Goal: Task Accomplishment & Management: Manage account settings

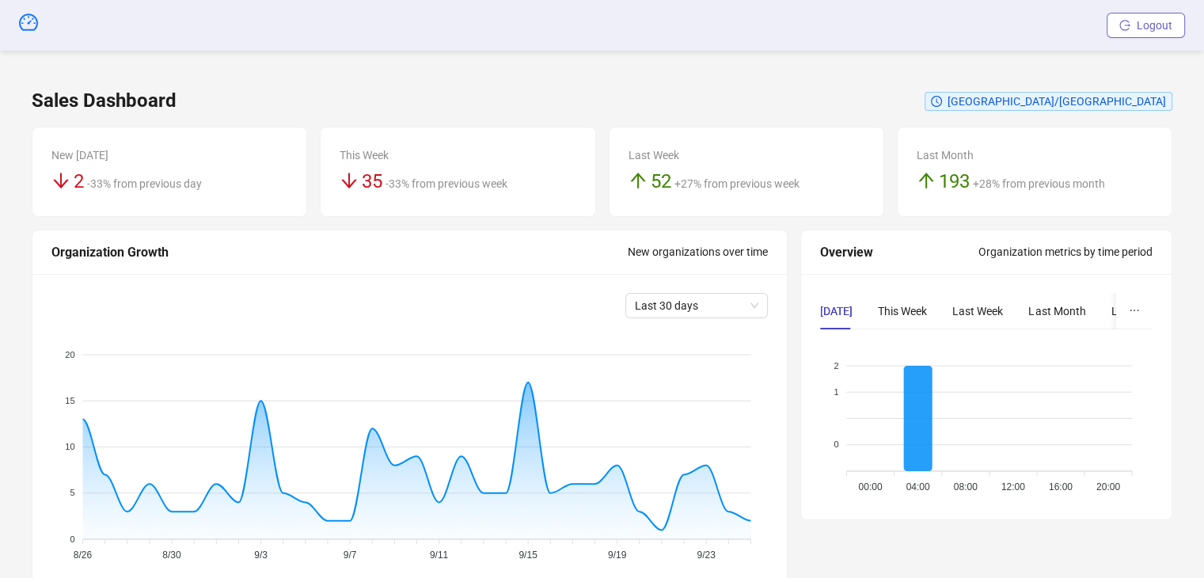
click at [1167, 32] on button "Logout" at bounding box center [1146, 25] width 78 height 25
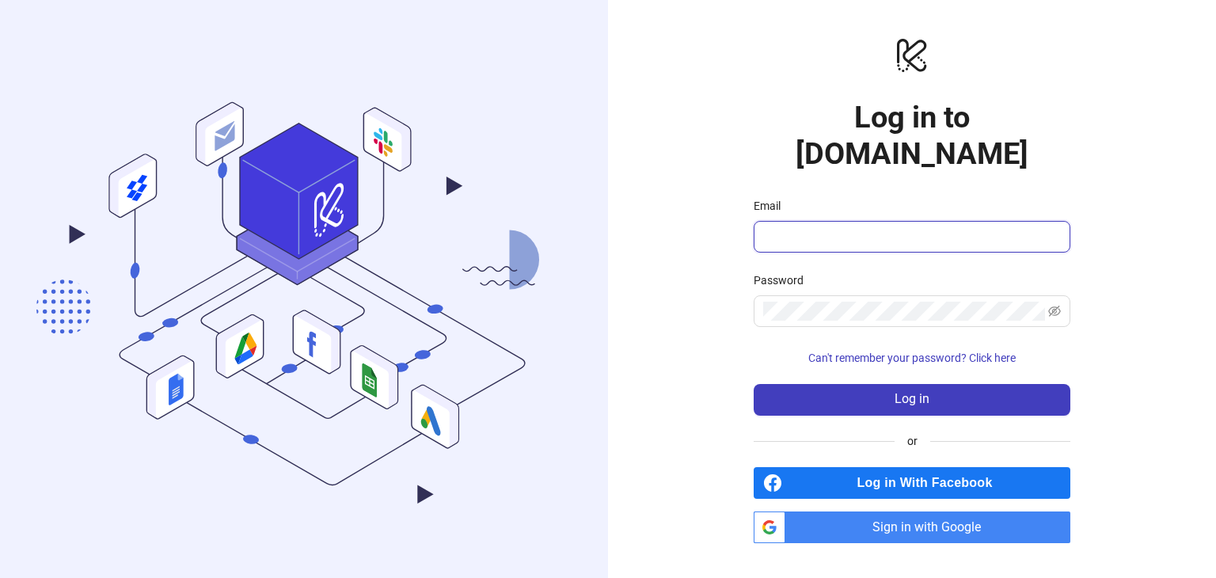
click at [827, 227] on input "Email" at bounding box center [910, 236] width 295 height 19
type input "**********"
click at [829, 295] on span at bounding box center [912, 311] width 317 height 32
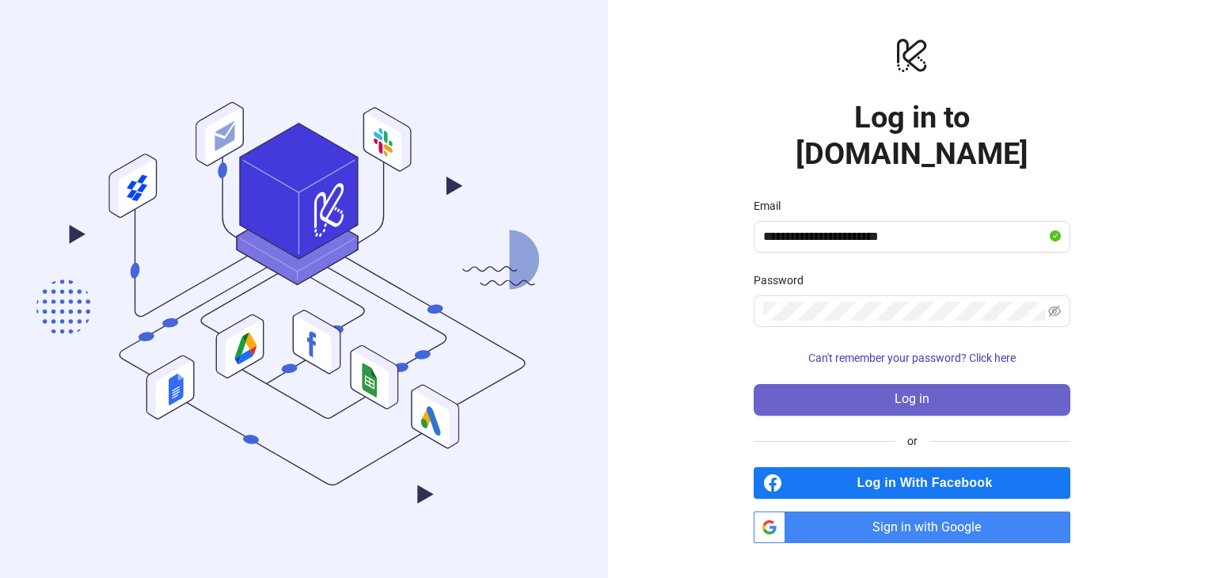
click at [849, 384] on button "Log in" at bounding box center [912, 400] width 317 height 32
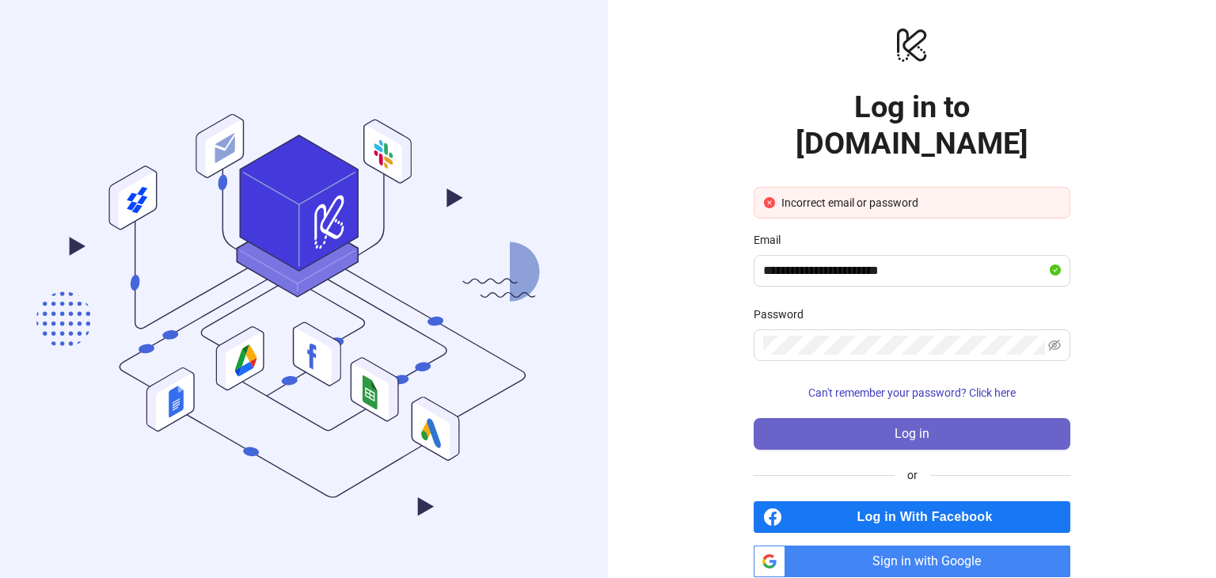
click at [873, 418] on button "Log in" at bounding box center [912, 434] width 317 height 32
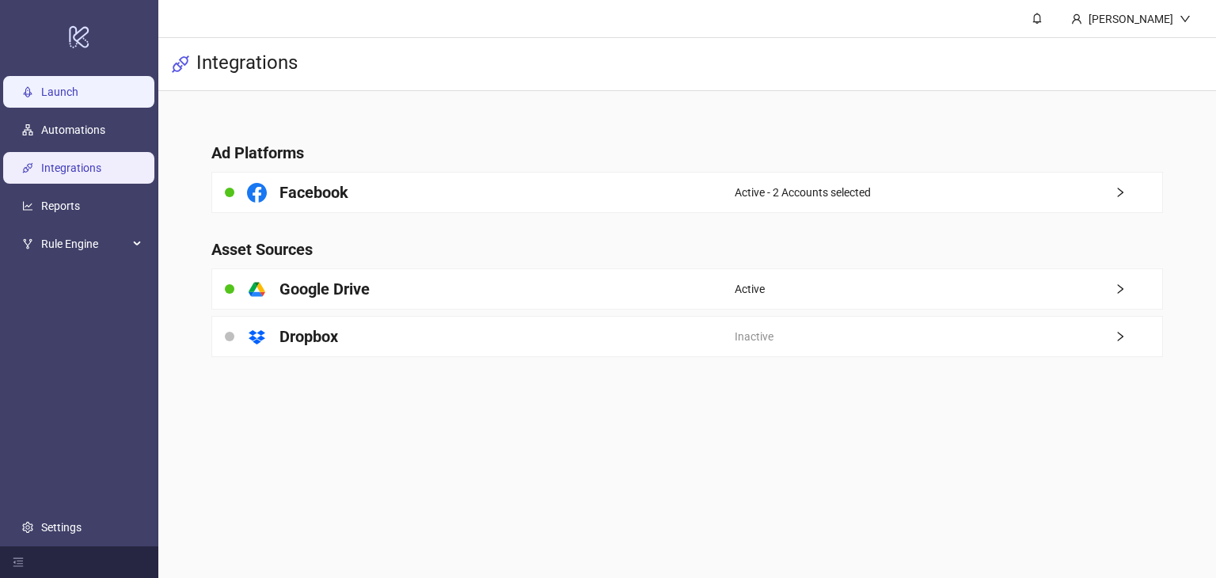
click at [77, 93] on link "Launch" at bounding box center [59, 92] width 37 height 13
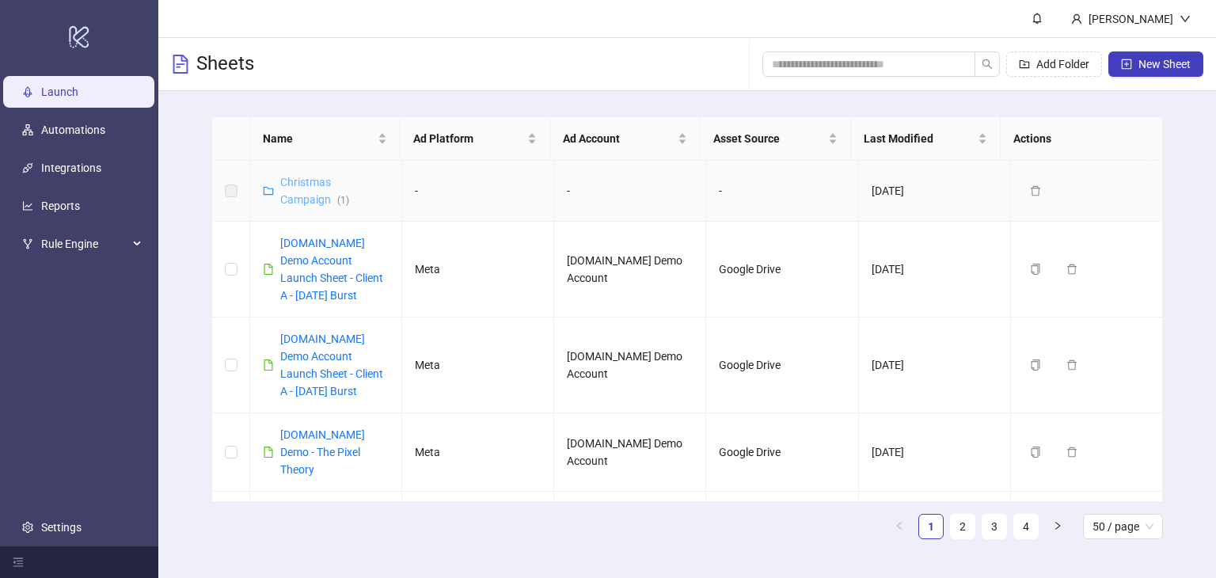
click at [300, 198] on link "Christmas Campaign ( 1 )" at bounding box center [314, 191] width 69 height 30
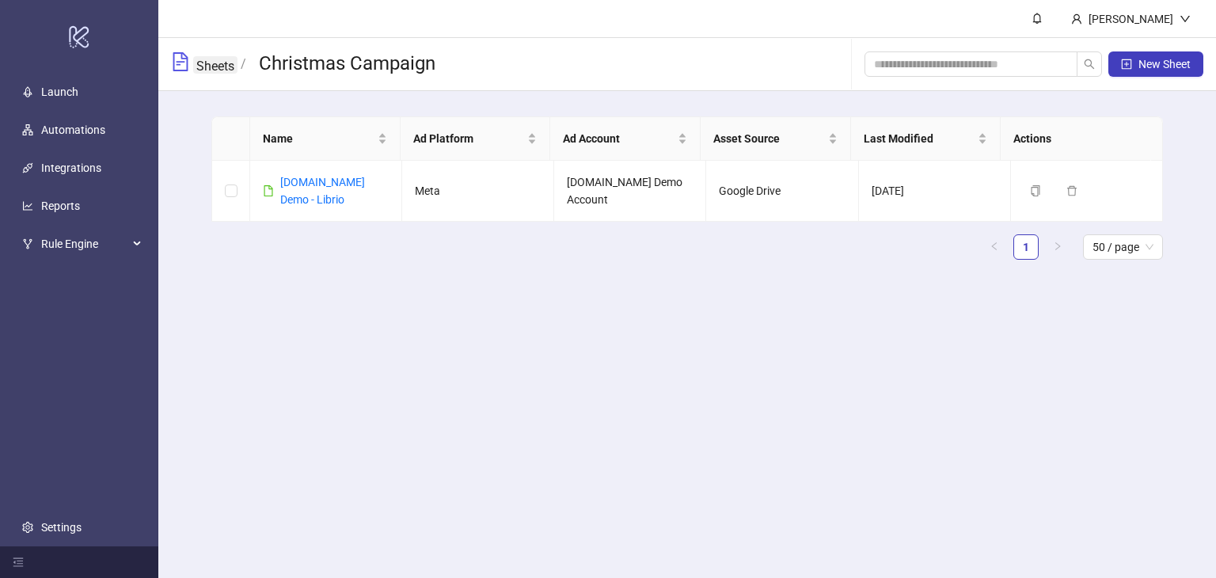
click at [203, 67] on link "Sheets" at bounding box center [215, 64] width 44 height 17
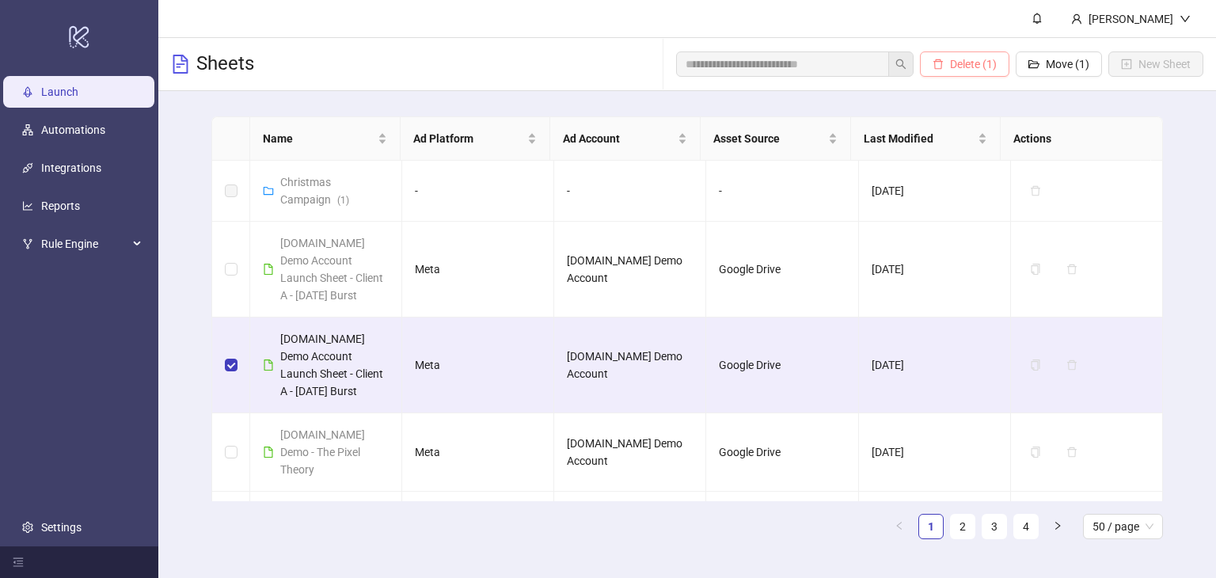
click at [957, 55] on button "Delete (1)" at bounding box center [964, 63] width 89 height 25
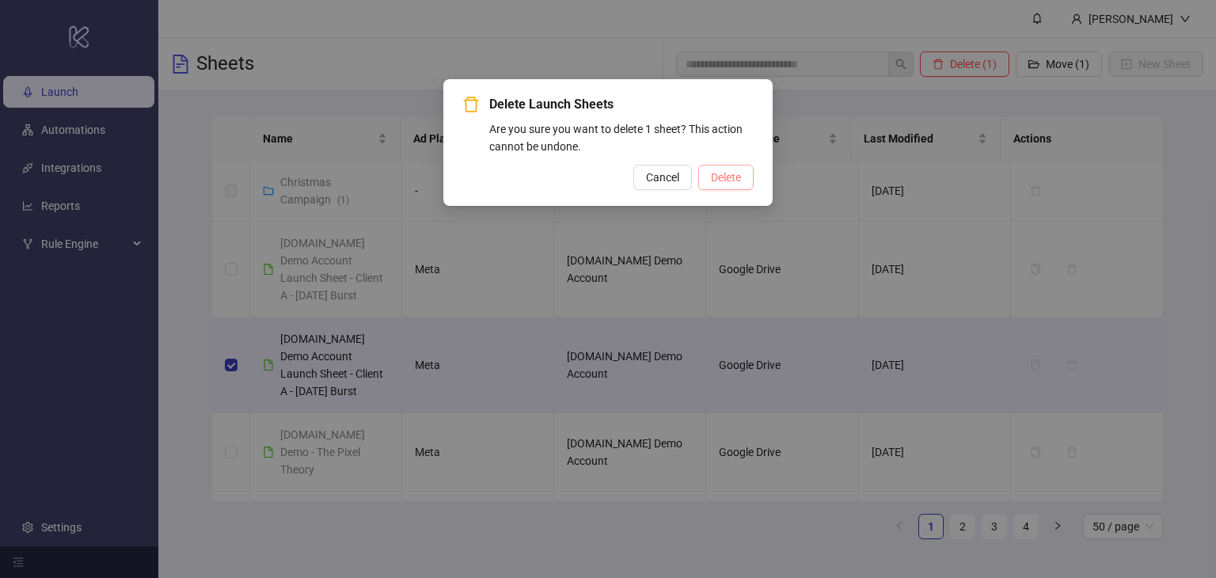
click at [732, 181] on span "Delete" at bounding box center [726, 177] width 30 height 13
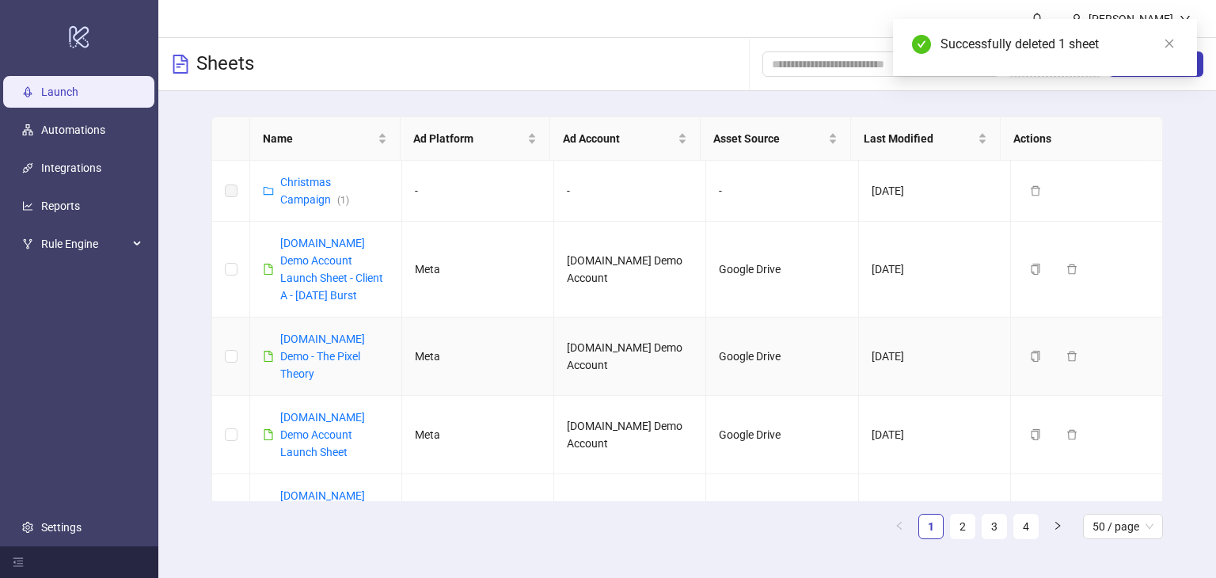
click at [331, 346] on div "[DOMAIN_NAME] Demo - The Pixel Theory" at bounding box center [334, 356] width 108 height 52
click at [322, 338] on link "[DOMAIN_NAME] Demo - The Pixel Theory" at bounding box center [322, 357] width 85 height 48
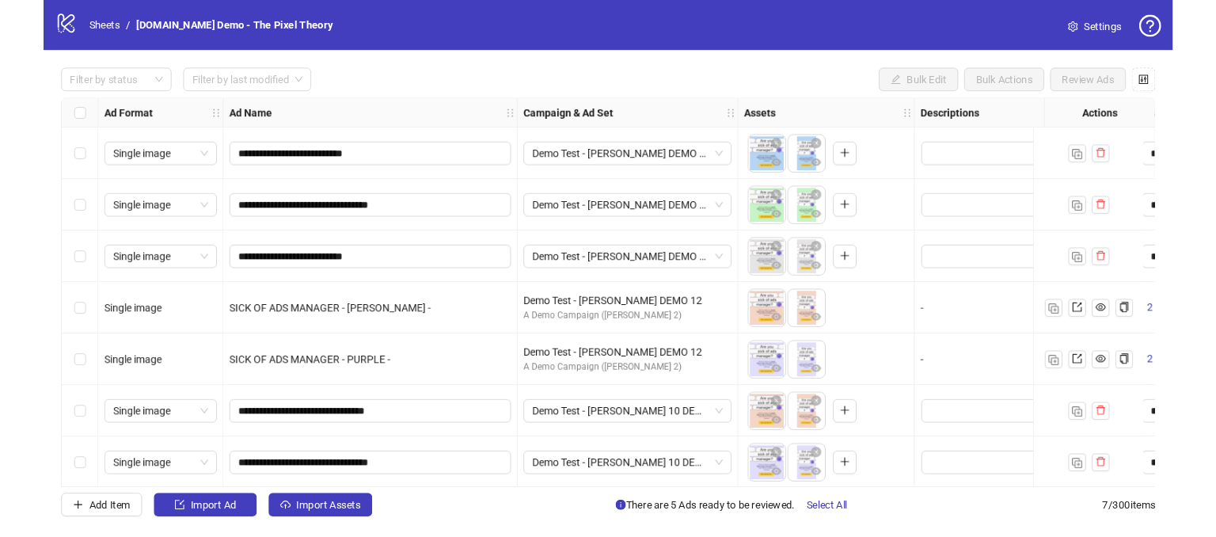
scroll to position [7, 0]
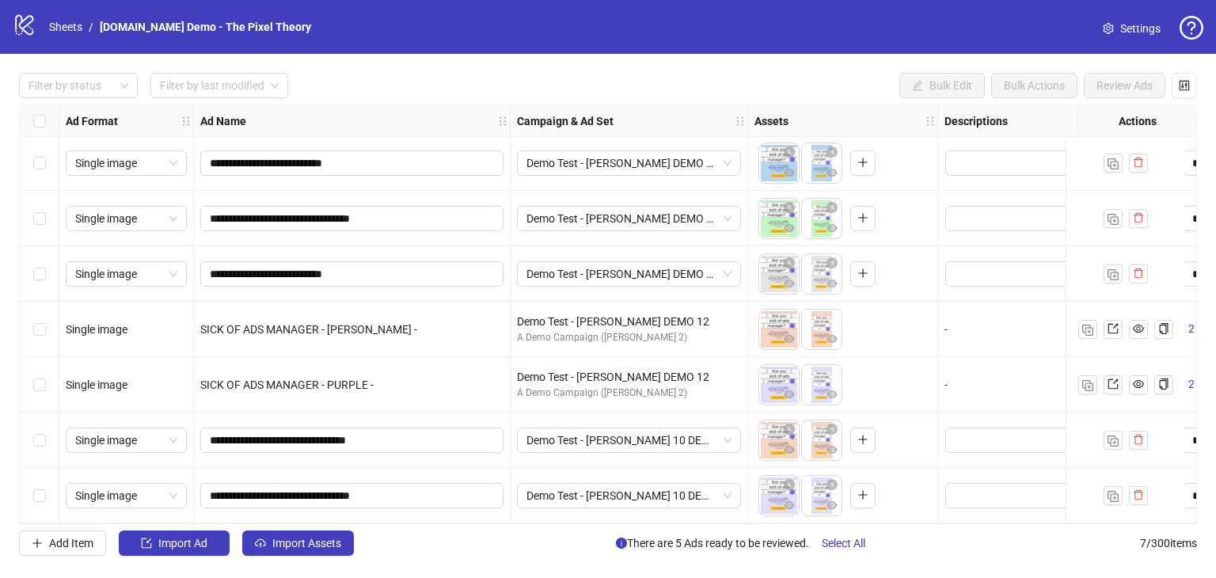
click at [48, 379] on div "Select row 5" at bounding box center [40, 384] width 40 height 55
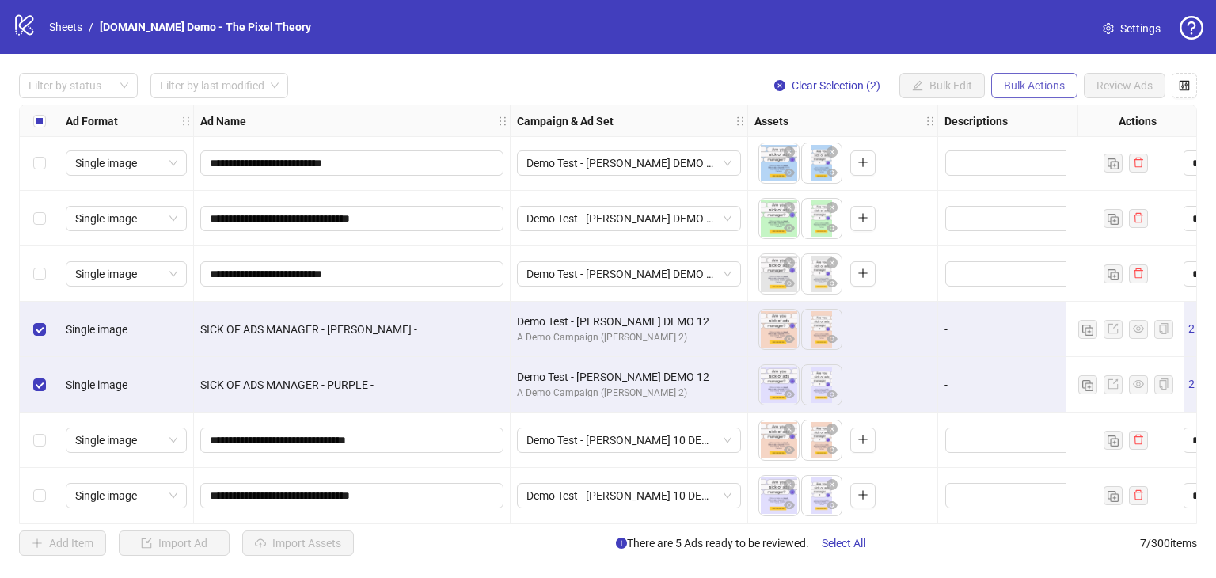
click at [1052, 82] on span "Bulk Actions" at bounding box center [1034, 85] width 61 height 13
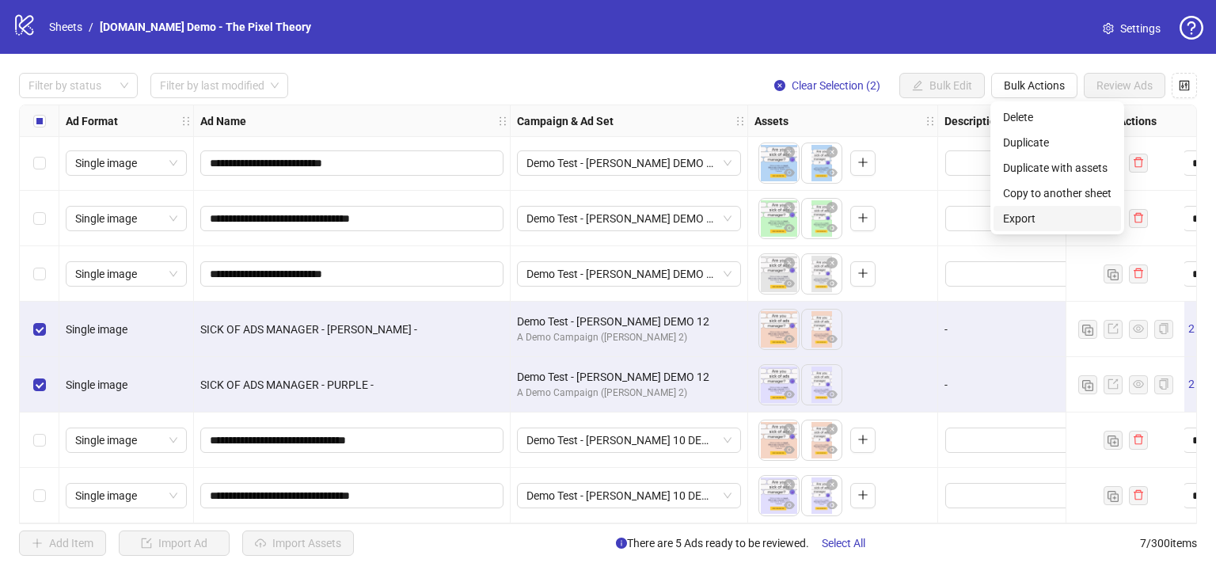
click at [1023, 215] on span "Export" at bounding box center [1057, 218] width 108 height 17
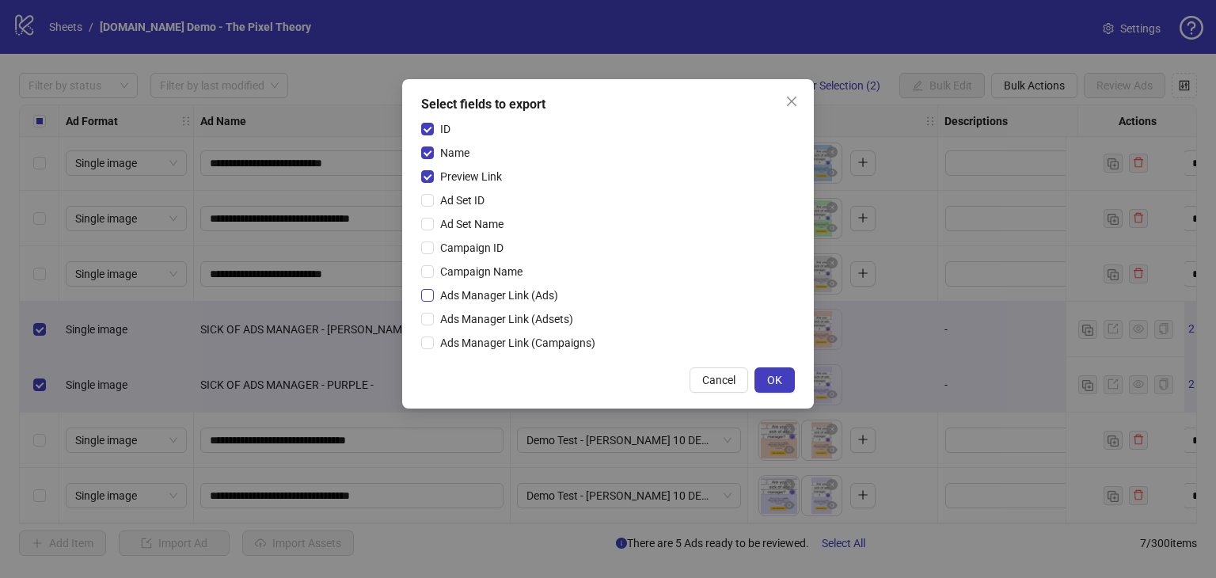
click at [435, 291] on span "Ads Manager Link (Ads)" at bounding box center [499, 295] width 131 height 17
click at [728, 379] on span "Cancel" at bounding box center [718, 380] width 33 height 13
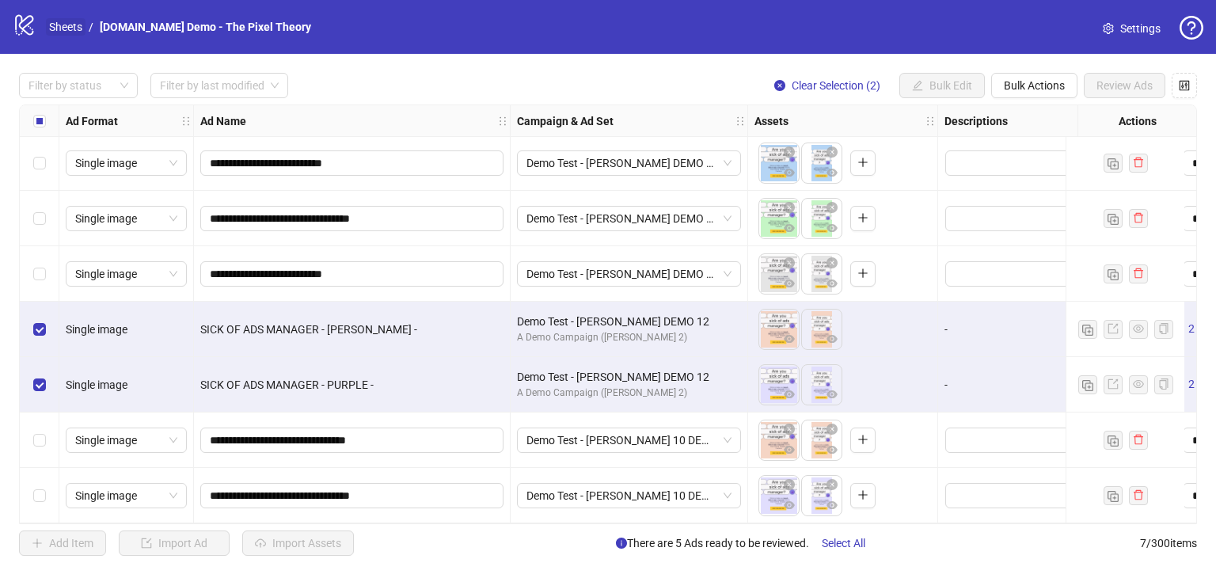
click at [64, 22] on link "Sheets" at bounding box center [66, 26] width 40 height 17
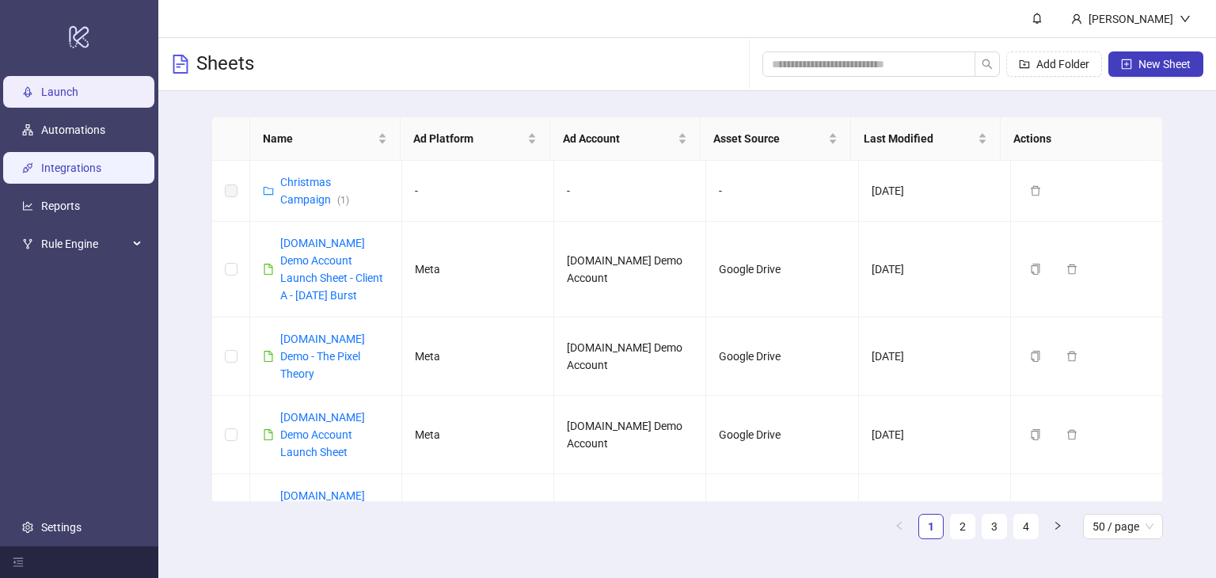
click at [67, 174] on link "Integrations" at bounding box center [71, 168] width 60 height 13
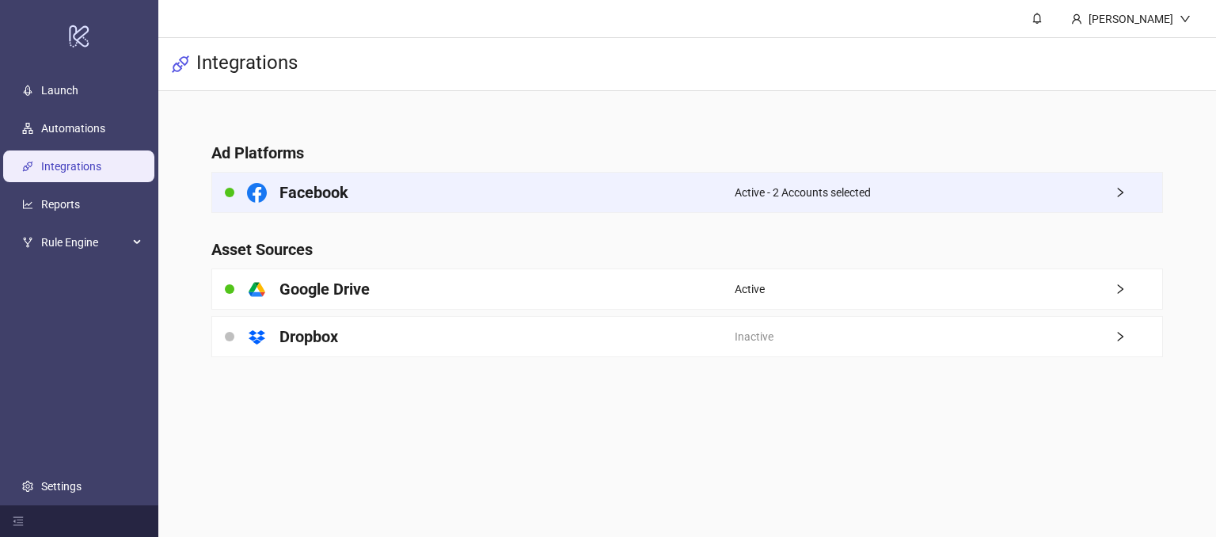
click at [621, 202] on div "Facebook" at bounding box center [473, 193] width 523 height 40
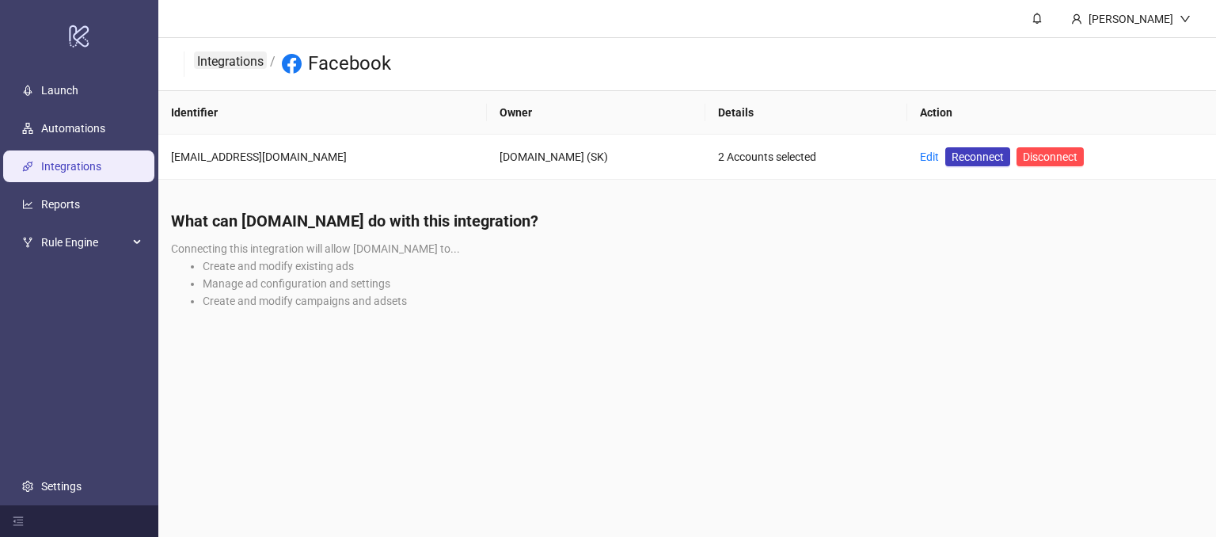
click at [231, 67] on link "Integrations" at bounding box center [230, 59] width 73 height 17
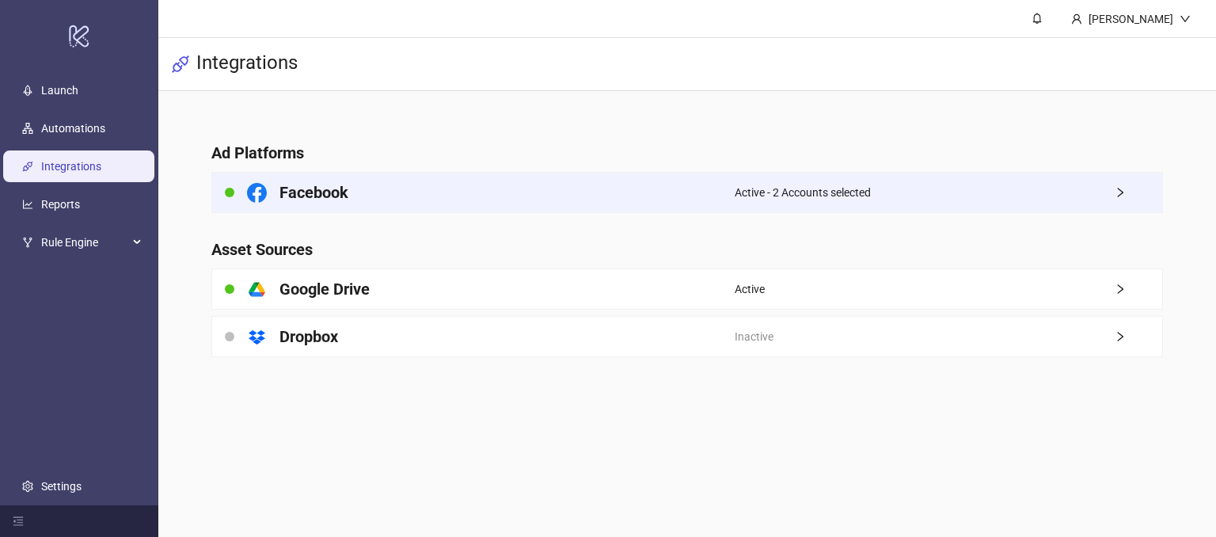
click at [716, 188] on div "Facebook" at bounding box center [473, 193] width 523 height 40
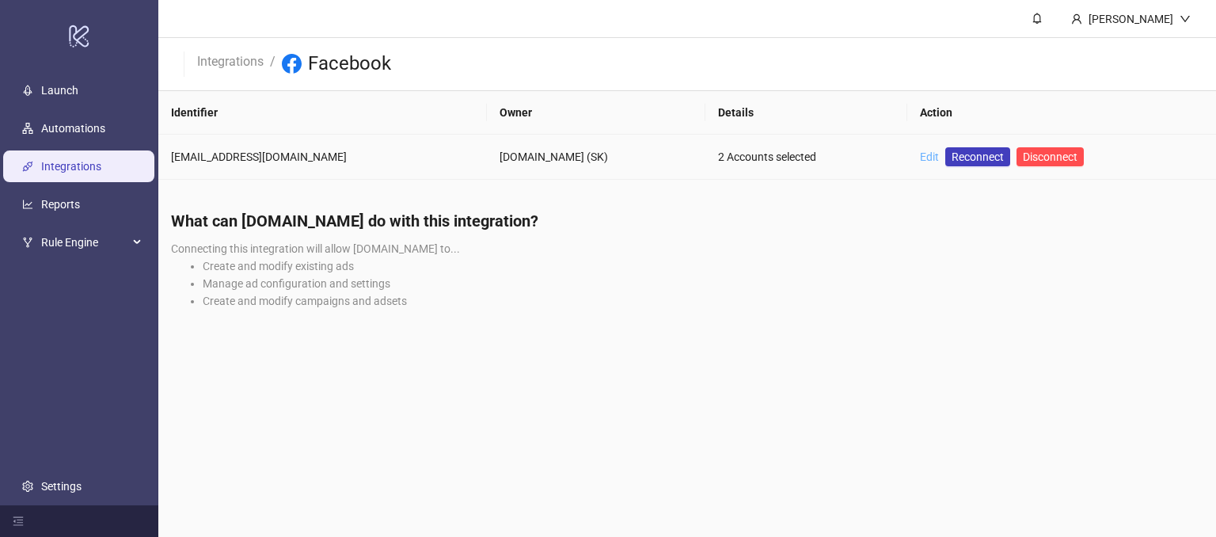
click at [920, 158] on link "Edit" at bounding box center [929, 156] width 19 height 13
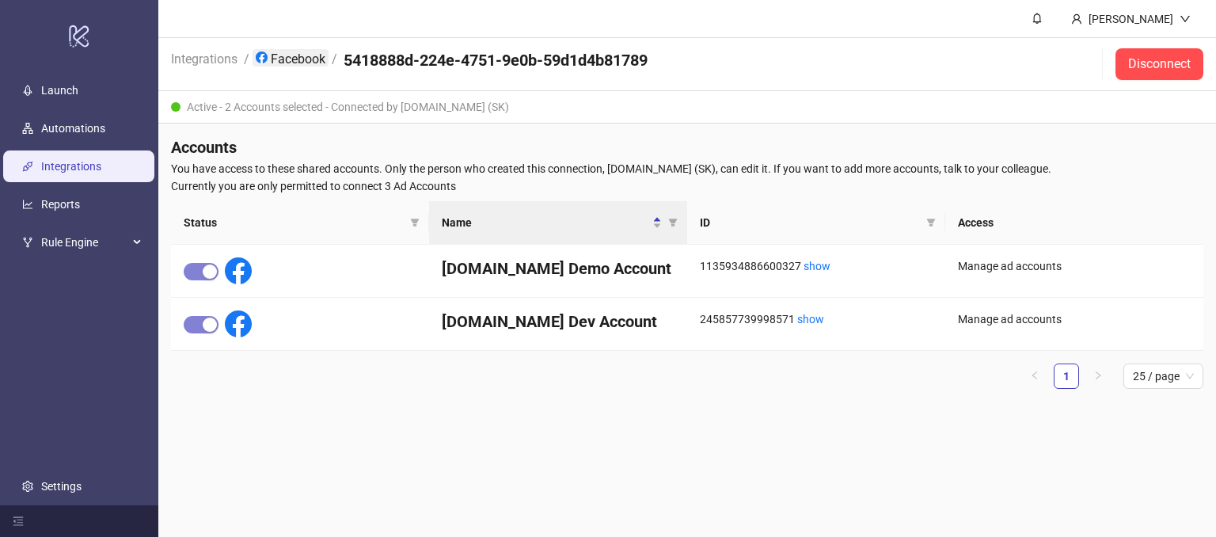
click at [283, 55] on link "Facebook" at bounding box center [291, 57] width 76 height 17
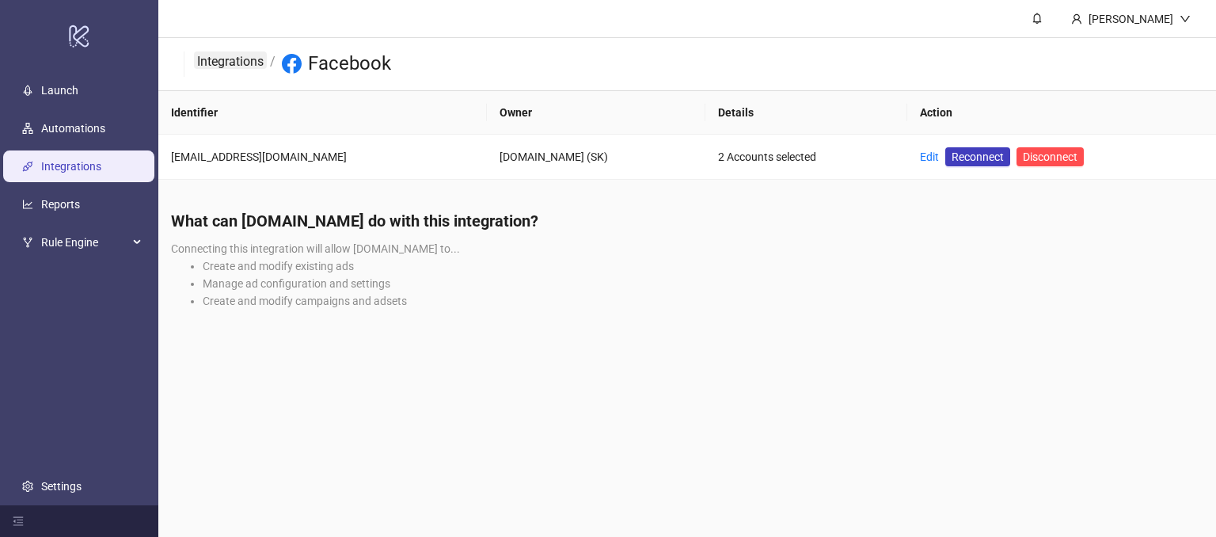
click at [229, 61] on link "Integrations" at bounding box center [230, 59] width 73 height 17
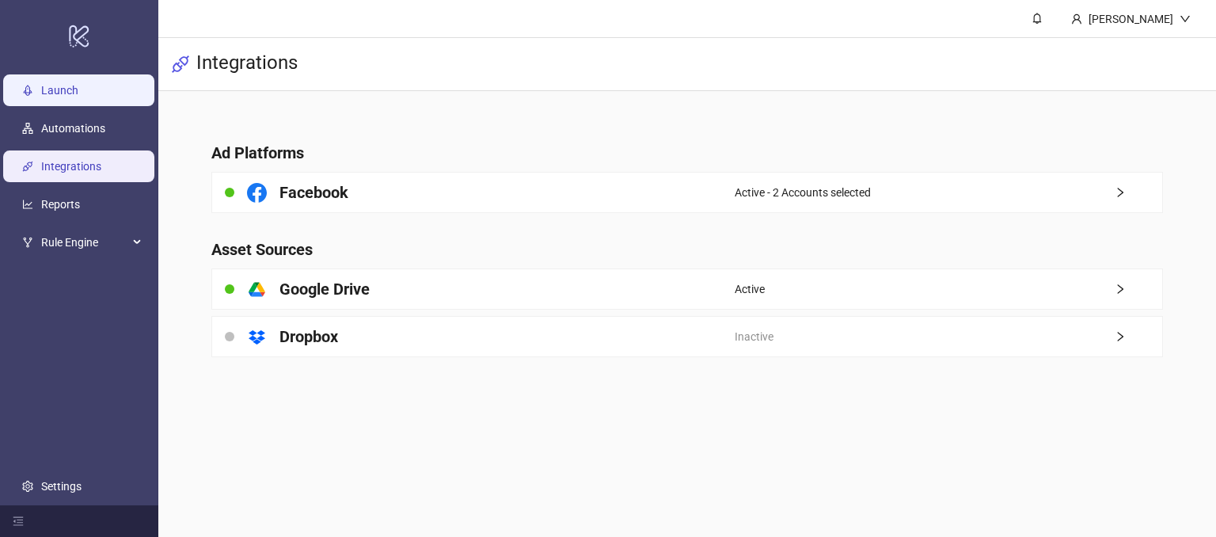
click at [78, 85] on link "Launch" at bounding box center [59, 91] width 37 height 13
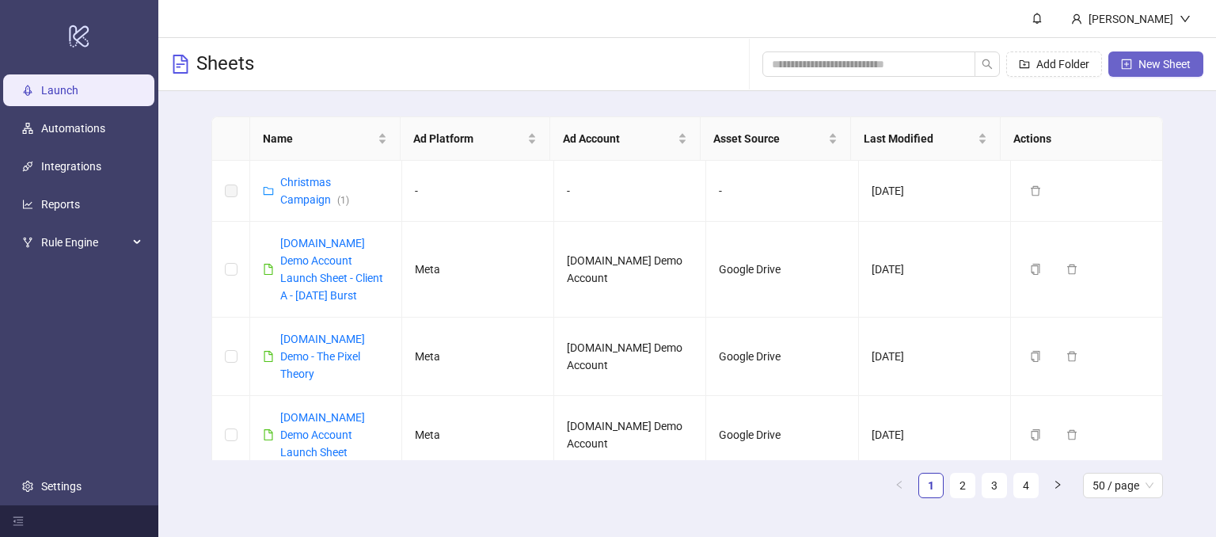
click at [1143, 66] on span "New Sheet" at bounding box center [1165, 64] width 52 height 13
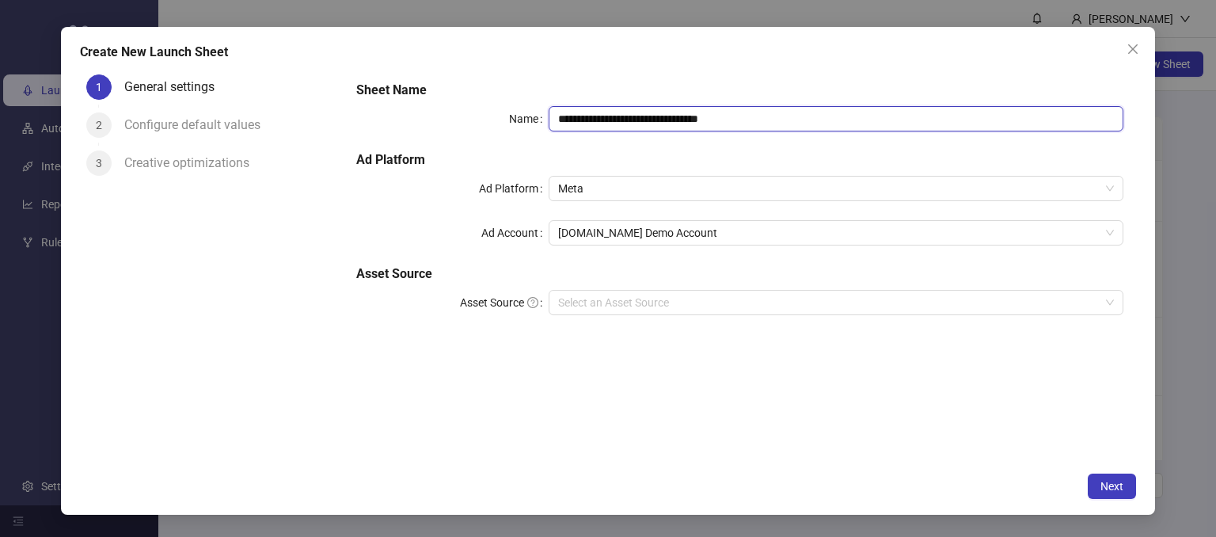
click at [767, 129] on input "**********" at bounding box center [837, 118] width 576 height 25
drag, startPoint x: 767, startPoint y: 124, endPoint x: 644, endPoint y: 102, distance: 124.7
click at [644, 102] on div "**********" at bounding box center [740, 207] width 780 height 266
click at [611, 74] on form "**********" at bounding box center [740, 207] width 793 height 279
drag, startPoint x: 660, startPoint y: 115, endPoint x: 684, endPoint y: 131, distance: 29.2
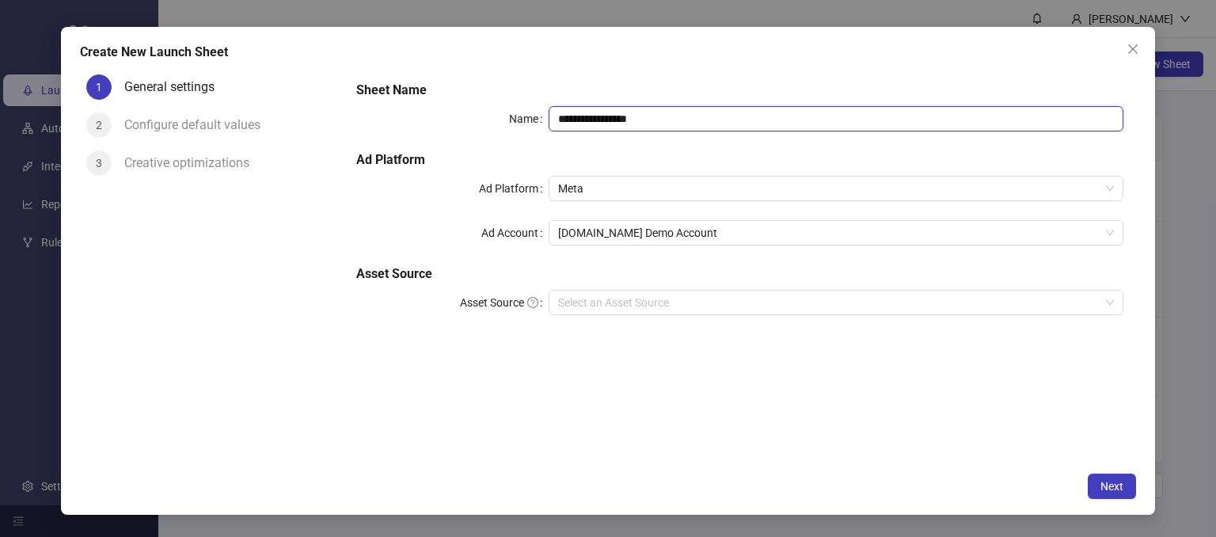
click at [660, 115] on input "**********" at bounding box center [837, 118] width 576 height 25
click at [591, 190] on span "Meta" at bounding box center [836, 189] width 557 height 24
type input "**********"
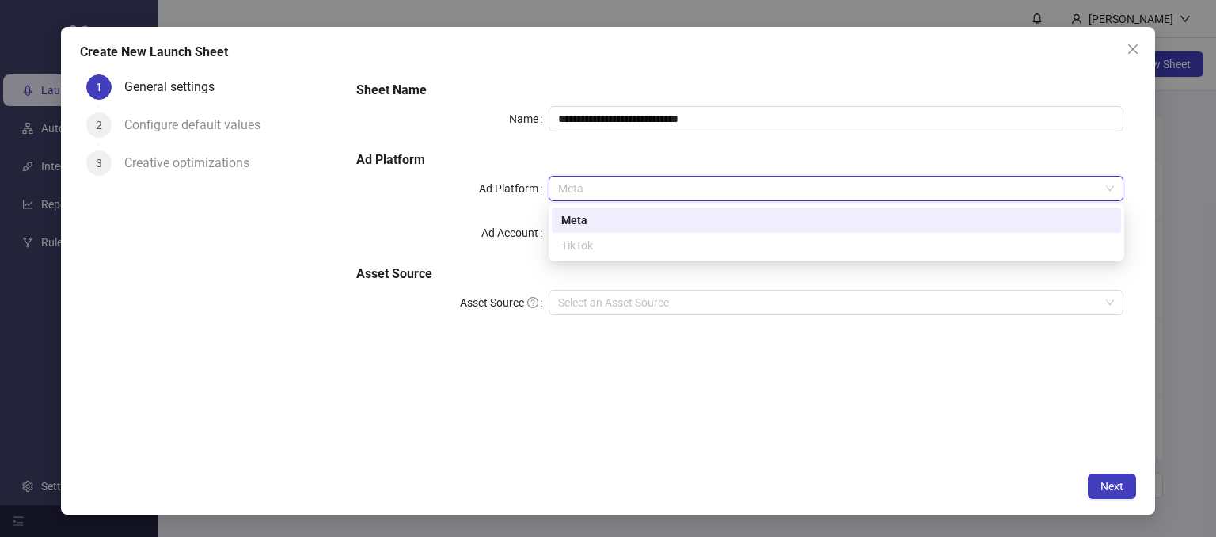
click at [579, 220] on div "Meta" at bounding box center [836, 219] width 550 height 17
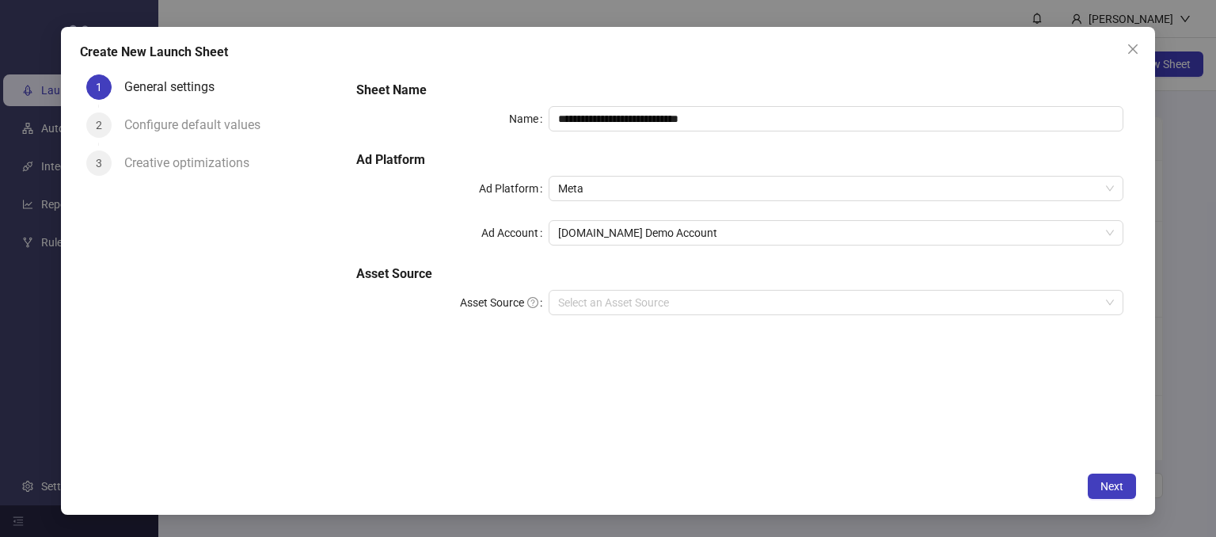
drag, startPoint x: 339, startPoint y: 238, endPoint x: 440, endPoint y: 227, distance: 102.0
click at [337, 237] on div "1 General settings 2 Configure default values 3 Creative optimizations" at bounding box center [212, 266] width 264 height 396
click at [568, 236] on span "[DOMAIN_NAME] Demo Account" at bounding box center [836, 233] width 557 height 24
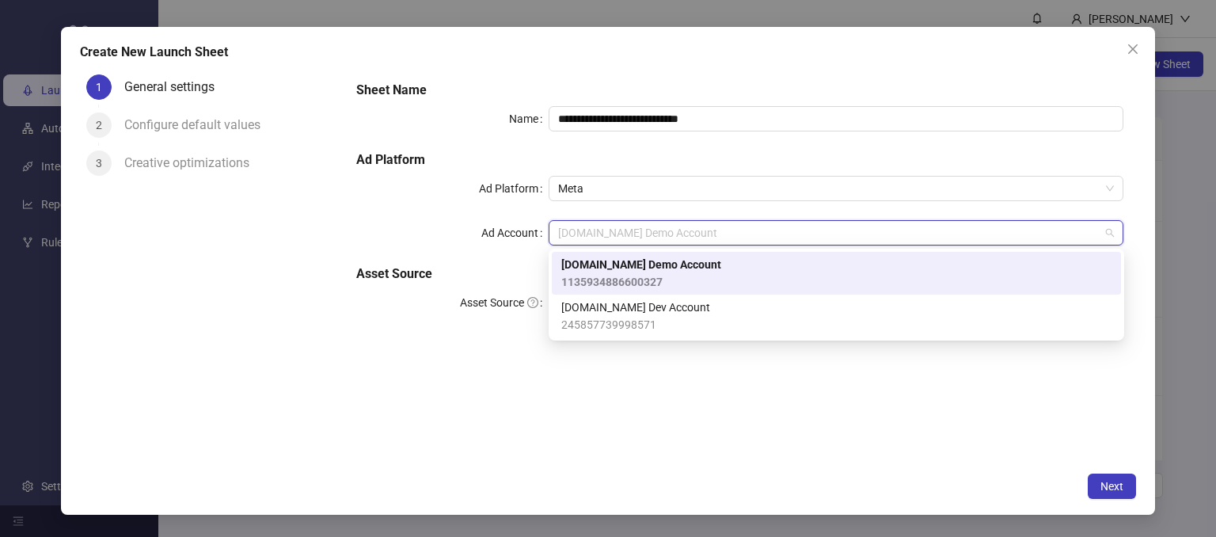
click at [601, 272] on span "[DOMAIN_NAME] Demo Account" at bounding box center [641, 264] width 160 height 17
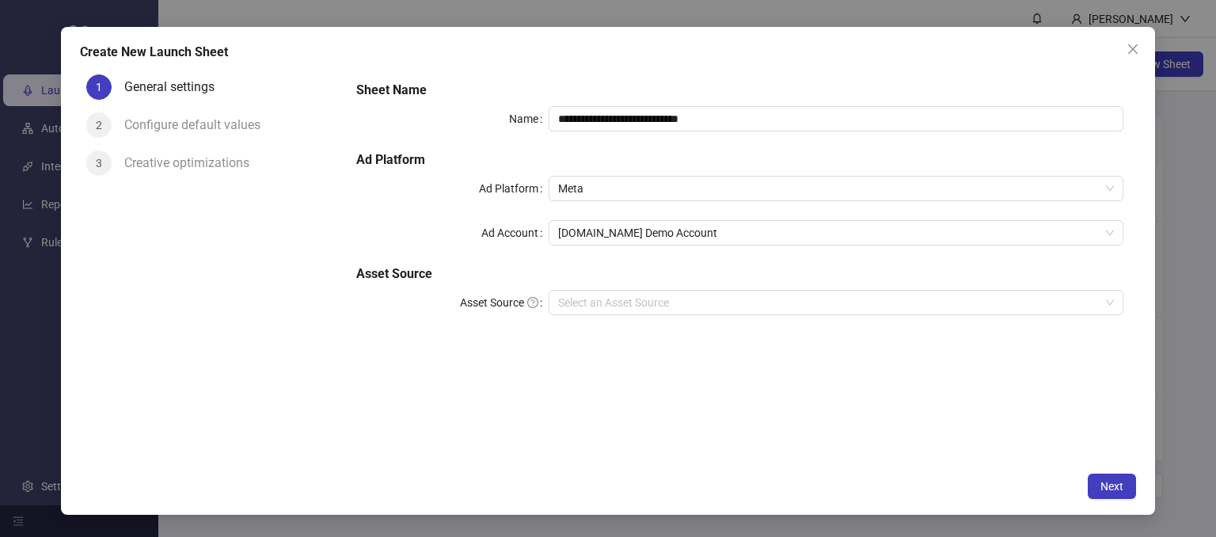
click at [497, 384] on div "**********" at bounding box center [740, 266] width 793 height 396
click at [592, 299] on input "Asset Source" at bounding box center [829, 303] width 542 height 24
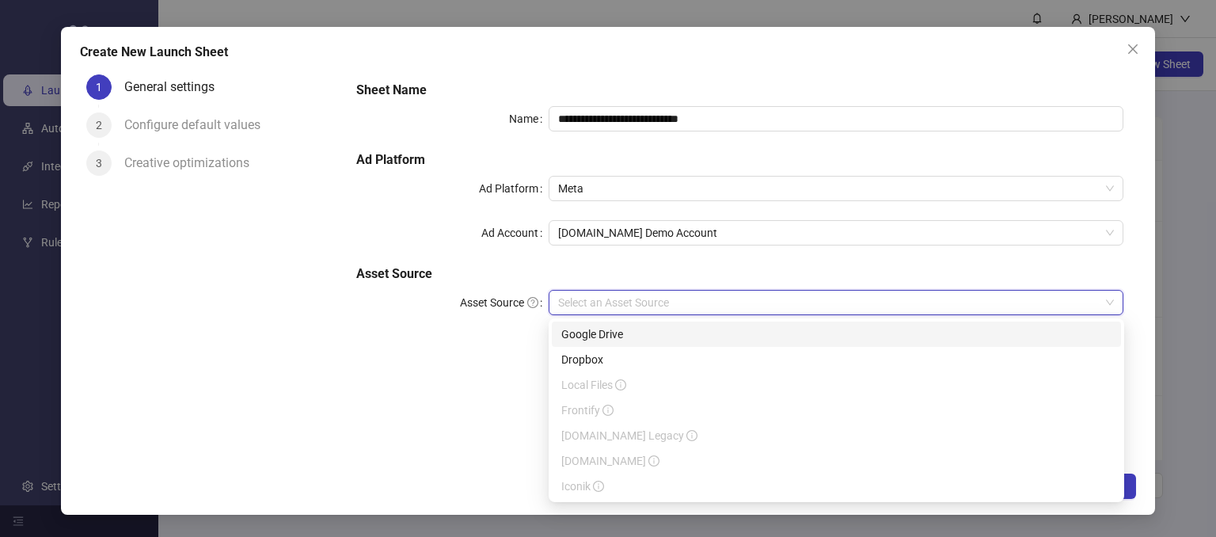
click at [564, 335] on div "Google Drive" at bounding box center [836, 333] width 550 height 17
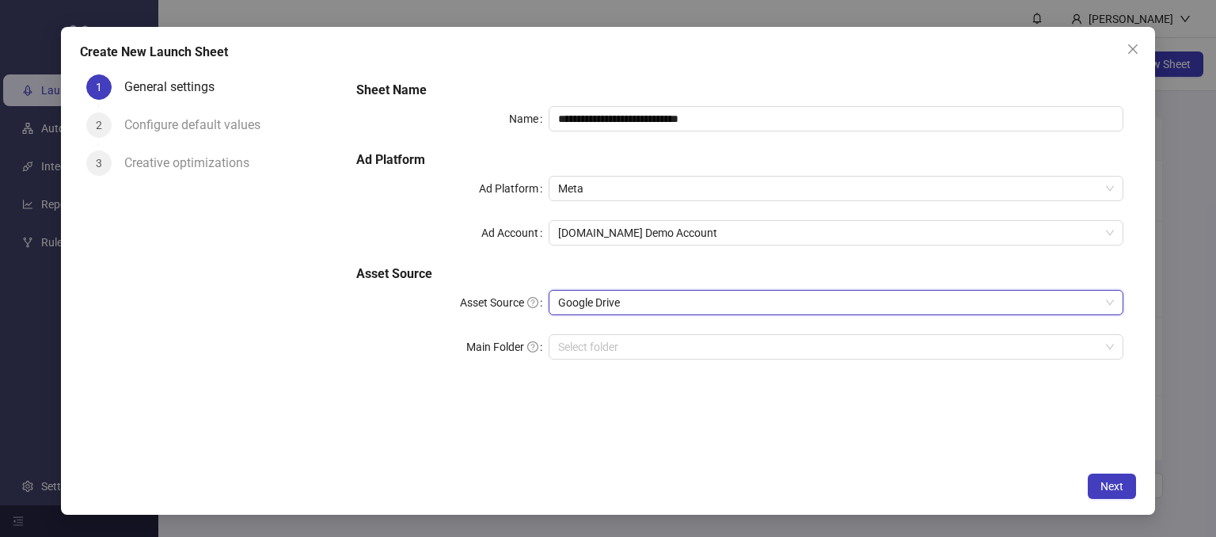
click at [328, 390] on div "1 General settings 2 Configure default values 3 Creative optimizations" at bounding box center [212, 266] width 264 height 396
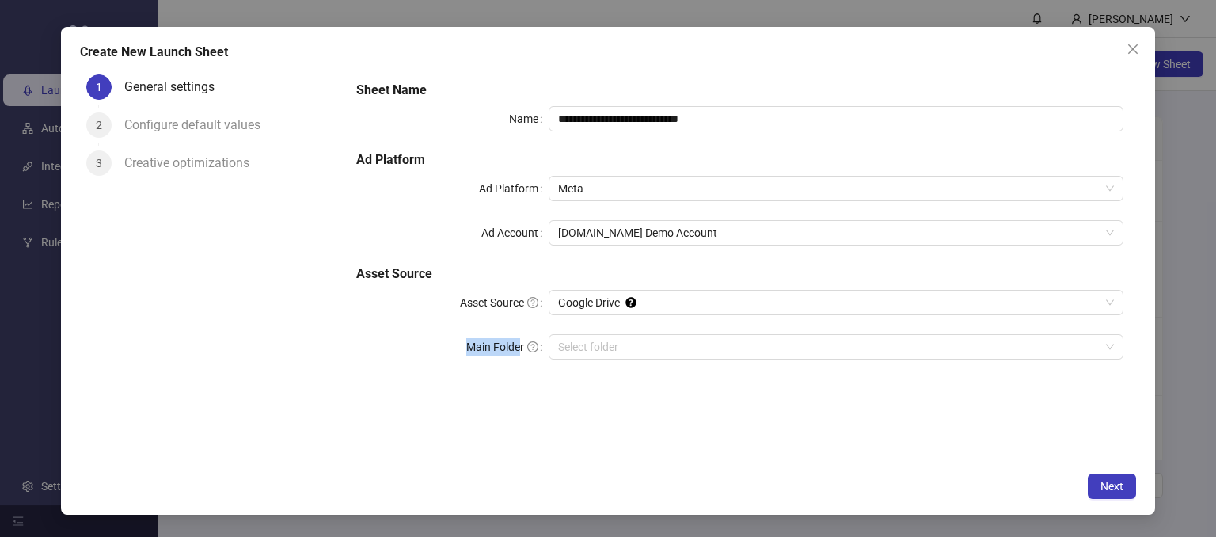
drag, startPoint x: 483, startPoint y: 356, endPoint x: 521, endPoint y: 352, distance: 38.1
click at [521, 352] on div "Main Folder" at bounding box center [452, 346] width 192 height 25
click at [519, 392] on div "**********" at bounding box center [740, 266] width 793 height 396
click at [577, 343] on input "Main Folder" at bounding box center [829, 347] width 542 height 24
click at [852, 428] on div "**********" at bounding box center [740, 266] width 793 height 396
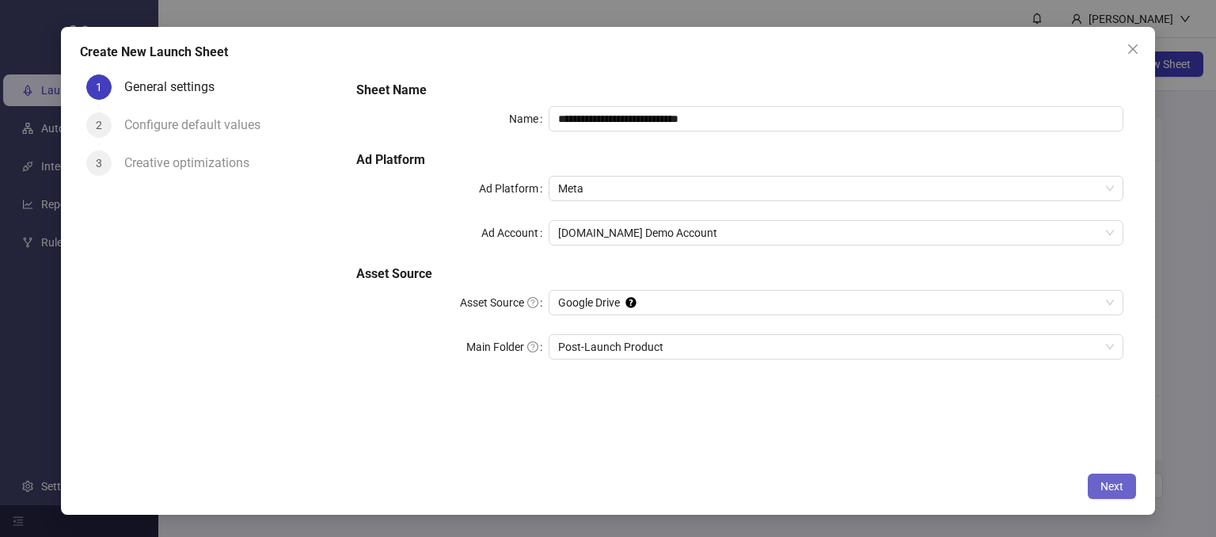
click at [1109, 485] on span "Next" at bounding box center [1112, 486] width 23 height 13
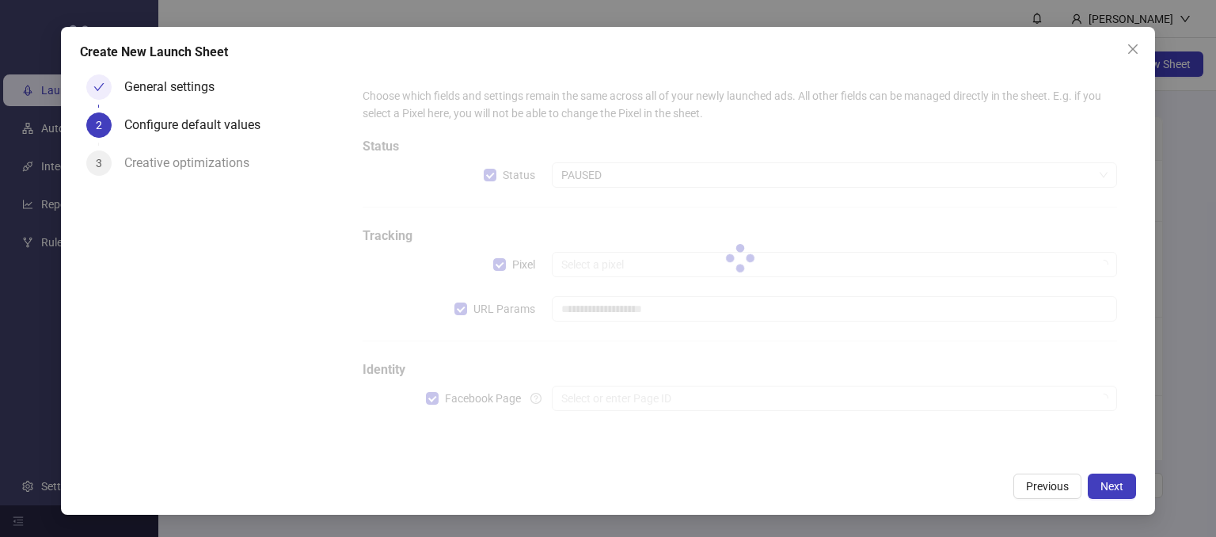
type input "**********"
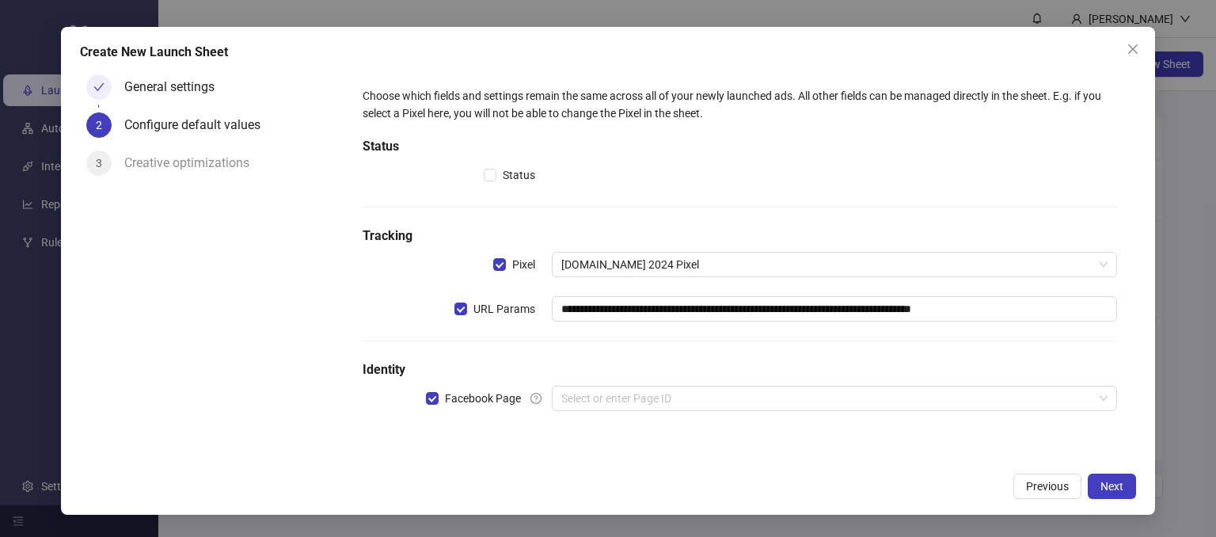
drag, startPoint x: 312, startPoint y: 289, endPoint x: 322, endPoint y: 271, distance: 20.5
click at [312, 288] on div "General settings 2 Configure default values 3 Creative optimizations" at bounding box center [212, 266] width 264 height 396
click at [618, 394] on input "search" at bounding box center [827, 398] width 533 height 24
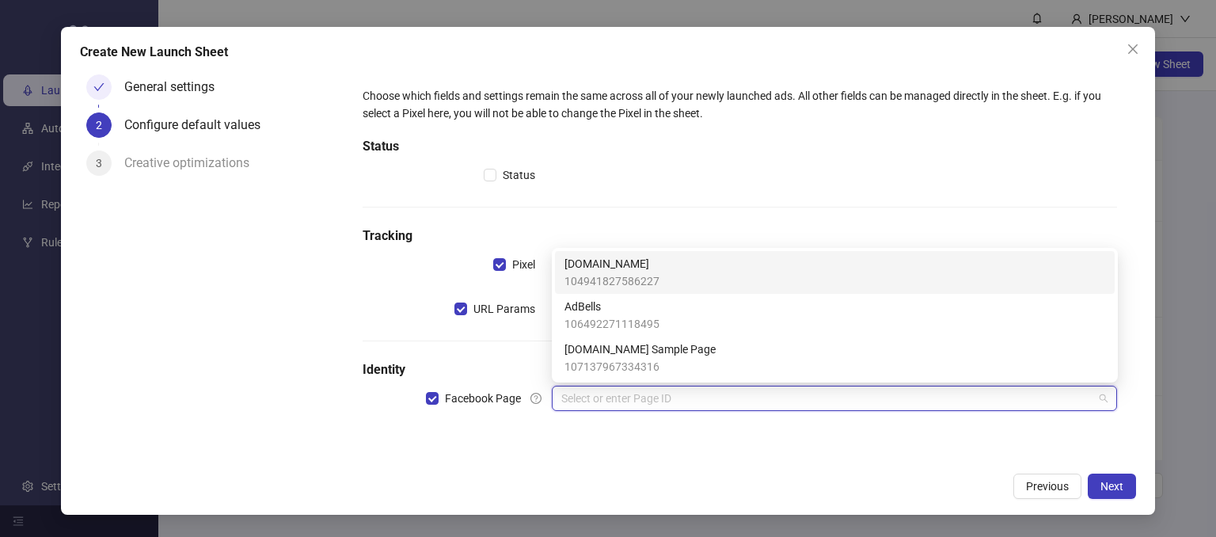
click at [596, 270] on span "[DOMAIN_NAME]" at bounding box center [612, 263] width 95 height 17
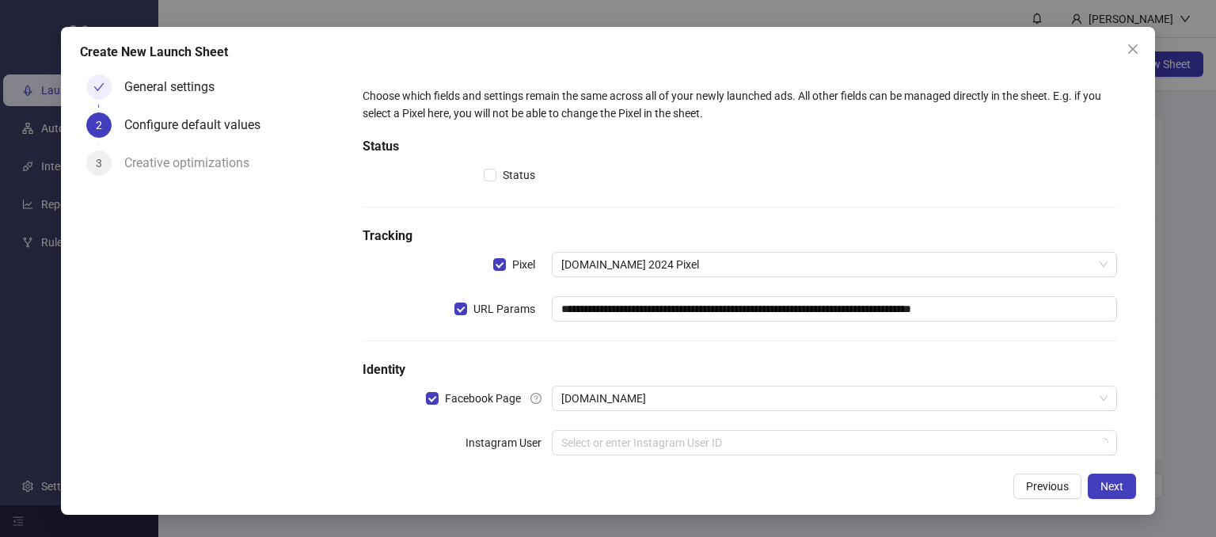
click at [322, 435] on div "General settings 2 Configure default values 3 Creative optimizations" at bounding box center [212, 266] width 264 height 396
click at [593, 443] on input "search" at bounding box center [827, 443] width 533 height 24
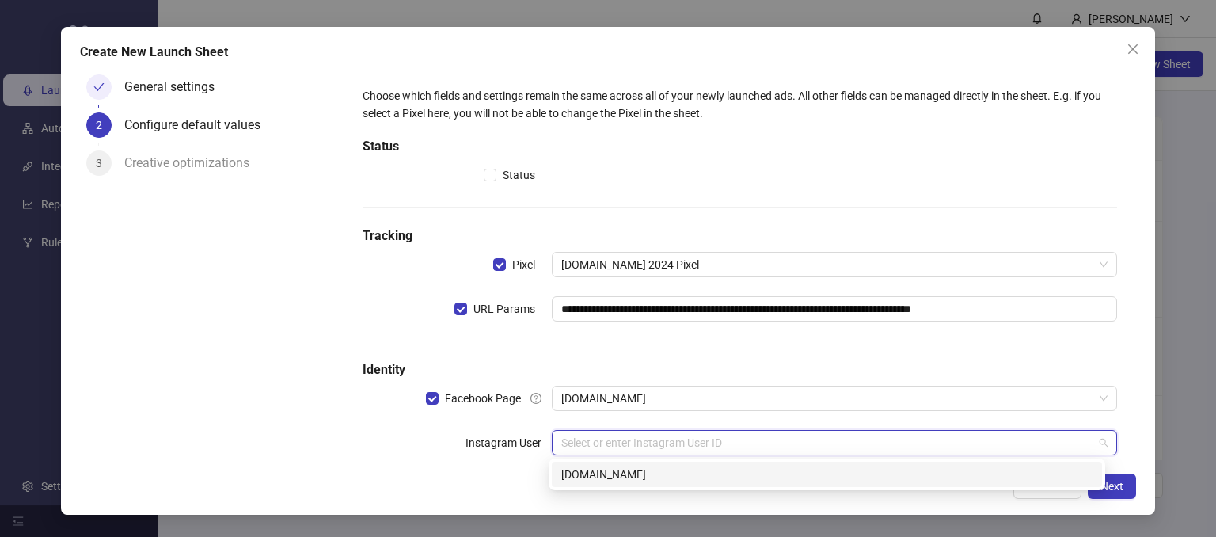
click at [566, 478] on div "[DOMAIN_NAME]" at bounding box center [826, 474] width 531 height 17
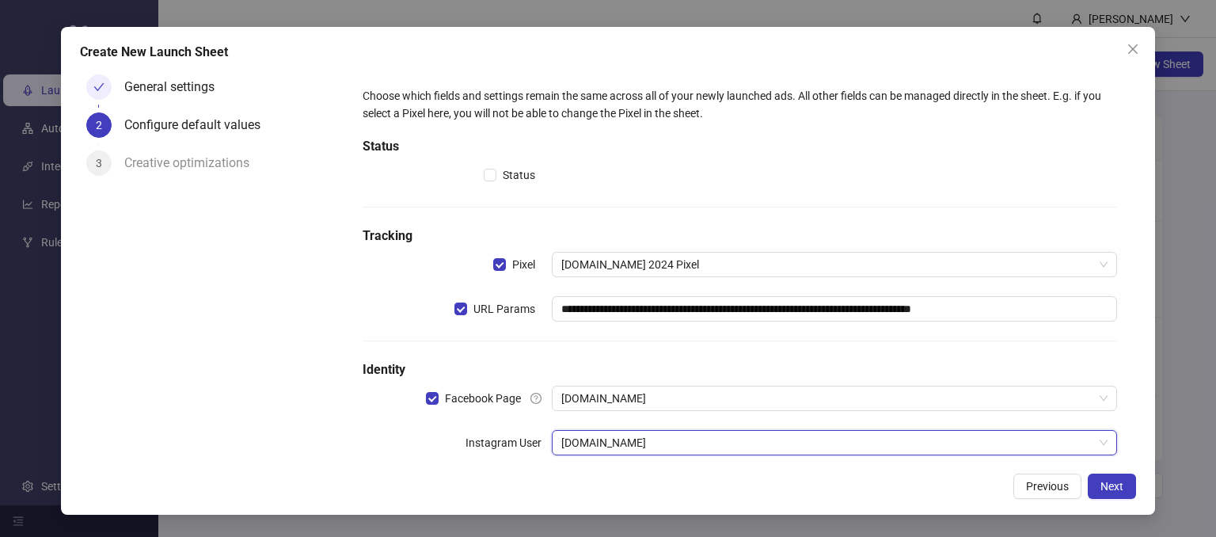
click at [340, 464] on div "**********" at bounding box center [608, 271] width 1094 height 488
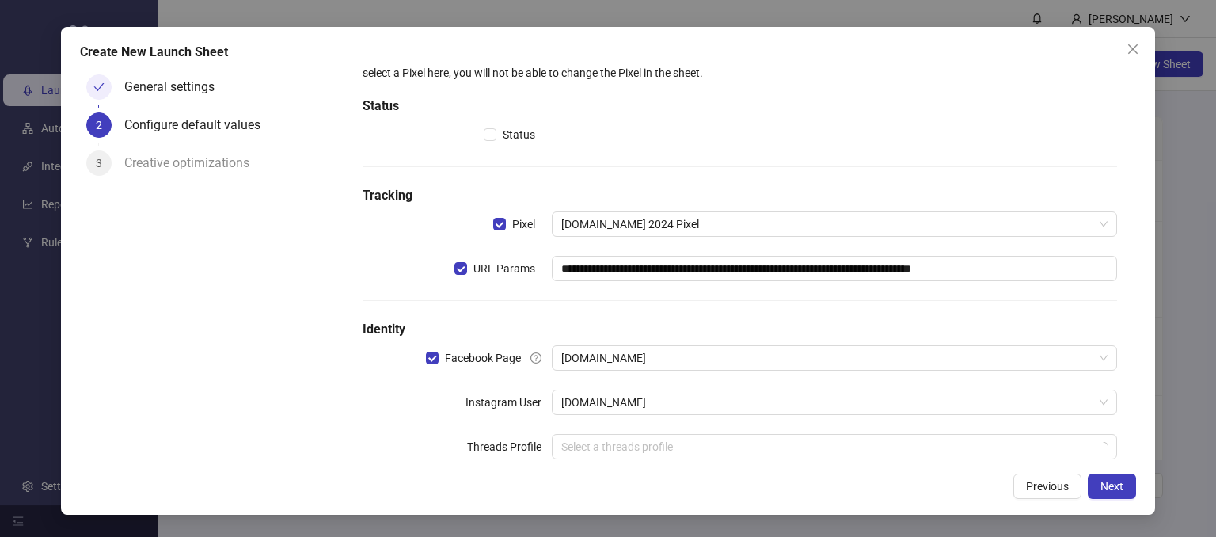
scroll to position [73, 0]
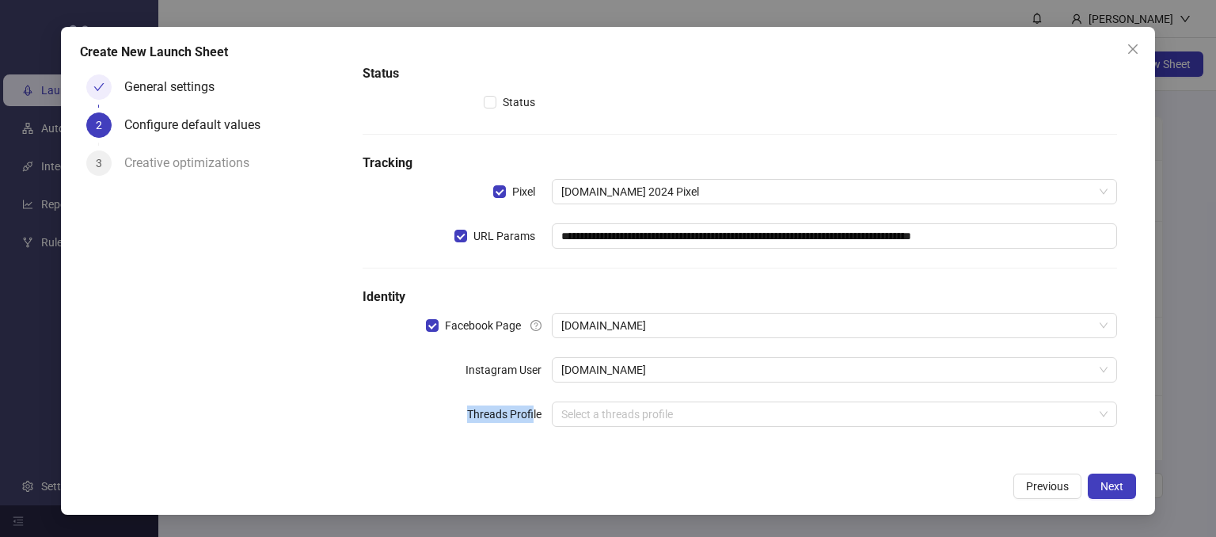
drag, startPoint x: 462, startPoint y: 409, endPoint x: 529, endPoint y: 413, distance: 66.6
click at [529, 413] on label "Threads Profile" at bounding box center [509, 413] width 85 height 25
click at [396, 409] on div "Threads Profile" at bounding box center [457, 413] width 188 height 25
drag, startPoint x: 469, startPoint y: 371, endPoint x: 539, endPoint y: 371, distance: 70.5
click at [539, 371] on label "Instagram User" at bounding box center [509, 369] width 86 height 25
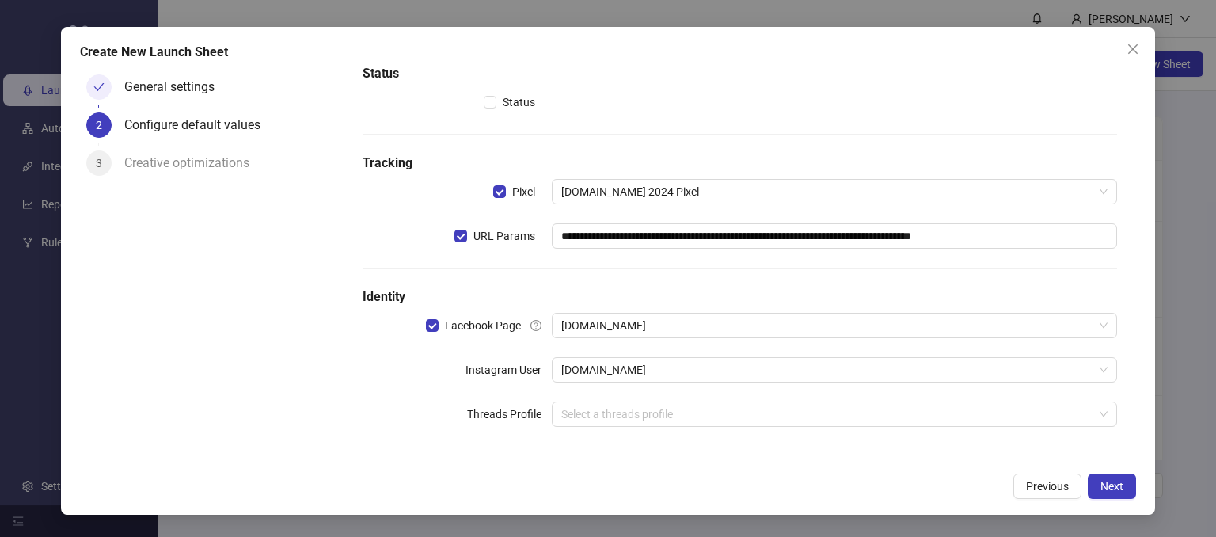
click at [409, 386] on div "**********" at bounding box center [739, 230] width 767 height 444
click at [1101, 480] on span "Next" at bounding box center [1112, 486] width 23 height 13
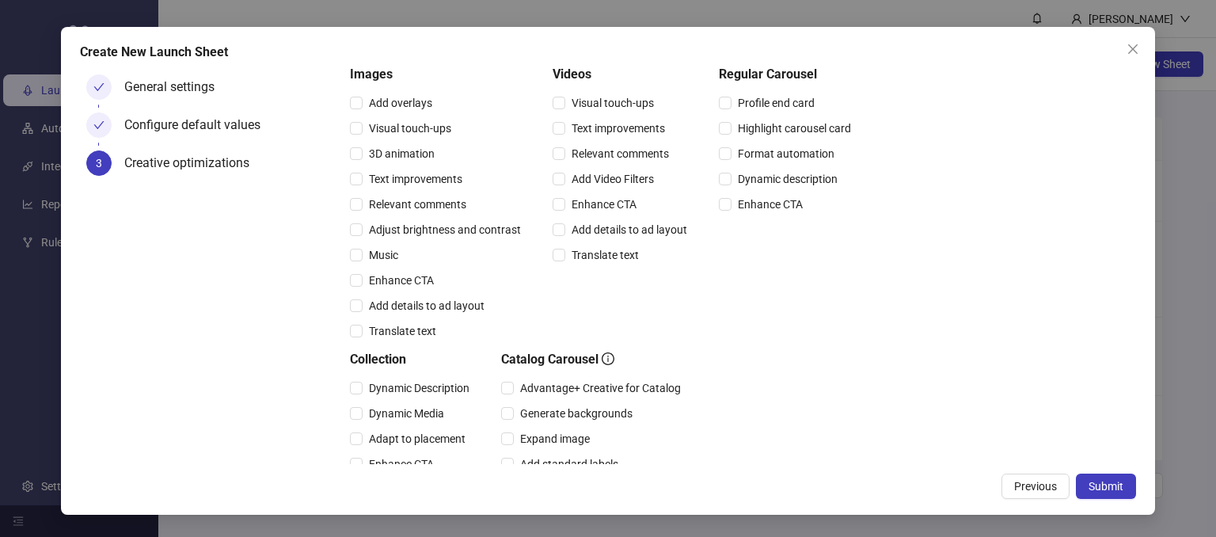
scroll to position [0, 0]
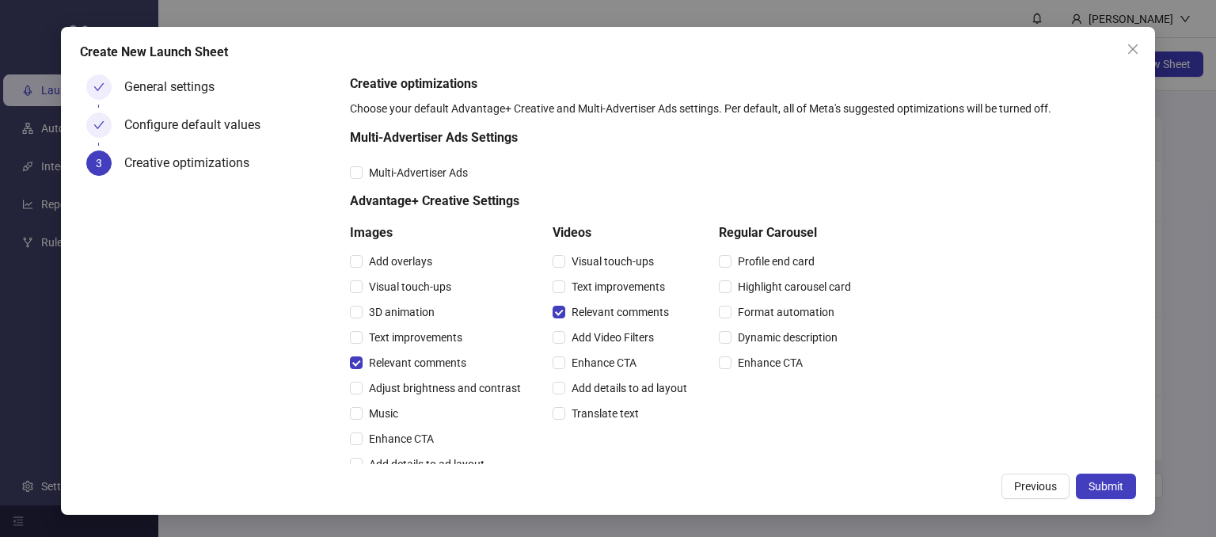
drag, startPoint x: 1097, startPoint y: 481, endPoint x: 1083, endPoint y: 464, distance: 22.0
click at [1097, 480] on span "Submit" at bounding box center [1106, 486] width 35 height 13
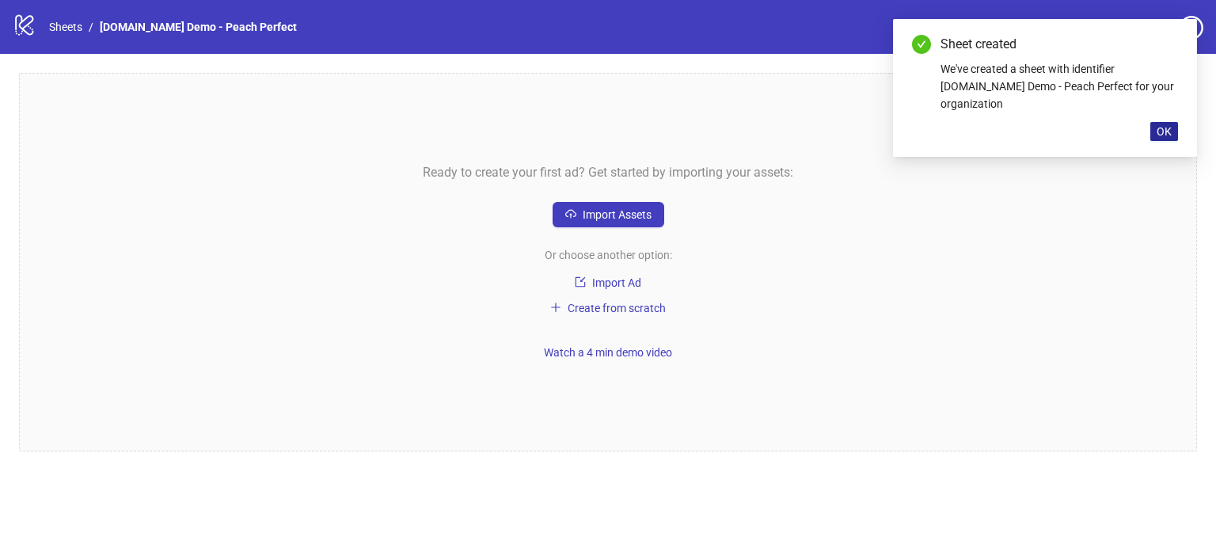
click at [1169, 125] on span "OK" at bounding box center [1164, 131] width 15 height 13
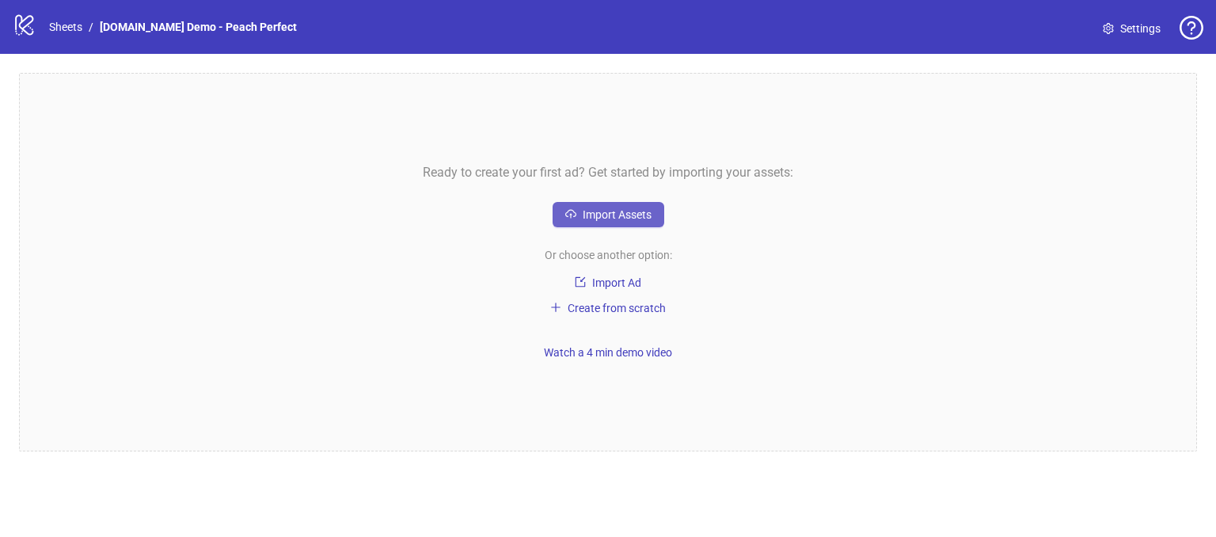
click at [602, 209] on span "Import Assets" at bounding box center [617, 214] width 69 height 13
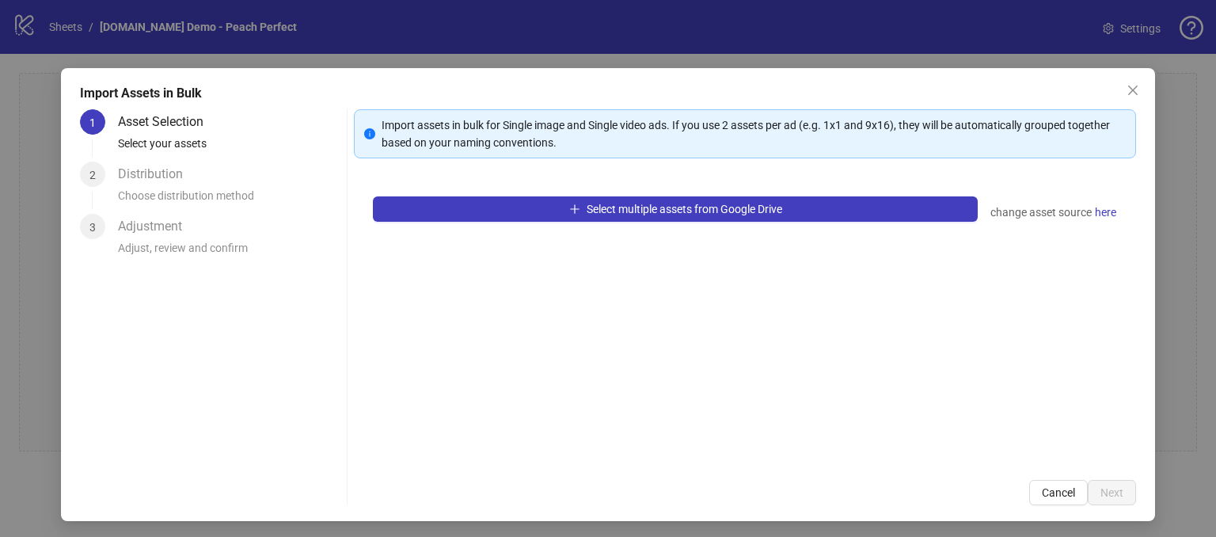
scroll to position [14, 0]
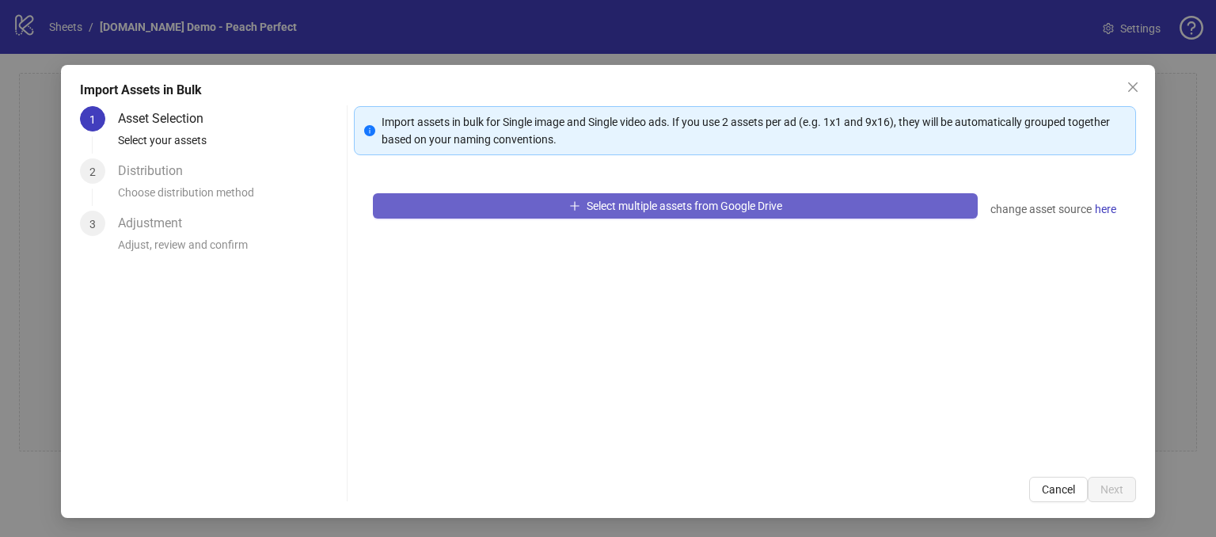
click at [653, 205] on span "Select multiple assets from Google Drive" at bounding box center [685, 206] width 196 height 13
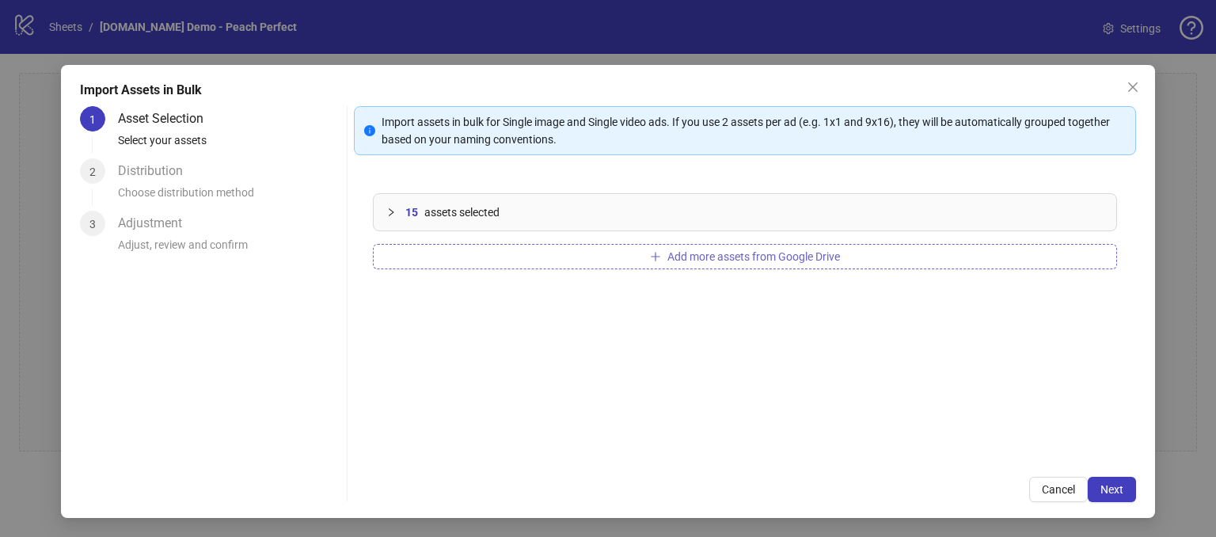
click at [703, 257] on span "Add more assets from Google Drive" at bounding box center [754, 256] width 173 height 13
click at [1088, 485] on button "Next" at bounding box center [1112, 489] width 48 height 25
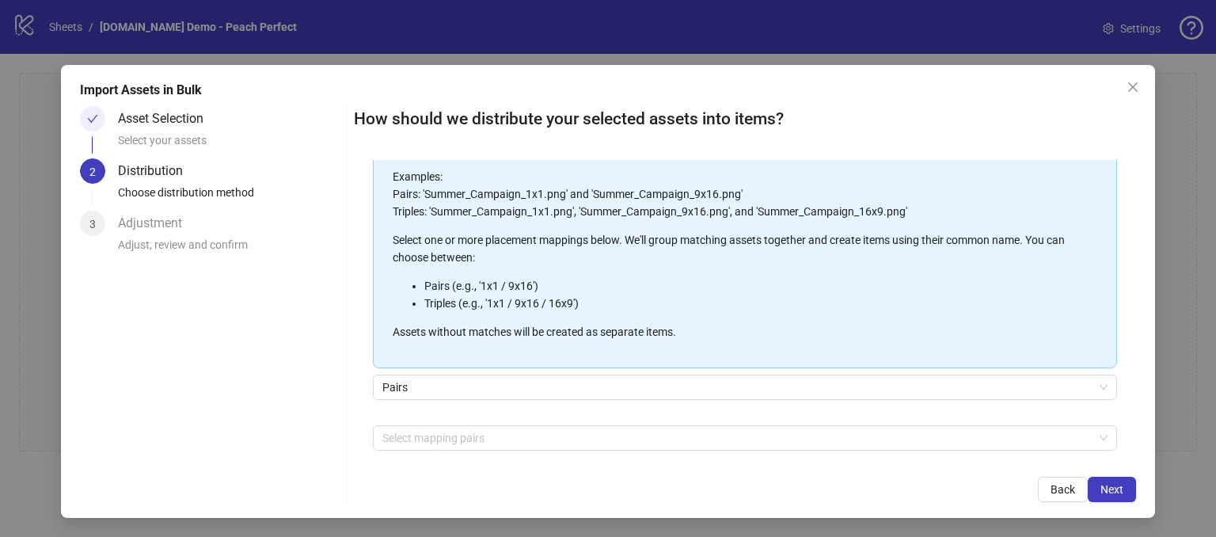
scroll to position [116, 0]
drag, startPoint x: 421, startPoint y: 195, endPoint x: 532, endPoint y: 194, distance: 110.9
click at [532, 194] on p "Examples: Pairs: 'Summer_Campaign_1x1.png' and 'Summer_Campaign_9x16.png' Tripl…" at bounding box center [737, 195] width 689 height 52
drag, startPoint x: 547, startPoint y: 191, endPoint x: 519, endPoint y: 194, distance: 27.9
click at [519, 194] on p "Examples: Pairs: 'Summer_Campaign_1x1.png' and 'Summer_Campaign_9x16.png' Tripl…" at bounding box center [737, 195] width 689 height 52
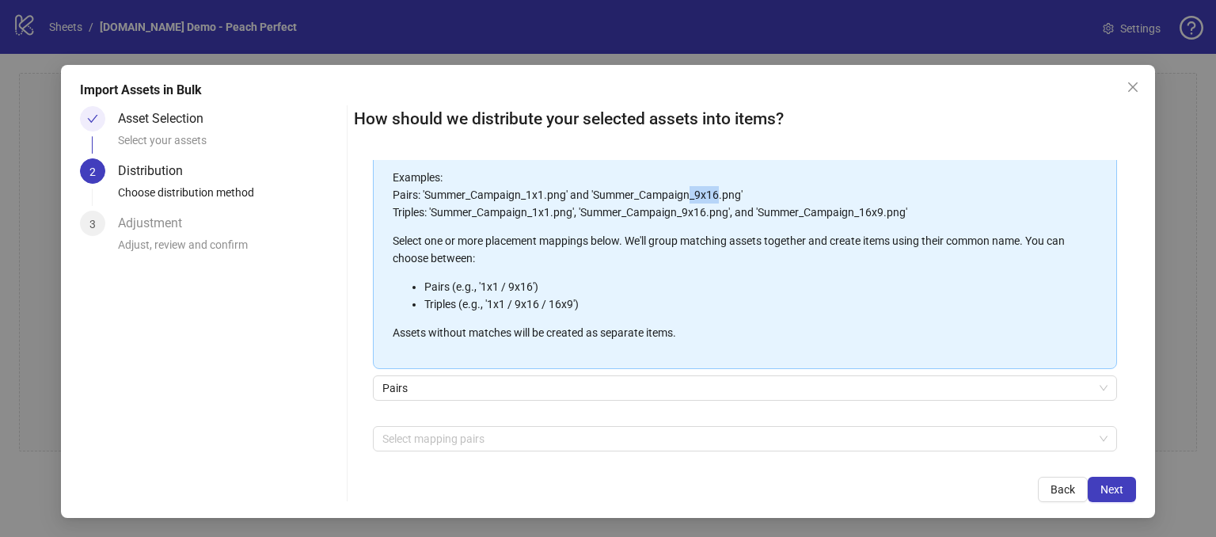
drag, startPoint x: 717, startPoint y: 194, endPoint x: 692, endPoint y: 189, distance: 25.0
click at [686, 191] on p "Examples: Pairs: 'Summer_Campaign_1x1.png' and 'Summer_Campaign_9x16.png' Tripl…" at bounding box center [737, 195] width 689 height 52
click at [306, 426] on div "Asset Selection Select your assets 2 Distribution Choose distribution method 3 …" at bounding box center [210, 304] width 261 height 396
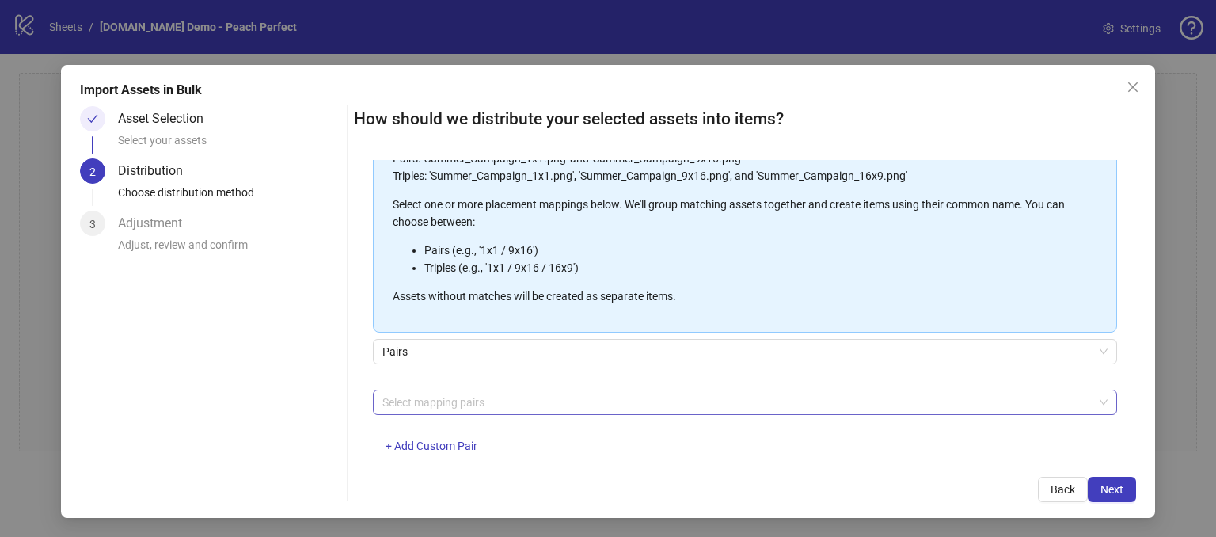
scroll to position [184, 0]
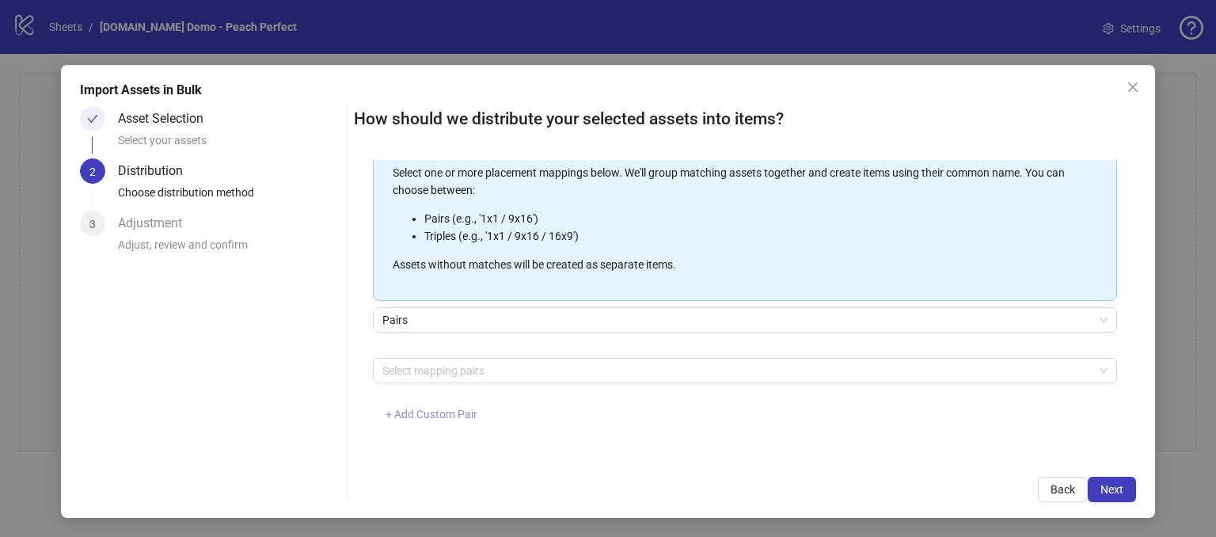
click at [431, 409] on span "+ Add Custom Pair" at bounding box center [432, 414] width 92 height 13
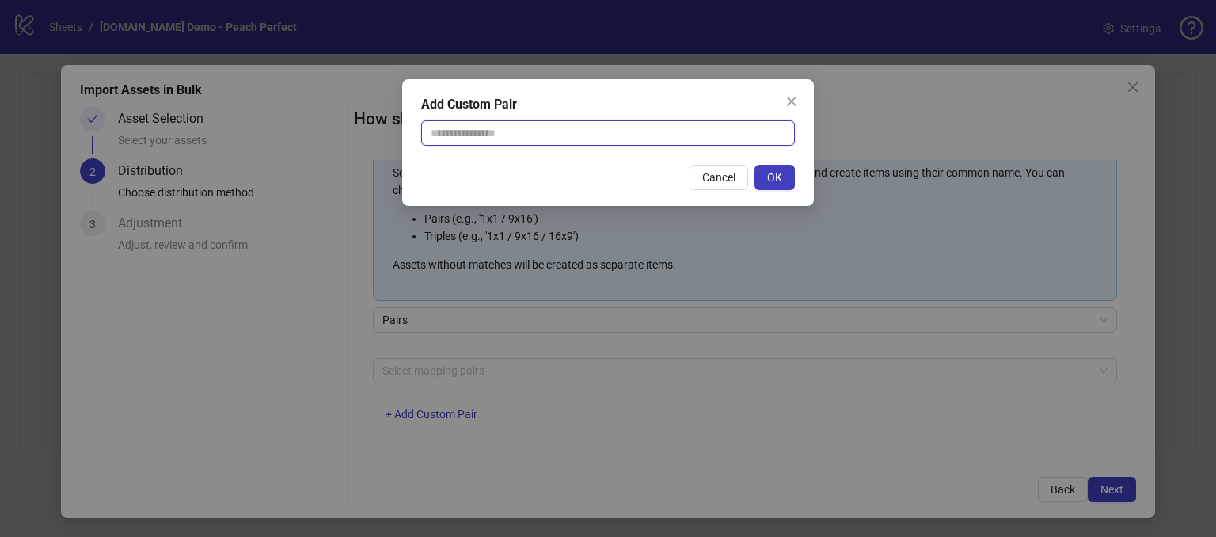
click at [491, 135] on input "text" at bounding box center [608, 132] width 374 height 25
click at [710, 179] on span "Cancel" at bounding box center [718, 177] width 33 height 13
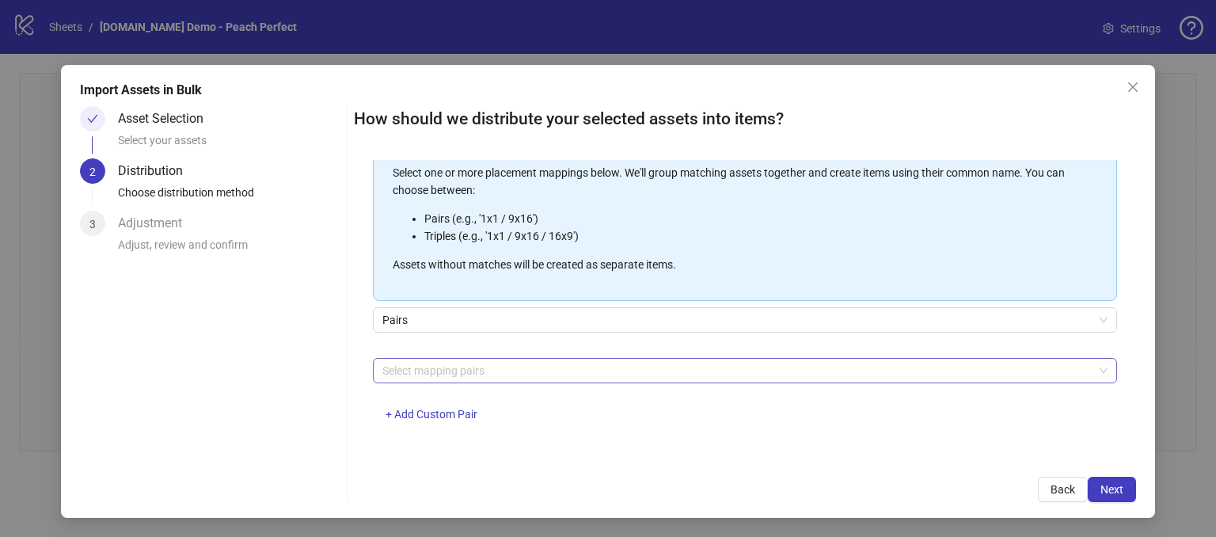
click at [436, 361] on div at bounding box center [736, 371] width 721 height 22
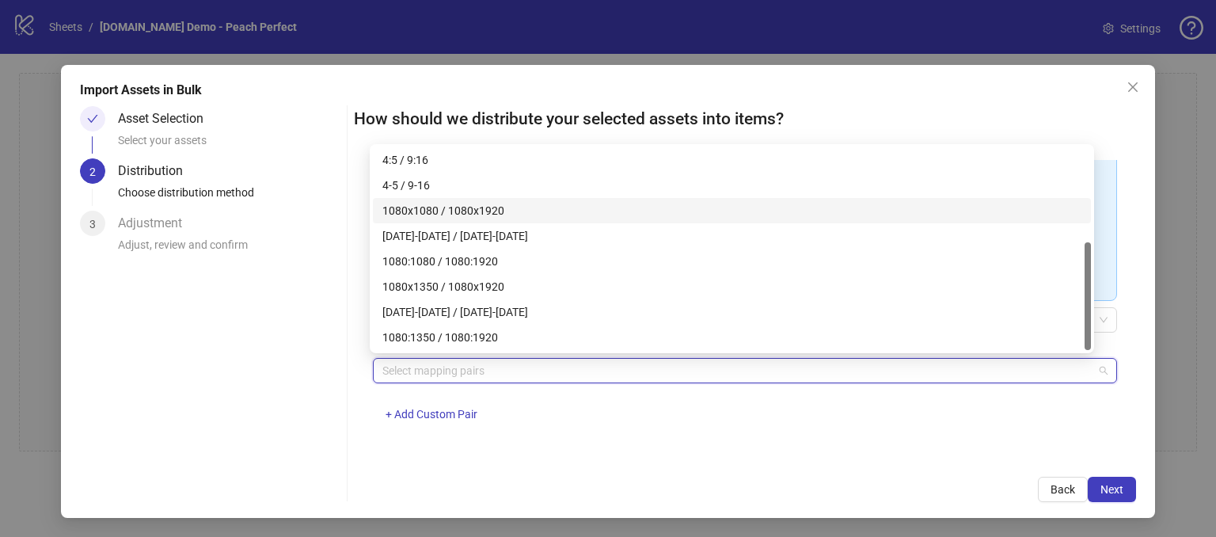
scroll to position [0, 0]
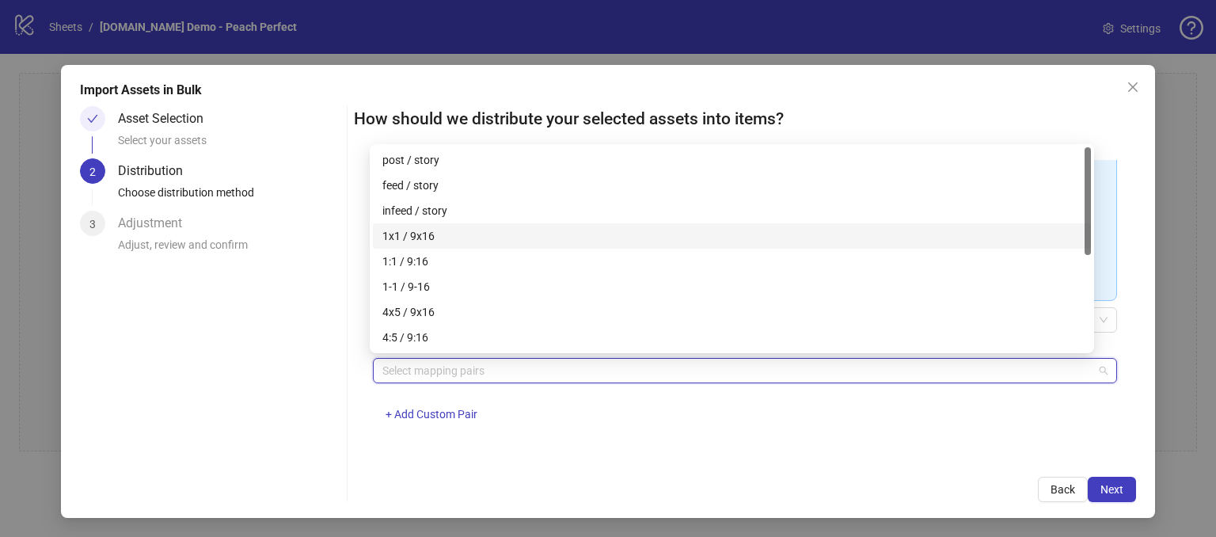
click at [414, 234] on div "1x1 / 9x16" at bounding box center [731, 235] width 699 height 17
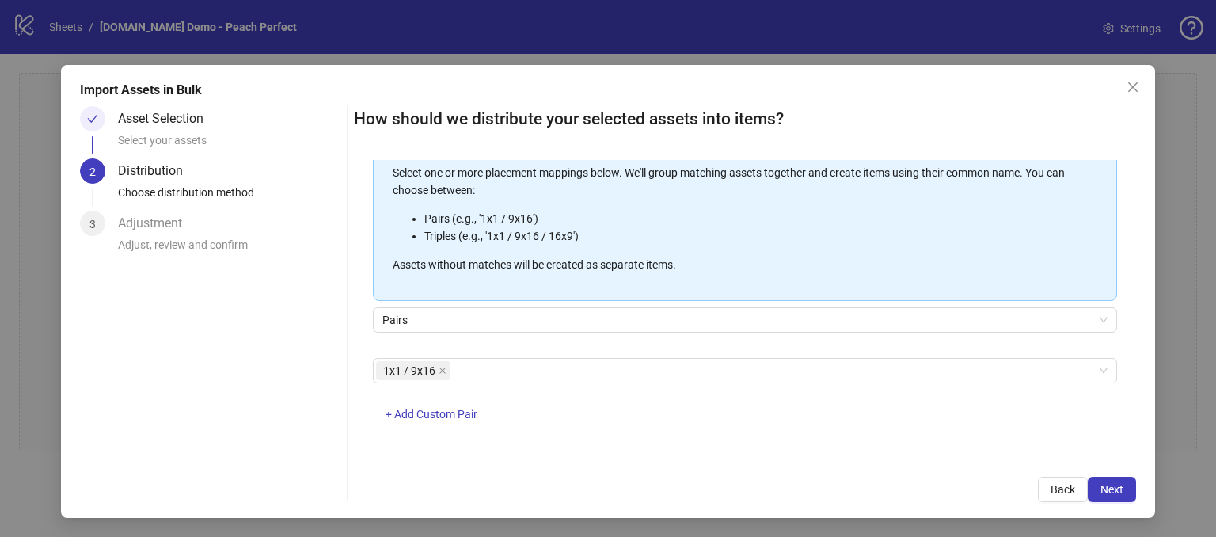
click at [627, 427] on div "1x1 / 9x16 + Add Custom Pair" at bounding box center [745, 399] width 744 height 82
click at [1101, 483] on span "Next" at bounding box center [1112, 489] width 23 height 13
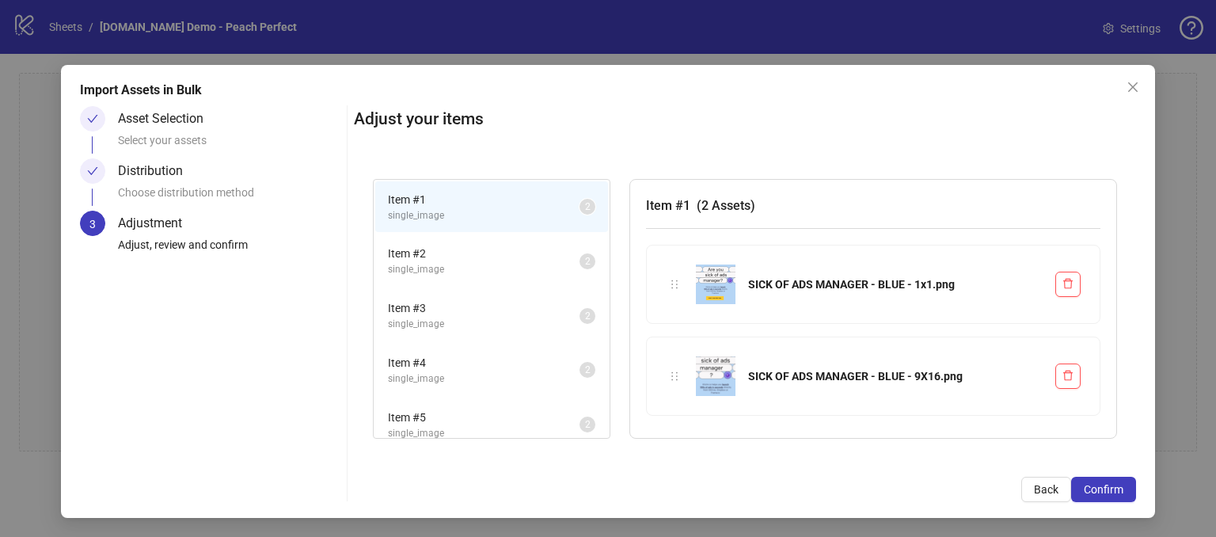
click at [490, 256] on span "Item # 2" at bounding box center [484, 253] width 192 height 17
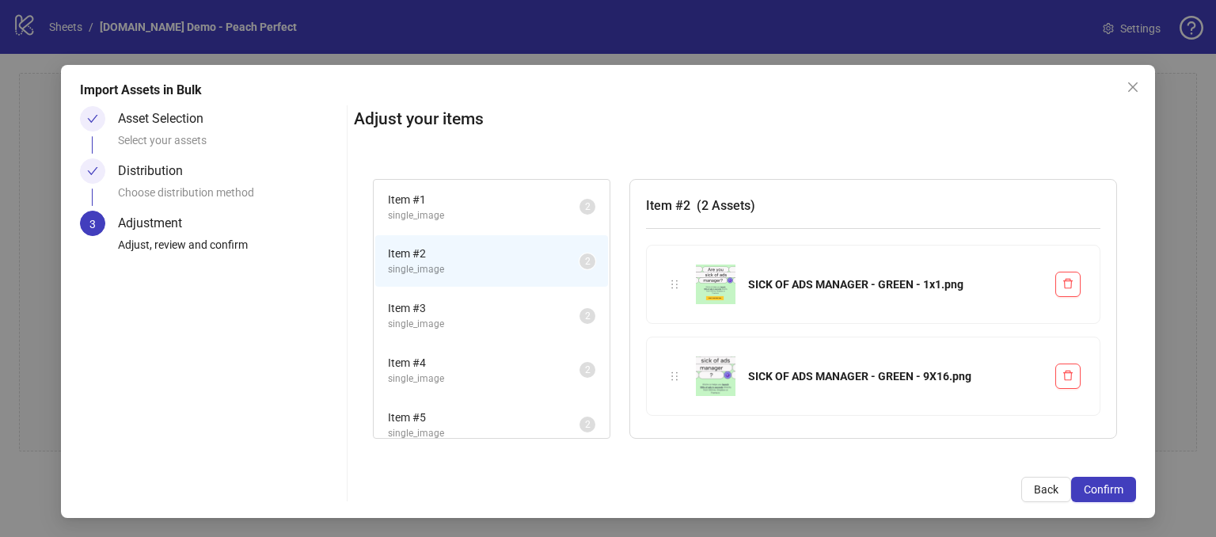
click at [485, 317] on span "single_image" at bounding box center [484, 324] width 192 height 15
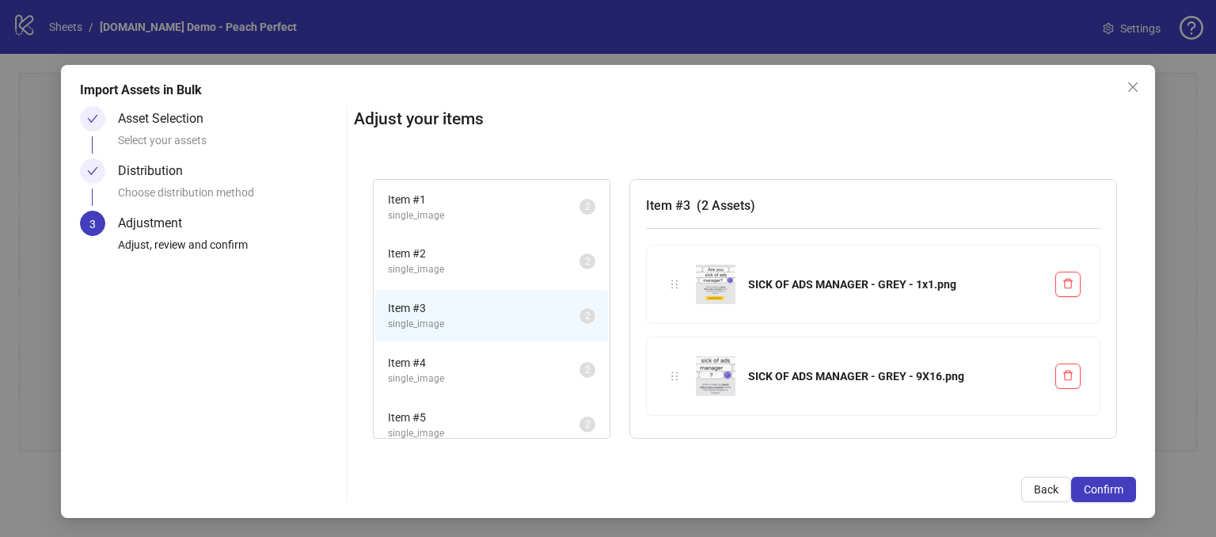
click at [469, 360] on span "Item # 4" at bounding box center [484, 362] width 192 height 17
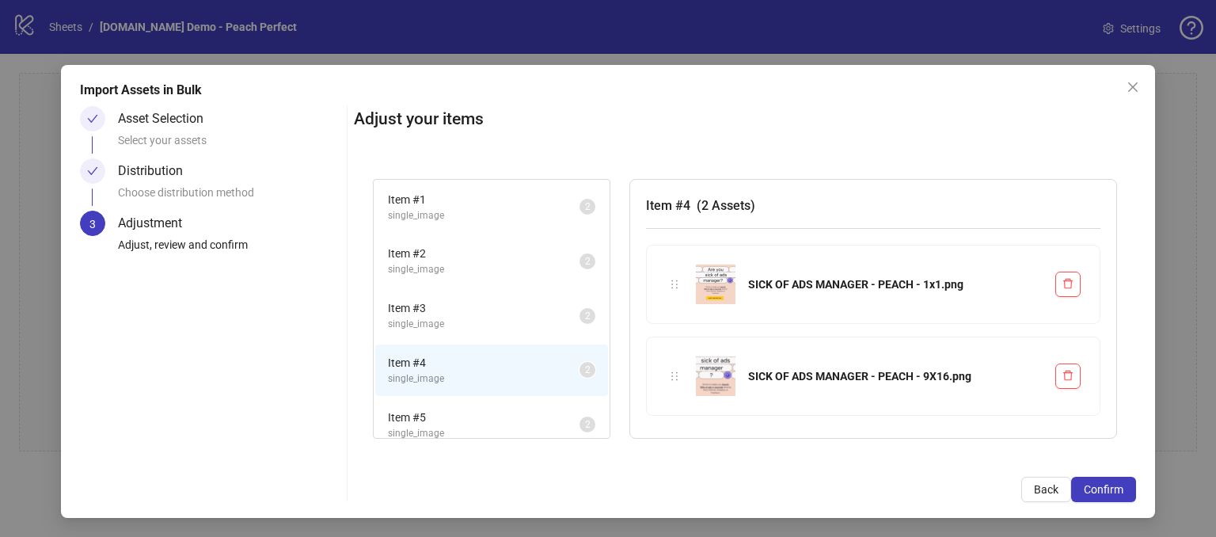
click at [469, 290] on li "Item # 3 single_image 2" at bounding box center [491, 315] width 233 height 51
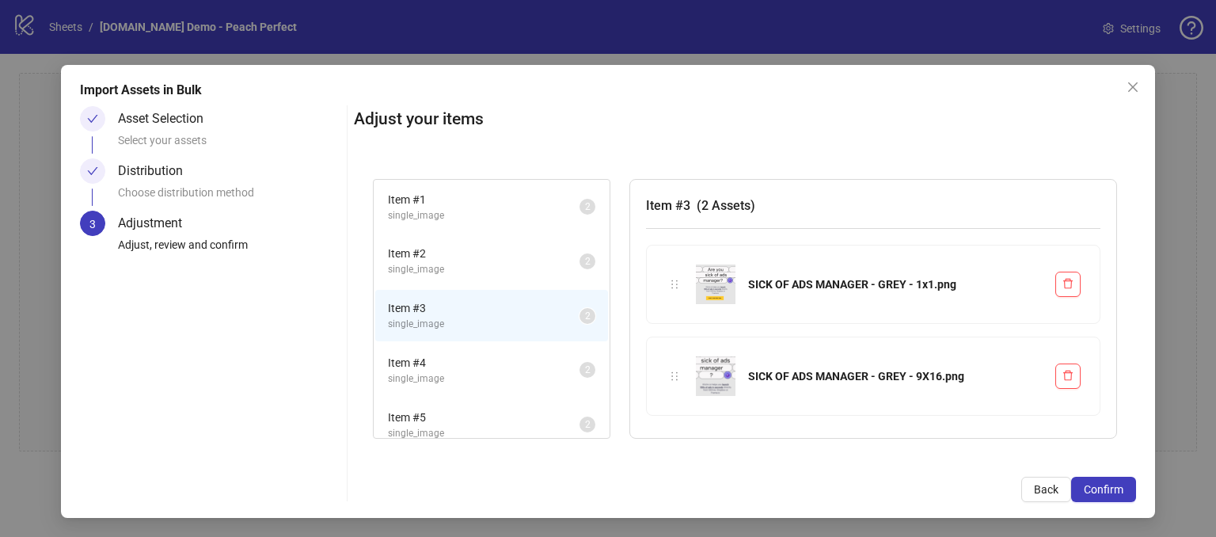
click at [495, 410] on span "Item # 5" at bounding box center [484, 417] width 192 height 17
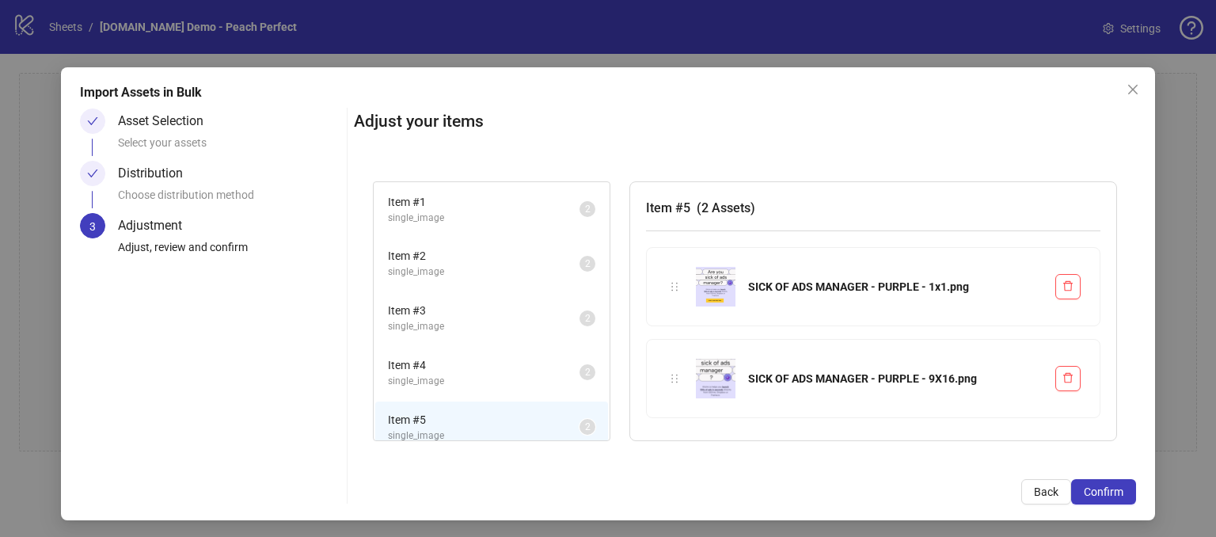
scroll to position [14, 0]
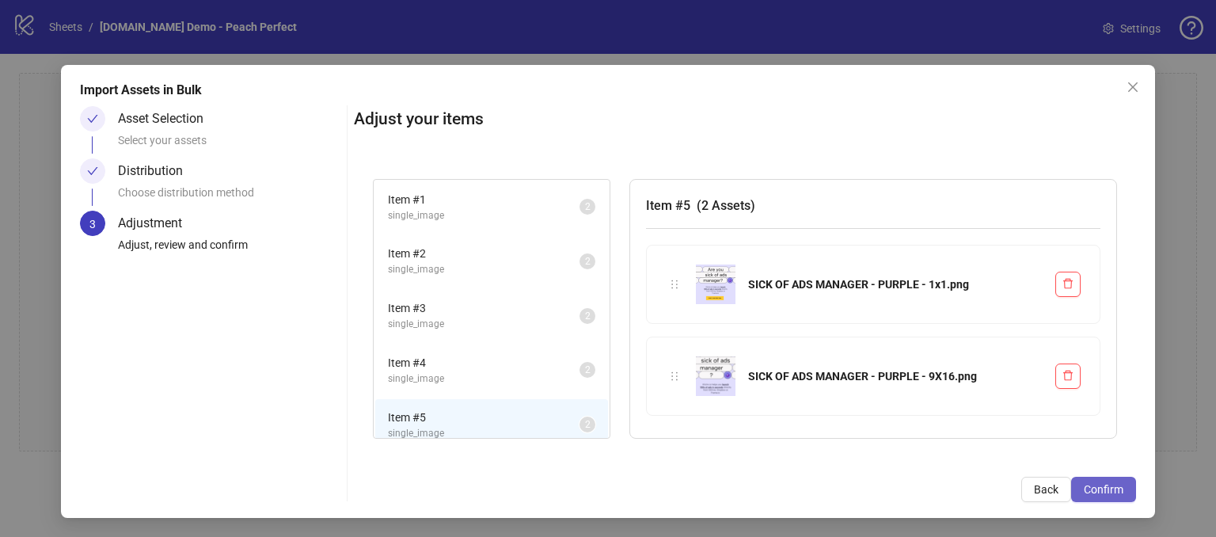
click at [1084, 488] on span "Confirm" at bounding box center [1104, 489] width 40 height 13
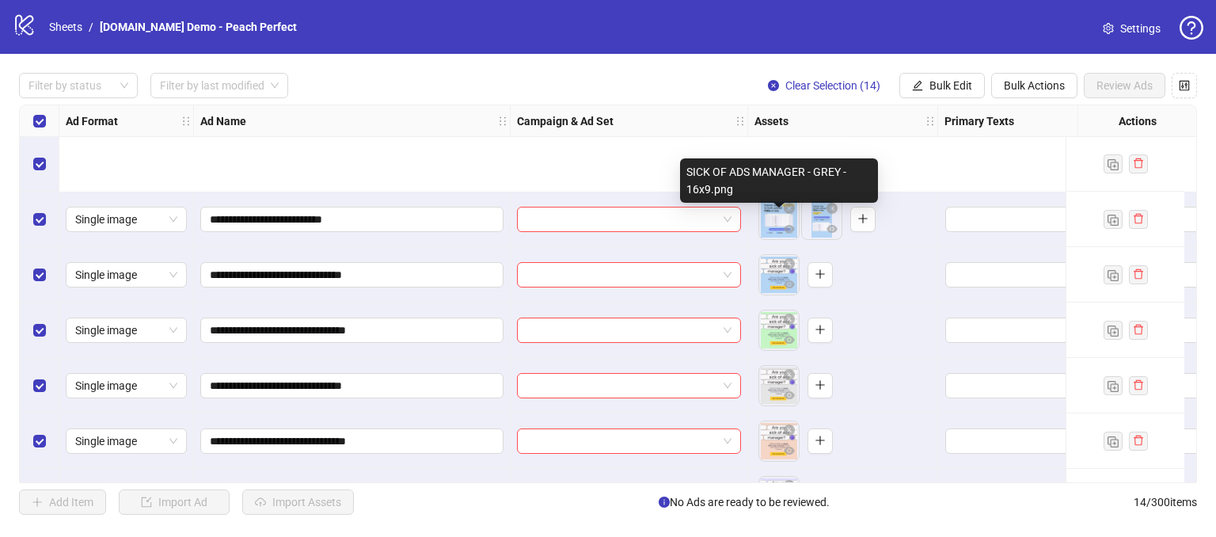
scroll to position [436, 0]
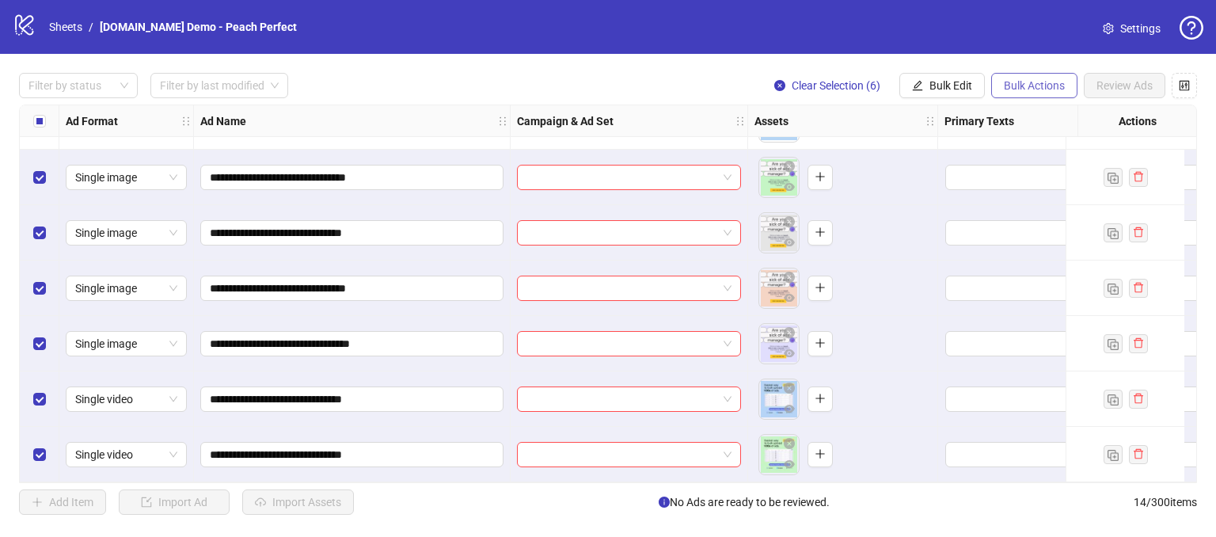
click at [1023, 81] on span "Bulk Actions" at bounding box center [1034, 85] width 61 height 13
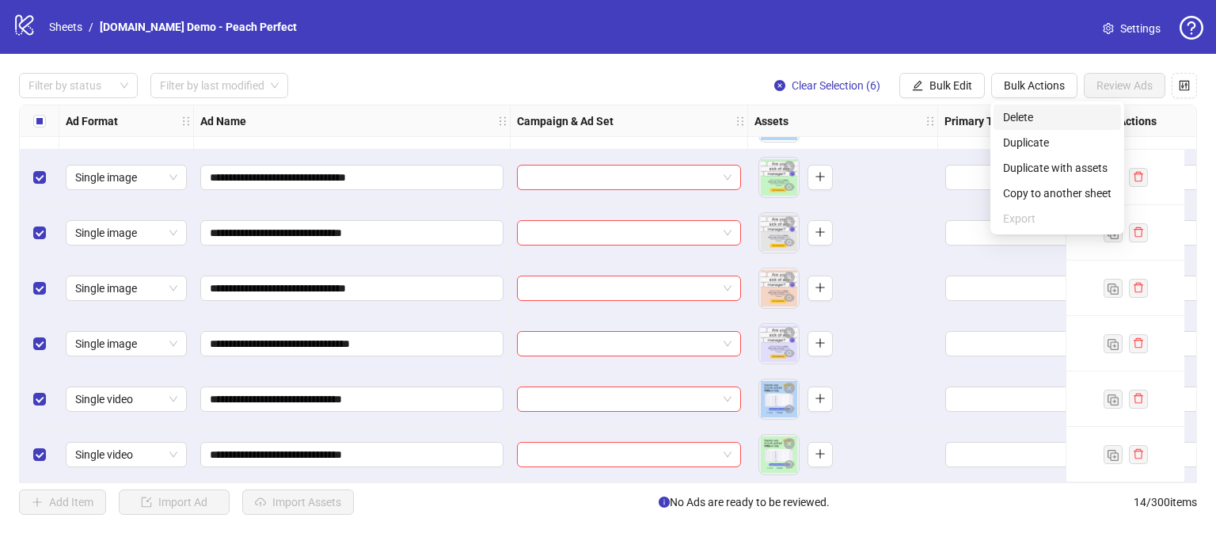
click at [1008, 116] on span "Delete" at bounding box center [1057, 116] width 108 height 17
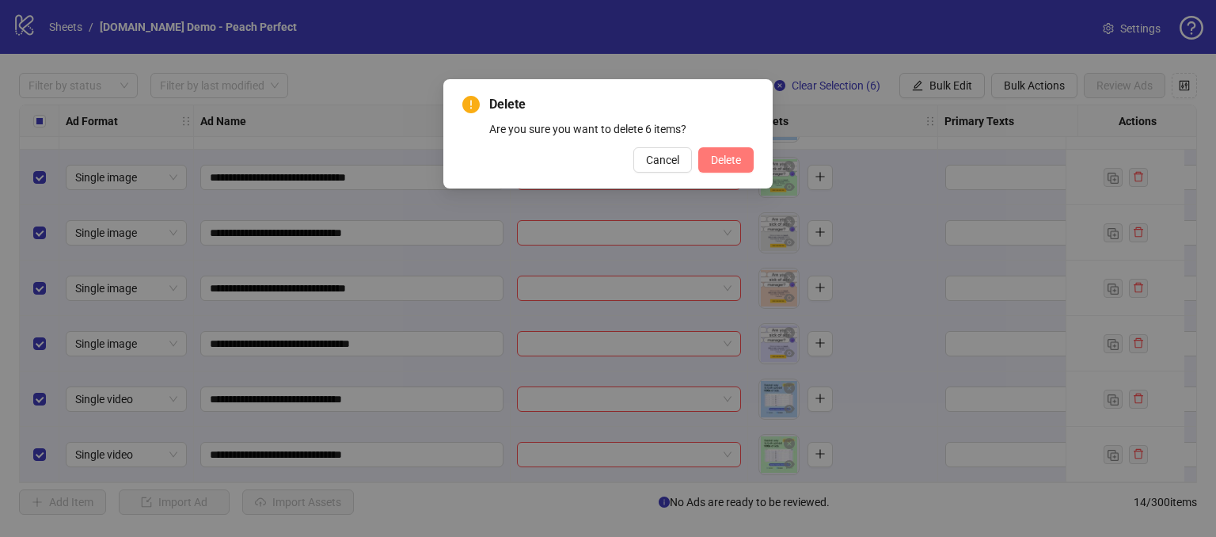
click at [714, 167] on button "Delete" at bounding box center [725, 159] width 55 height 25
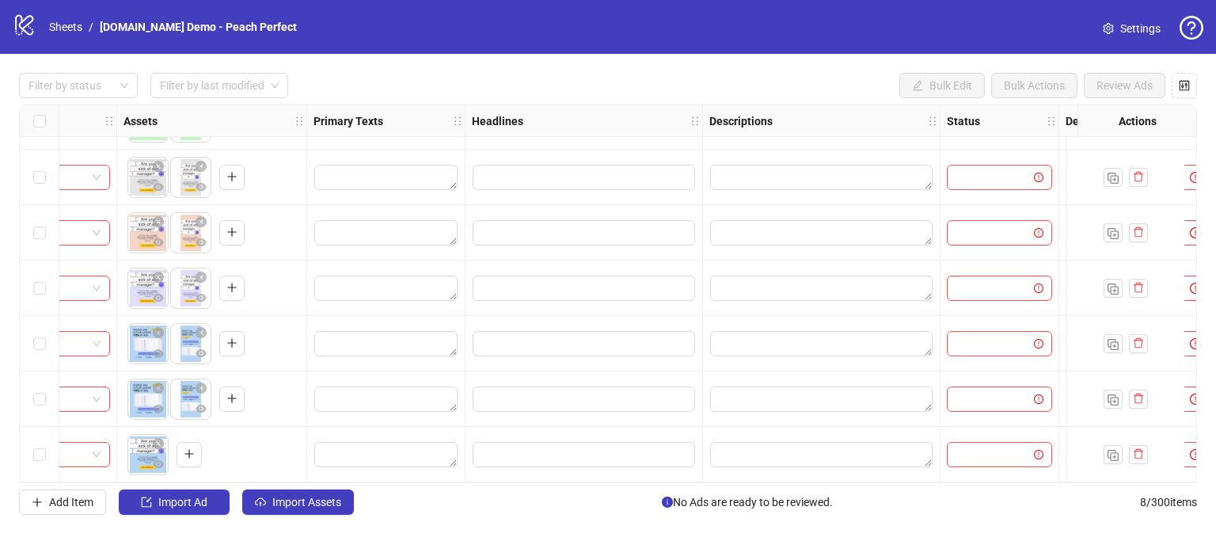
scroll to position [104, 632]
click at [348, 165] on textarea "Edit values" at bounding box center [385, 177] width 143 height 25
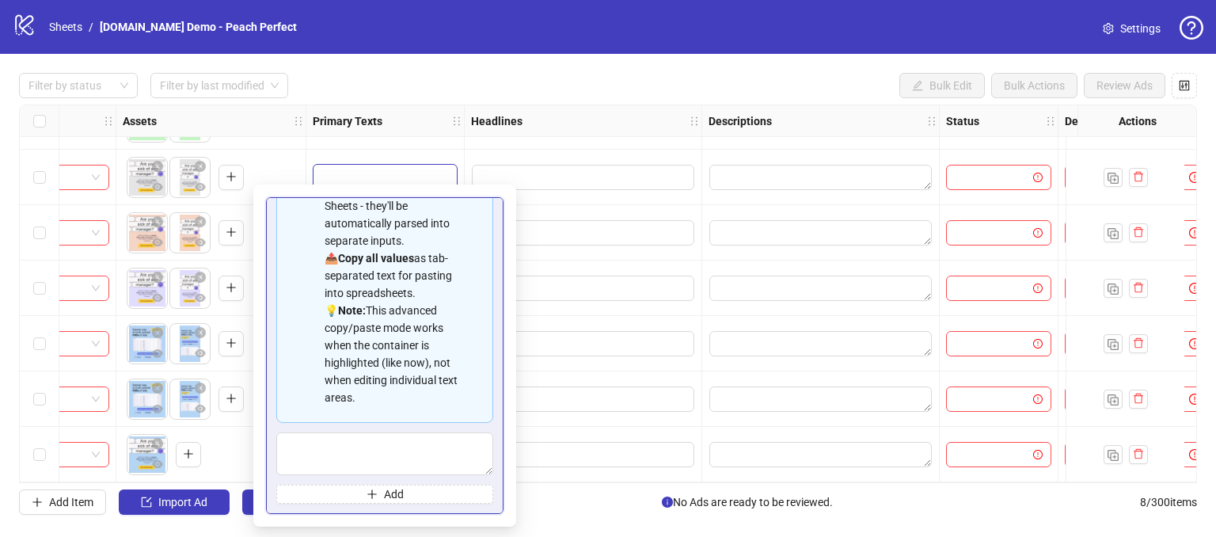
scroll to position [142, 0]
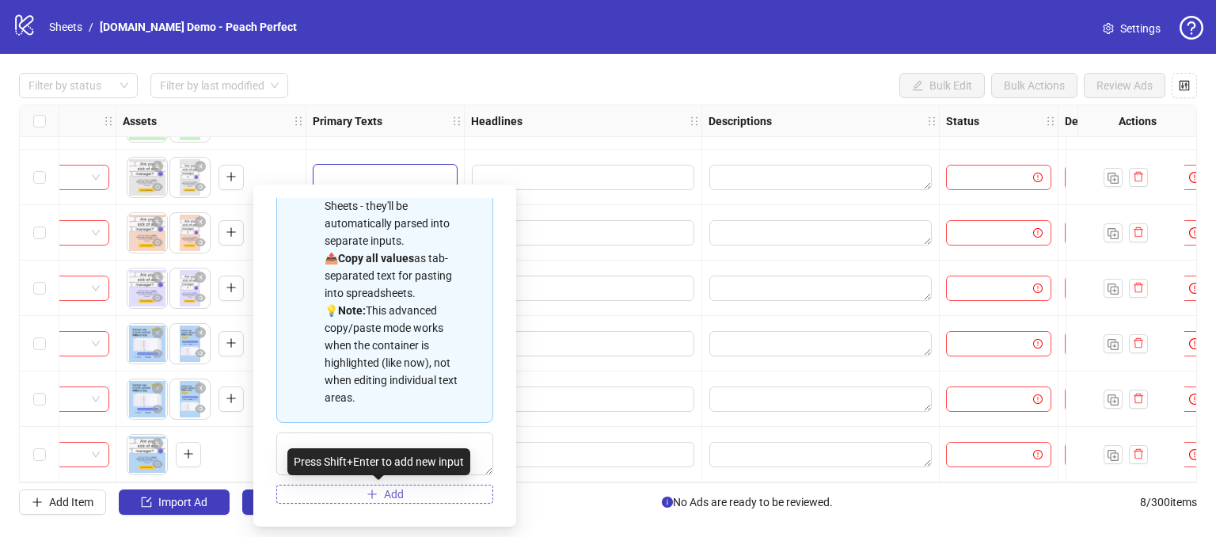
click at [377, 485] on button "Add" at bounding box center [384, 494] width 217 height 19
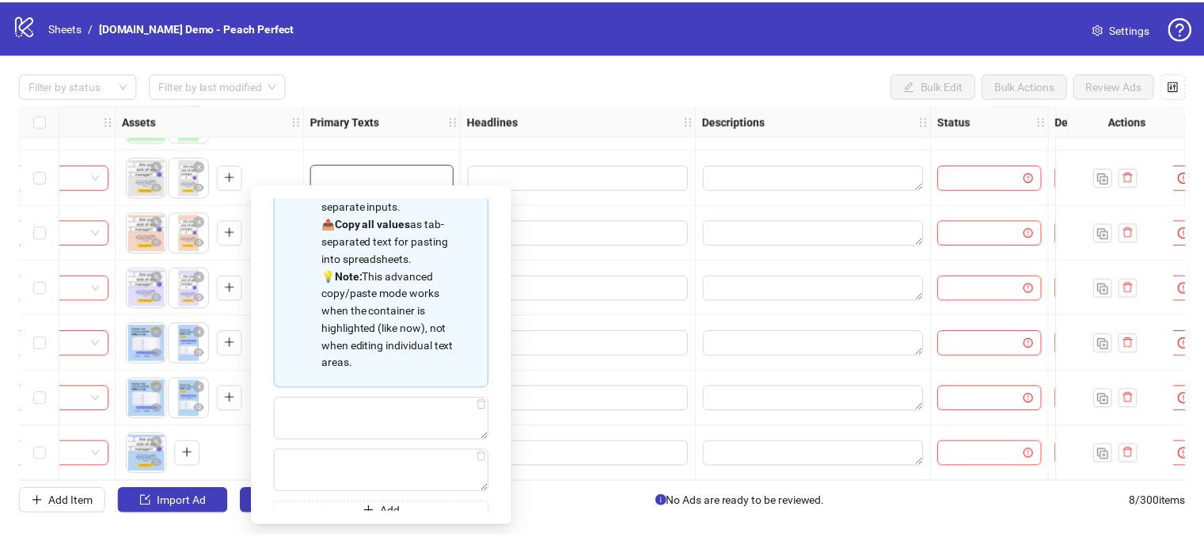
scroll to position [193, 0]
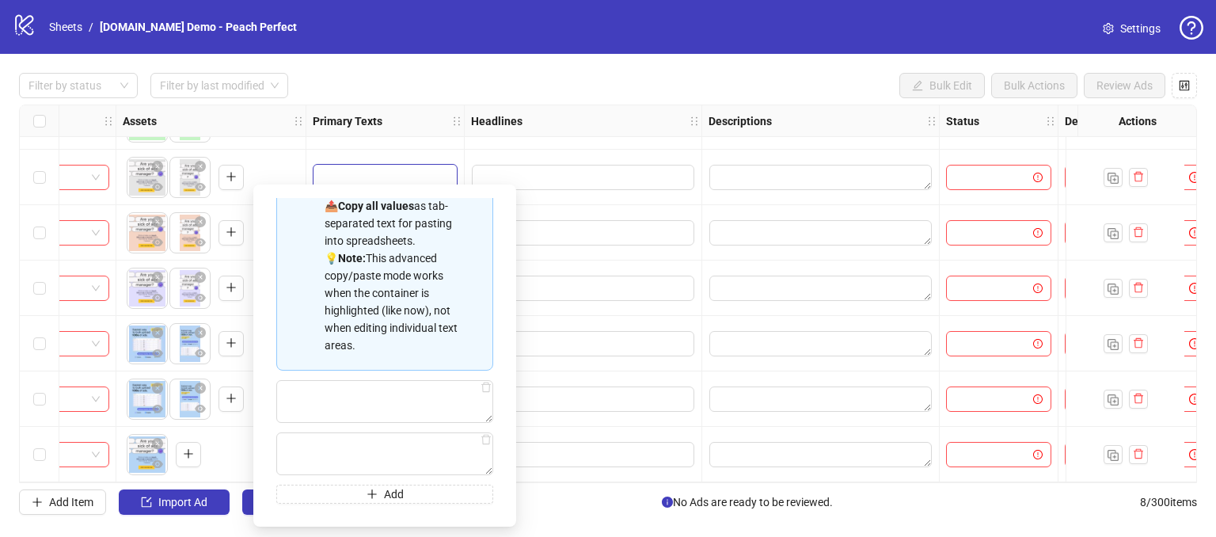
click at [569, 95] on div "Filter by status Filter by last modified Bulk Edit Bulk Actions Review Ads" at bounding box center [608, 85] width 1178 height 25
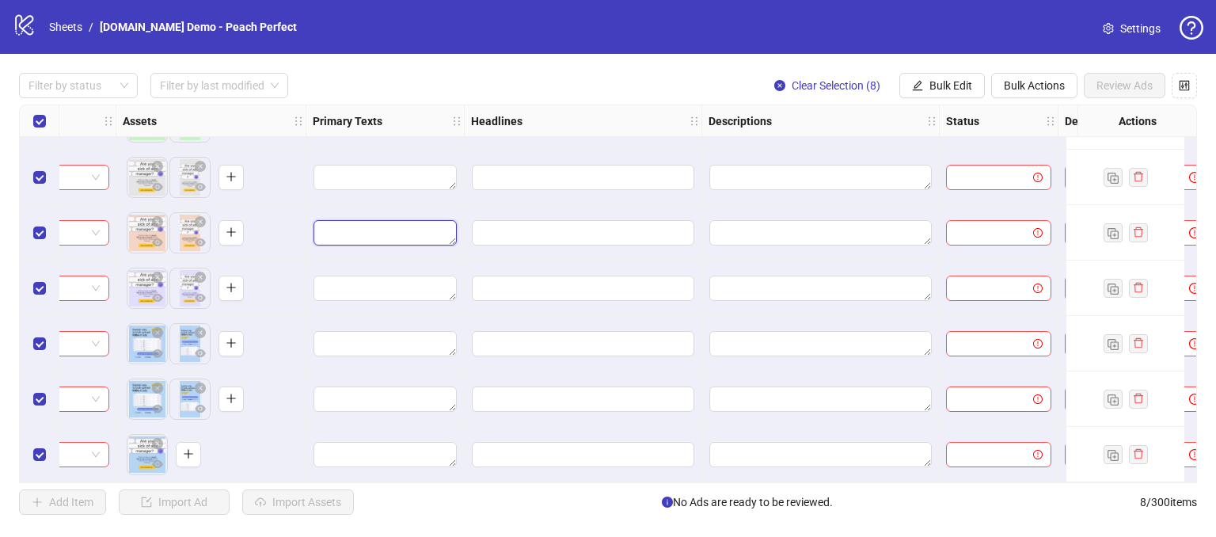
click at [342, 229] on textarea "Edit values" at bounding box center [385, 232] width 143 height 25
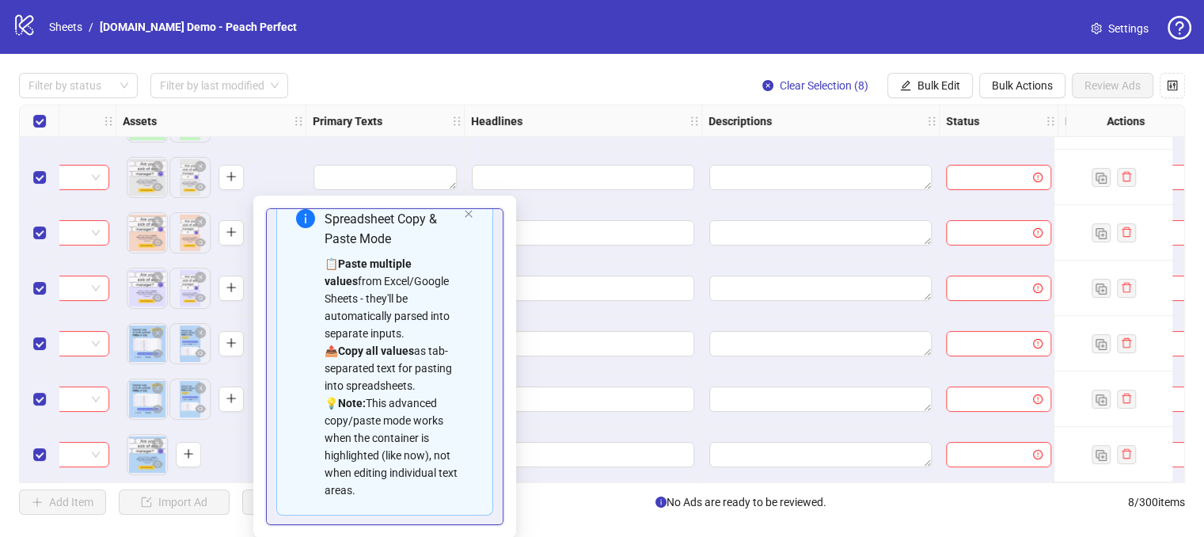
scroll to position [0, 0]
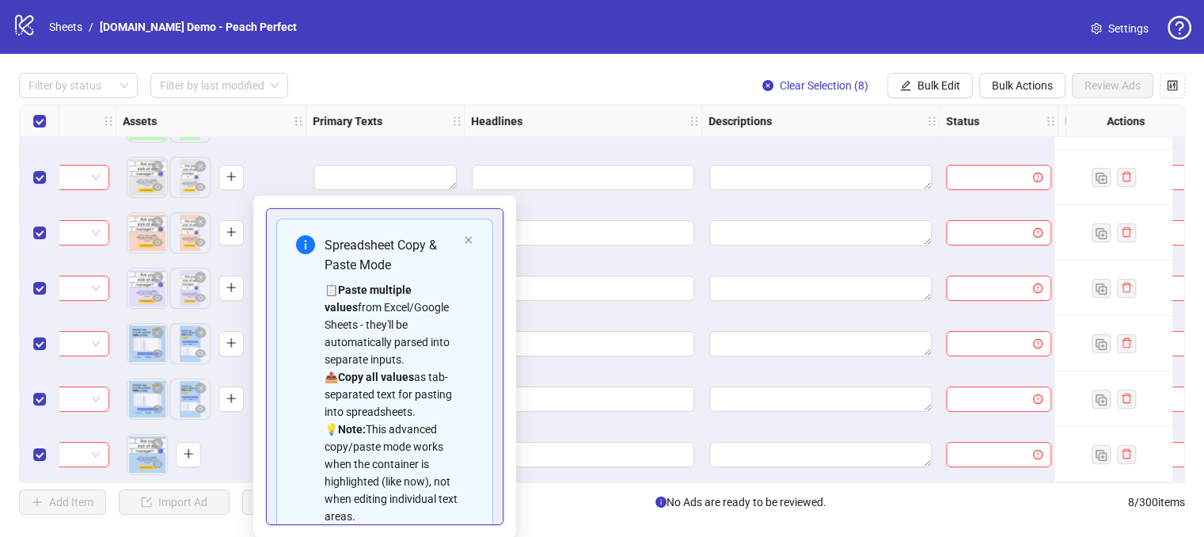
click at [550, 125] on div "Headlines" at bounding box center [584, 121] width 238 height 32
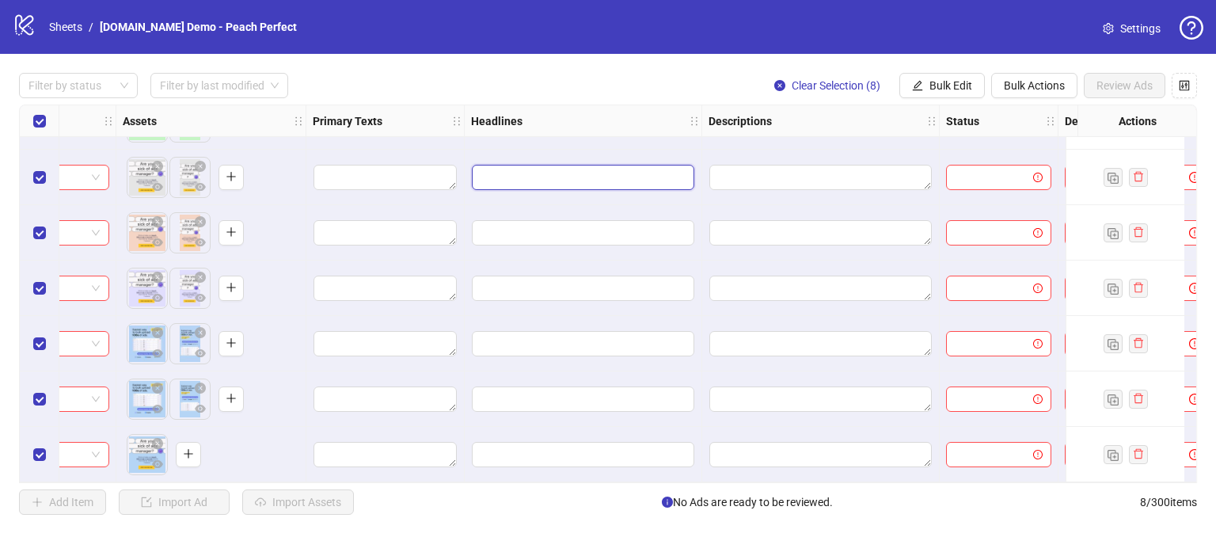
click at [522, 165] on input "Edit values" at bounding box center [583, 177] width 223 height 25
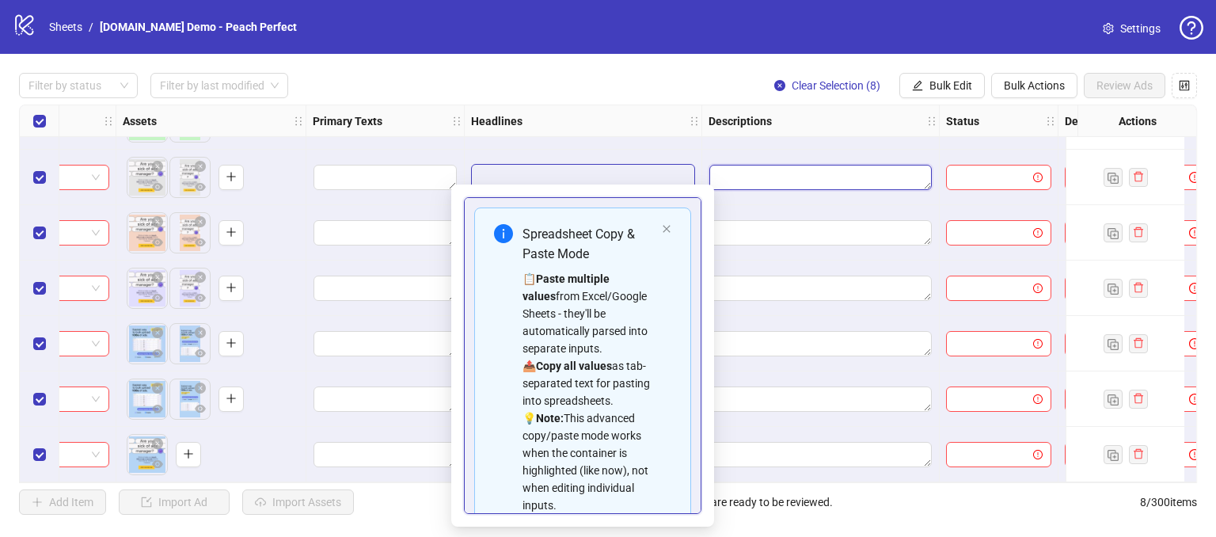
click at [751, 165] on textarea "Edit values" at bounding box center [821, 177] width 223 height 25
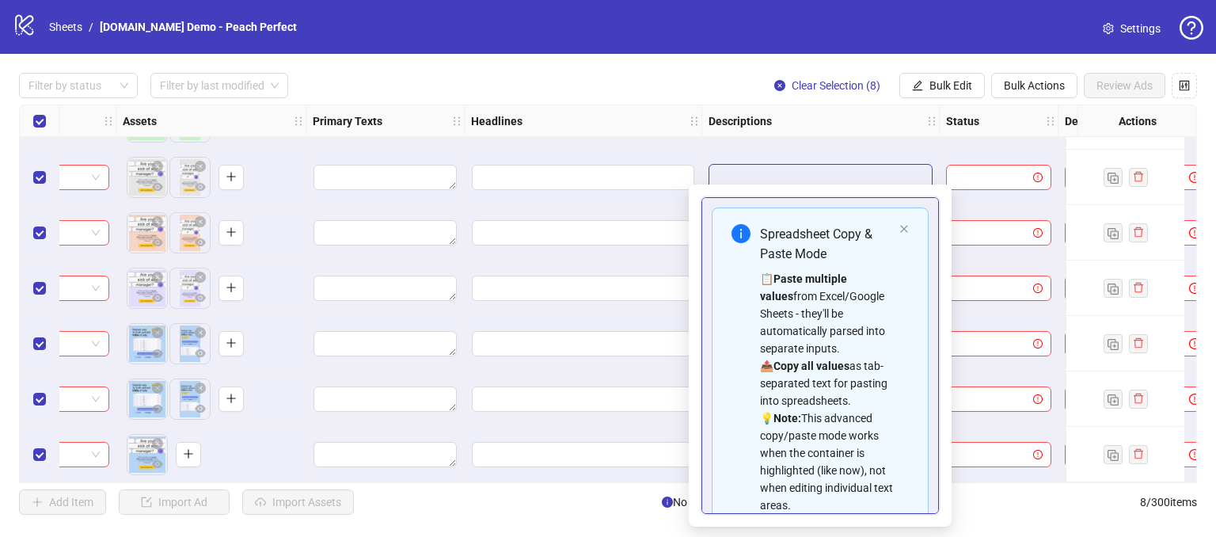
click at [660, 70] on div "**********" at bounding box center [608, 294] width 1216 height 480
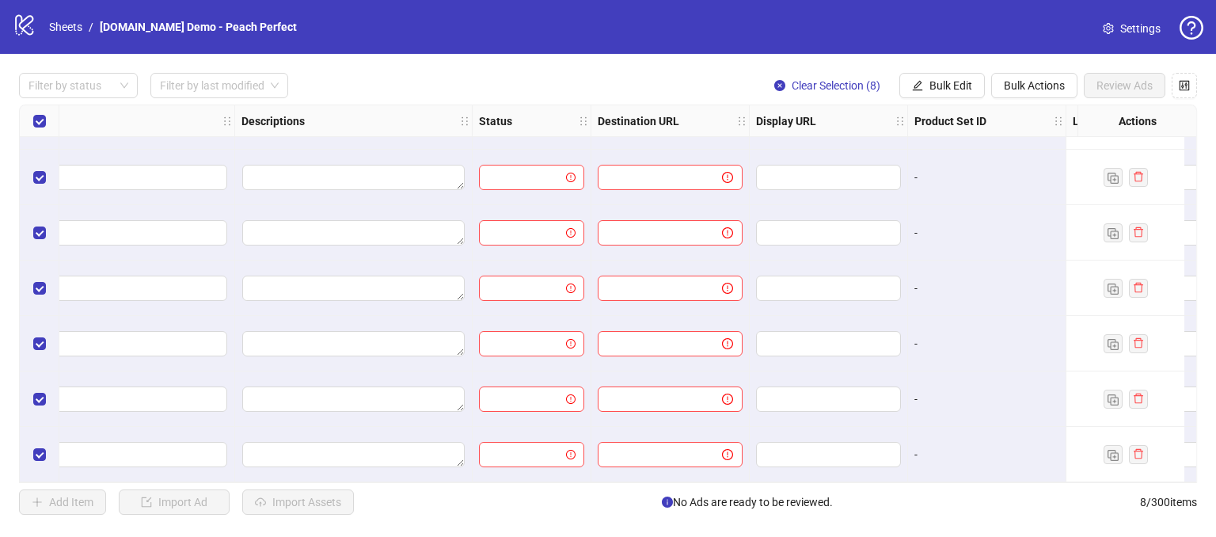
scroll to position [104, 1110]
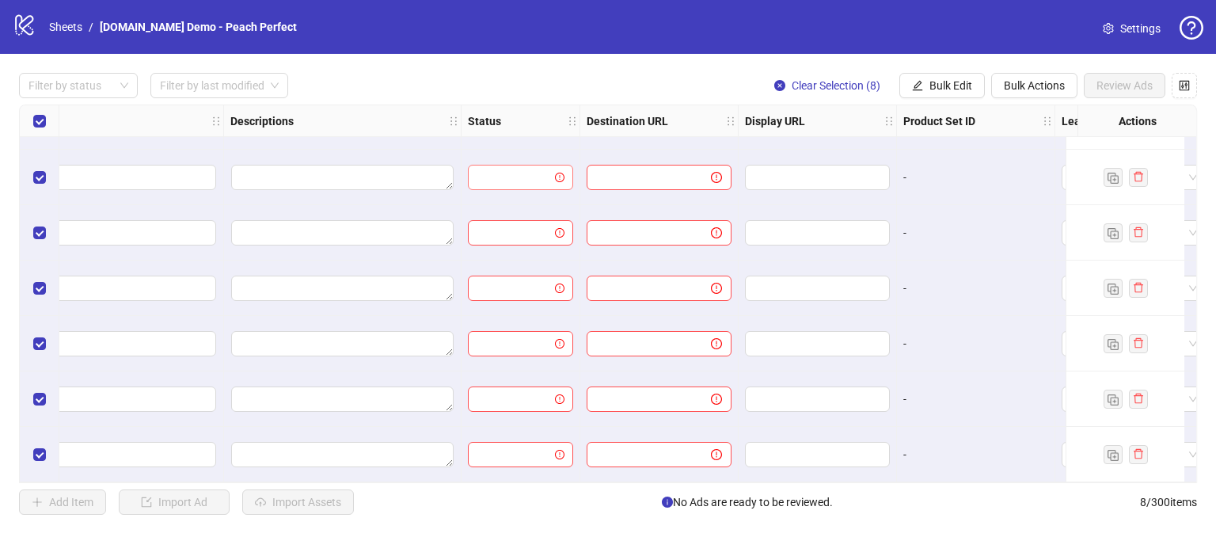
click at [497, 176] on input "search" at bounding box center [514, 178] width 72 height 24
click at [527, 75] on div "Filter by status Filter by last modified Clear Selection (8) Bulk Edit Bulk Act…" at bounding box center [608, 85] width 1178 height 25
click at [522, 173] on input "search" at bounding box center [514, 178] width 72 height 24
click at [513, 74] on div "Filter by status Filter by last modified Clear Selection (8) Bulk Edit Bulk Act…" at bounding box center [608, 85] width 1178 height 25
drag, startPoint x: 725, startPoint y: 483, endPoint x: 742, endPoint y: 485, distance: 16.8
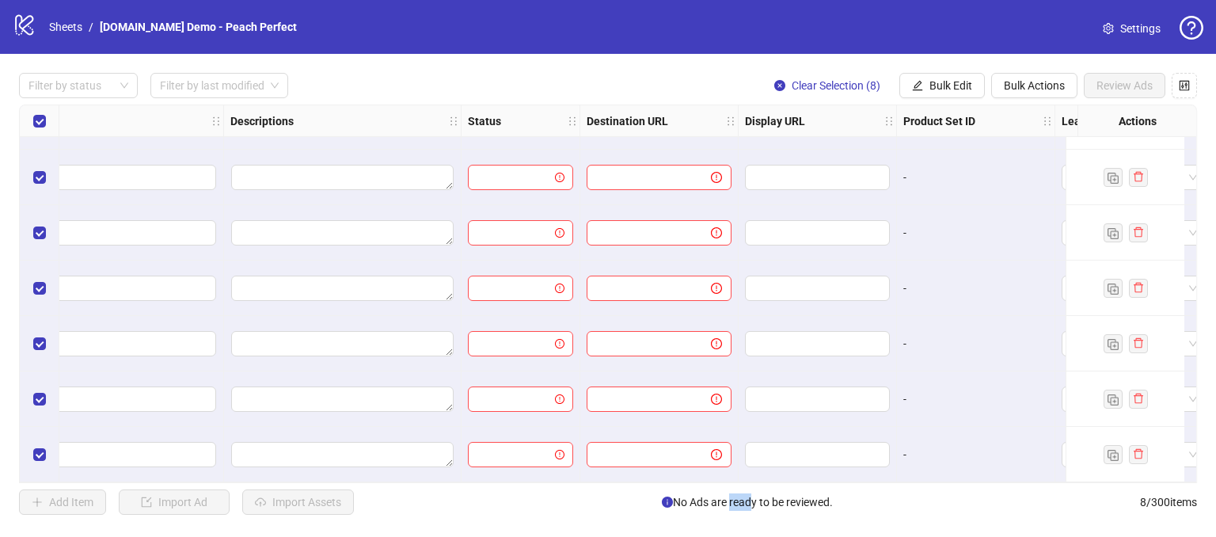
click at [742, 485] on div "Filter by status Filter by last modified Clear Selection (8) Bulk Edit Bulk Act…" at bounding box center [608, 294] width 1216 height 480
click at [918, 508] on div "Add Item Import Ad Import Assets No Ads are ready to be reviewed. 8 / 300 items" at bounding box center [608, 501] width 1178 height 25
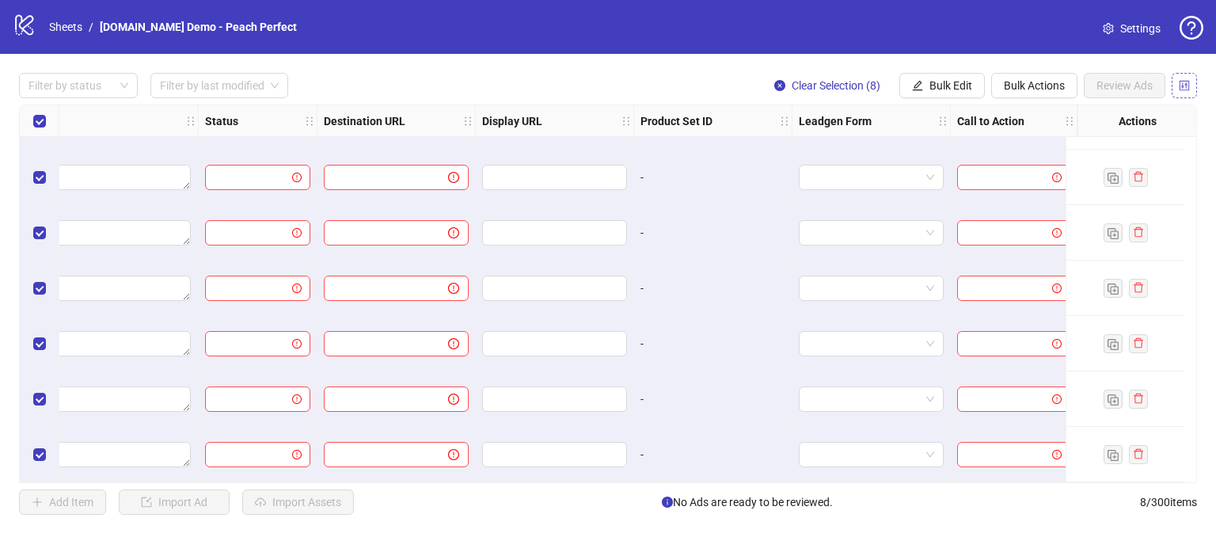
click at [1182, 86] on icon "control" at bounding box center [1184, 85] width 11 height 11
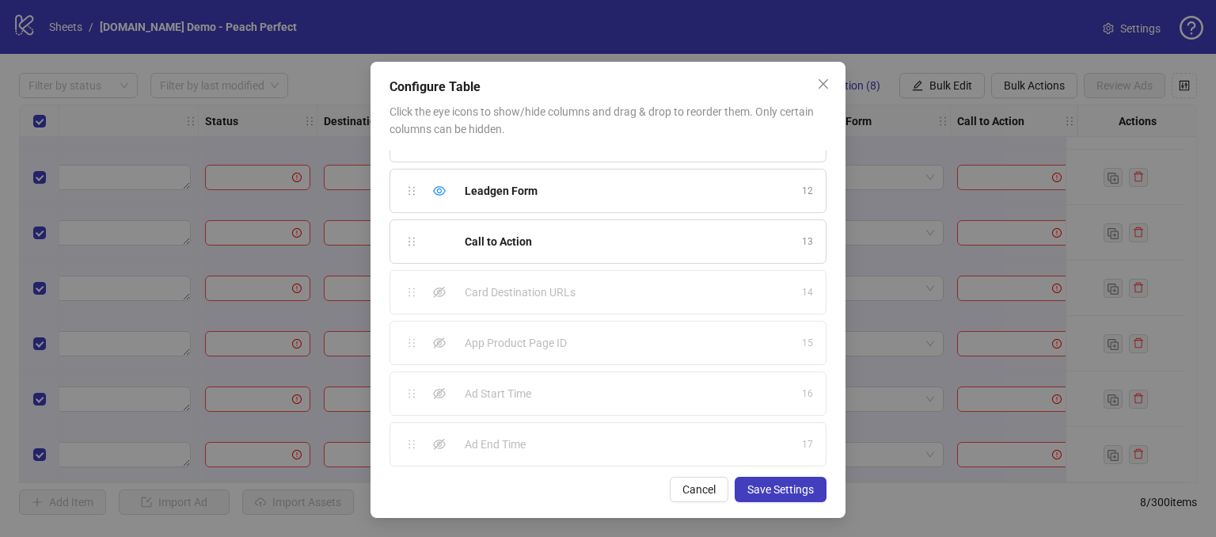
scroll to position [223, 0]
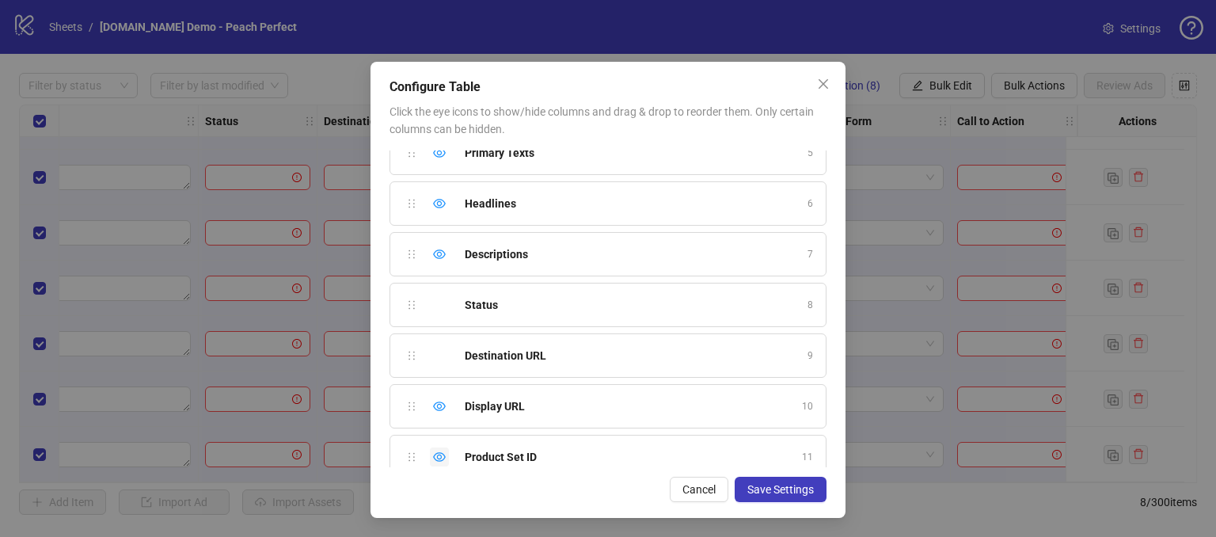
click at [433, 458] on icon "eye" at bounding box center [439, 457] width 13 height 13
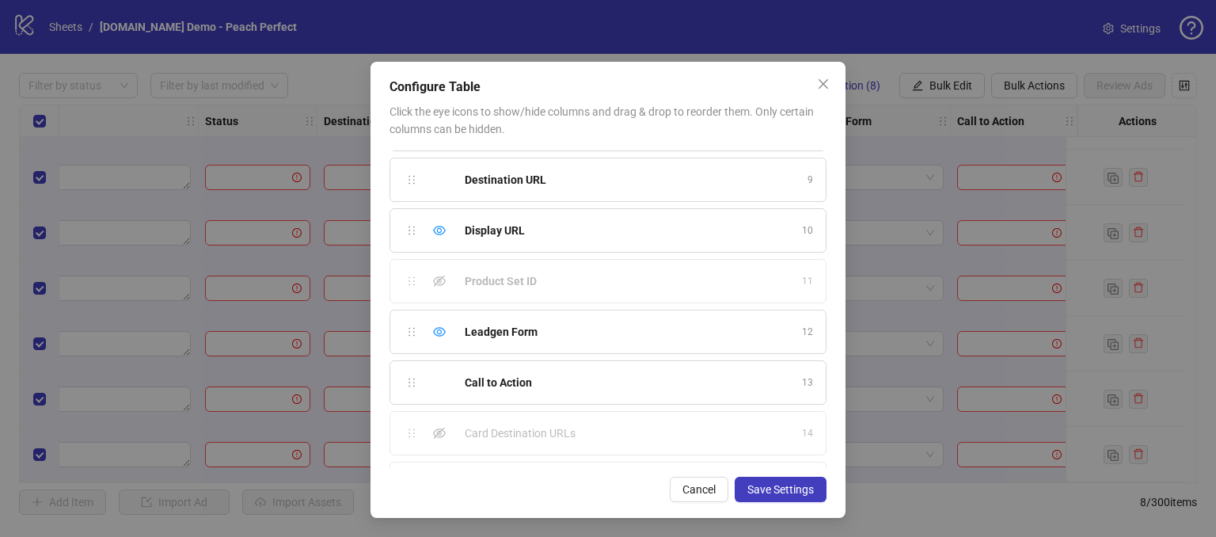
scroll to position [381, 0]
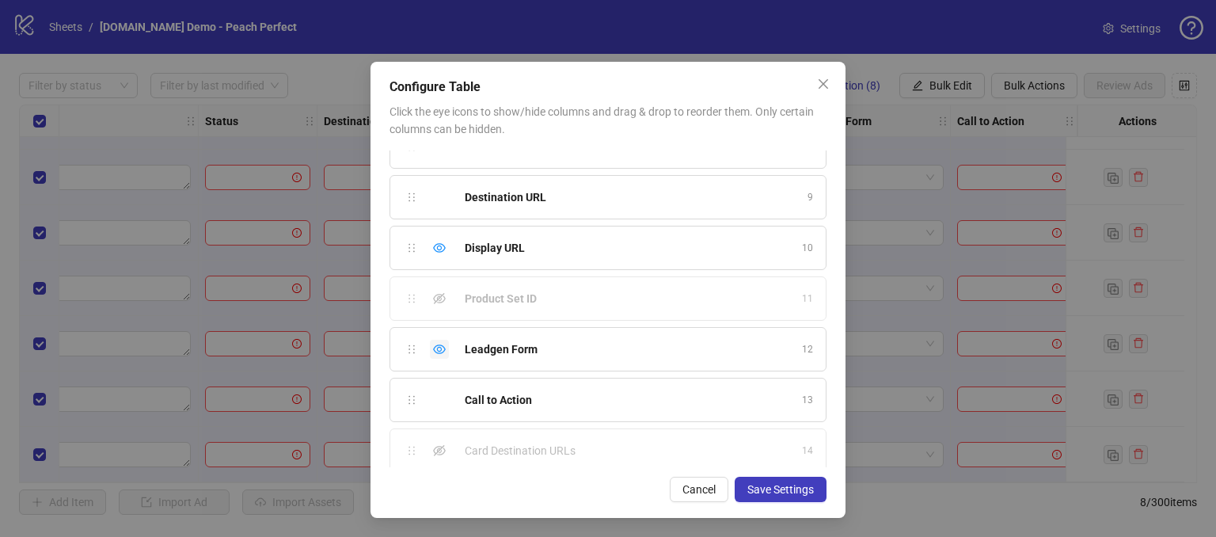
click at [433, 344] on icon "eye" at bounding box center [439, 349] width 13 height 10
click at [433, 249] on icon "eye" at bounding box center [439, 248] width 13 height 13
click at [432, 394] on div "Show column" at bounding box center [439, 393] width 19 height 19
click at [433, 438] on icon "eye-invisible" at bounding box center [439, 444] width 13 height 13
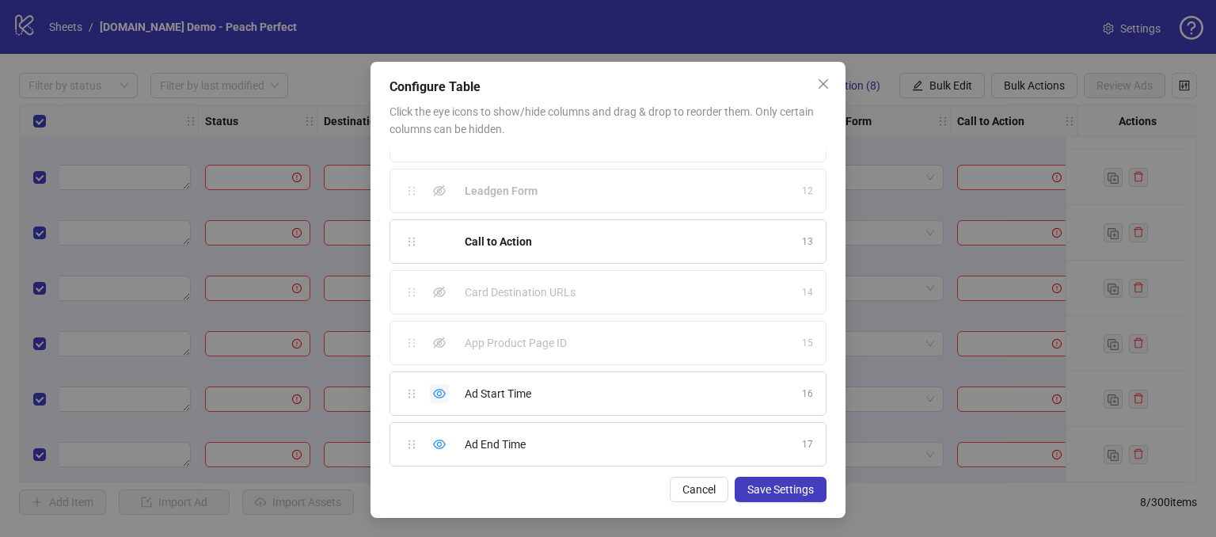
click at [434, 387] on icon "eye" at bounding box center [439, 393] width 13 height 13
click at [433, 438] on icon "eye" at bounding box center [439, 444] width 13 height 13
click at [768, 483] on span "Save Settings" at bounding box center [781, 489] width 67 height 13
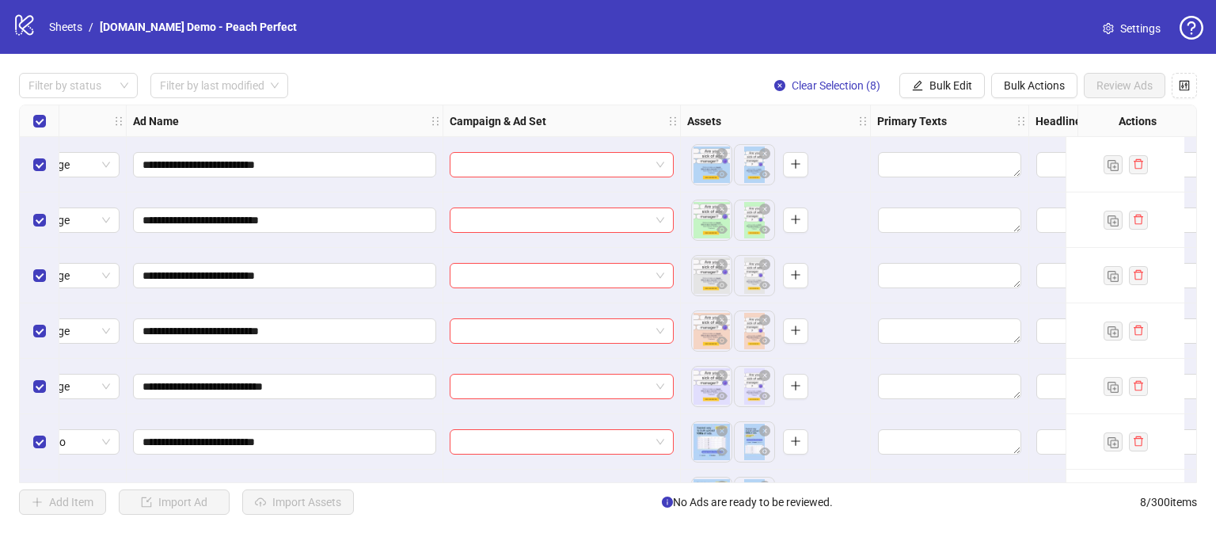
scroll to position [0, 0]
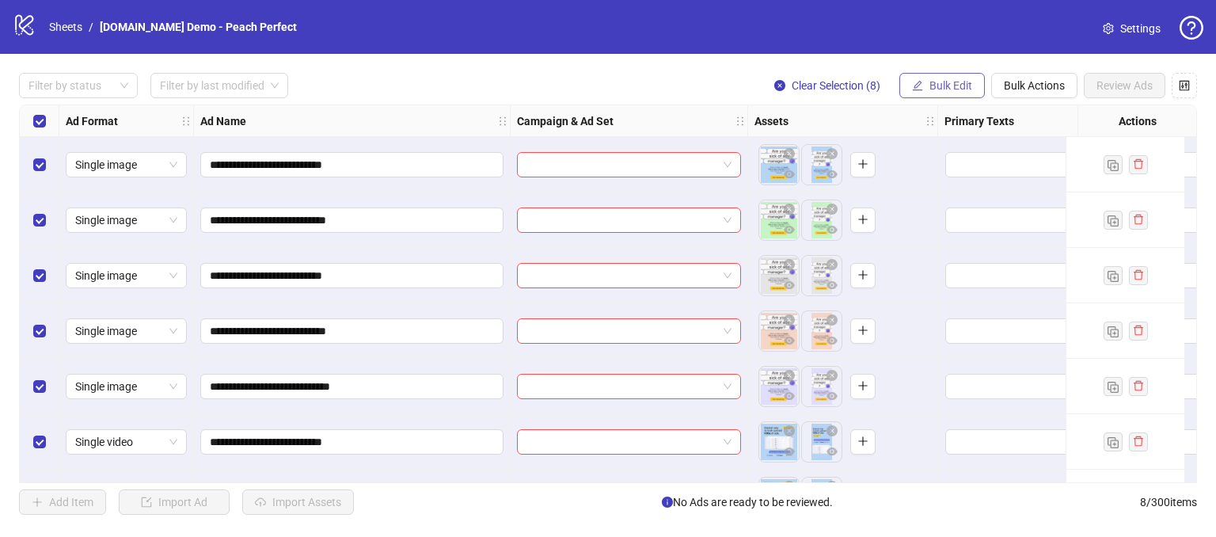
click at [947, 82] on span "Bulk Edit" at bounding box center [951, 85] width 43 height 13
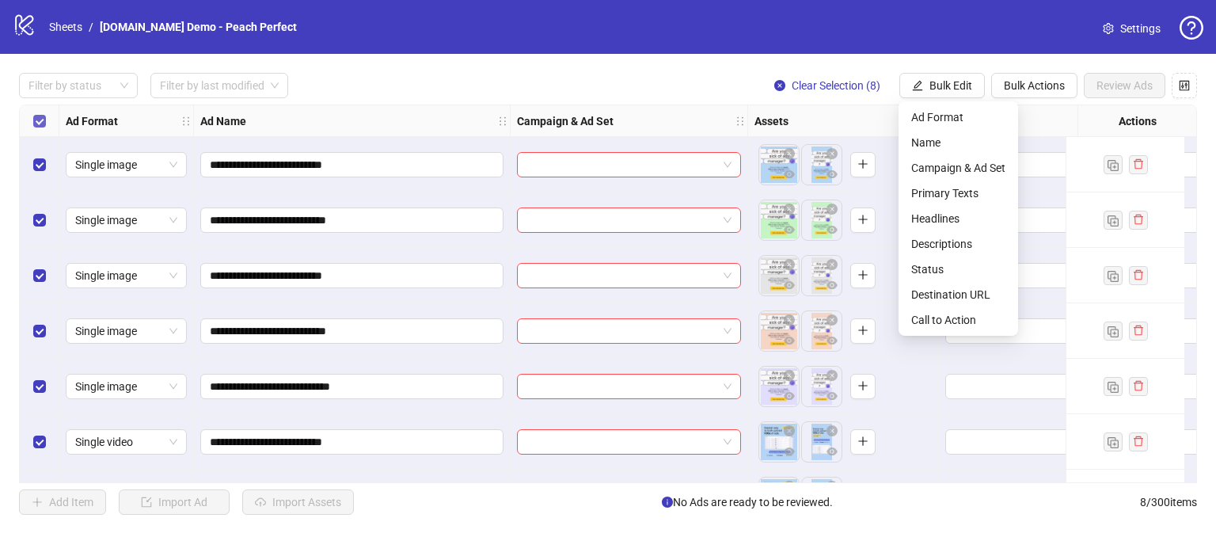
click at [42, 128] on label "Select all rows" at bounding box center [39, 120] width 13 height 17
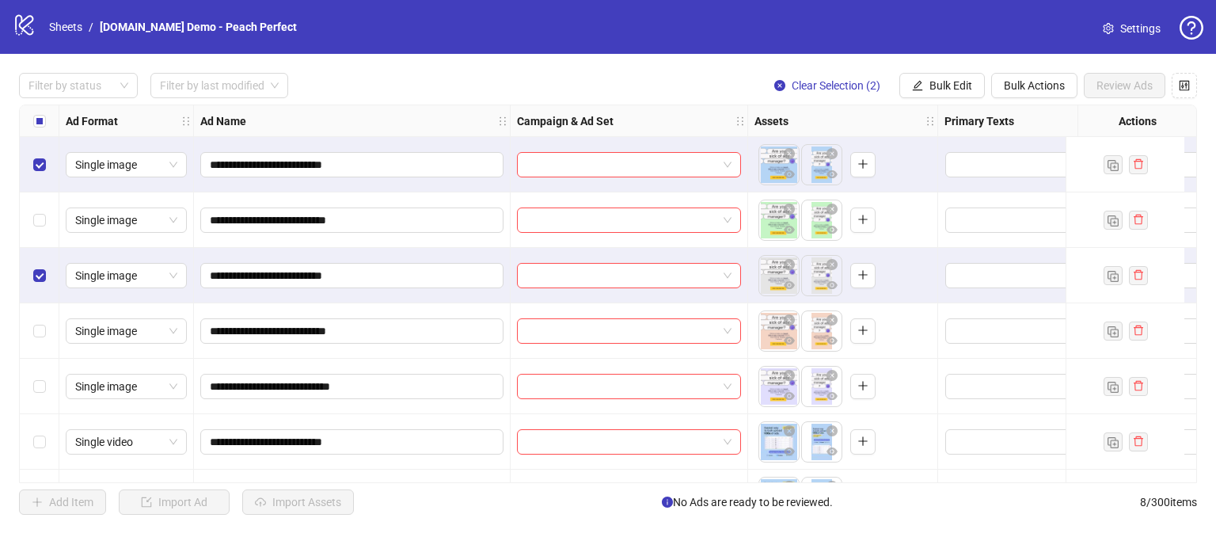
click at [49, 327] on div "Select row 4" at bounding box center [40, 330] width 40 height 55
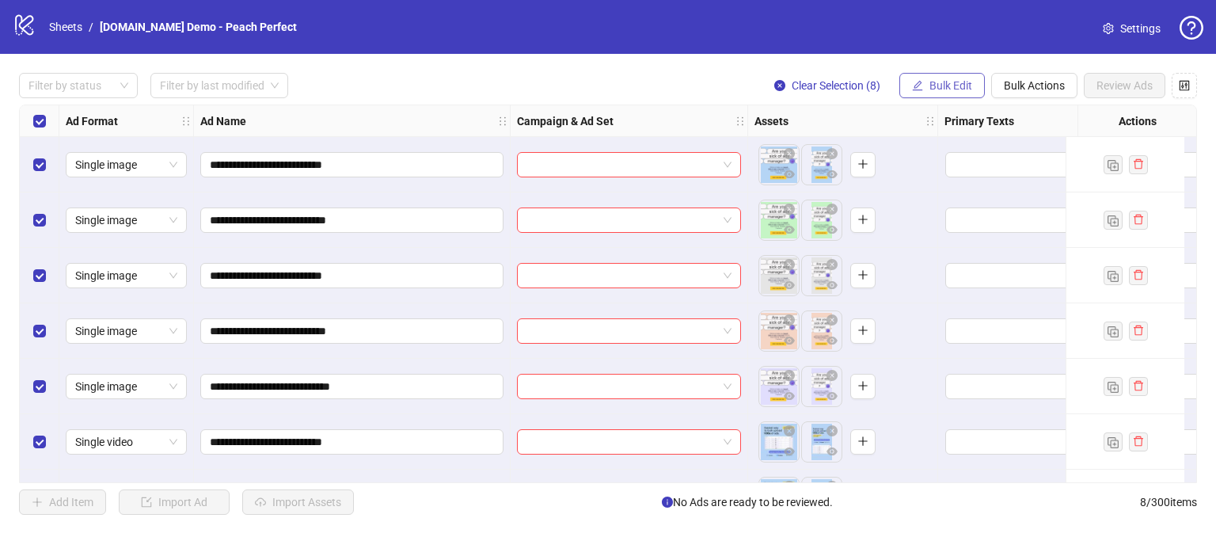
click at [958, 93] on button "Bulk Edit" at bounding box center [943, 85] width 86 height 25
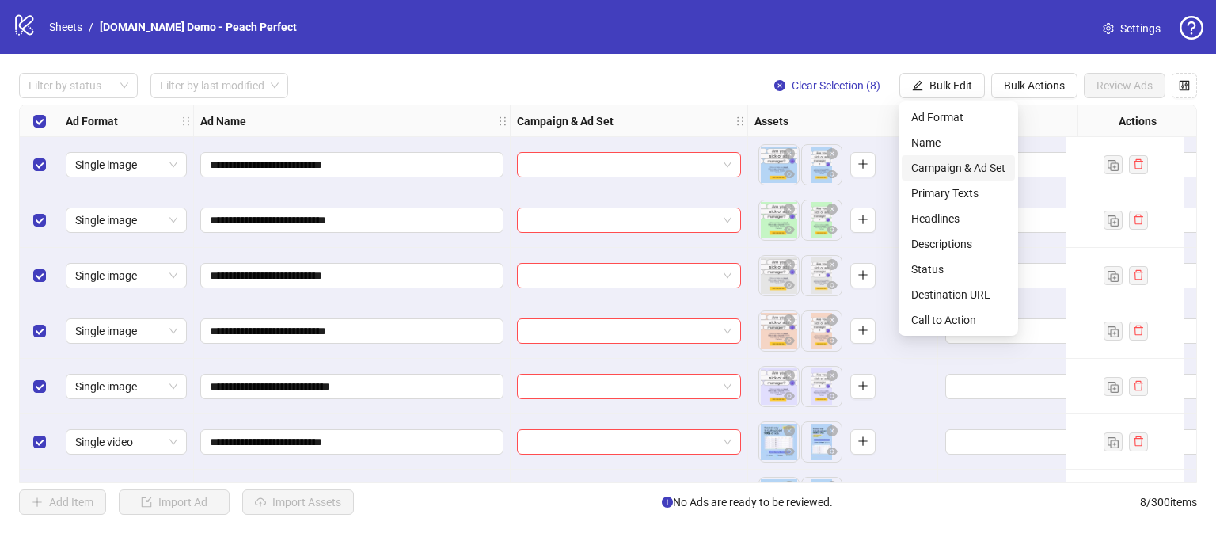
click at [927, 162] on span "Campaign & Ad Set" at bounding box center [958, 167] width 94 height 17
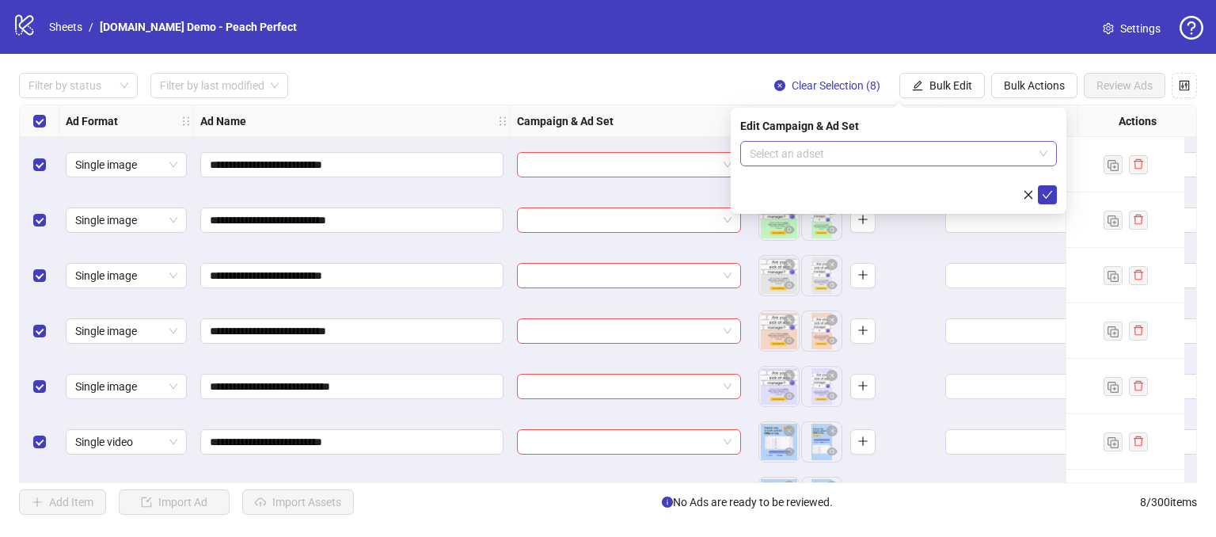
click at [777, 147] on input "search" at bounding box center [892, 154] width 284 height 24
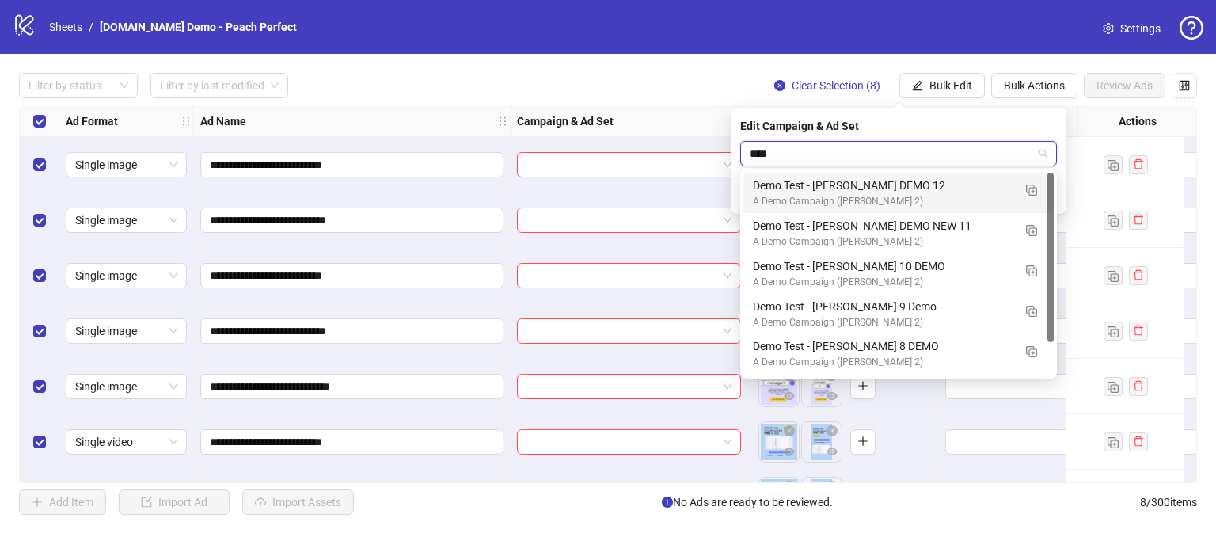
type input "*****"
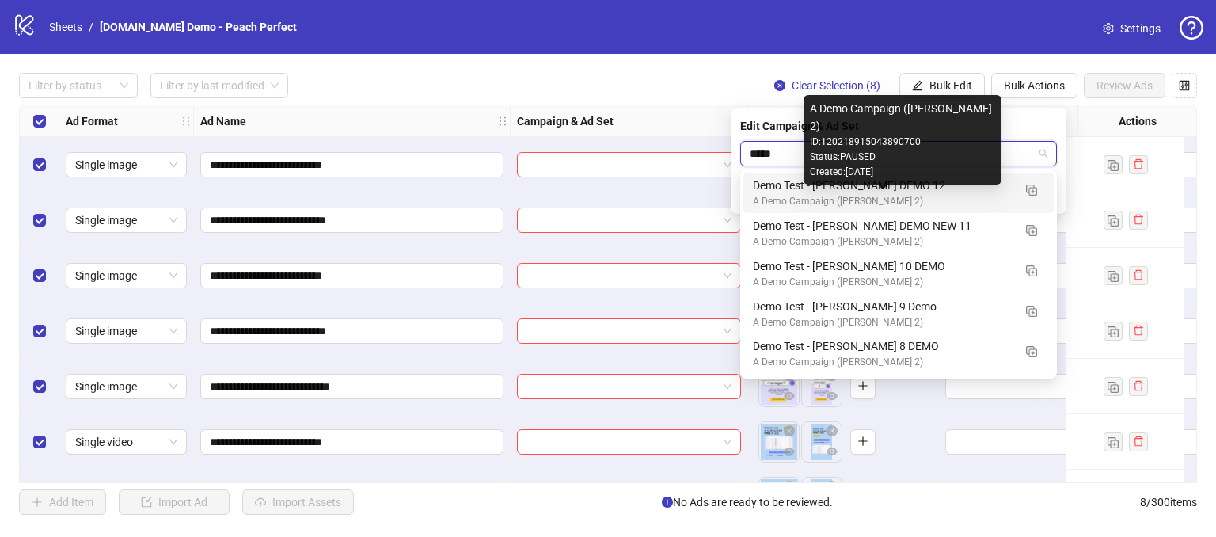
click at [835, 197] on div "A Demo Campaign ([PERSON_NAME] 2)" at bounding box center [883, 201] width 260 height 15
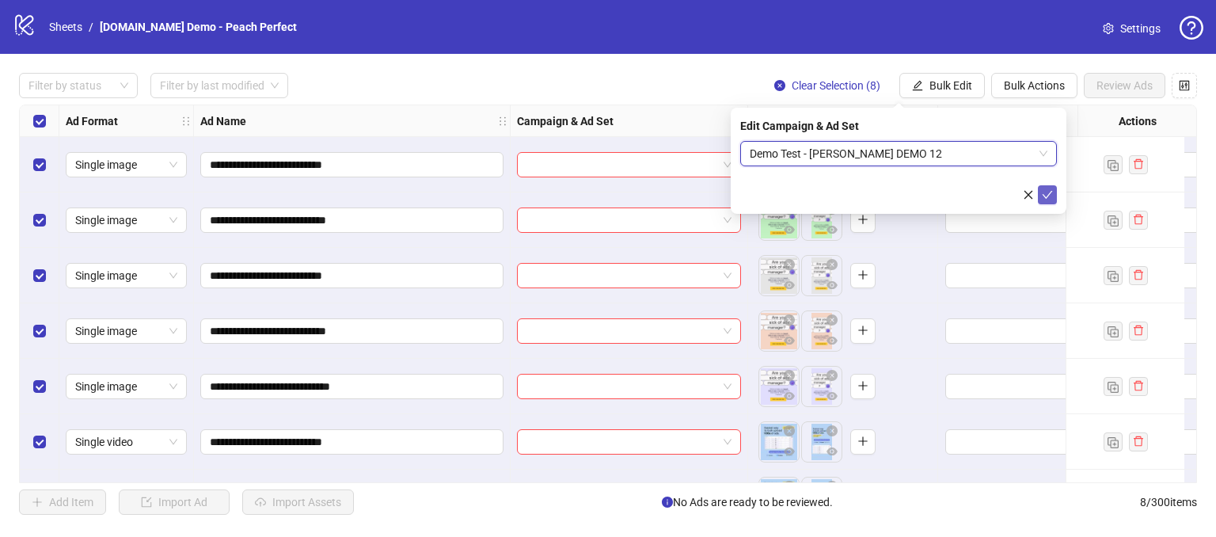
click at [1048, 191] on icon "check" at bounding box center [1047, 194] width 11 height 11
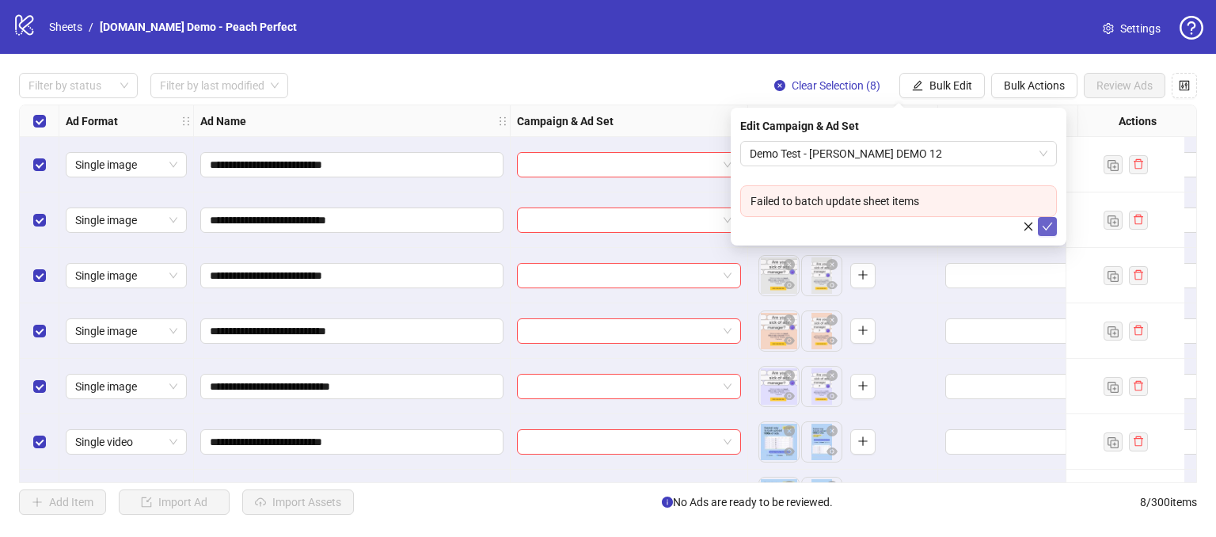
click at [1026, 227] on icon "close" at bounding box center [1029, 226] width 9 height 9
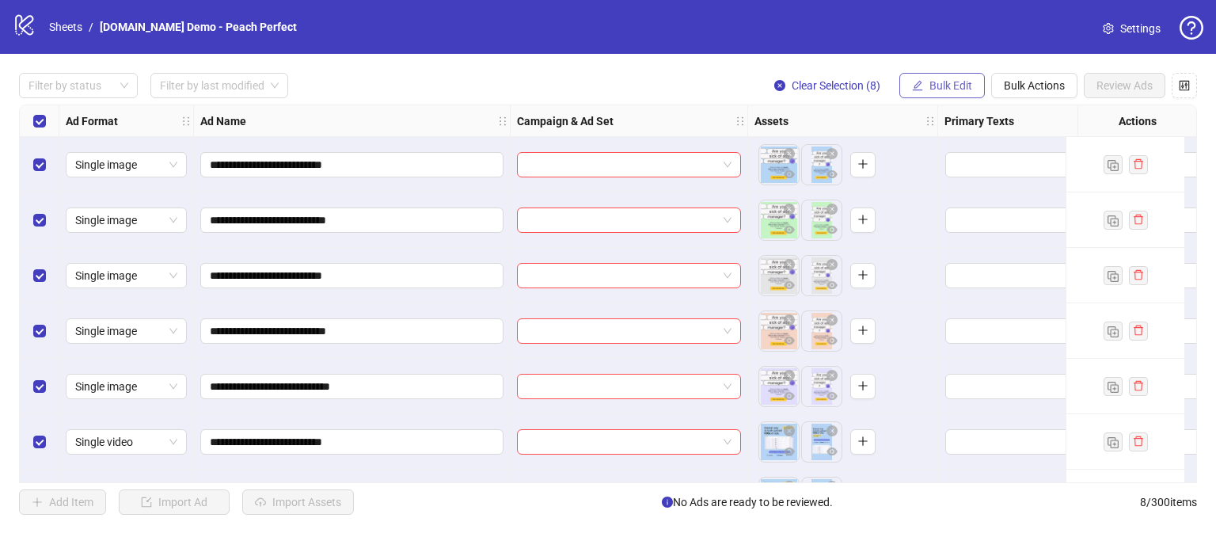
click at [944, 87] on span "Bulk Edit" at bounding box center [951, 85] width 43 height 13
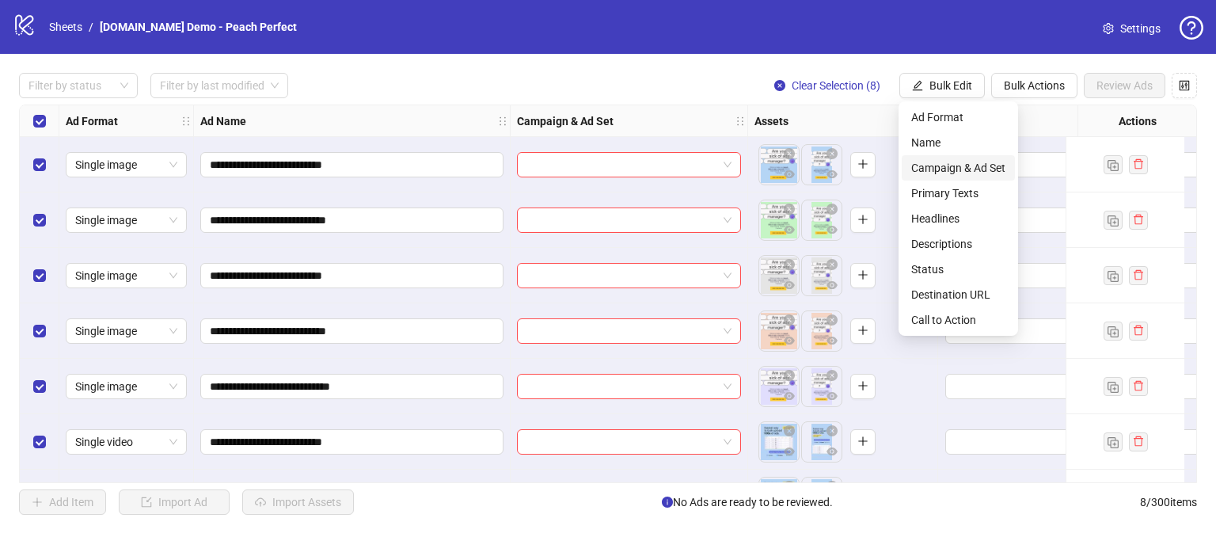
click at [930, 172] on span "Campaign & Ad Set" at bounding box center [958, 167] width 94 height 17
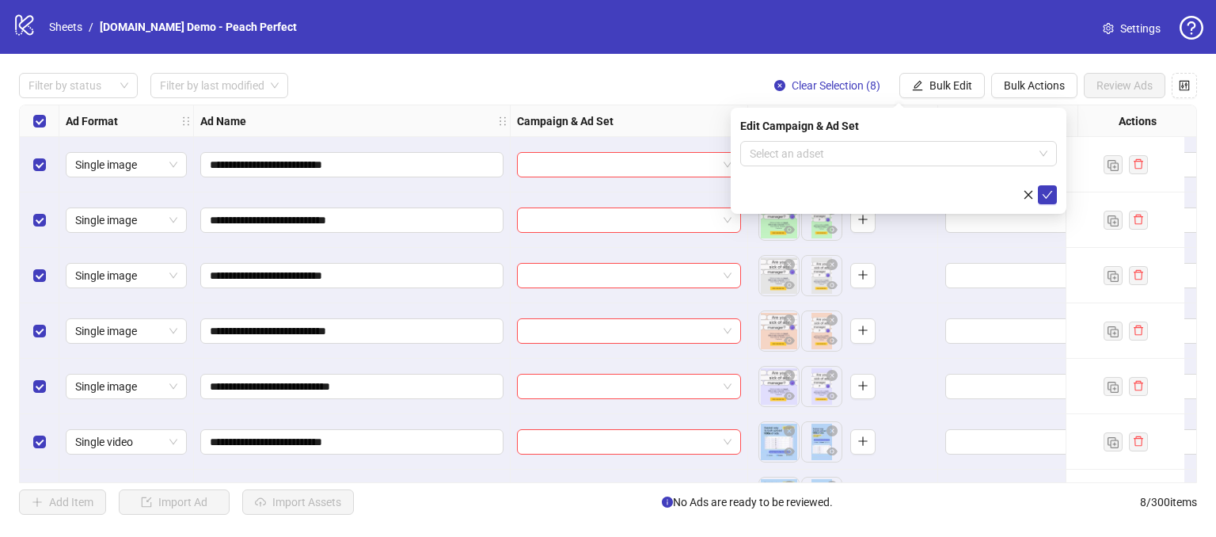
click at [862, 140] on div "Edit Campaign & Ad Set Select an adset" at bounding box center [899, 161] width 336 height 106
click at [846, 146] on input "search" at bounding box center [892, 154] width 284 height 24
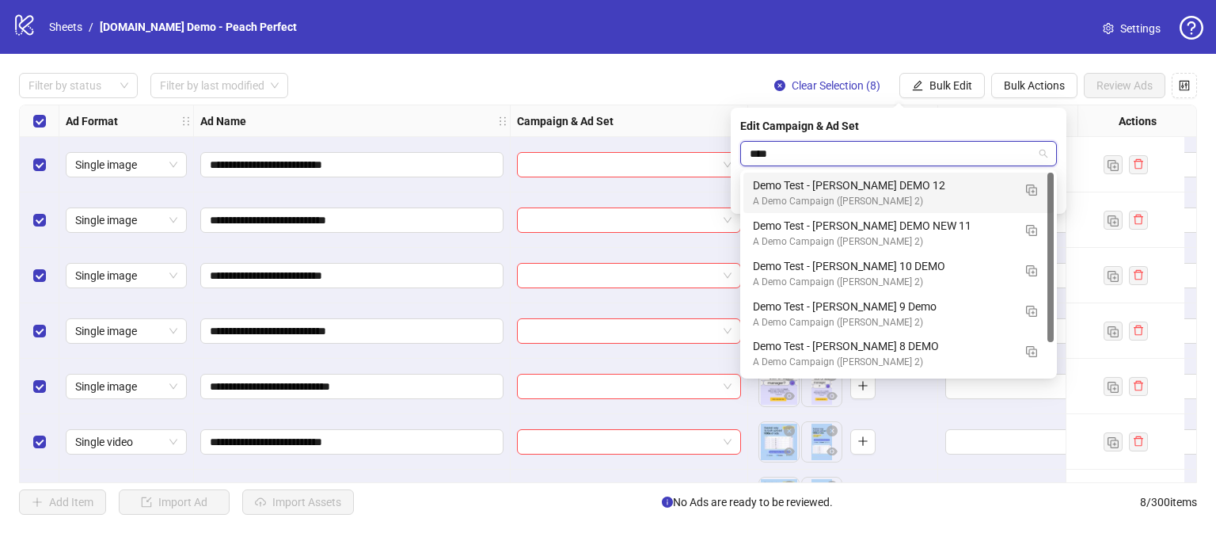
type input "*****"
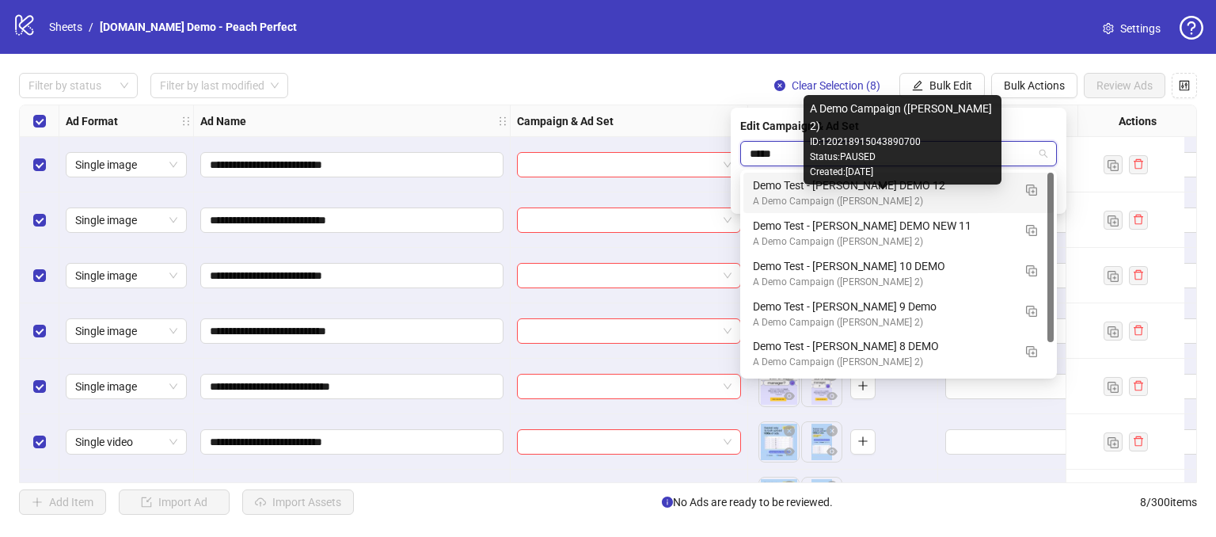
click at [892, 196] on div "A Demo Campaign ([PERSON_NAME] 2)" at bounding box center [883, 201] width 260 height 15
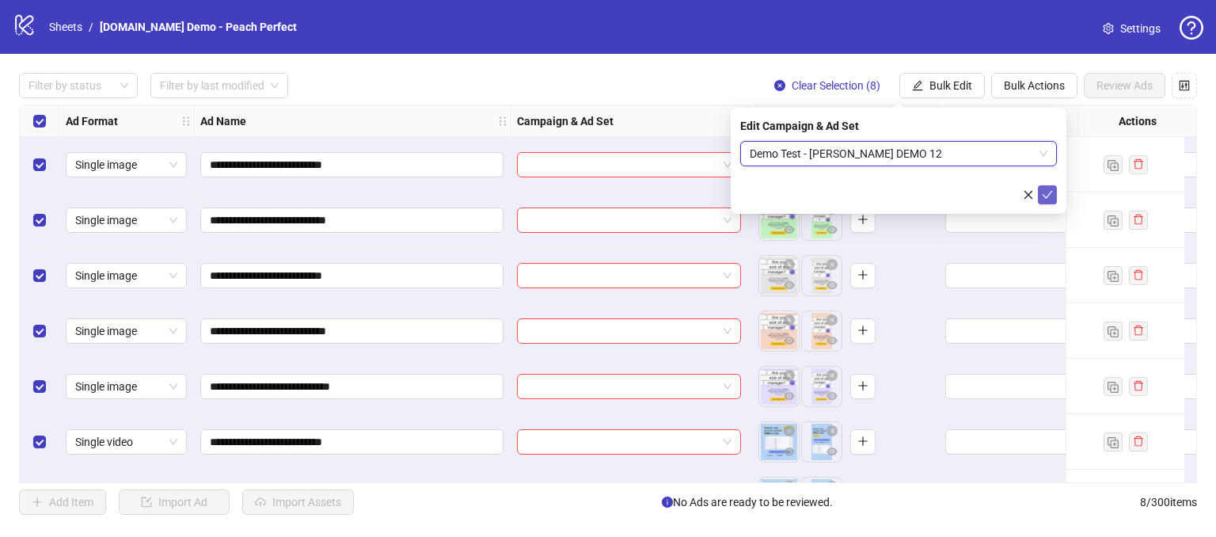
click at [1050, 196] on icon "check" at bounding box center [1047, 194] width 11 height 11
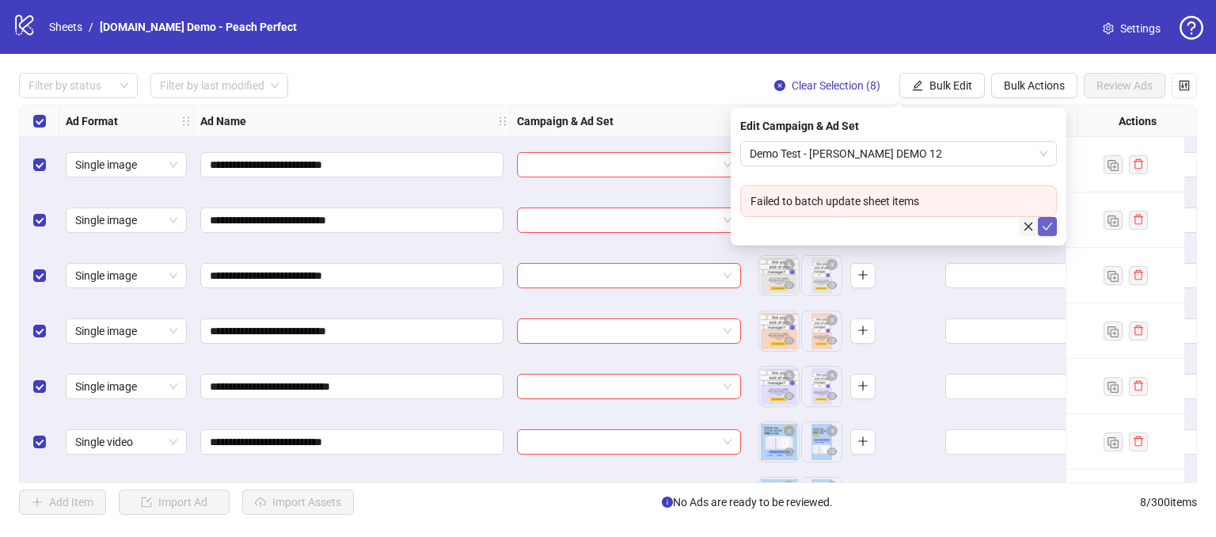
click at [1025, 224] on icon "close" at bounding box center [1028, 226] width 11 height 11
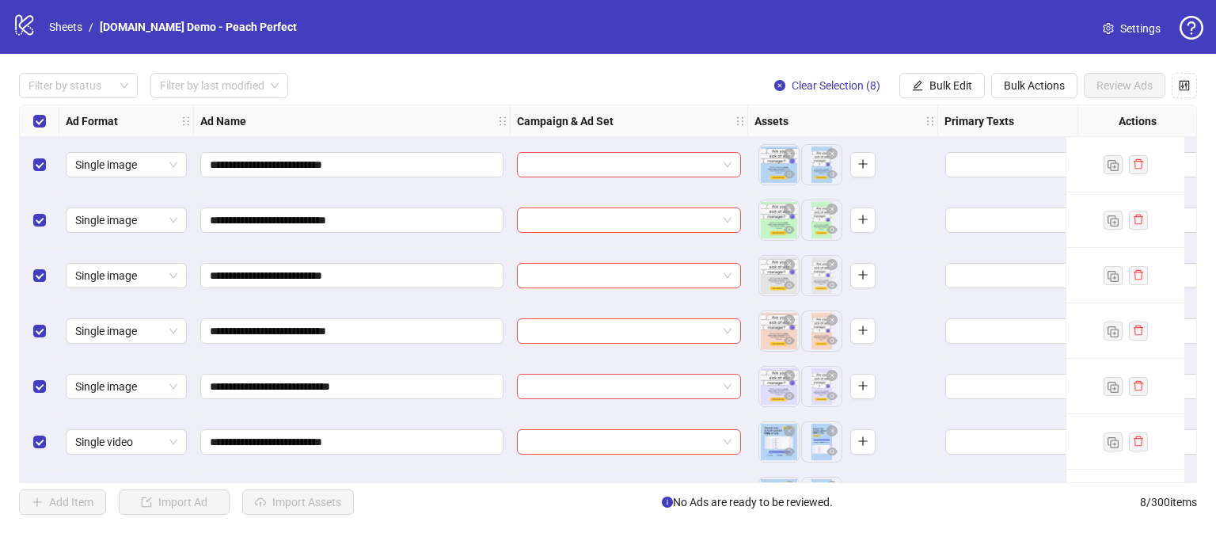
click at [40, 116] on div "**********" at bounding box center [608, 294] width 1178 height 379
click at [949, 89] on span "Bulk Edit" at bounding box center [951, 85] width 43 height 13
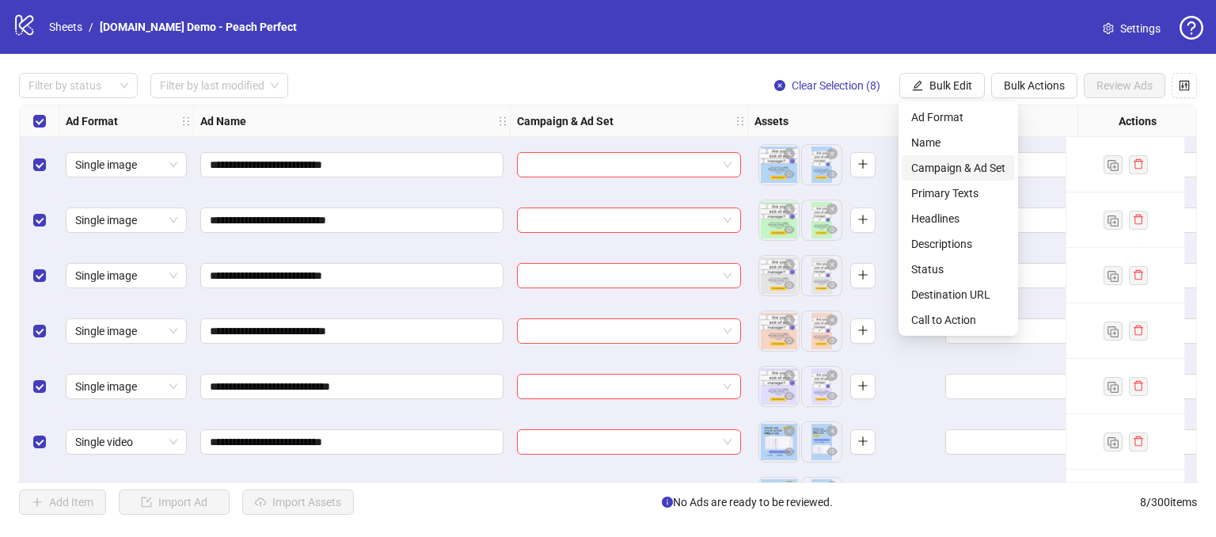
click at [931, 161] on span "Campaign & Ad Set" at bounding box center [958, 167] width 94 height 17
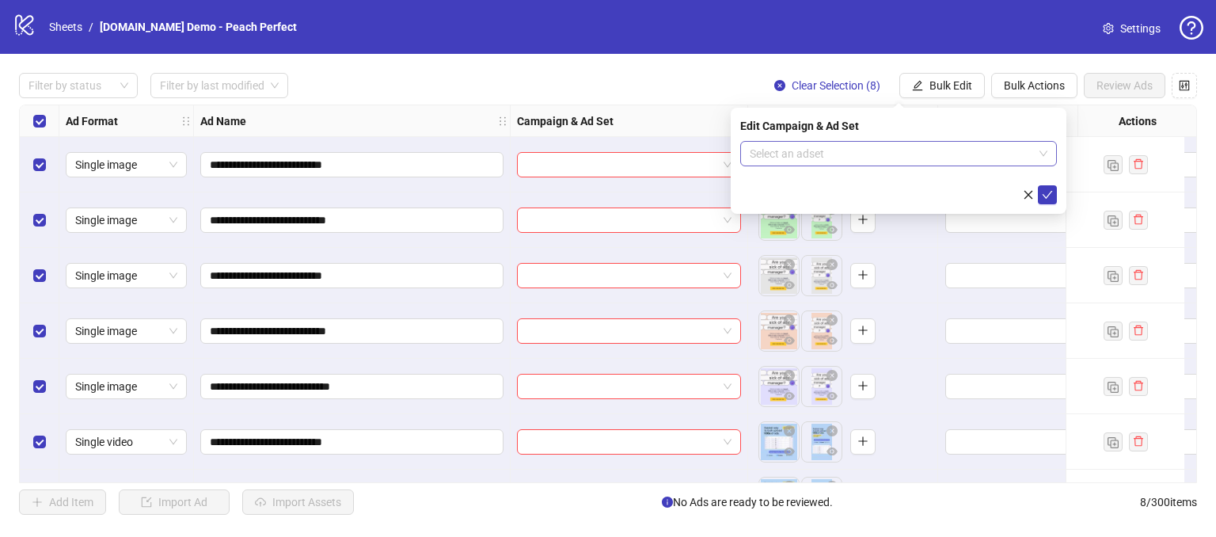
click at [824, 158] on input "search" at bounding box center [892, 154] width 284 height 24
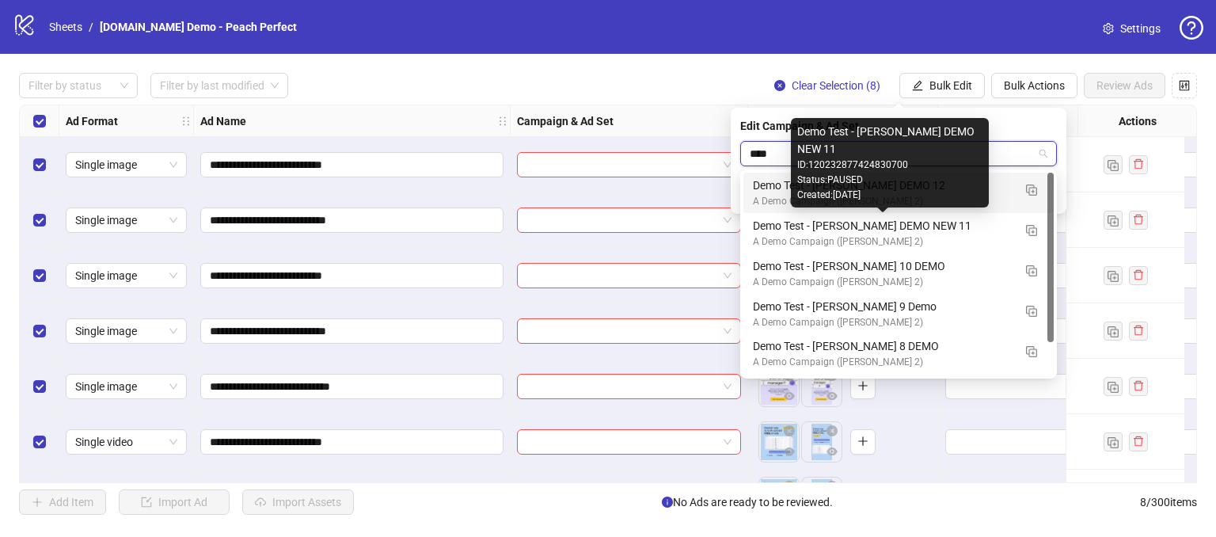
type input "*****"
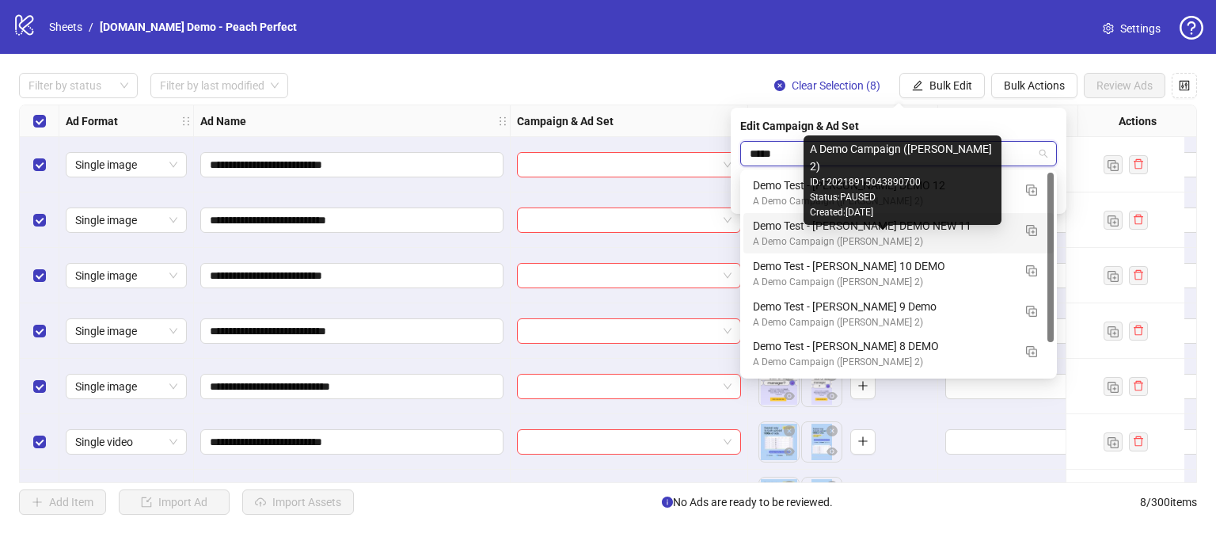
click at [843, 234] on div "A Demo Campaign ([PERSON_NAME] 2)" at bounding box center [883, 241] width 260 height 15
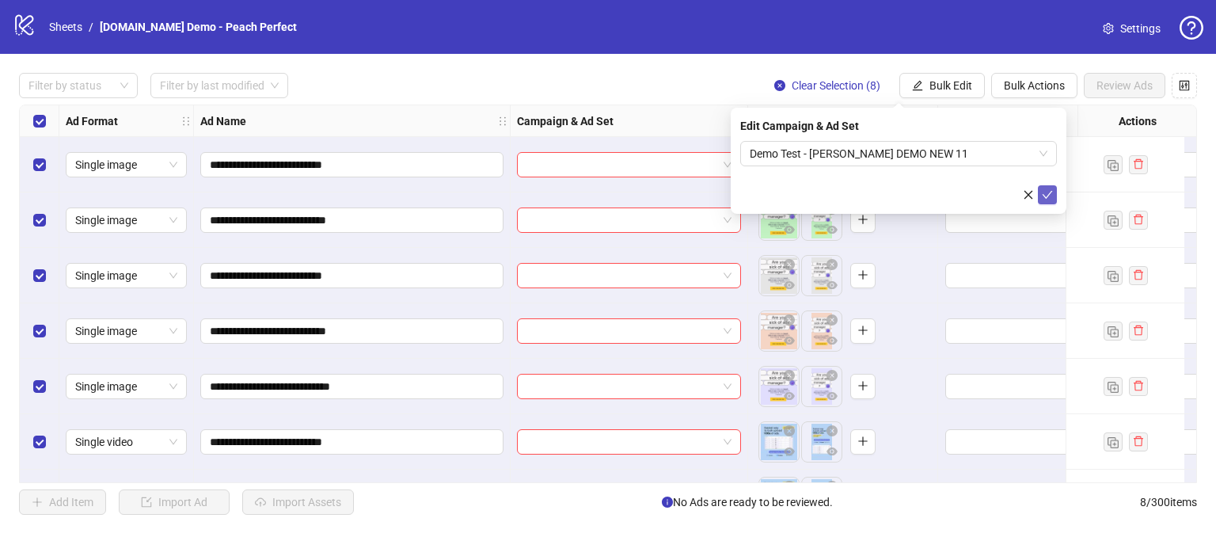
click at [1050, 198] on icon "check" at bounding box center [1047, 194] width 11 height 11
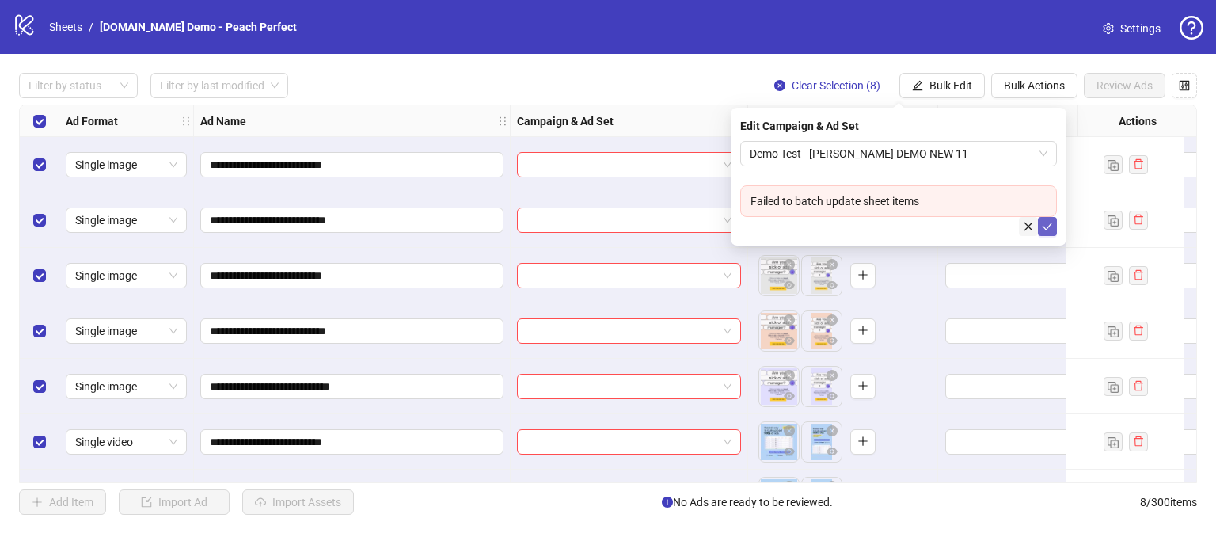
click at [1024, 226] on icon "close" at bounding box center [1028, 226] width 11 height 11
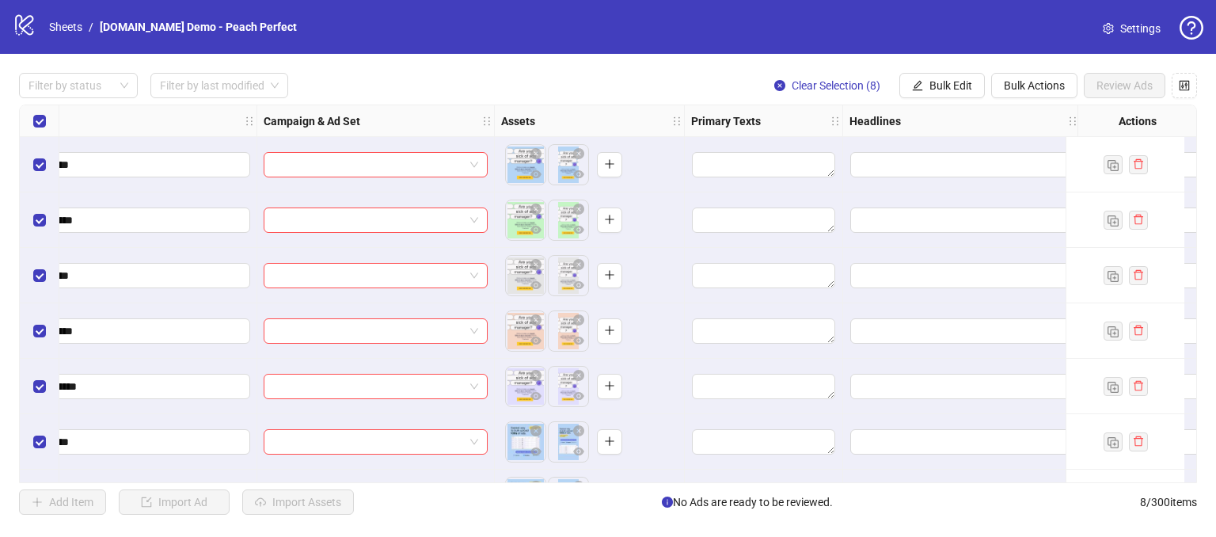
scroll to position [0, 469]
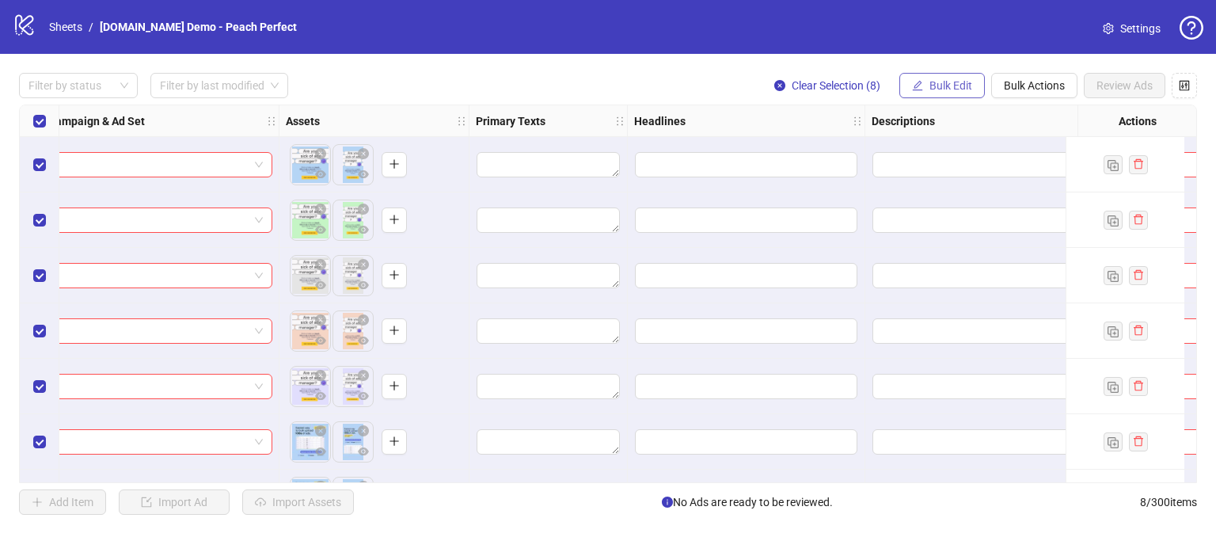
click at [941, 80] on span "Bulk Edit" at bounding box center [951, 85] width 43 height 13
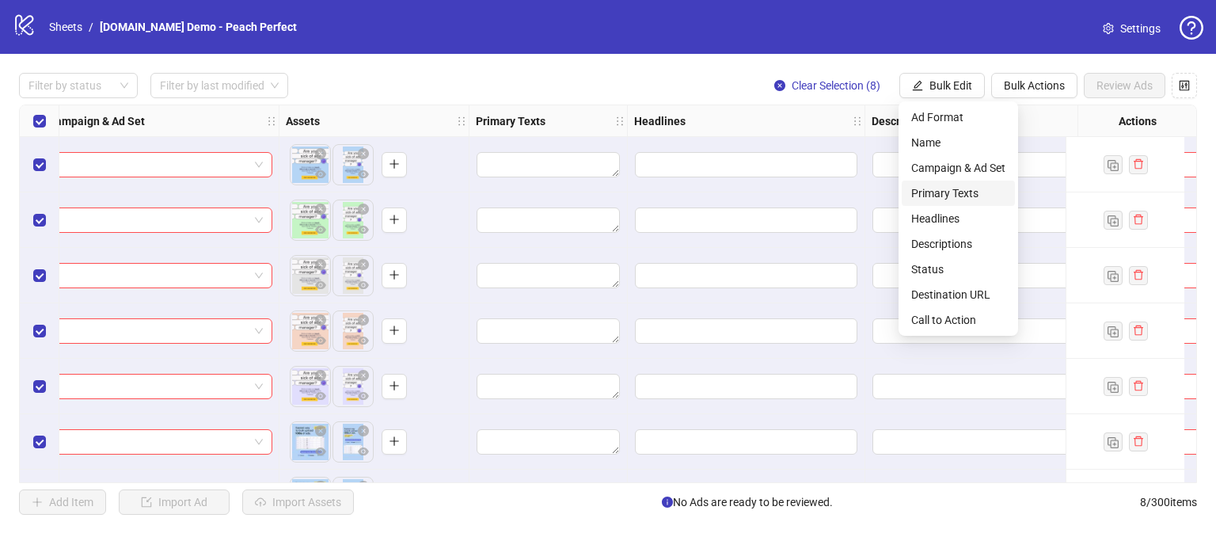
click at [953, 192] on span "Primary Texts" at bounding box center [958, 193] width 94 height 17
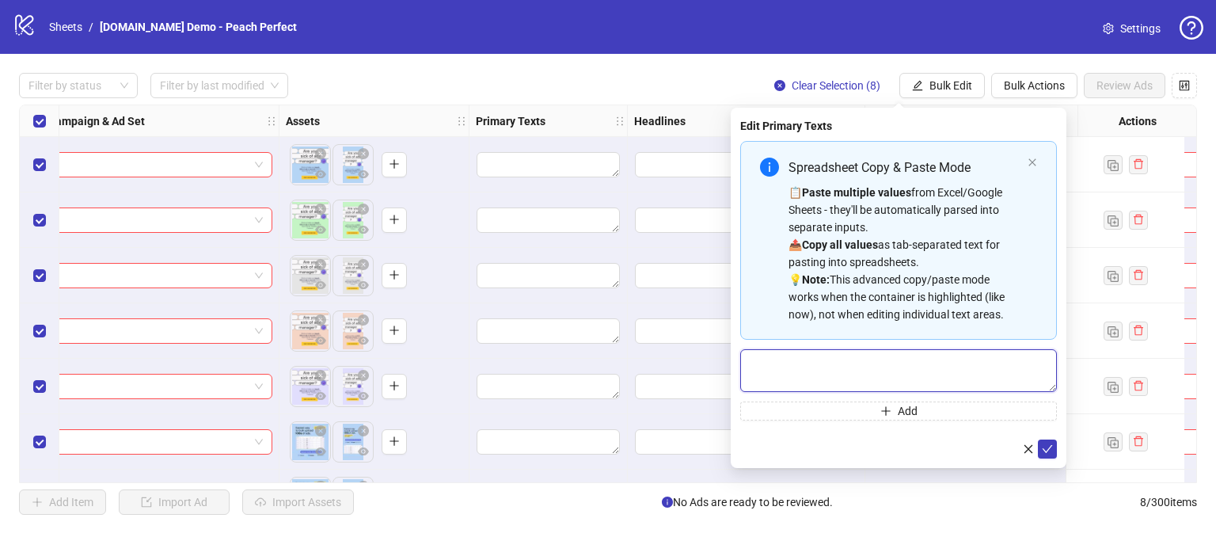
click at [788, 356] on textarea "Multi-text input container - paste or copy values" at bounding box center [898, 370] width 317 height 43
type textarea "**********"
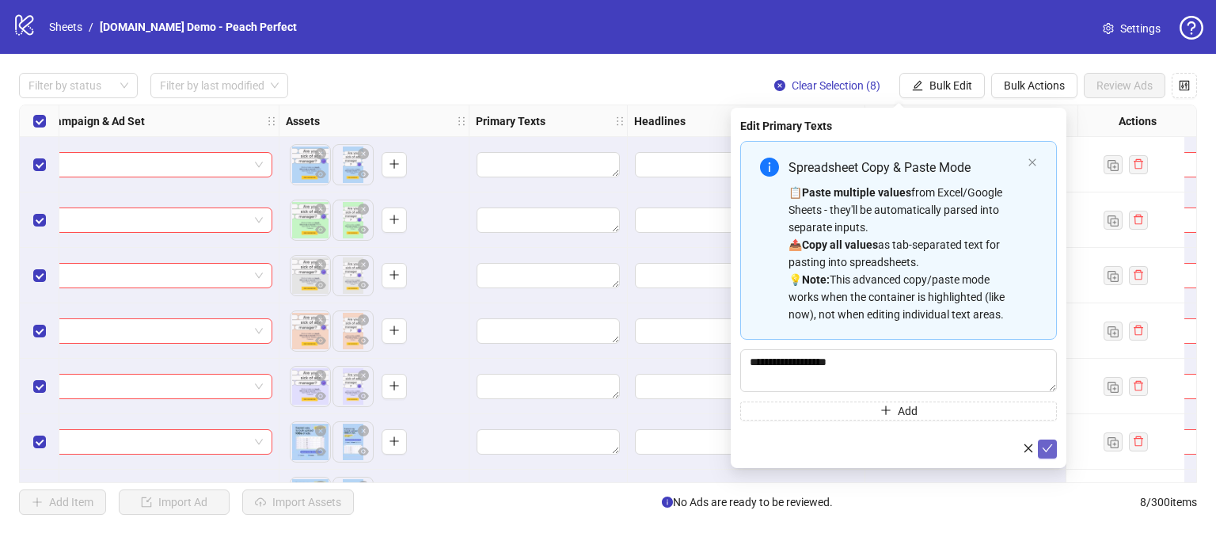
click at [1048, 454] on span "submit" at bounding box center [1047, 449] width 11 height 13
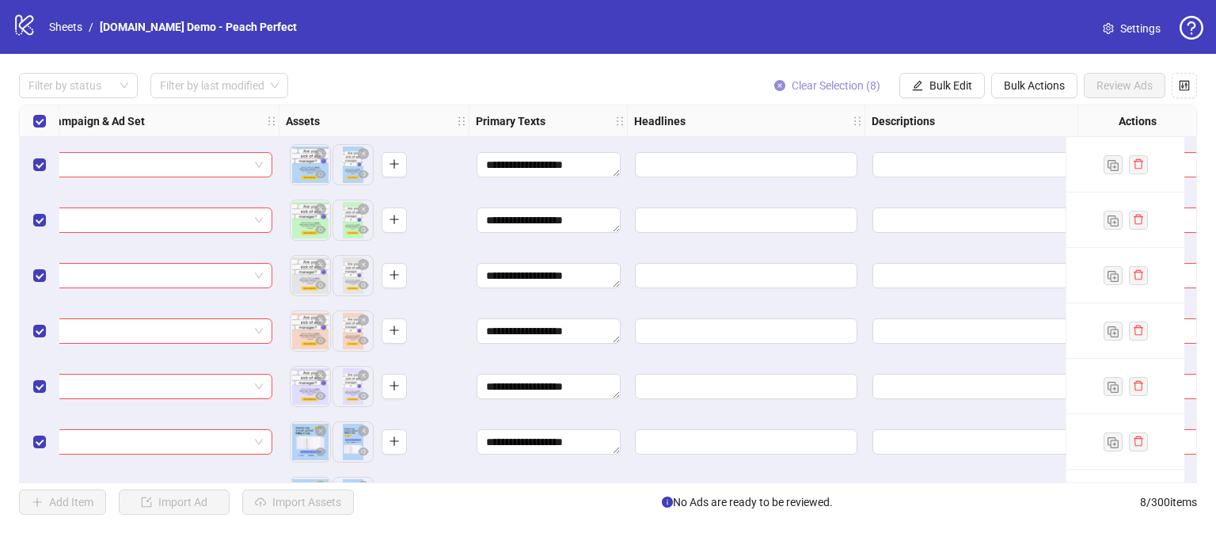
scroll to position [0, 735]
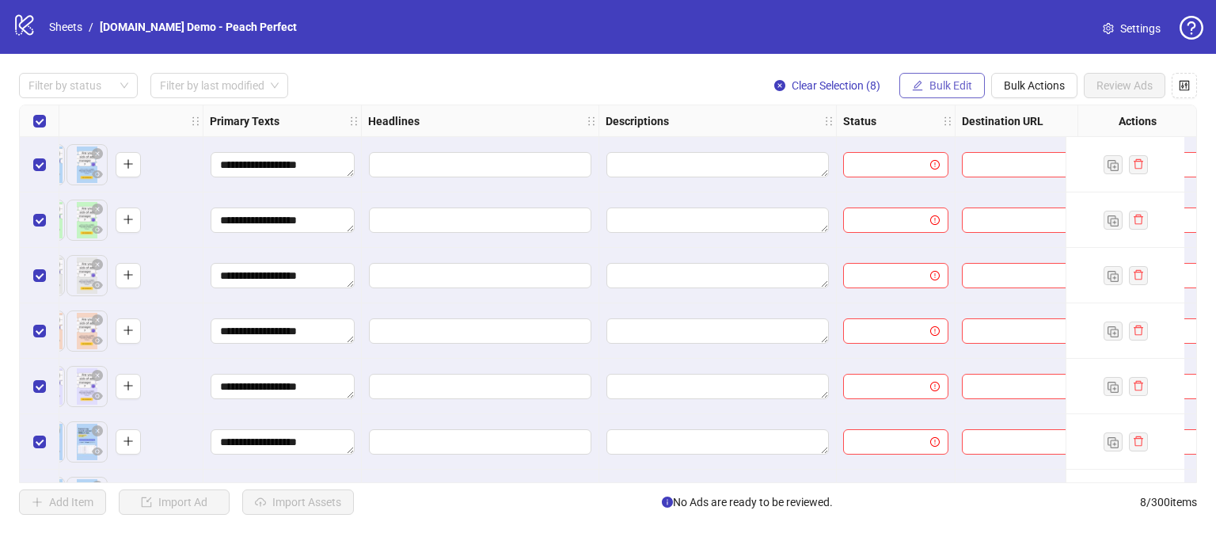
click at [942, 89] on span "Bulk Edit" at bounding box center [951, 85] width 43 height 13
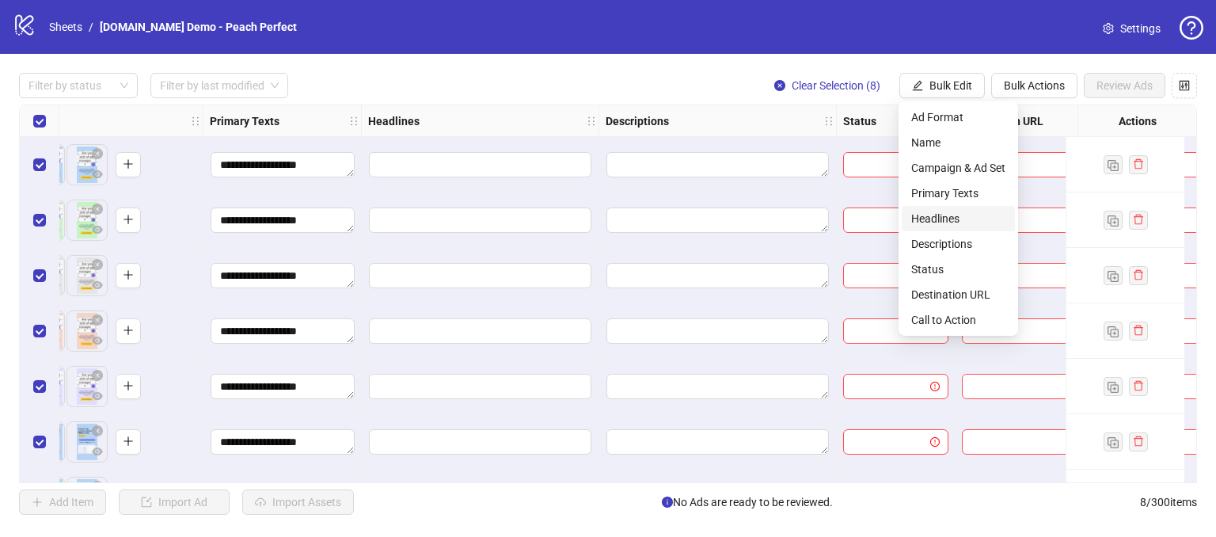
click at [919, 212] on span "Headlines" at bounding box center [958, 218] width 94 height 17
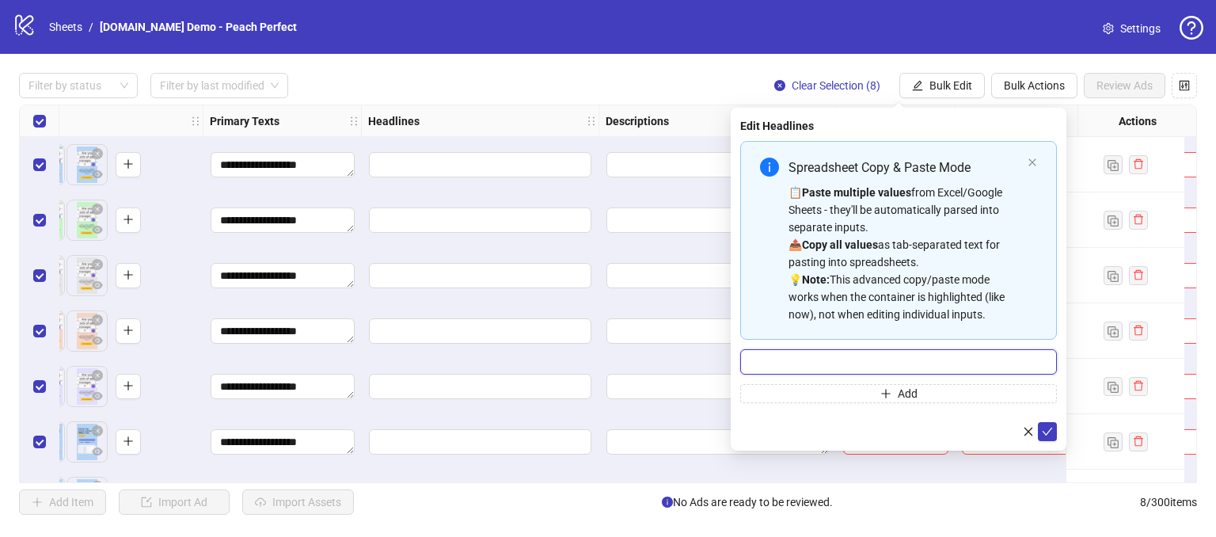
click at [793, 363] on input "Multi-input container - paste or copy values" at bounding box center [898, 361] width 317 height 25
type input "*"
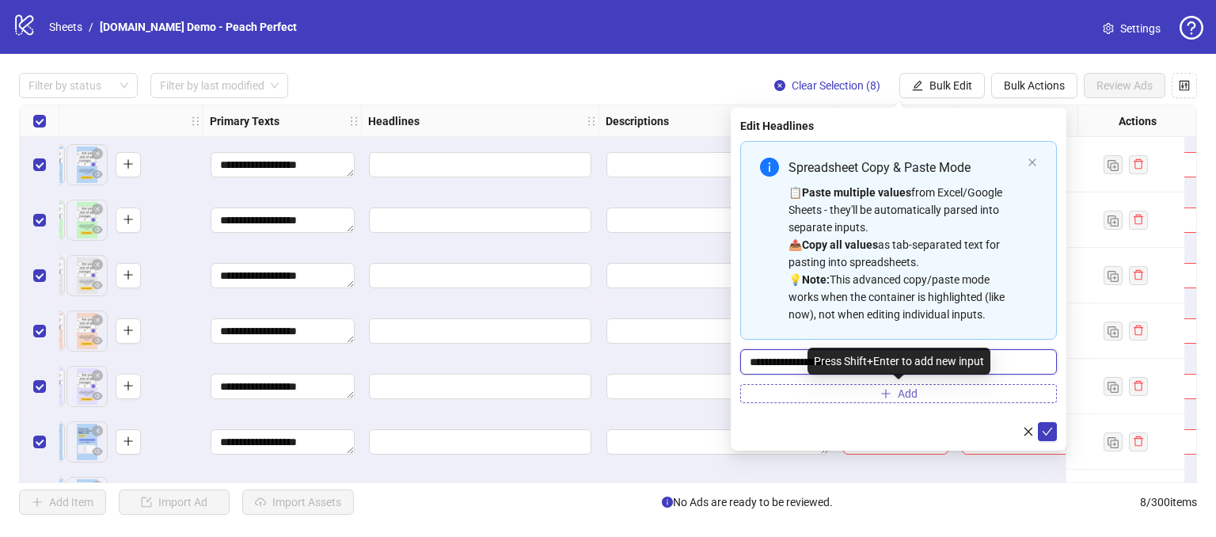
type input "**********"
click at [816, 394] on button "Add" at bounding box center [898, 393] width 317 height 19
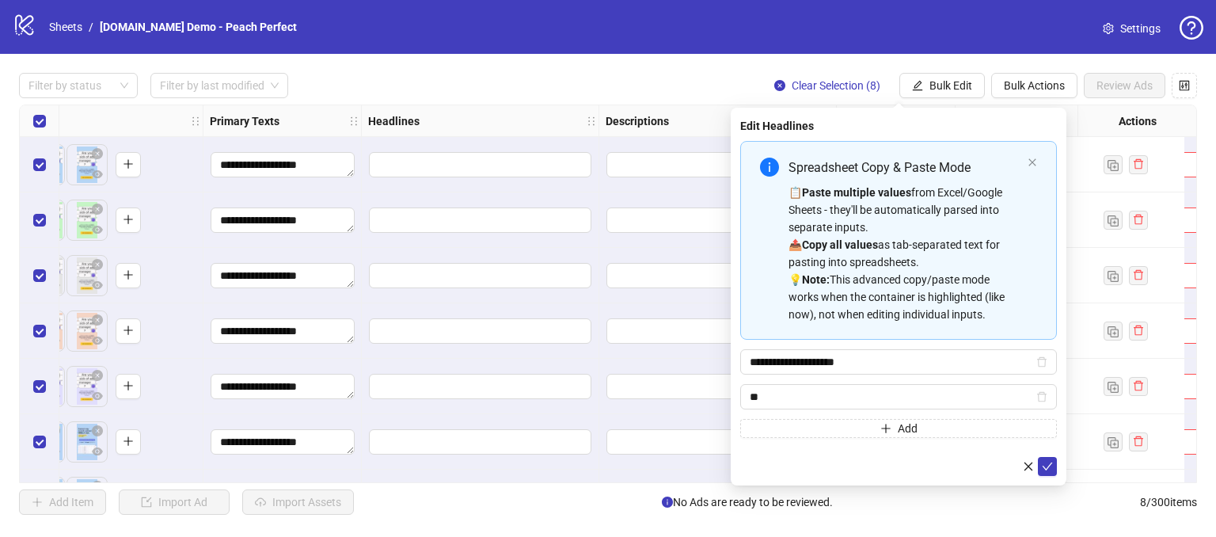
type input "*"
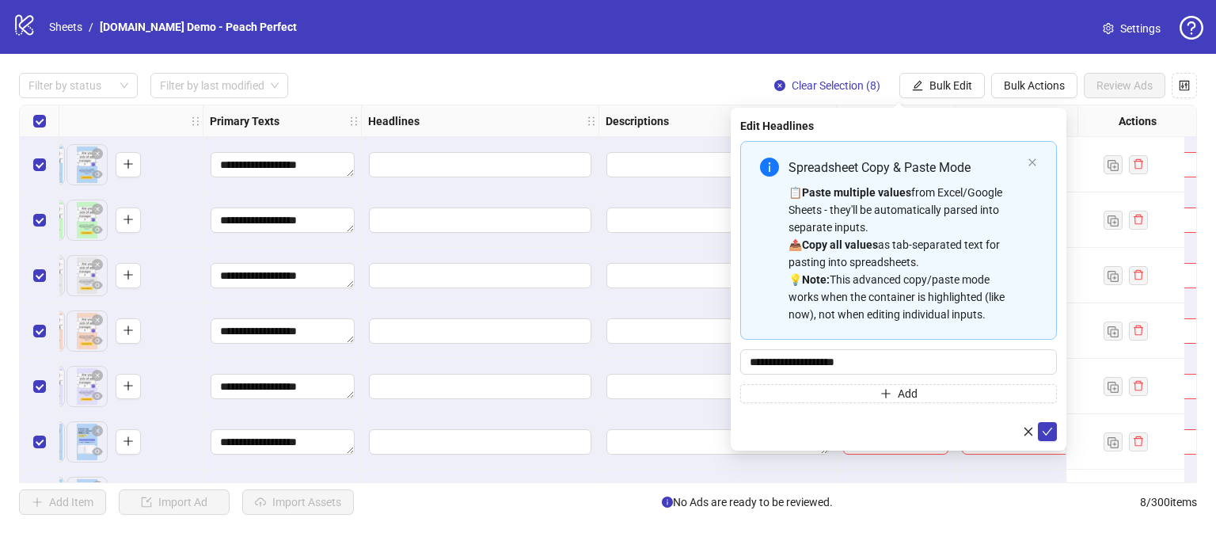
click at [805, 374] on div "**********" at bounding box center [898, 361] width 317 height 25
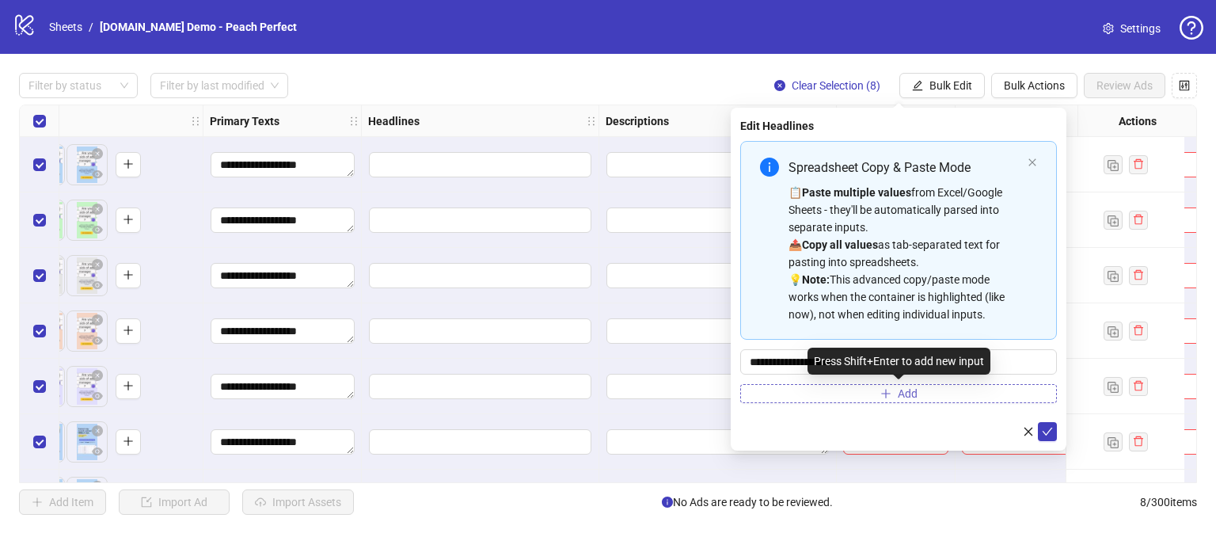
click at [815, 394] on button "Add" at bounding box center [898, 393] width 317 height 19
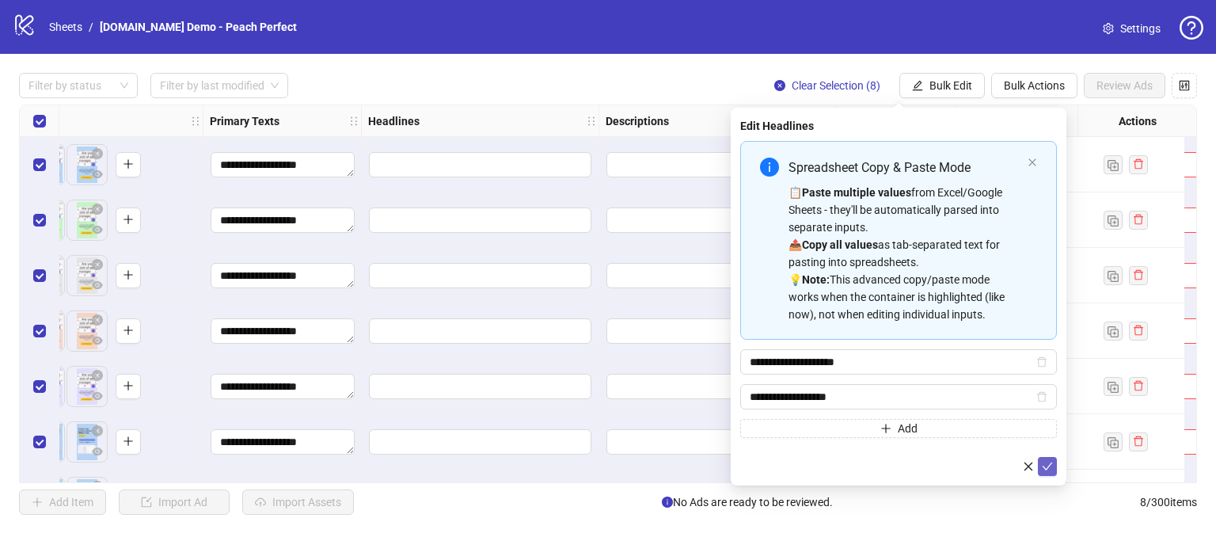
type input "**********"
click at [1047, 462] on icon "check" at bounding box center [1047, 466] width 11 height 11
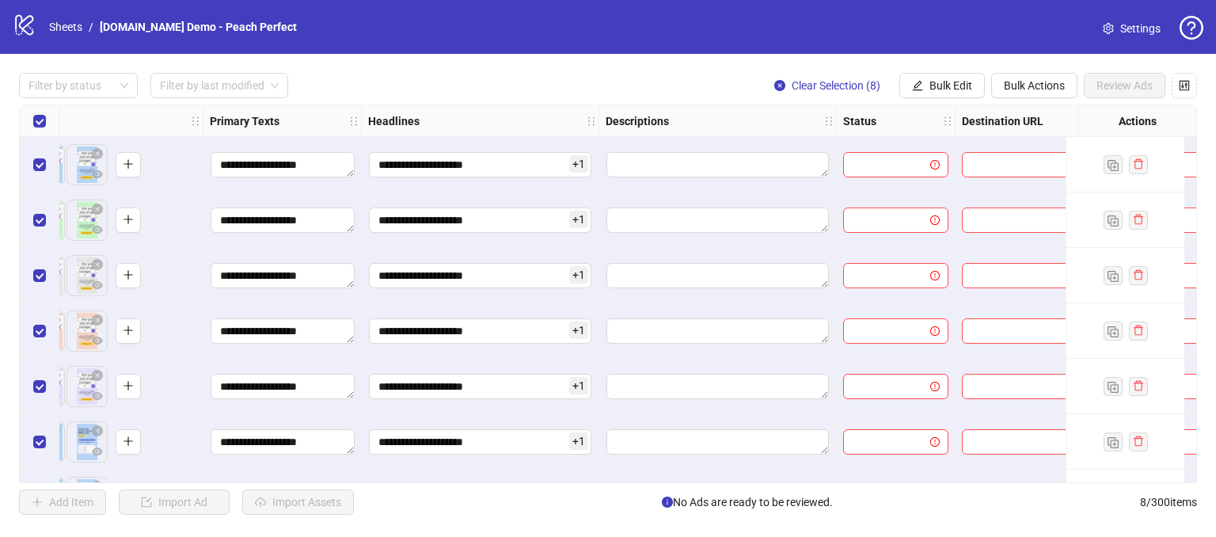
click at [579, 163] on span "+ 1" at bounding box center [578, 163] width 19 height 17
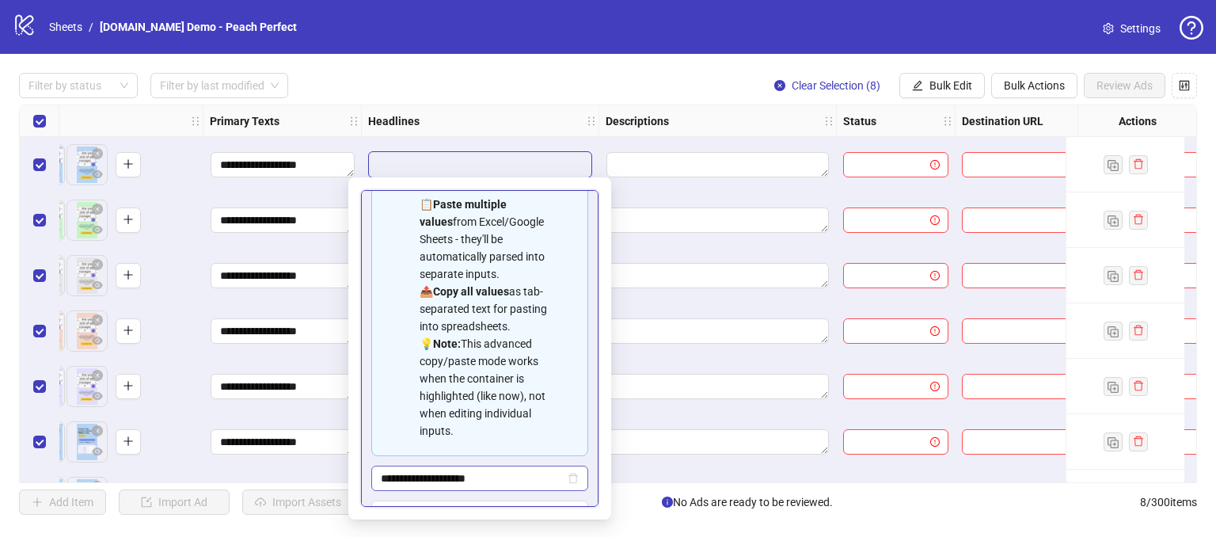
scroll to position [158, 0]
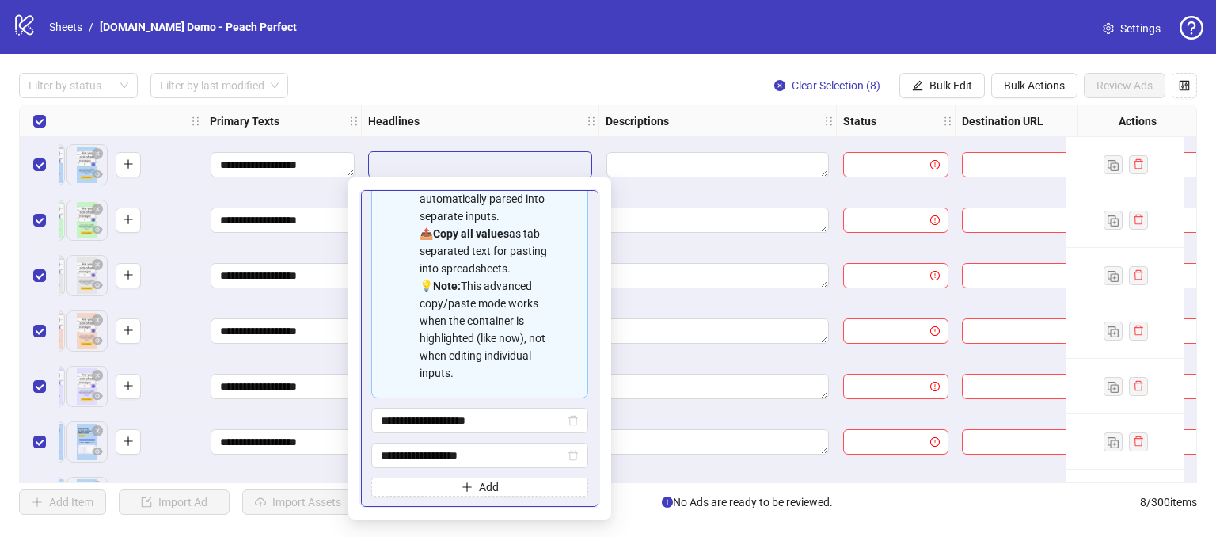
click at [542, 71] on div "**********" at bounding box center [608, 294] width 1216 height 480
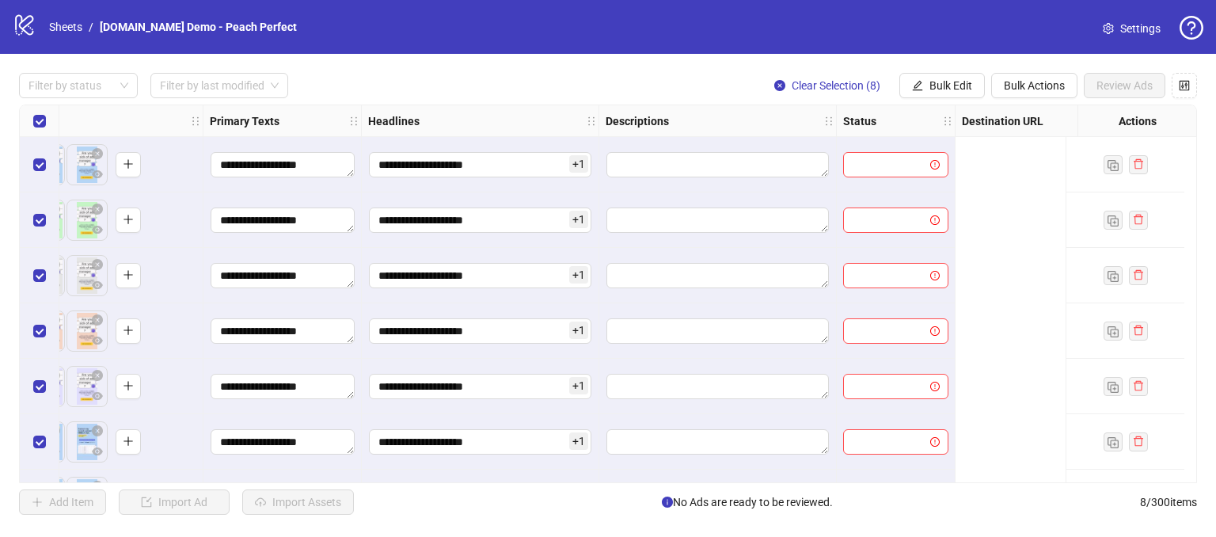
scroll to position [0, 371]
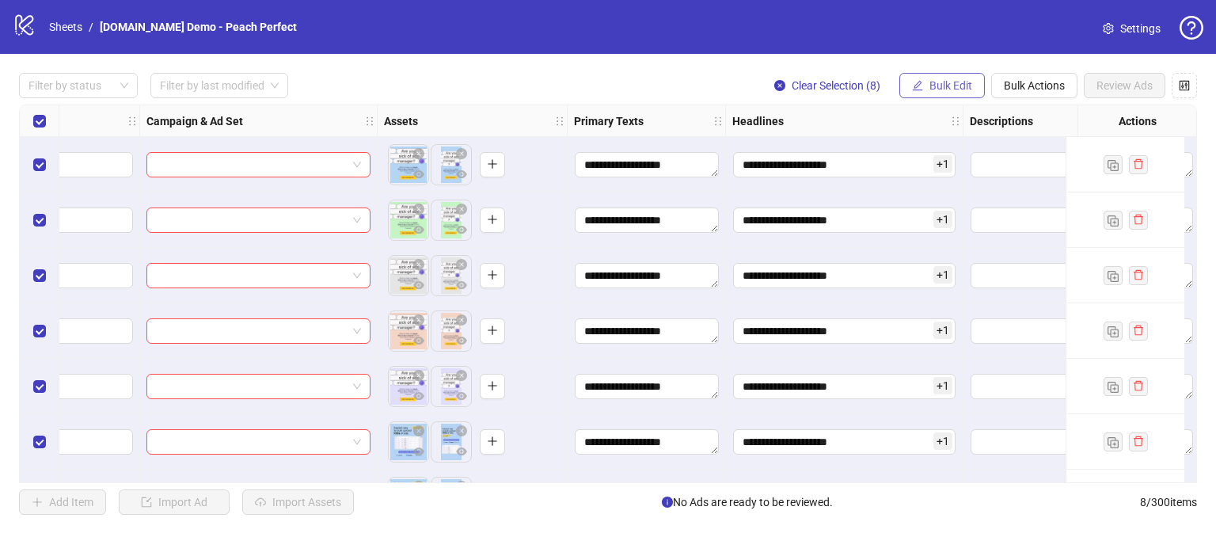
click at [963, 92] on button "Bulk Edit" at bounding box center [943, 85] width 86 height 25
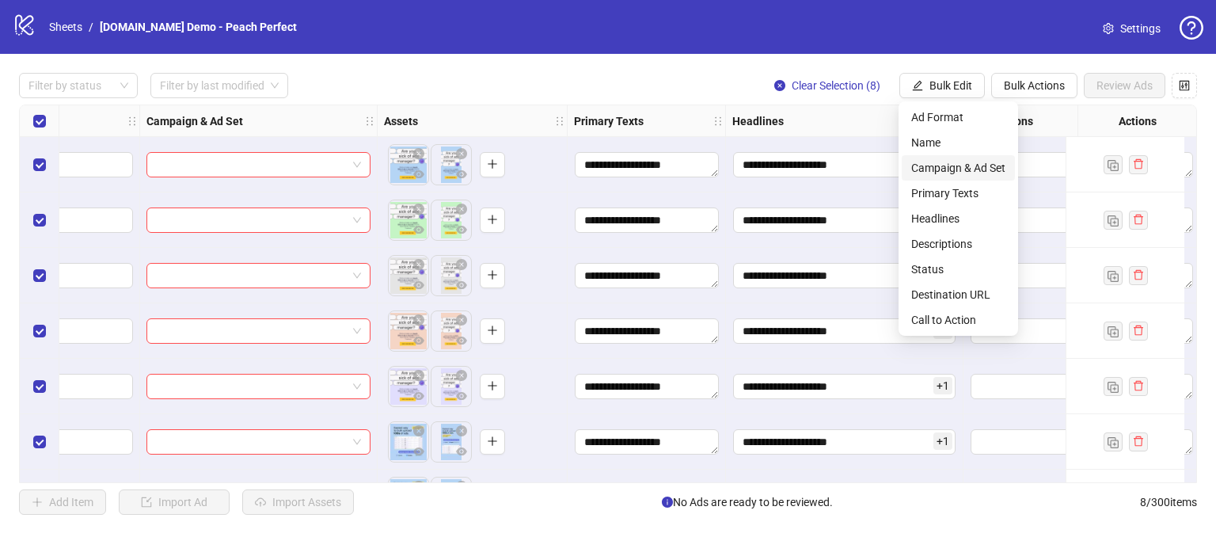
click at [936, 173] on span "Campaign & Ad Set" at bounding box center [958, 167] width 94 height 17
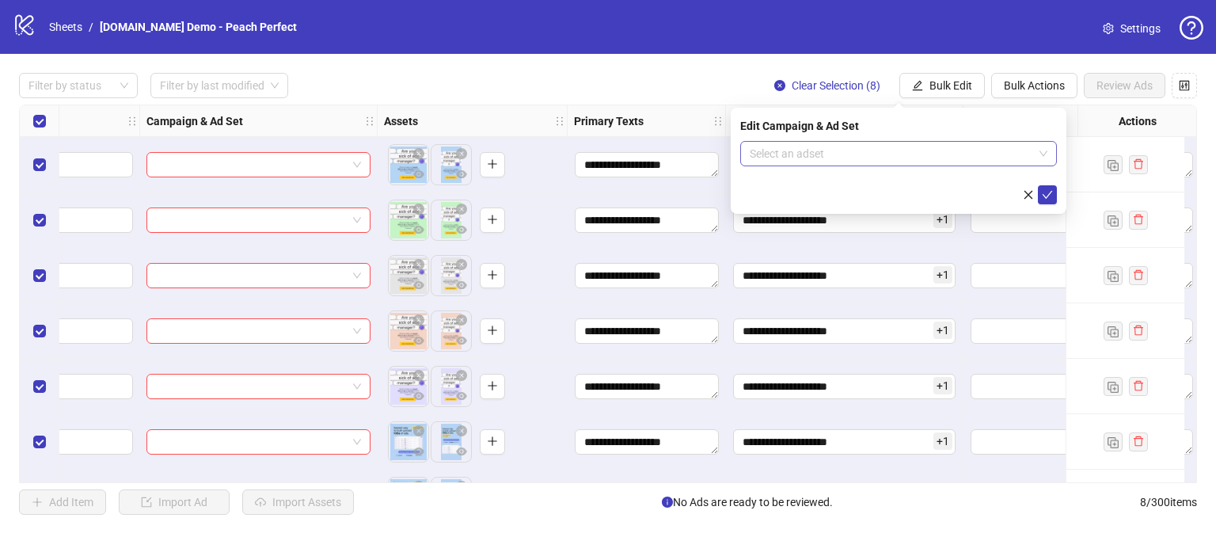
click at [855, 166] on div "Select an adset" at bounding box center [898, 153] width 317 height 25
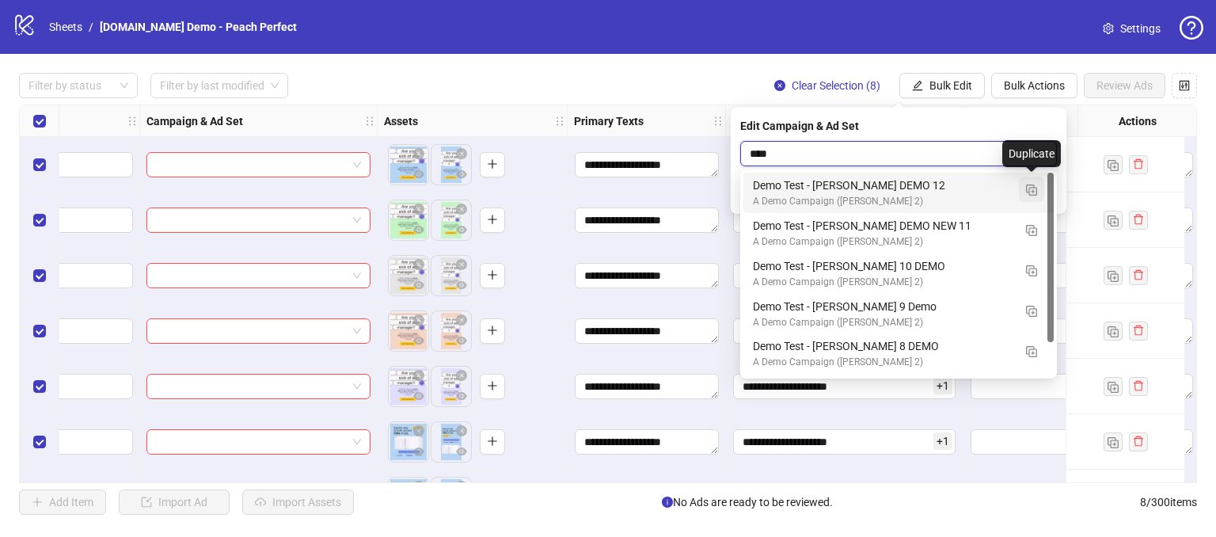
click at [1029, 185] on img "button" at bounding box center [1031, 190] width 11 height 11
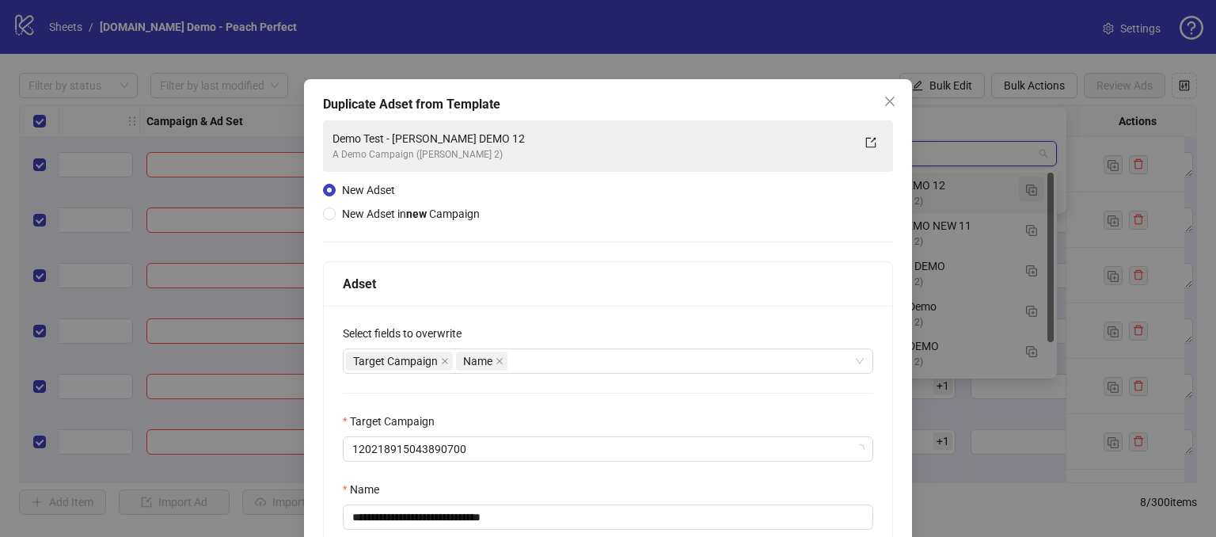
type input "****"
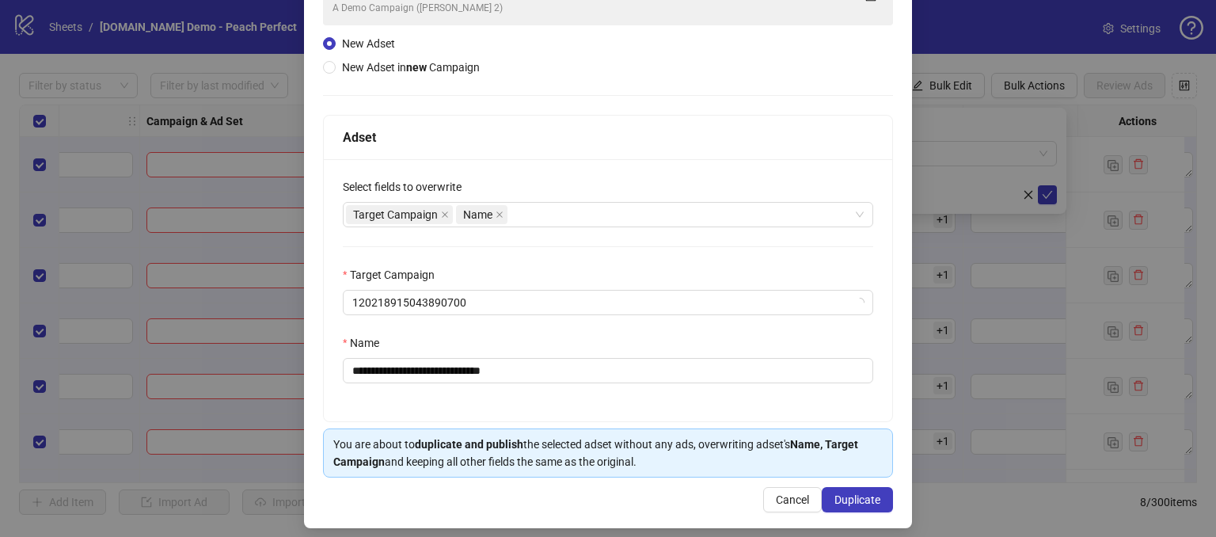
scroll to position [156, 0]
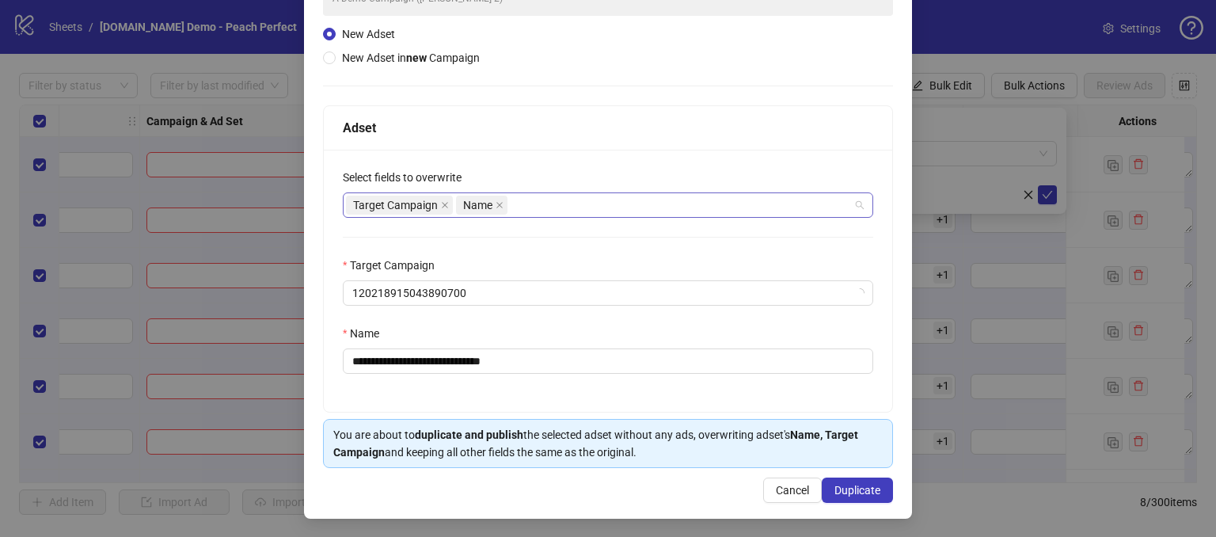
click at [558, 206] on div "Target Campaign Name" at bounding box center [600, 205] width 508 height 22
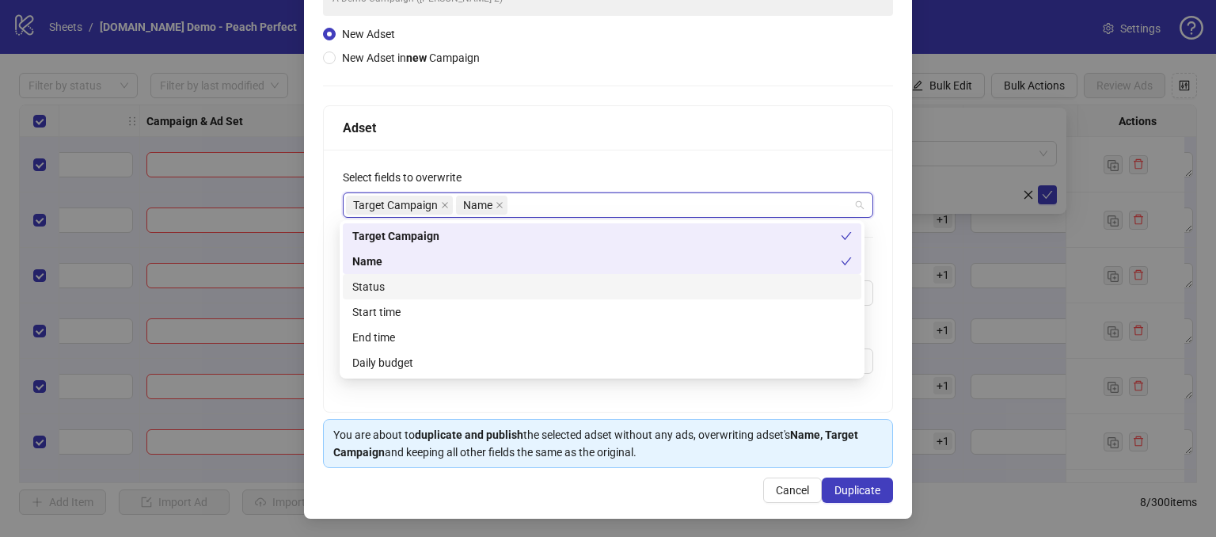
click at [379, 287] on div "Status" at bounding box center [602, 286] width 500 height 17
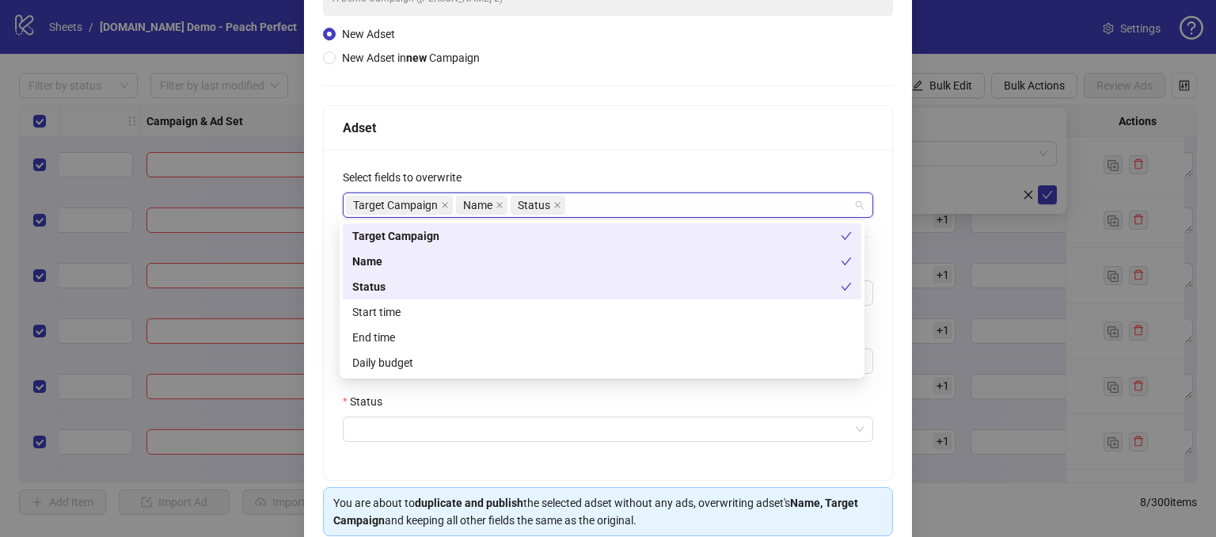
click at [592, 197] on div "Target Campaign Name Status" at bounding box center [600, 205] width 508 height 22
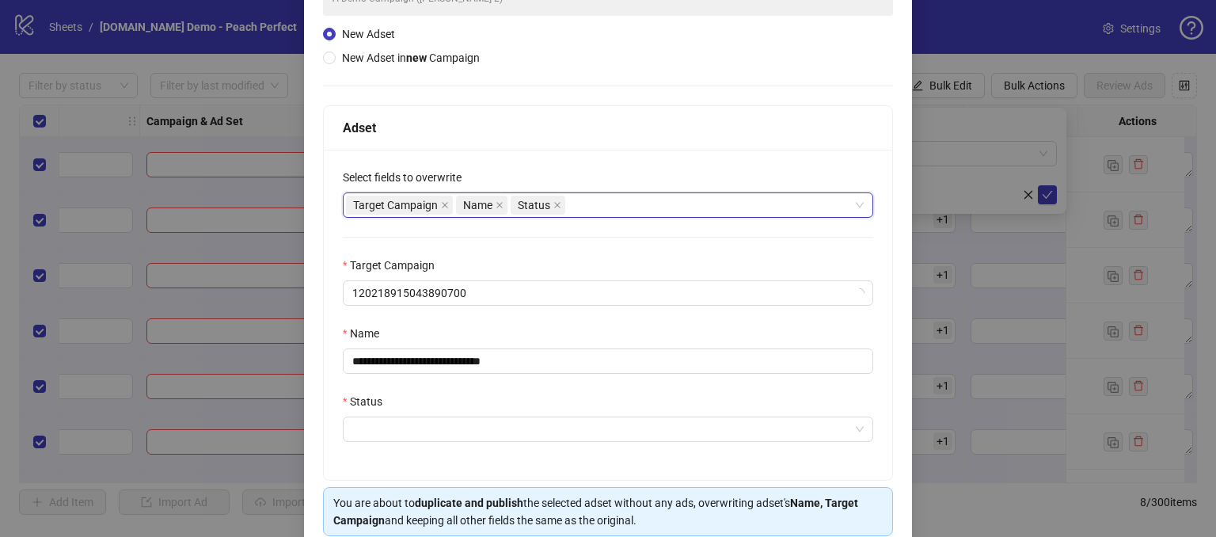
click at [607, 196] on div "Target Campaign Name Status" at bounding box center [600, 205] width 508 height 22
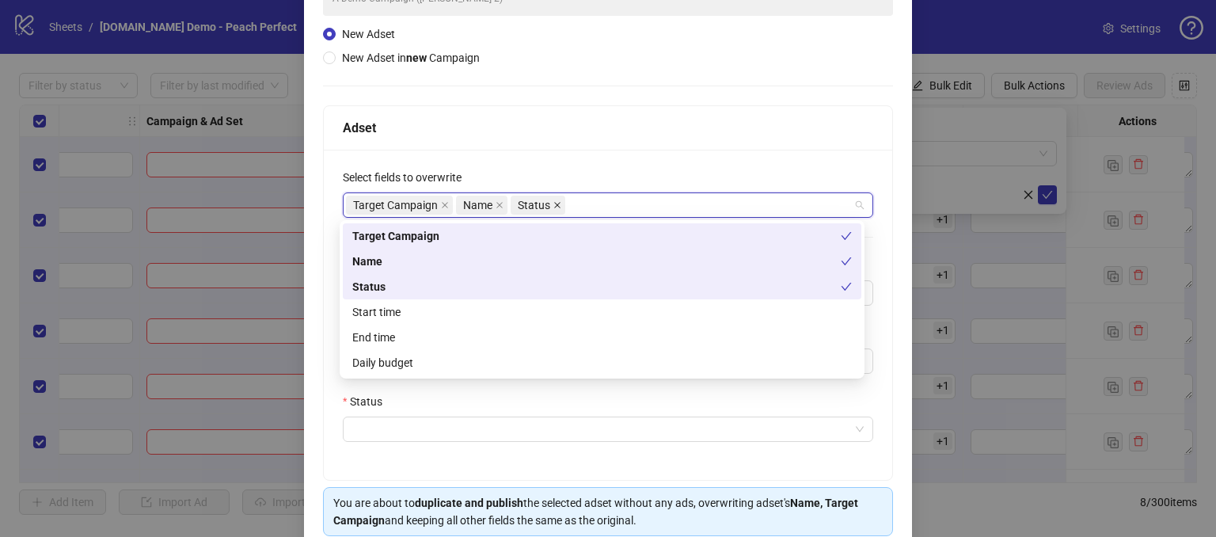
click at [554, 204] on icon "close" at bounding box center [557, 205] width 6 height 6
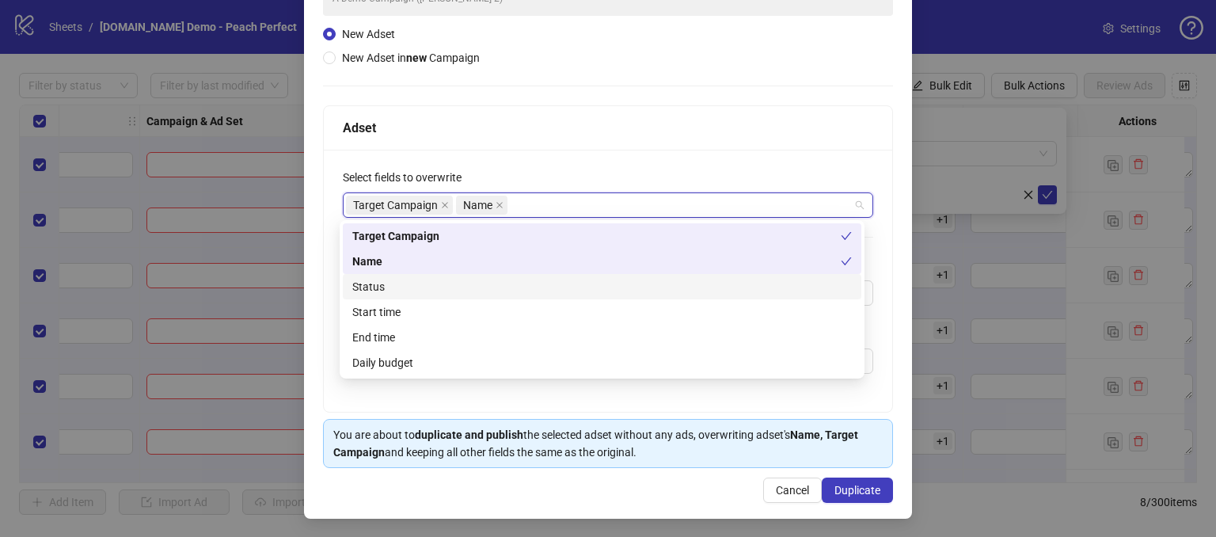
click at [558, 141] on div "Adset" at bounding box center [608, 128] width 569 height 44
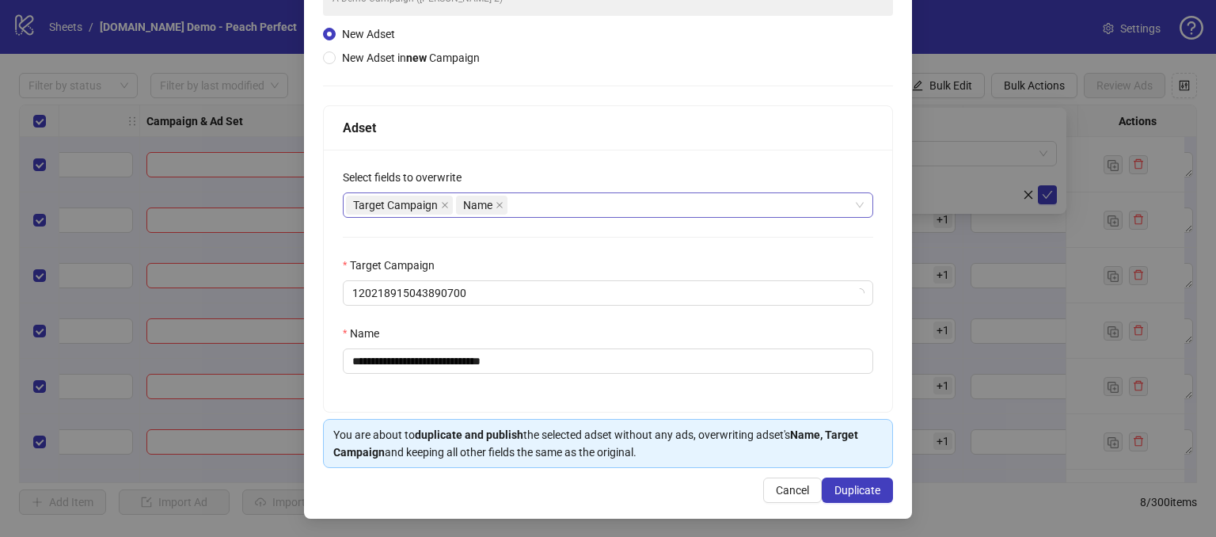
click at [499, 275] on div "Target Campaign" at bounding box center [608, 269] width 531 height 24
click at [497, 295] on span "120218915043890700" at bounding box center [608, 293] width 512 height 24
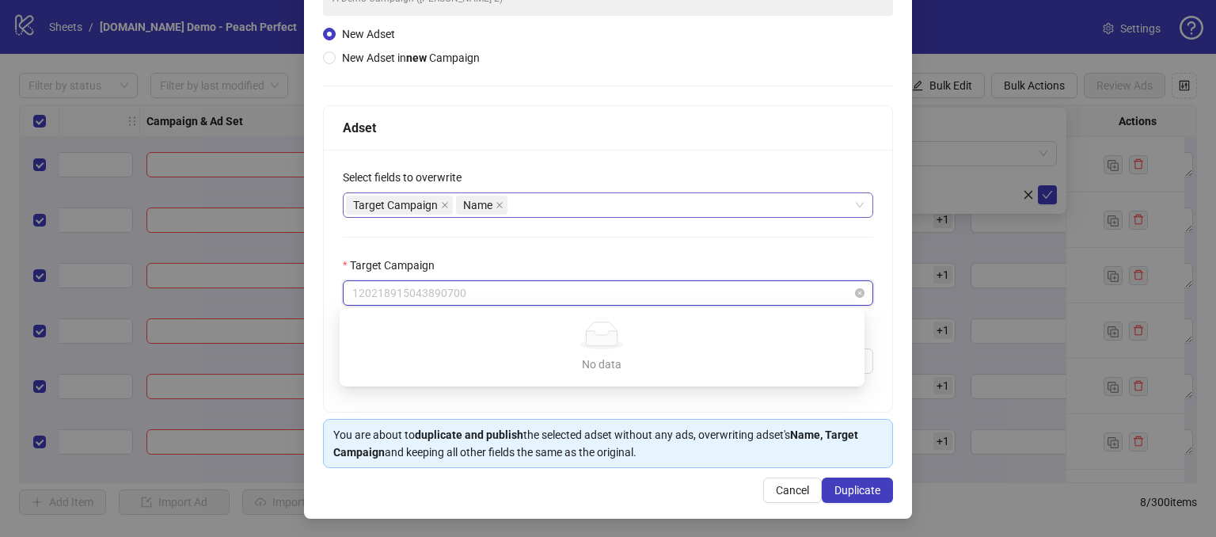
click at [513, 289] on span "120218915043890700" at bounding box center [608, 293] width 512 height 24
click at [512, 294] on span "120218915043890700" at bounding box center [608, 293] width 512 height 24
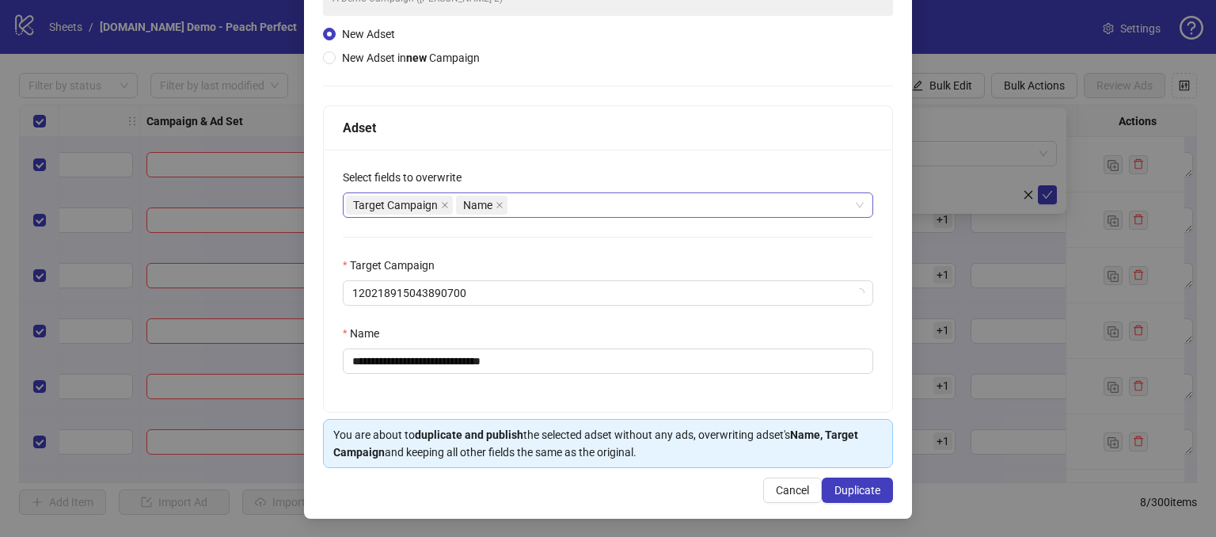
click at [493, 272] on div "Target Campaign" at bounding box center [608, 269] width 531 height 24
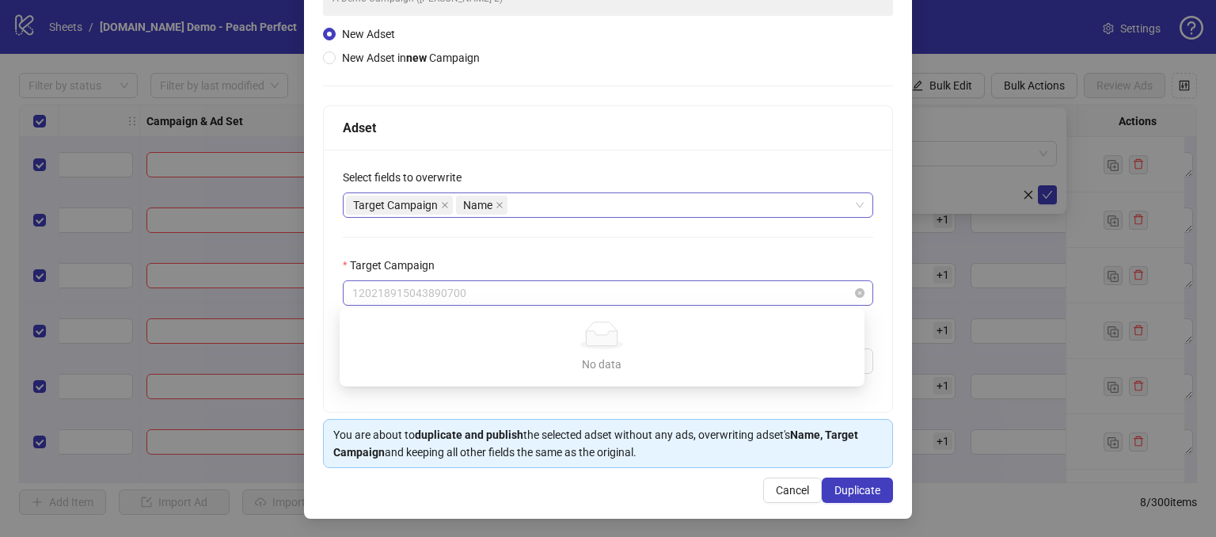
click at [492, 281] on span "120218915043890700" at bounding box center [608, 293] width 512 height 24
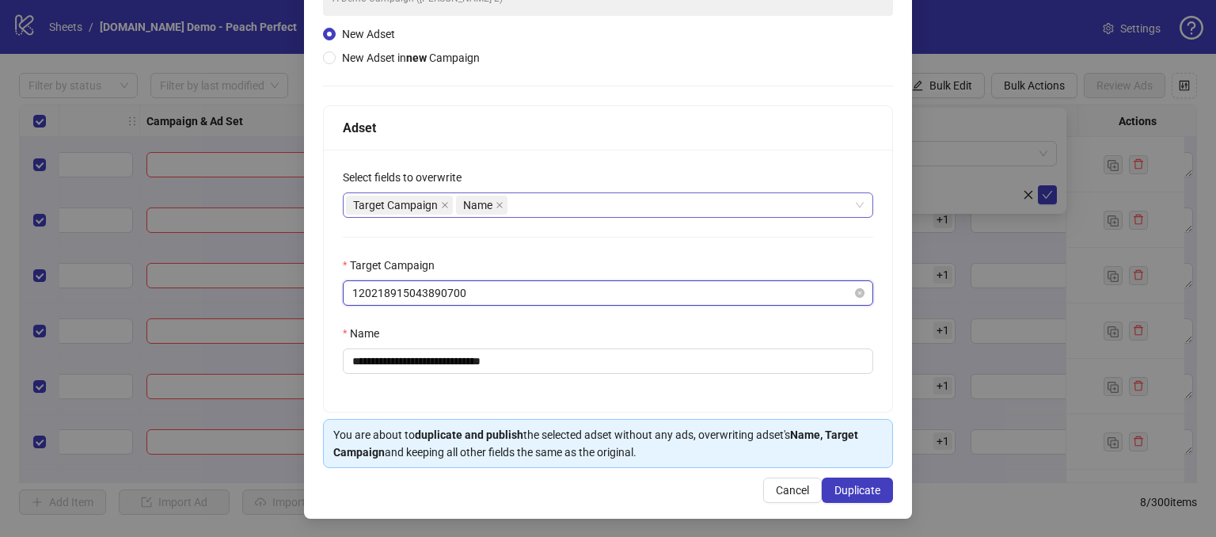
click at [504, 293] on span "120218915043890700" at bounding box center [608, 293] width 512 height 24
click at [505, 300] on span "120218915043890700" at bounding box center [608, 293] width 512 height 24
click at [513, 299] on span "120218915043890700" at bounding box center [608, 293] width 512 height 24
click at [517, 303] on span "120218915043890700" at bounding box center [608, 293] width 512 height 24
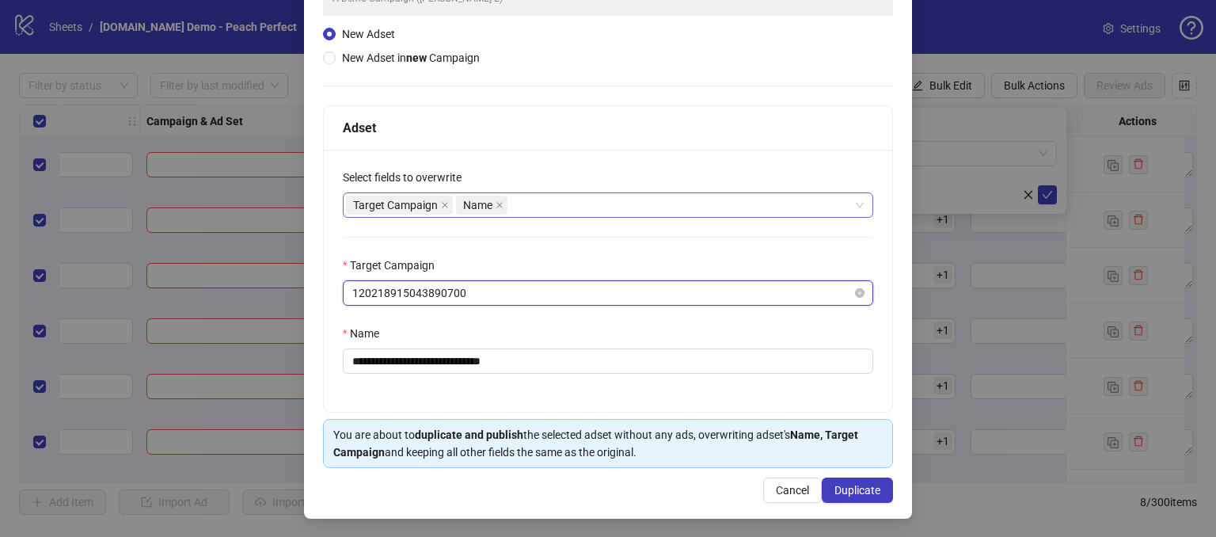
click at [516, 303] on span "120218915043890700" at bounding box center [608, 293] width 512 height 24
click at [545, 289] on span "120218915043890700" at bounding box center [608, 293] width 512 height 24
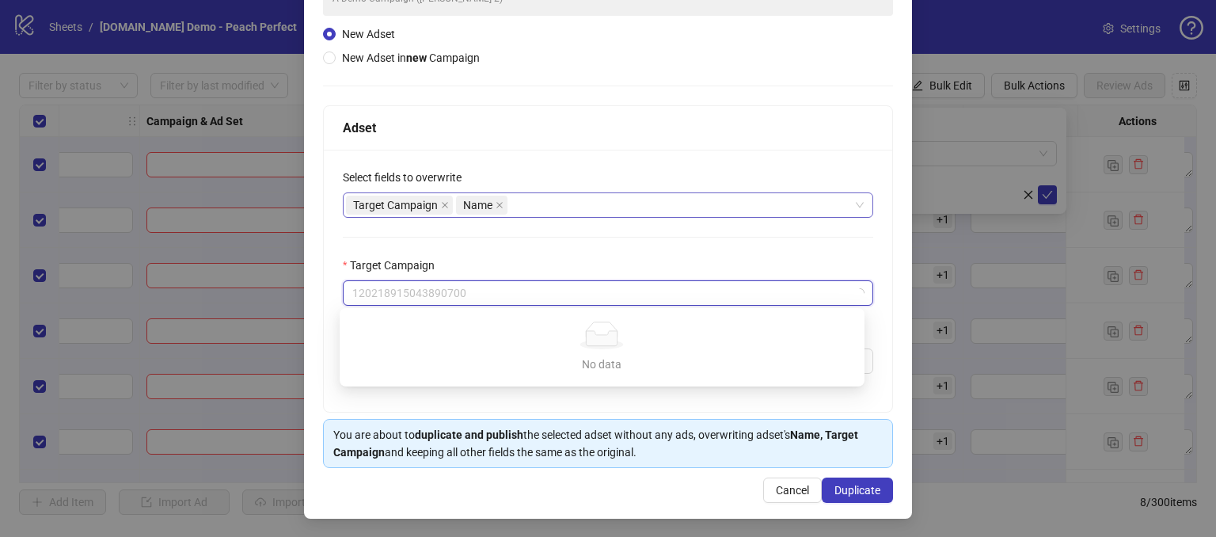
click at [555, 257] on div "Target Campaign" at bounding box center [608, 269] width 531 height 24
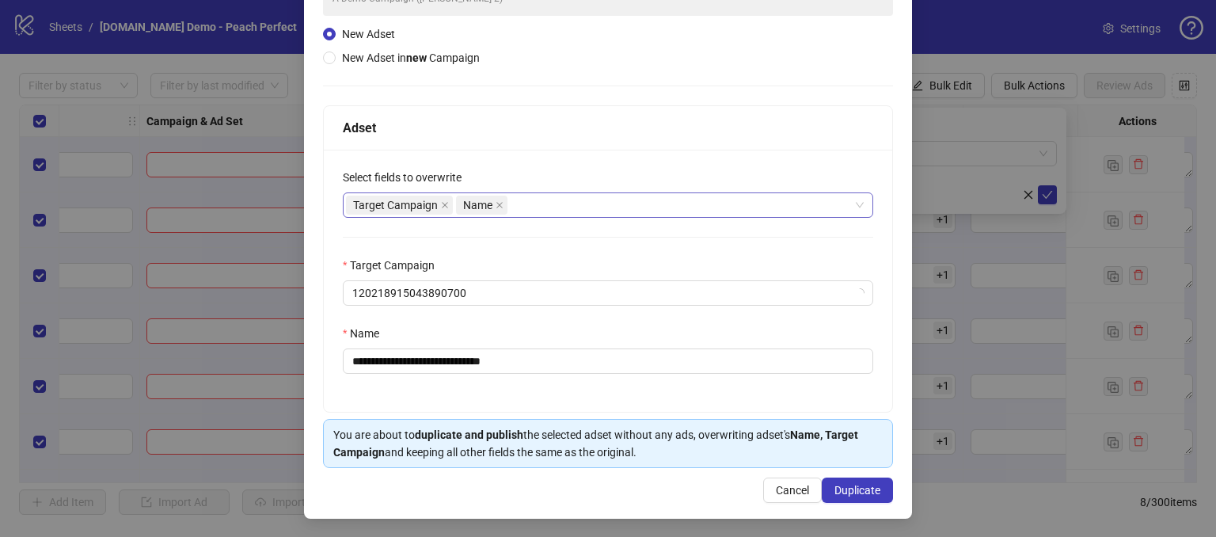
click at [517, 200] on div "Target Campaign Name" at bounding box center [600, 205] width 508 height 22
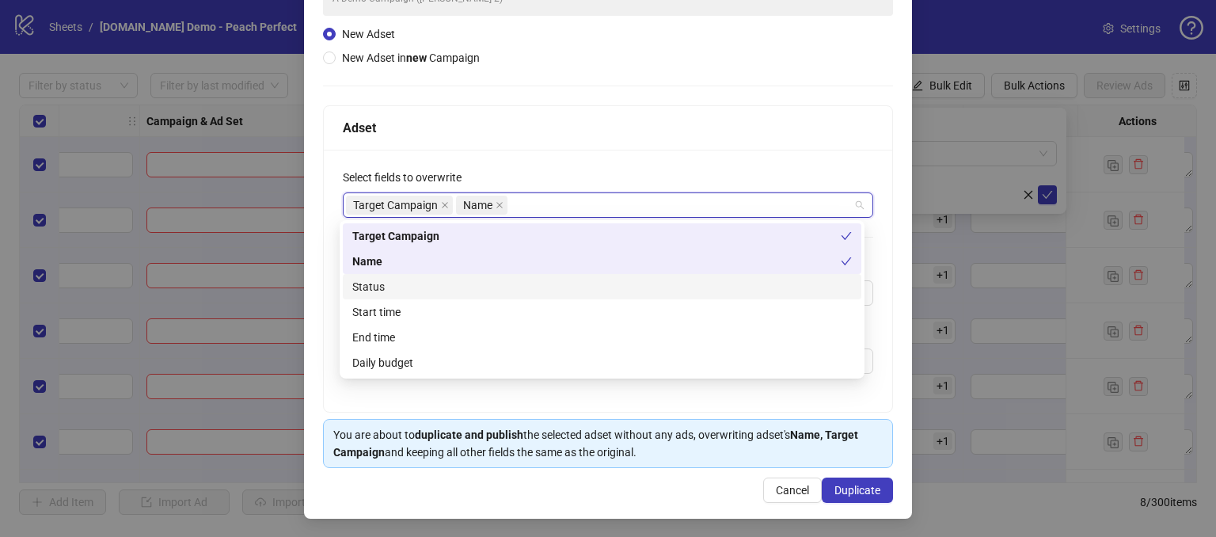
click at [517, 200] on div "Target Campaign Name" at bounding box center [600, 205] width 508 height 22
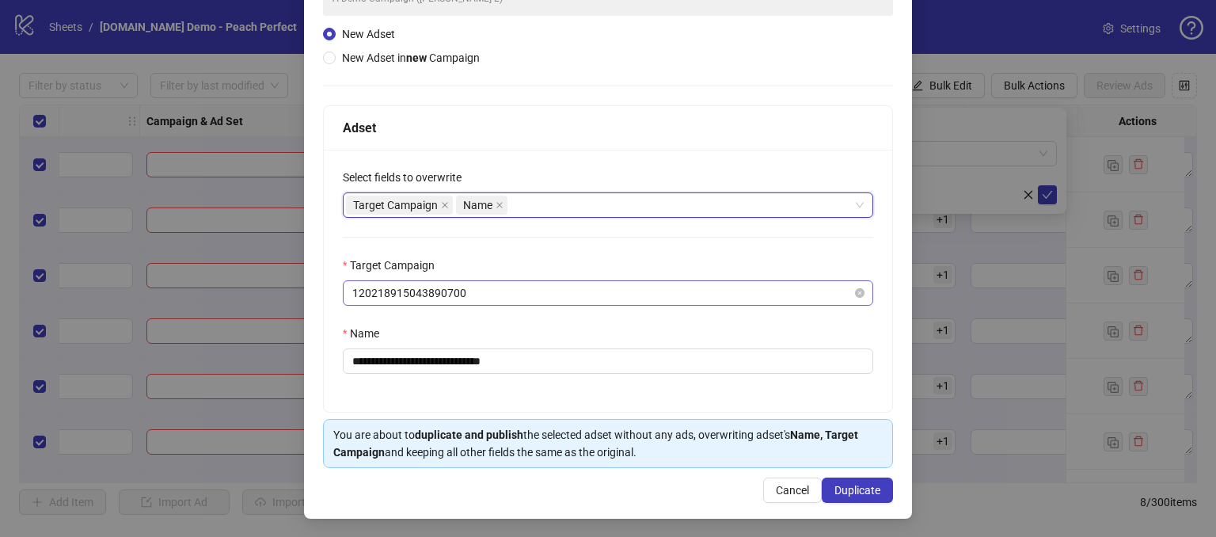
click at [481, 297] on span "120218915043890700" at bounding box center [608, 293] width 512 height 24
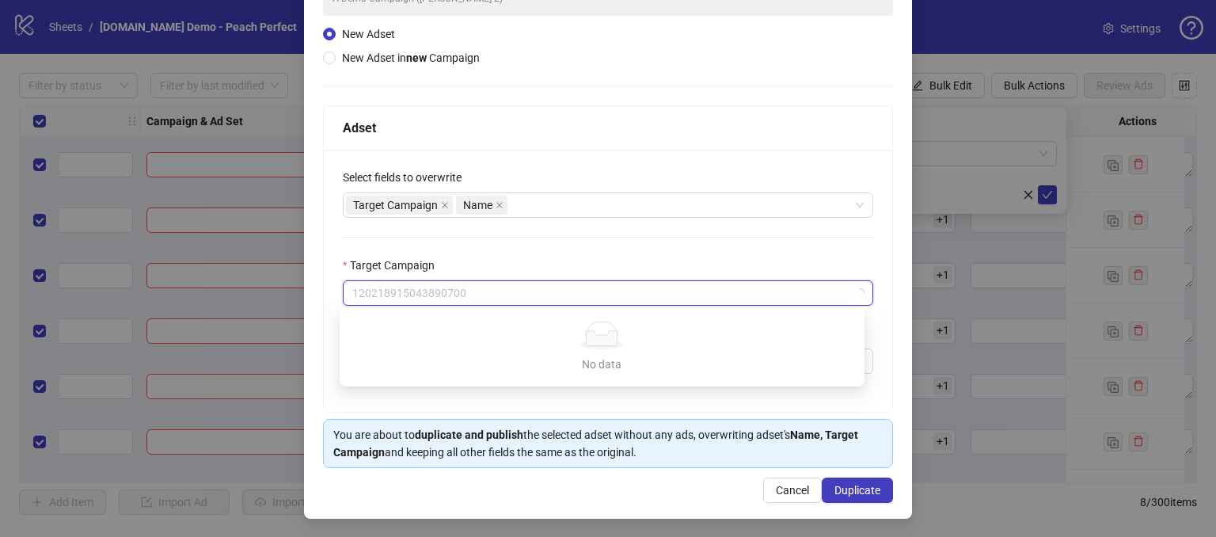
click at [450, 350] on div "No data No data" at bounding box center [602, 347] width 487 height 51
click at [478, 290] on span "120218915043890700" at bounding box center [608, 293] width 512 height 24
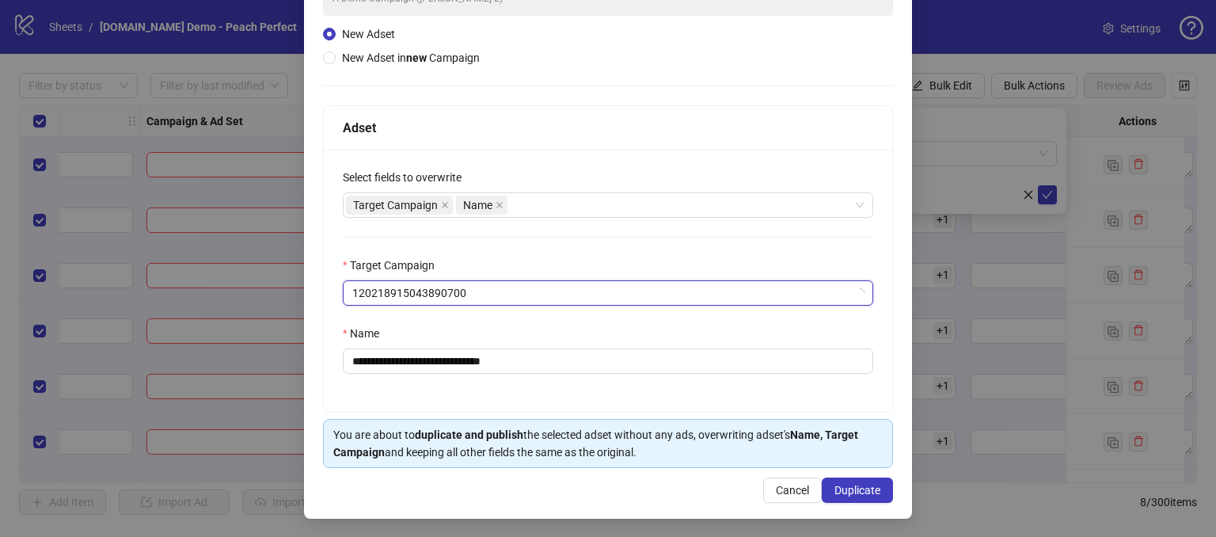
click at [508, 248] on div "**********" at bounding box center [608, 281] width 569 height 262
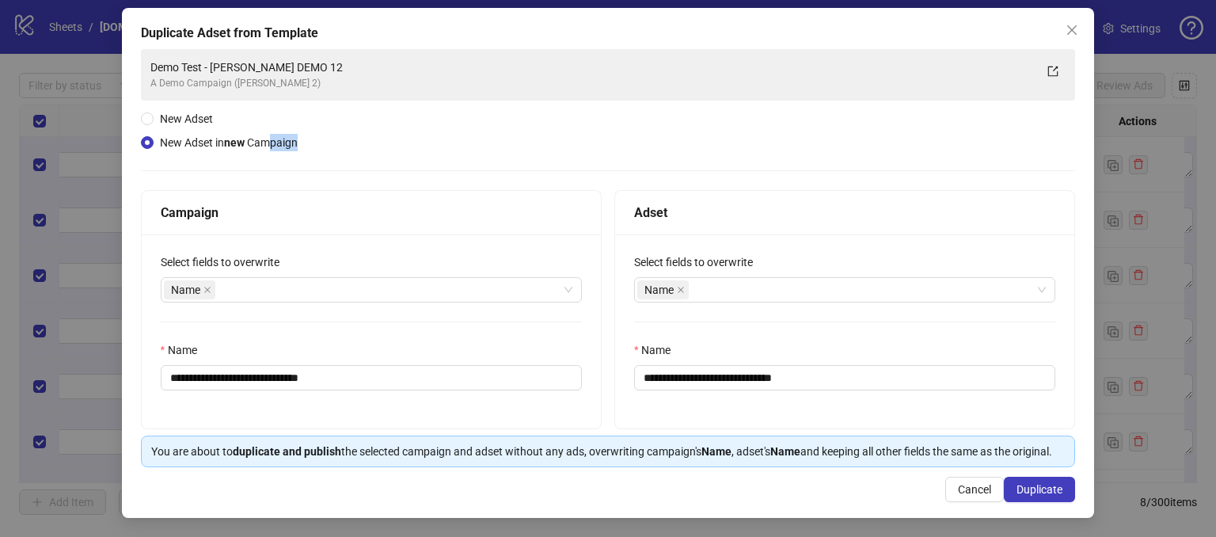
drag, startPoint x: 228, startPoint y: 135, endPoint x: 363, endPoint y: 143, distance: 135.7
click at [275, 137] on div "**********" at bounding box center [608, 258] width 935 height 418
click at [363, 143] on div "**********" at bounding box center [608, 258] width 935 height 418
click at [269, 279] on div "Name" at bounding box center [363, 290] width 398 height 22
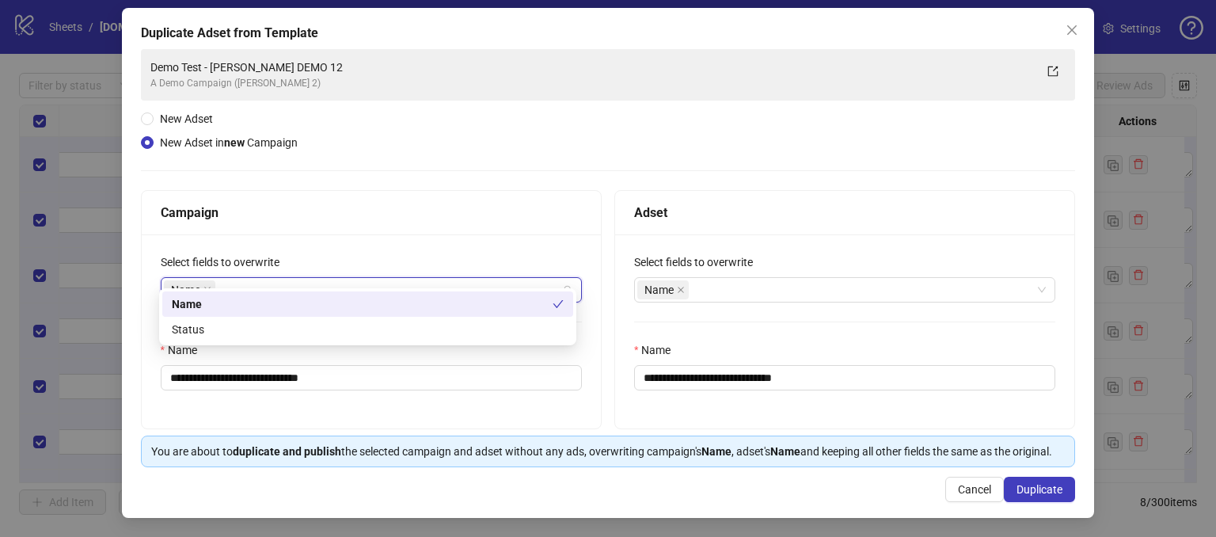
click at [409, 216] on div "Campaign" at bounding box center [371, 213] width 459 height 44
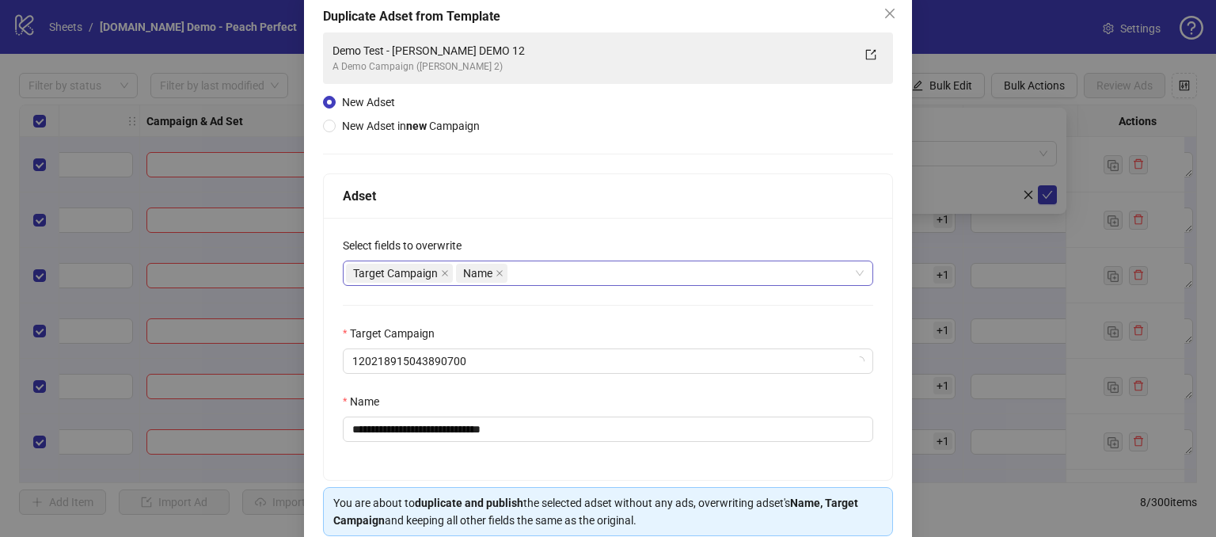
click at [553, 274] on div "Target Campaign Name" at bounding box center [600, 273] width 508 height 22
click at [533, 245] on div "Select fields to overwrite" at bounding box center [608, 249] width 531 height 24
click at [480, 363] on span "120218915043890700" at bounding box center [608, 361] width 512 height 24
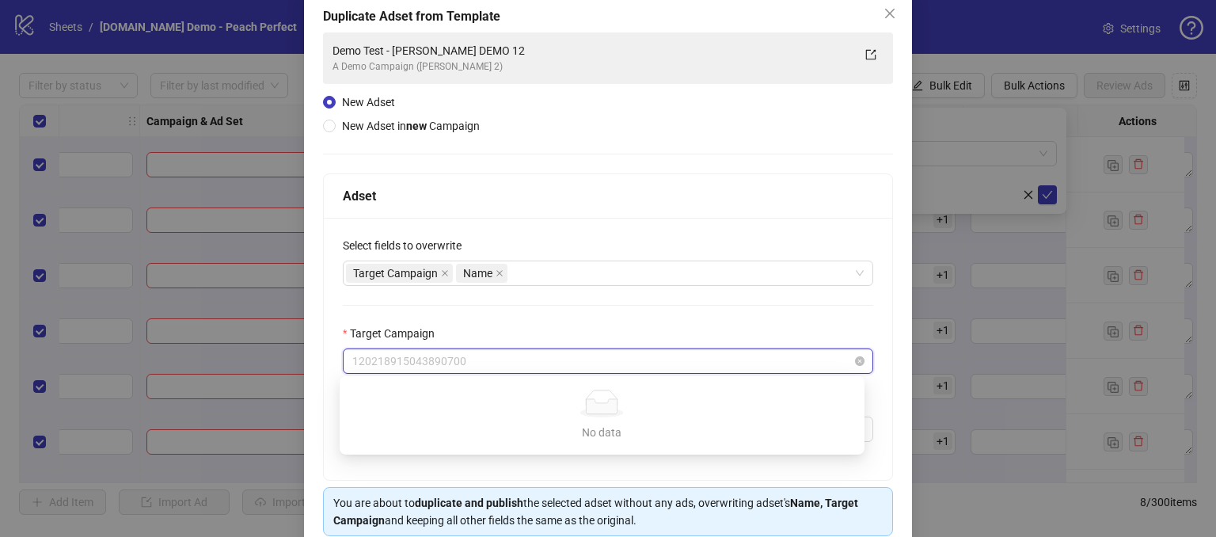
click at [483, 363] on span "120218915043890700" at bounding box center [608, 361] width 512 height 24
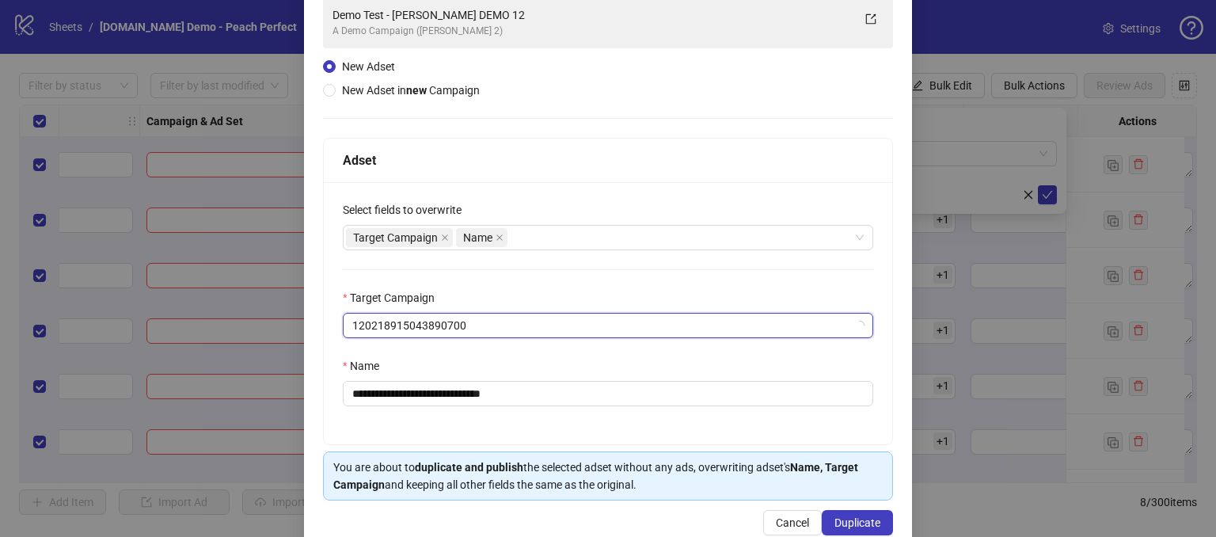
scroll to position [156, 0]
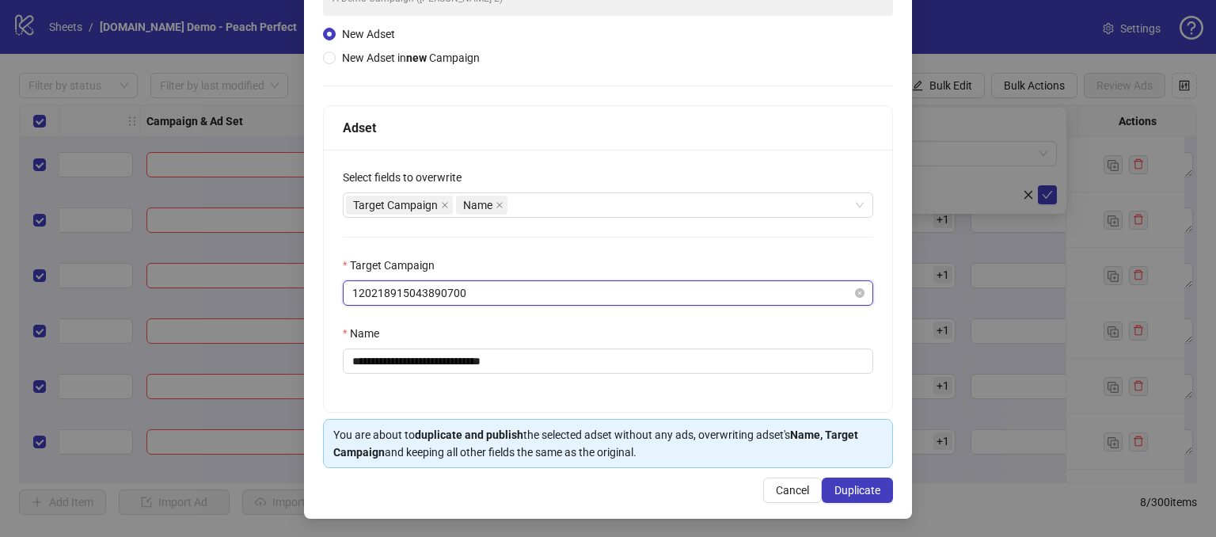
click at [489, 289] on span "120218915043890700" at bounding box center [608, 293] width 512 height 24
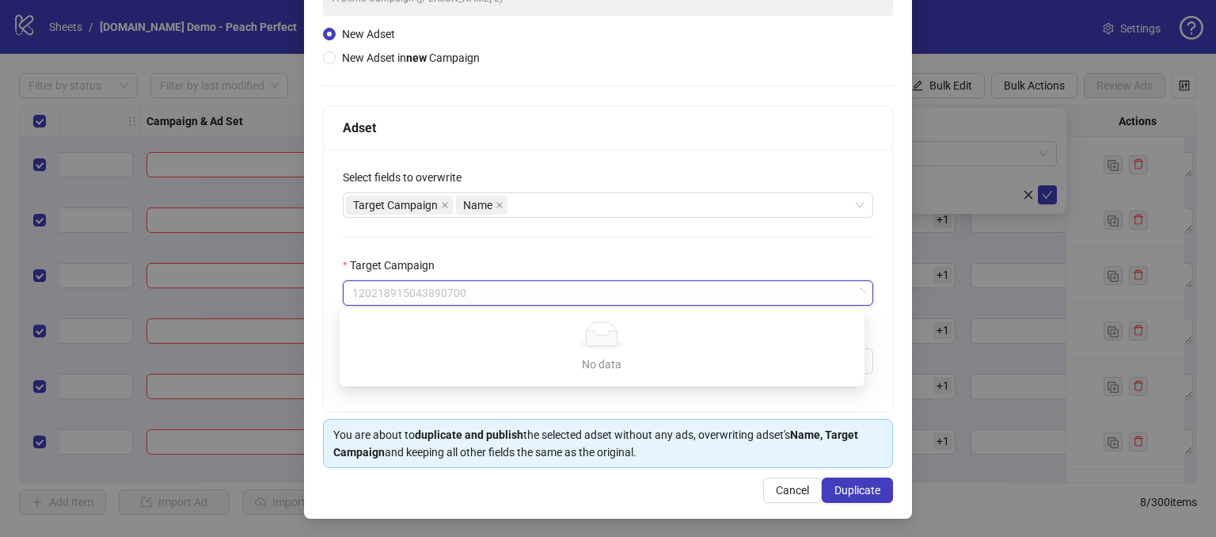
click at [558, 335] on div "No data" at bounding box center [602, 336] width 487 height 28
click at [542, 261] on div "Target Campaign" at bounding box center [608, 269] width 531 height 24
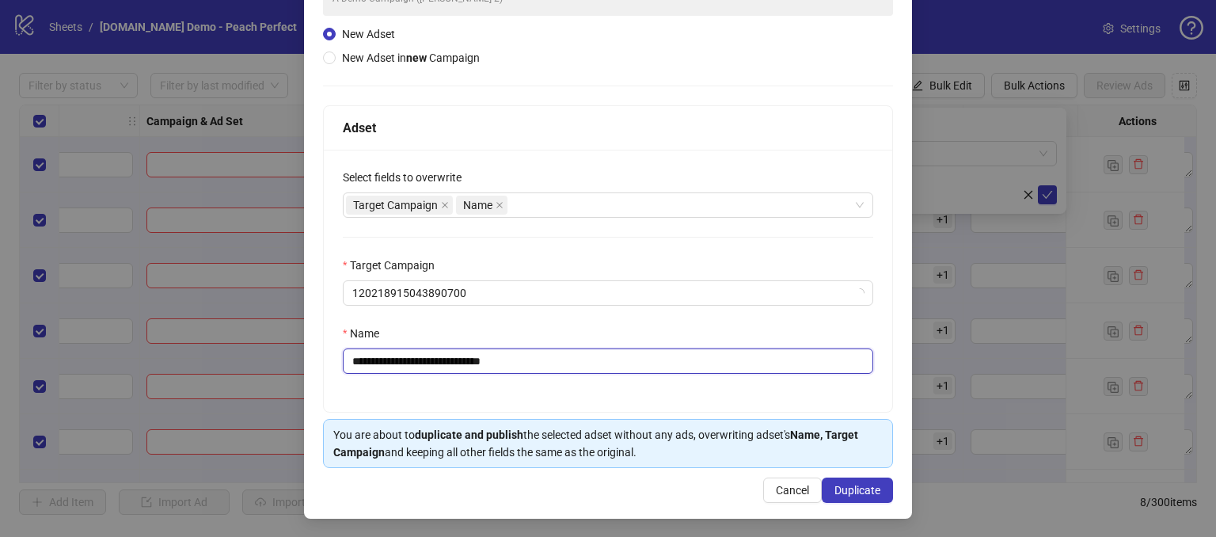
click at [562, 363] on input "**********" at bounding box center [608, 360] width 531 height 25
type input "**********"
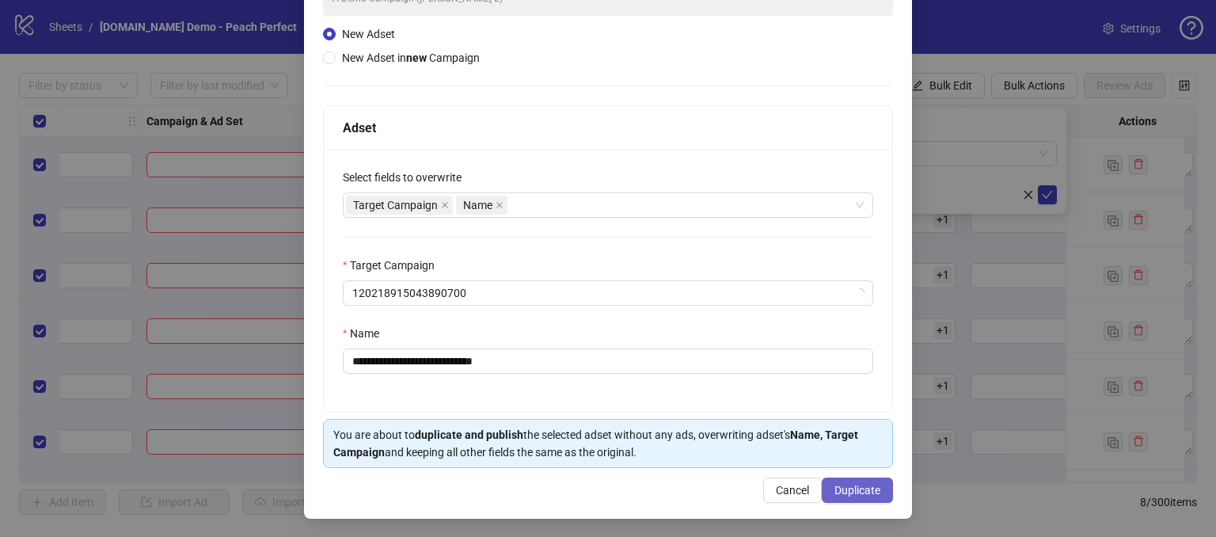
click at [835, 489] on span "Duplicate" at bounding box center [858, 490] width 46 height 13
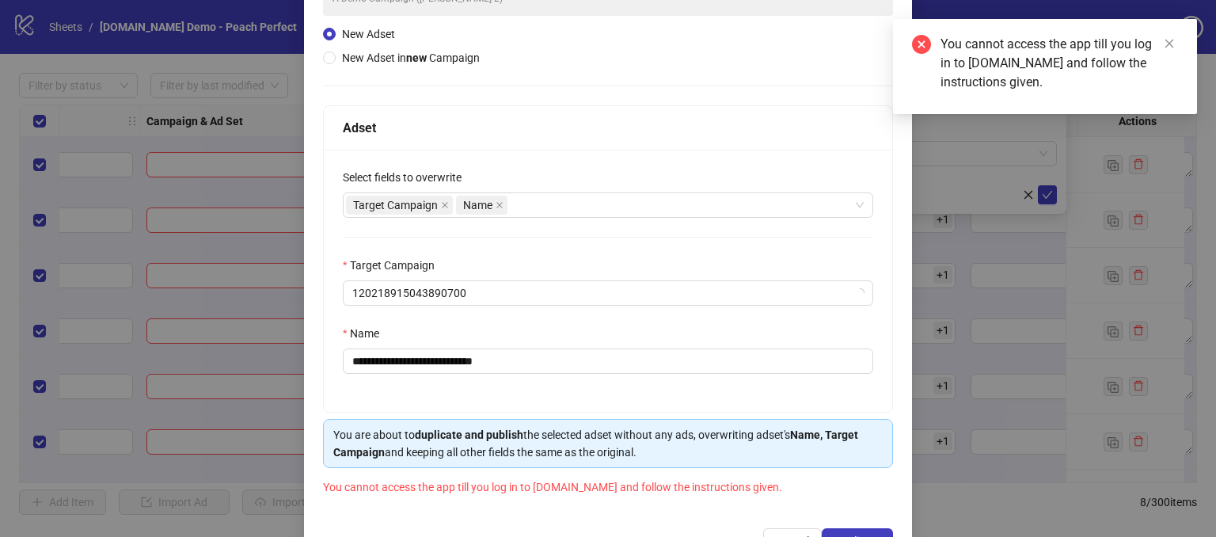
scroll to position [207, 0]
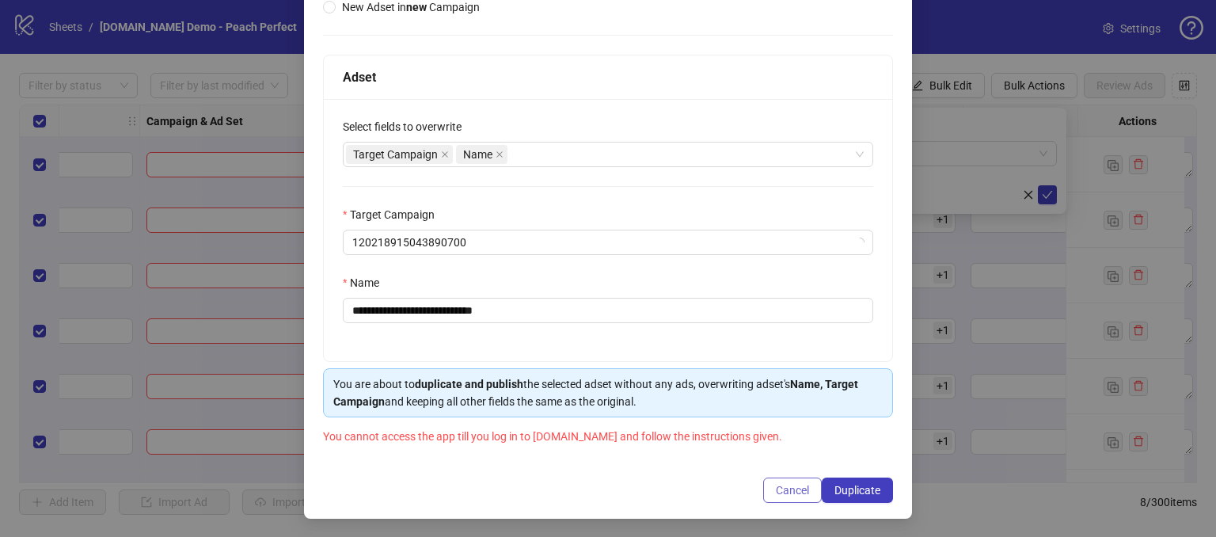
click at [776, 489] on span "Cancel" at bounding box center [792, 490] width 33 height 13
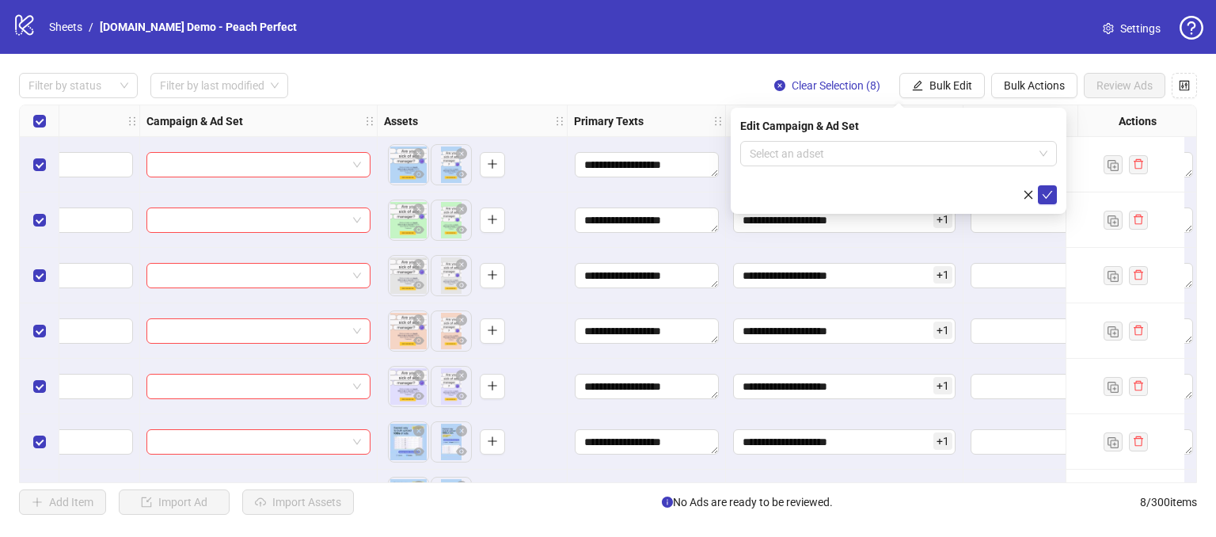
drag, startPoint x: 717, startPoint y: 73, endPoint x: 813, endPoint y: 51, distance: 98.2
click at [717, 71] on div "**********" at bounding box center [608, 294] width 1216 height 480
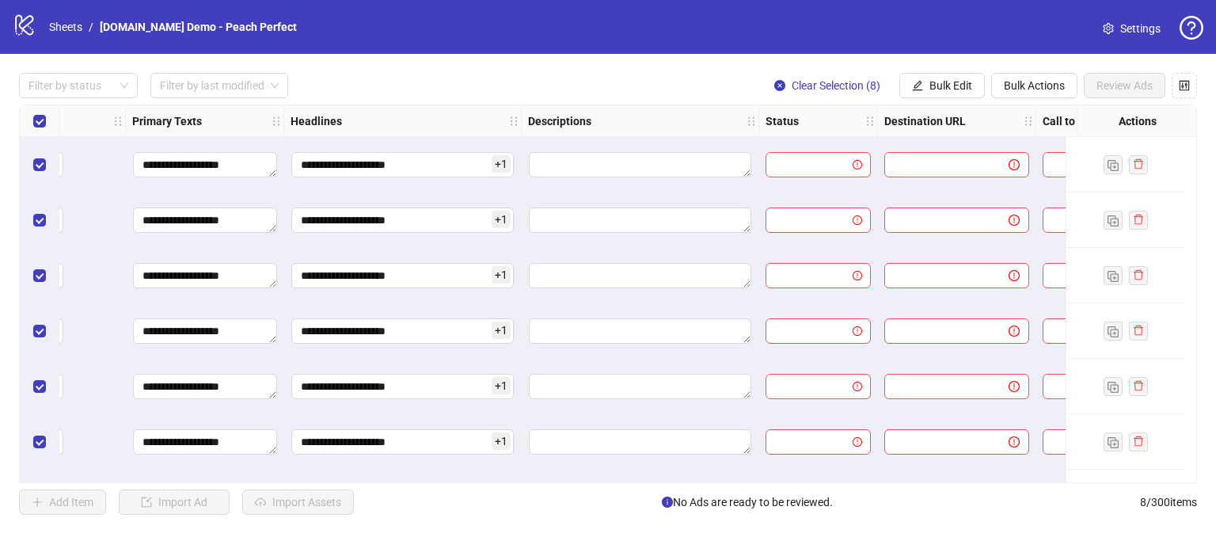
scroll to position [0, 909]
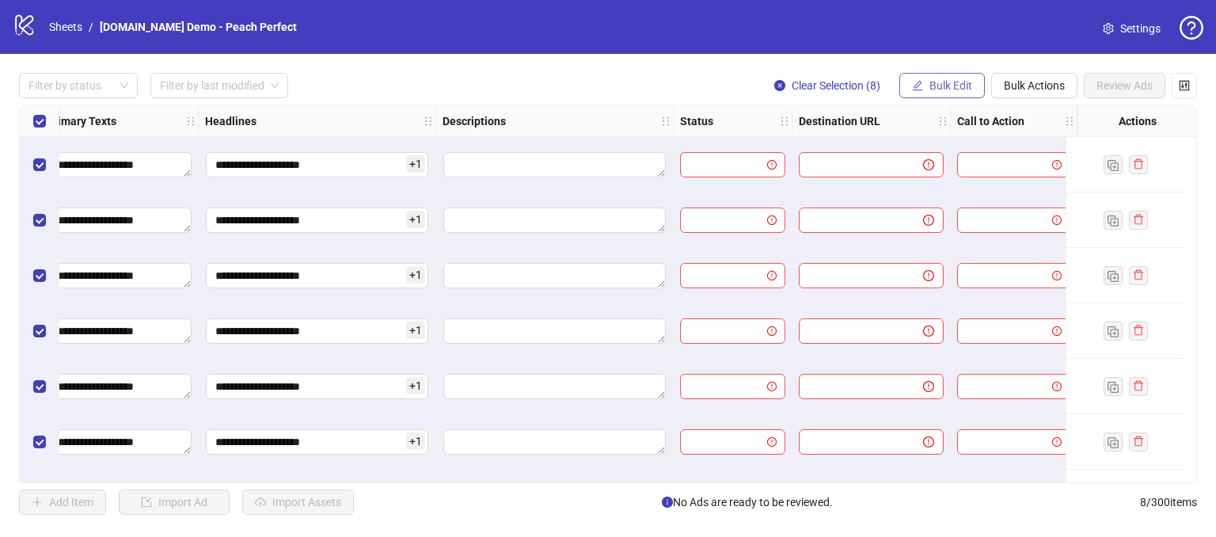
click at [946, 79] on span "Bulk Edit" at bounding box center [951, 85] width 43 height 13
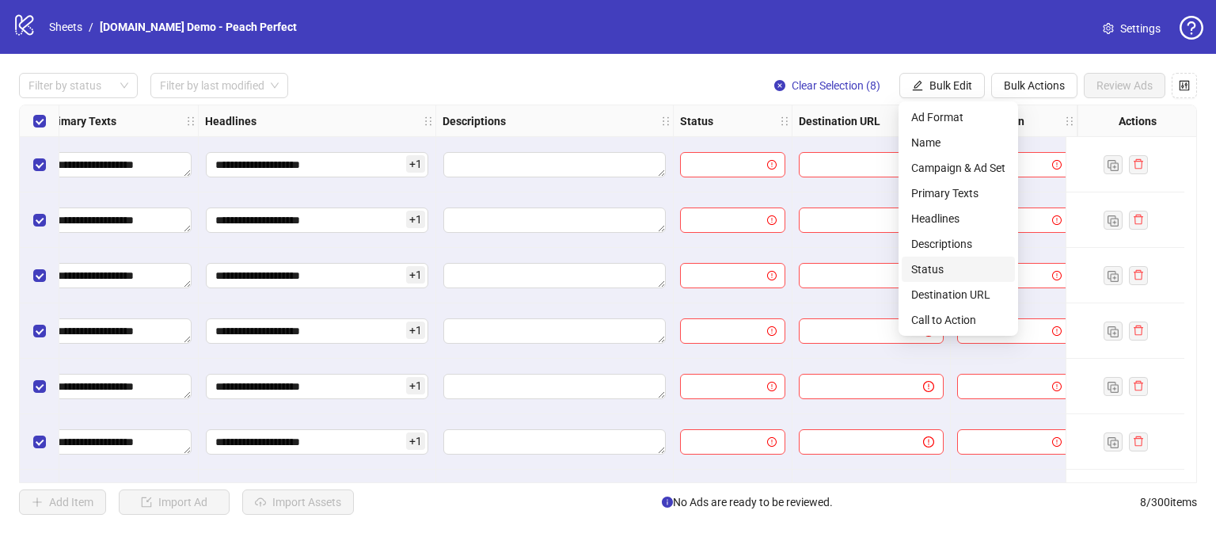
click at [919, 264] on span "Status" at bounding box center [958, 269] width 94 height 17
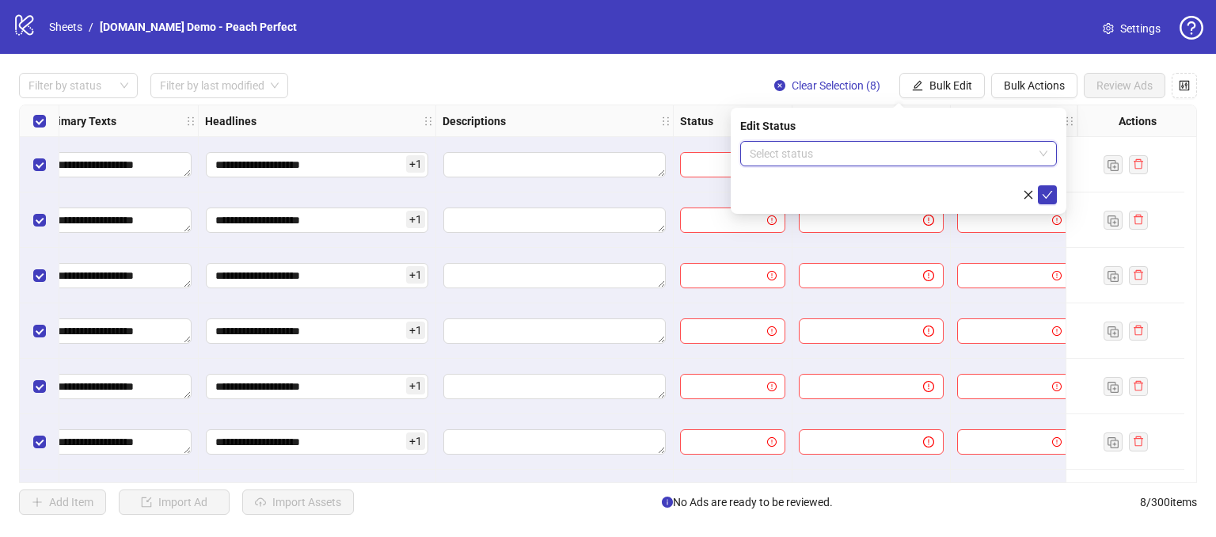
click at [774, 159] on input "search" at bounding box center [892, 154] width 284 height 24
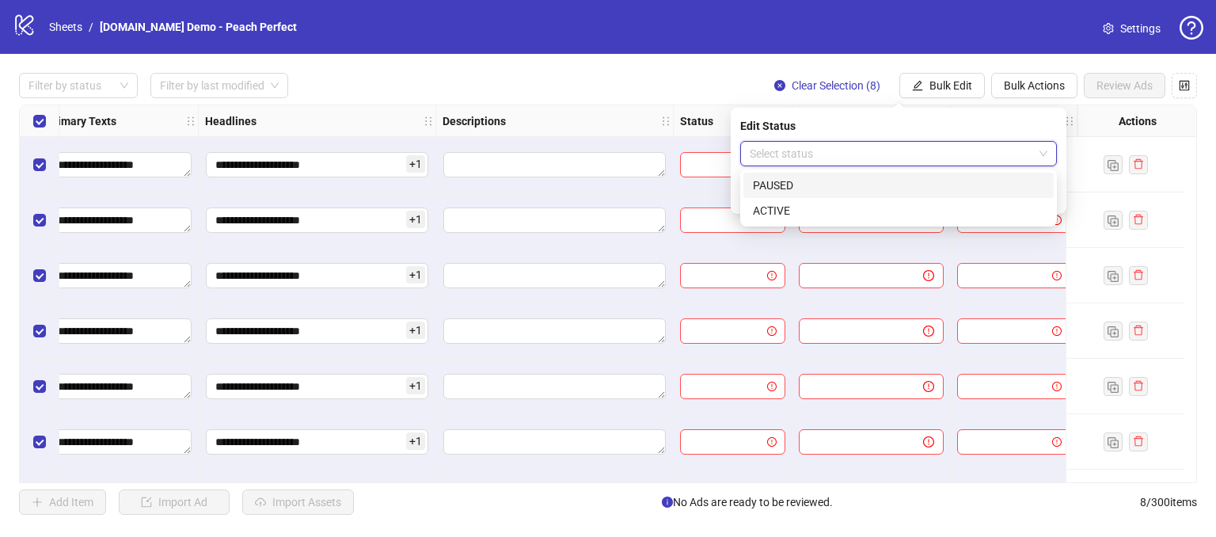
click at [769, 194] on div "PAUSED" at bounding box center [899, 185] width 310 height 25
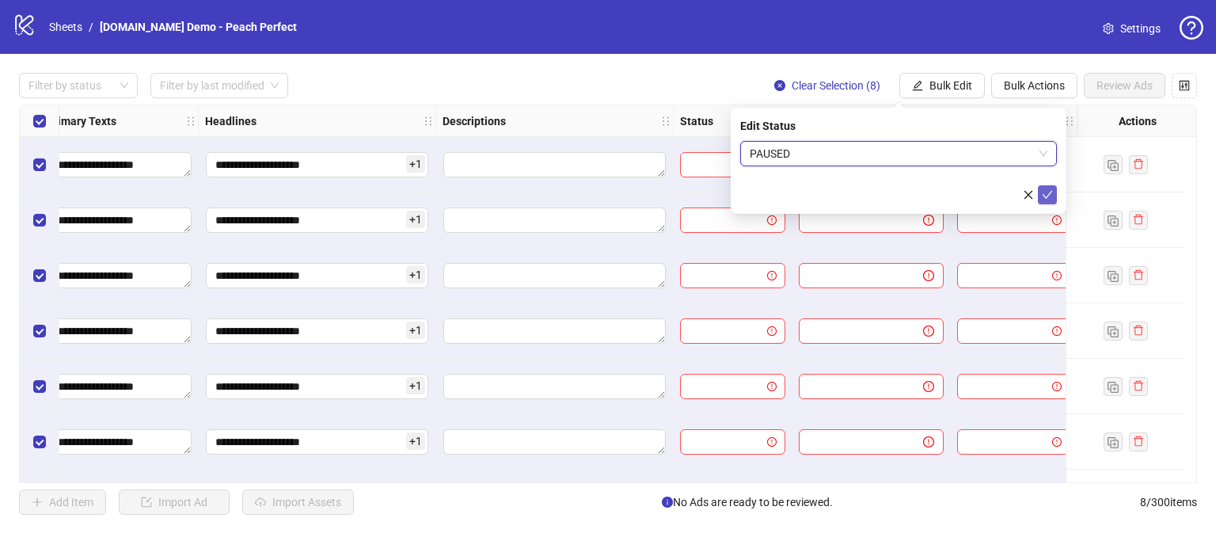
click at [1046, 196] on icon "check" at bounding box center [1047, 194] width 11 height 11
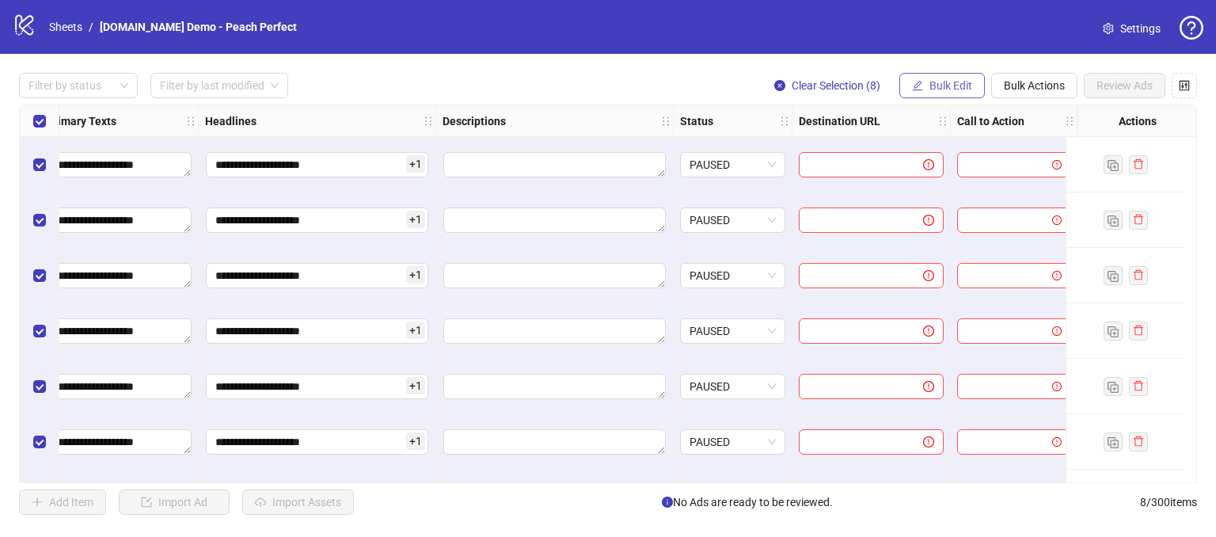
click at [949, 74] on button "Bulk Edit" at bounding box center [943, 85] width 86 height 25
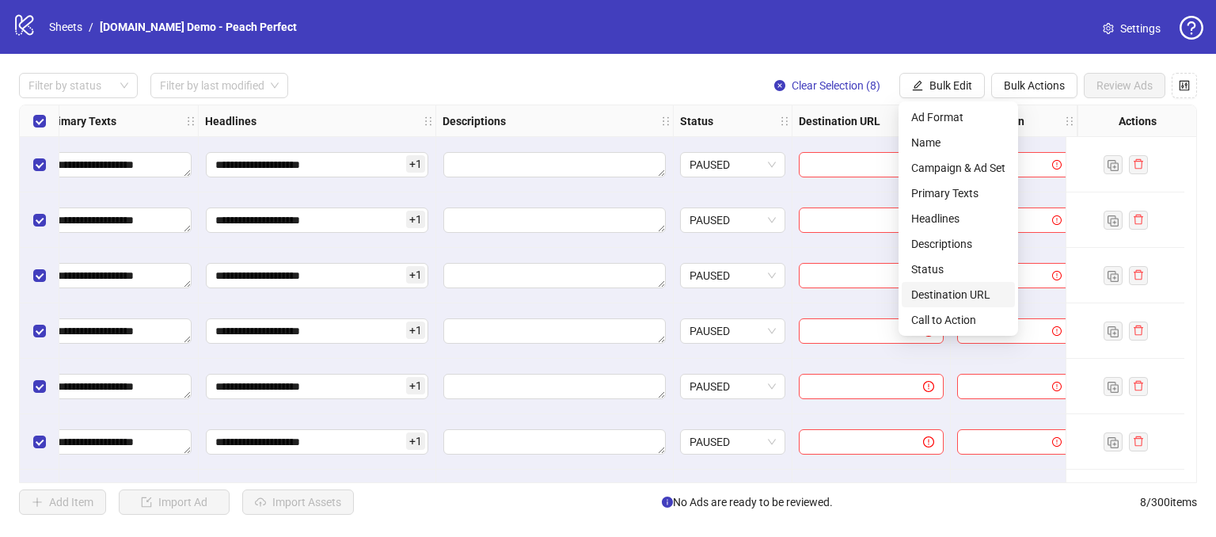
click at [927, 295] on span "Destination URL" at bounding box center [958, 294] width 94 height 17
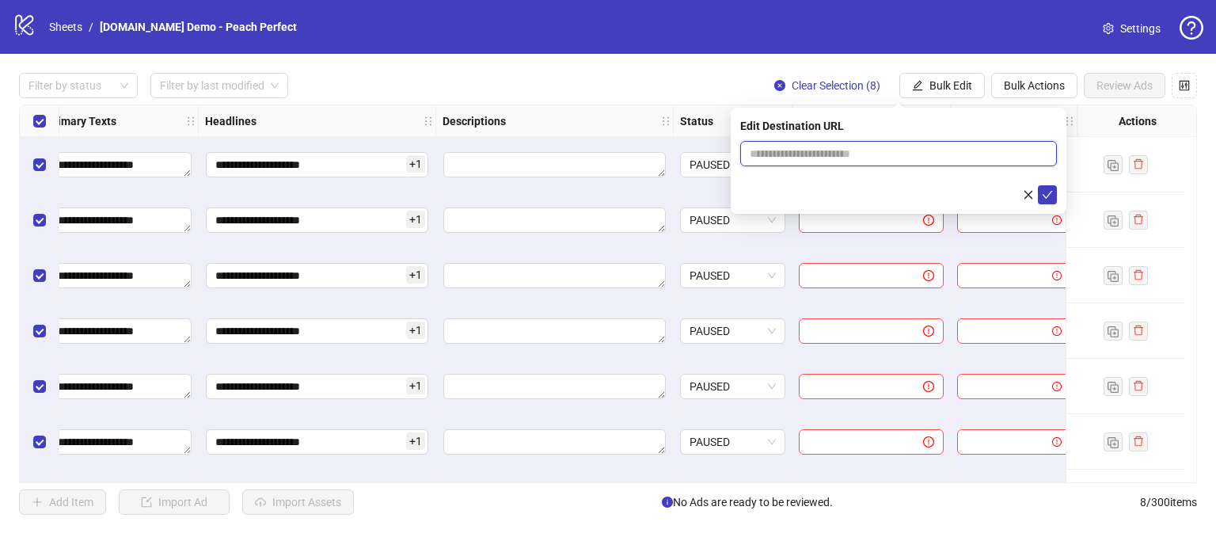
click at [816, 152] on input "text" at bounding box center [892, 153] width 285 height 17
type input "**********"
click at [1048, 198] on icon "check" at bounding box center [1047, 194] width 11 height 11
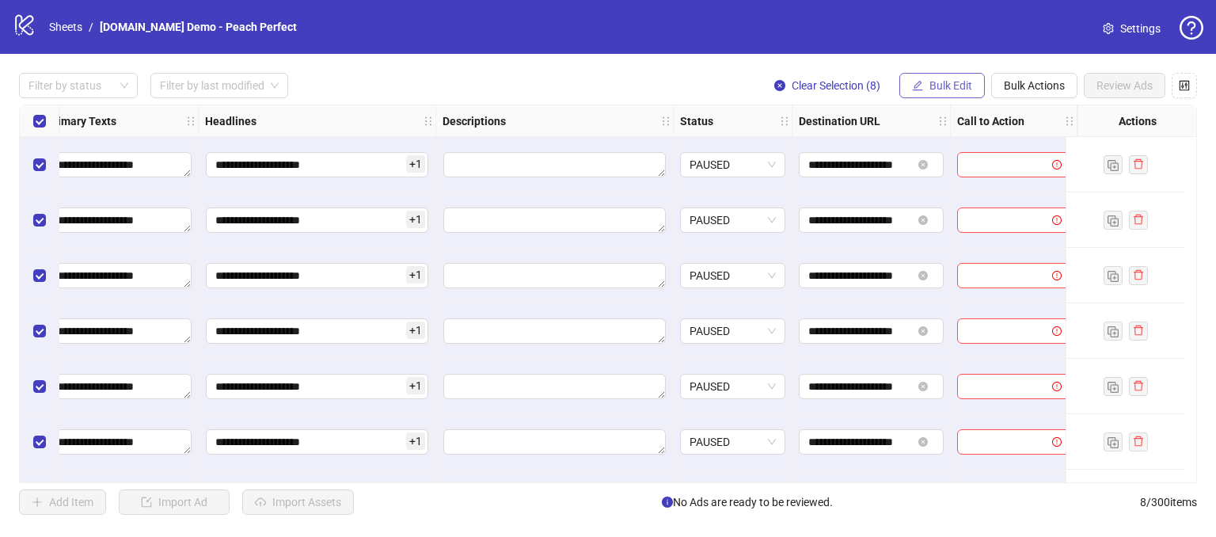
click at [942, 86] on span "Bulk Edit" at bounding box center [951, 85] width 43 height 13
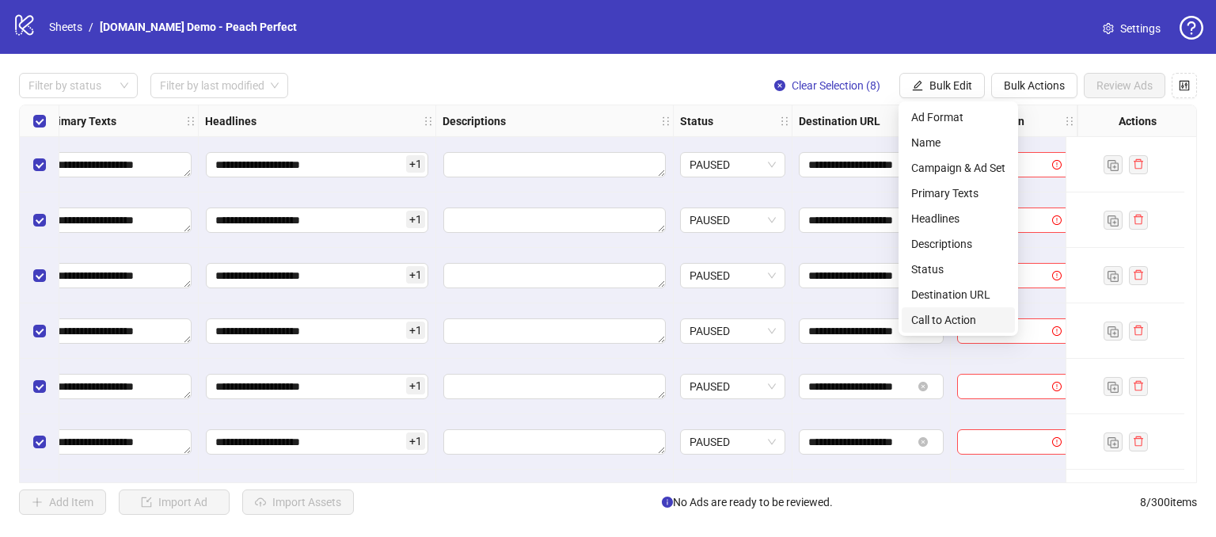
click at [943, 314] on span "Call to Action" at bounding box center [958, 319] width 94 height 17
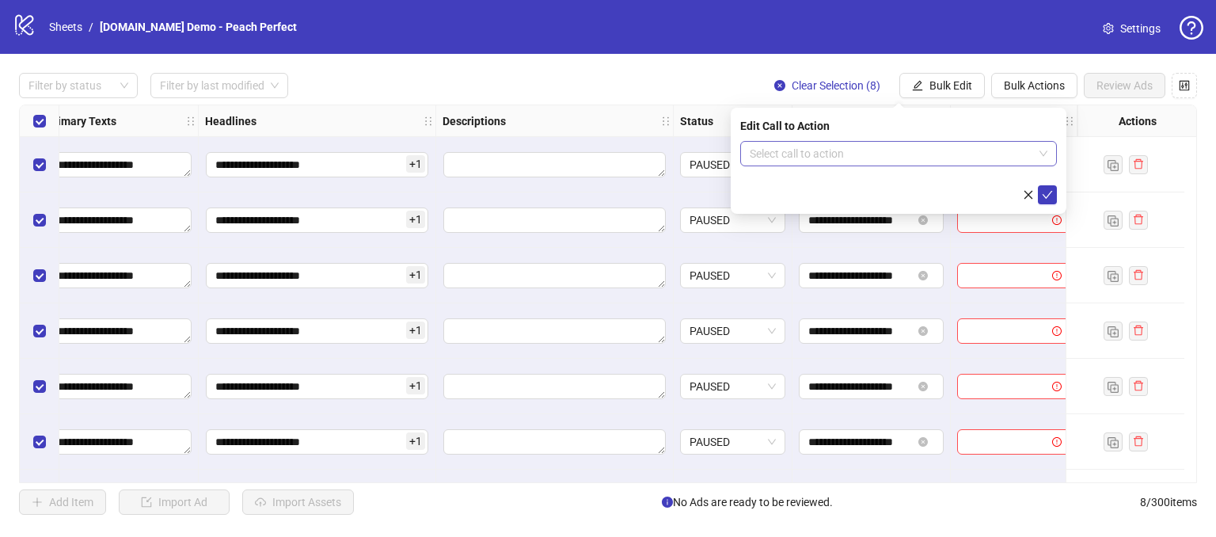
click at [818, 150] on input "search" at bounding box center [892, 154] width 284 height 24
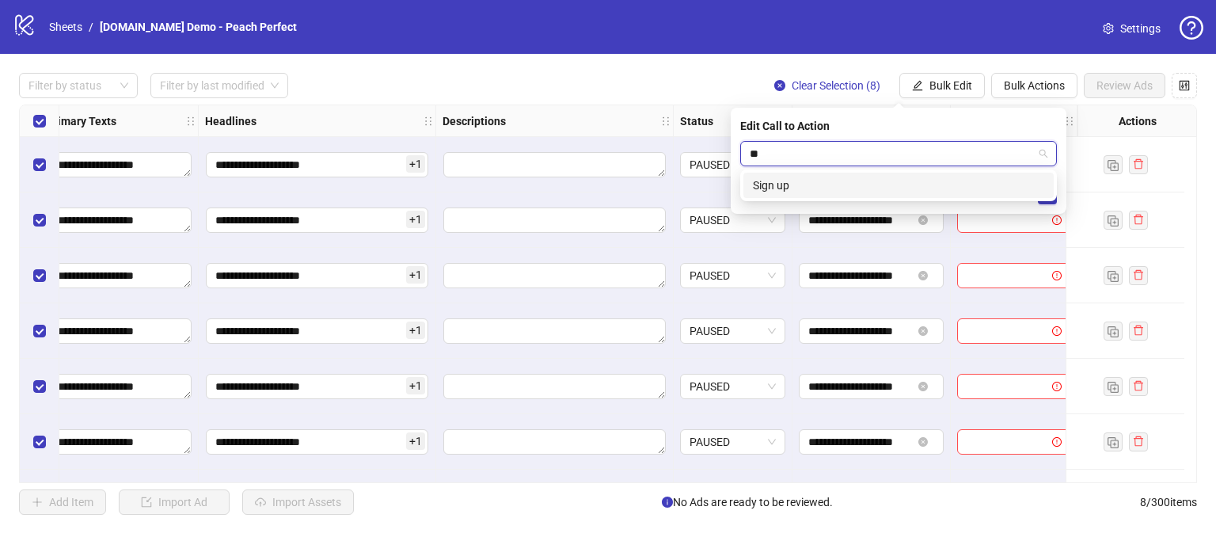
type input "*"
type input "***"
click at [765, 185] on div "Contact us" at bounding box center [898, 185] width 291 height 17
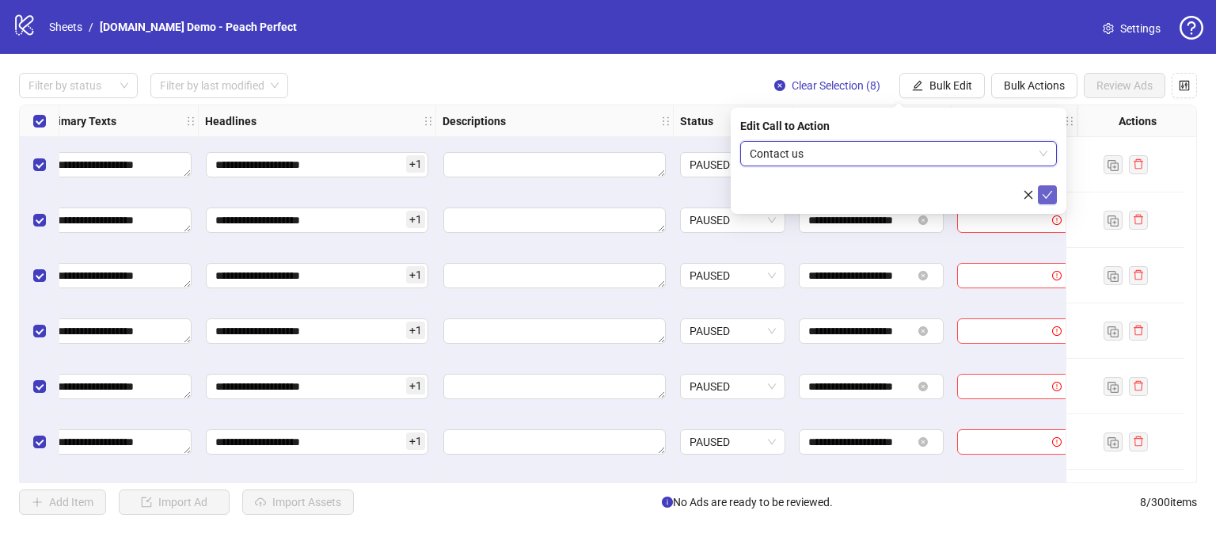
click at [1052, 193] on icon "check" at bounding box center [1047, 194] width 11 height 11
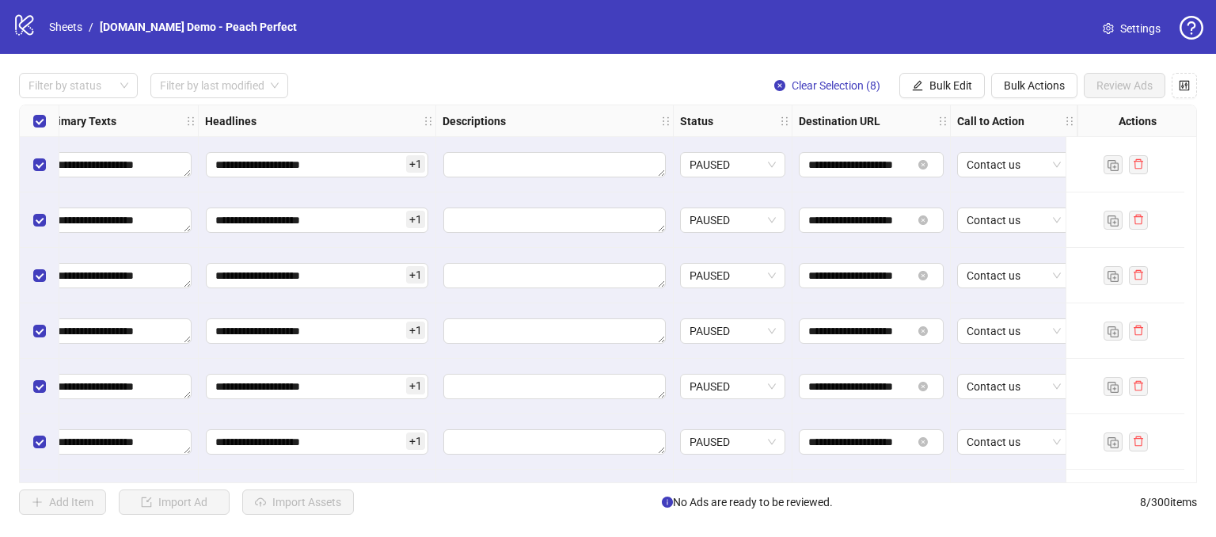
drag, startPoint x: 744, startPoint y: 485, endPoint x: 868, endPoint y: 479, distance: 123.7
click at [868, 479] on div "**********" at bounding box center [608, 294] width 1216 height 480
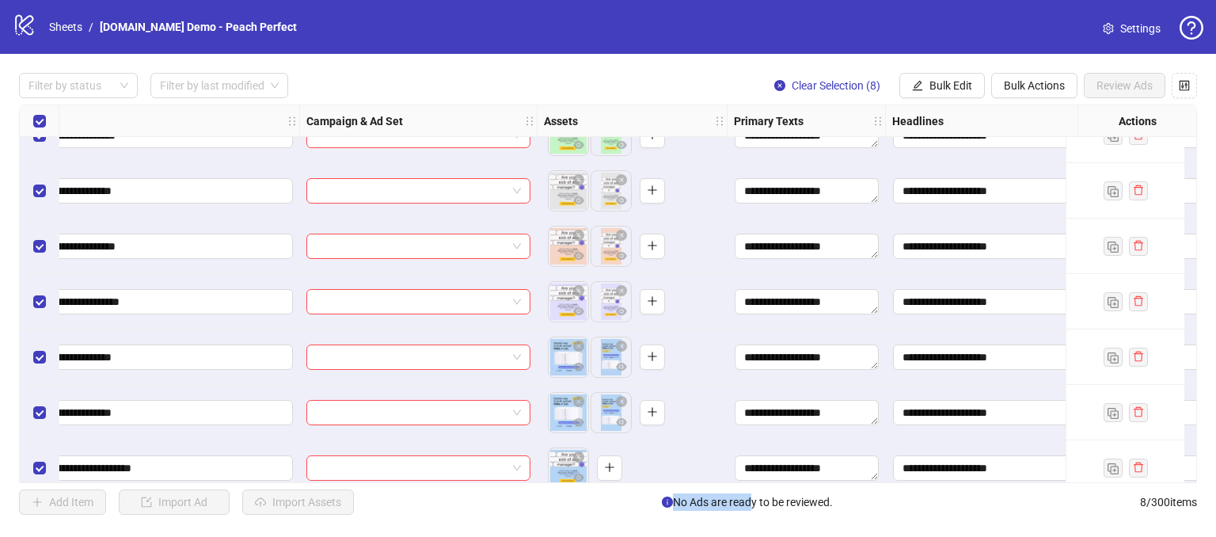
scroll to position [0, 211]
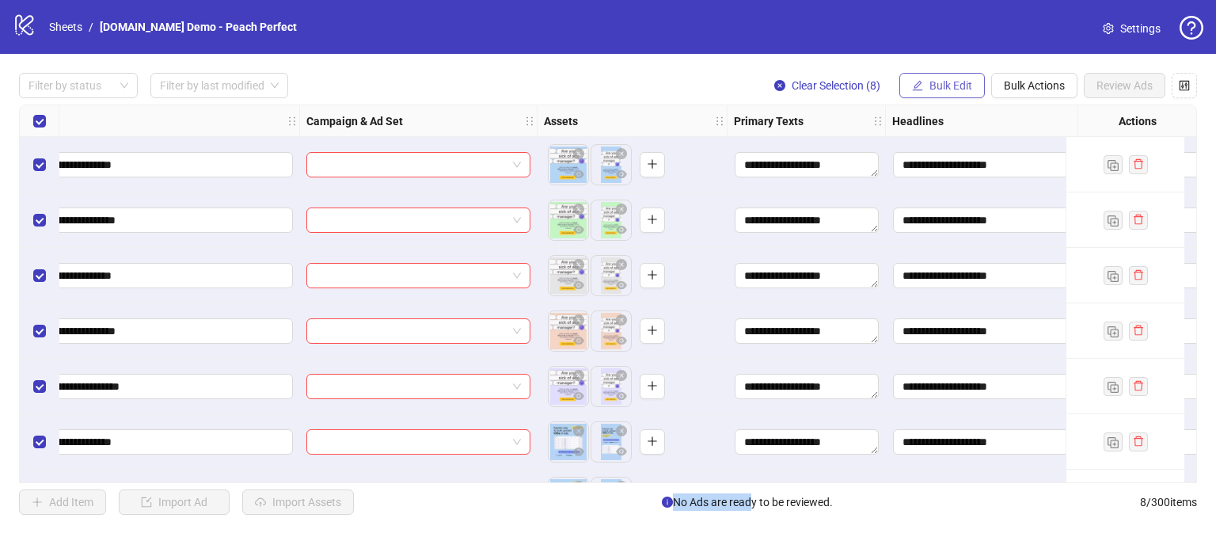
click at [939, 80] on span "Bulk Edit" at bounding box center [951, 85] width 43 height 13
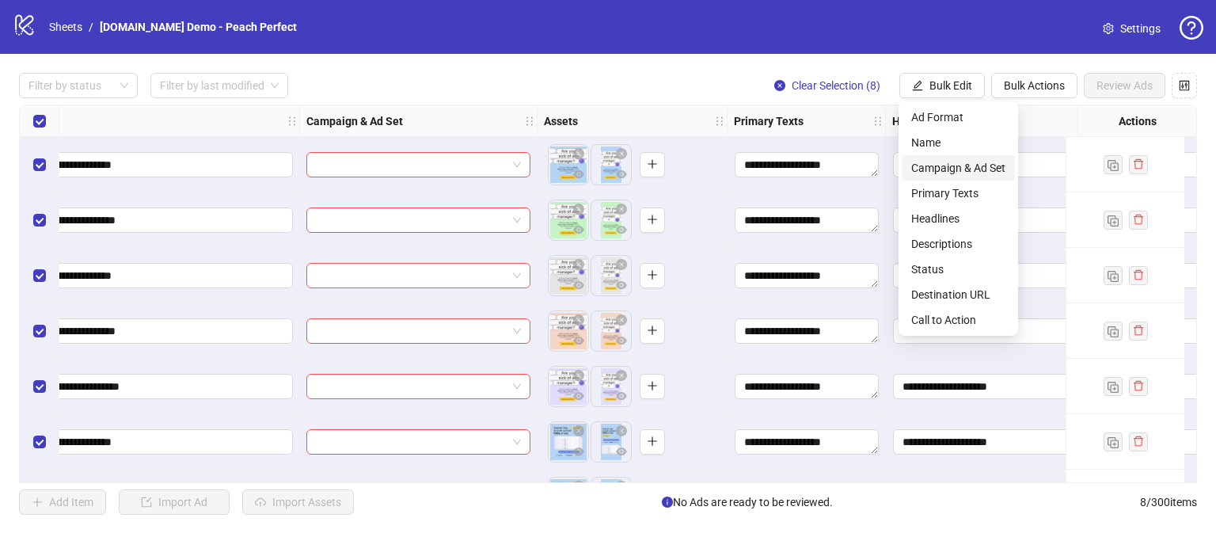
click at [929, 161] on span "Campaign & Ad Set" at bounding box center [958, 167] width 94 height 17
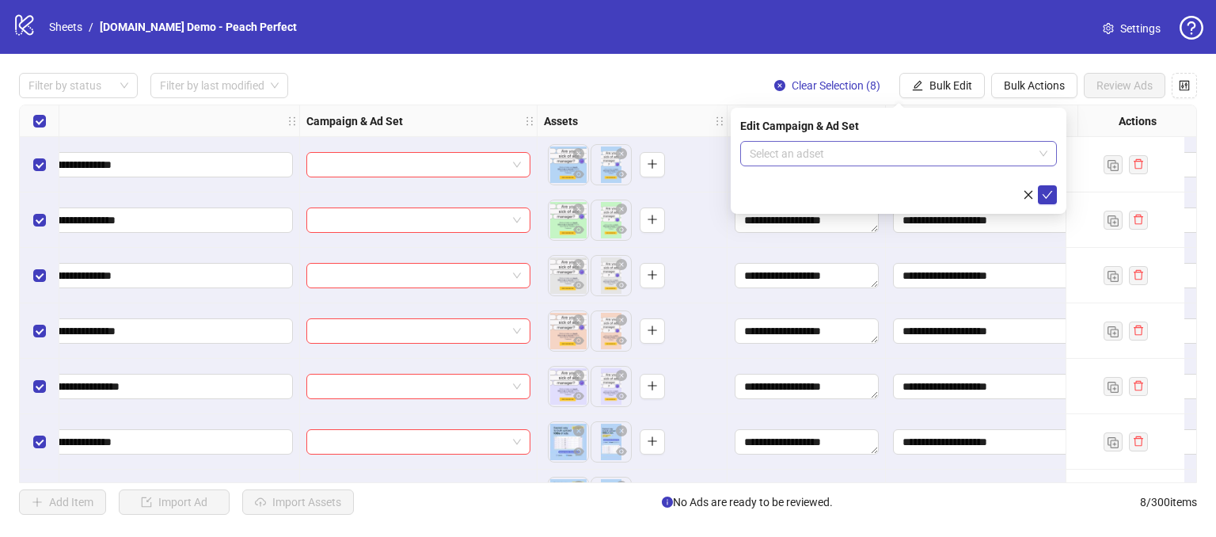
click at [782, 149] on input "search" at bounding box center [892, 154] width 284 height 24
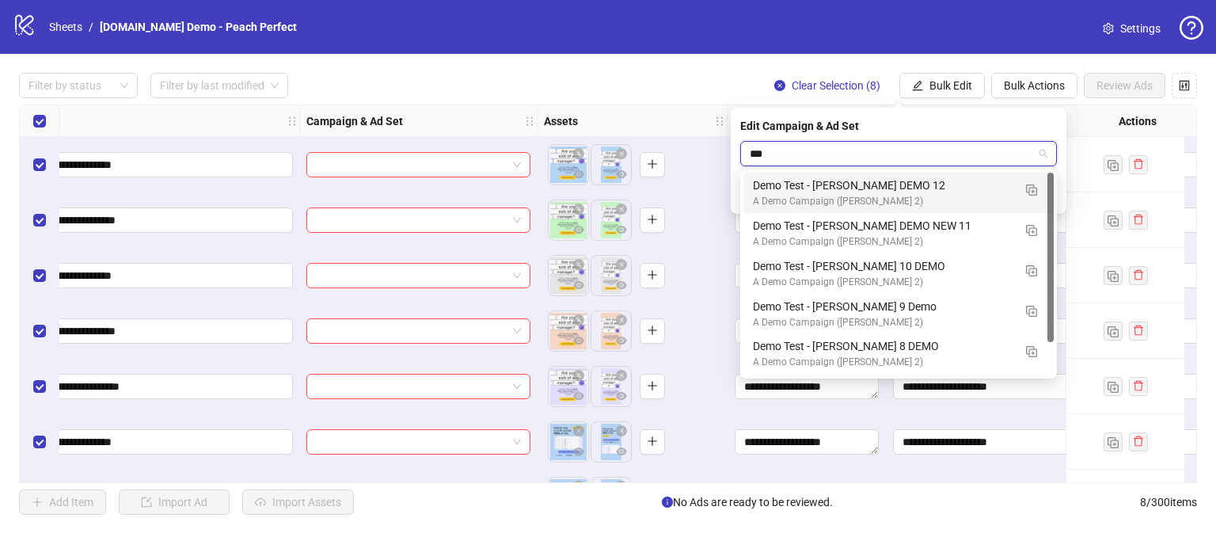
type input "****"
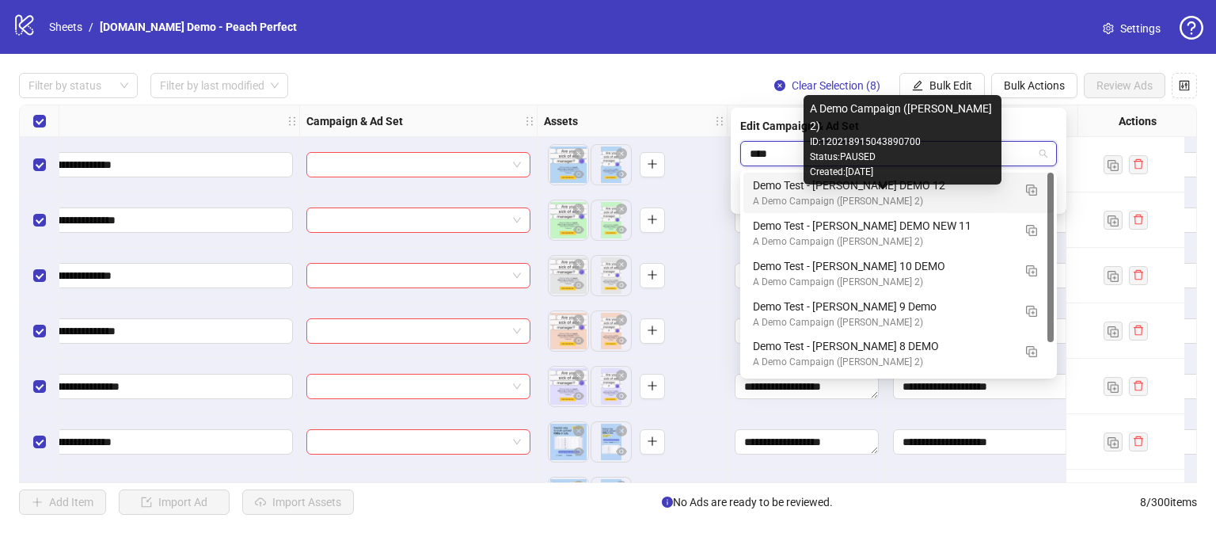
click at [764, 200] on div "A Demo Campaign ([PERSON_NAME] 2)" at bounding box center [883, 201] width 260 height 15
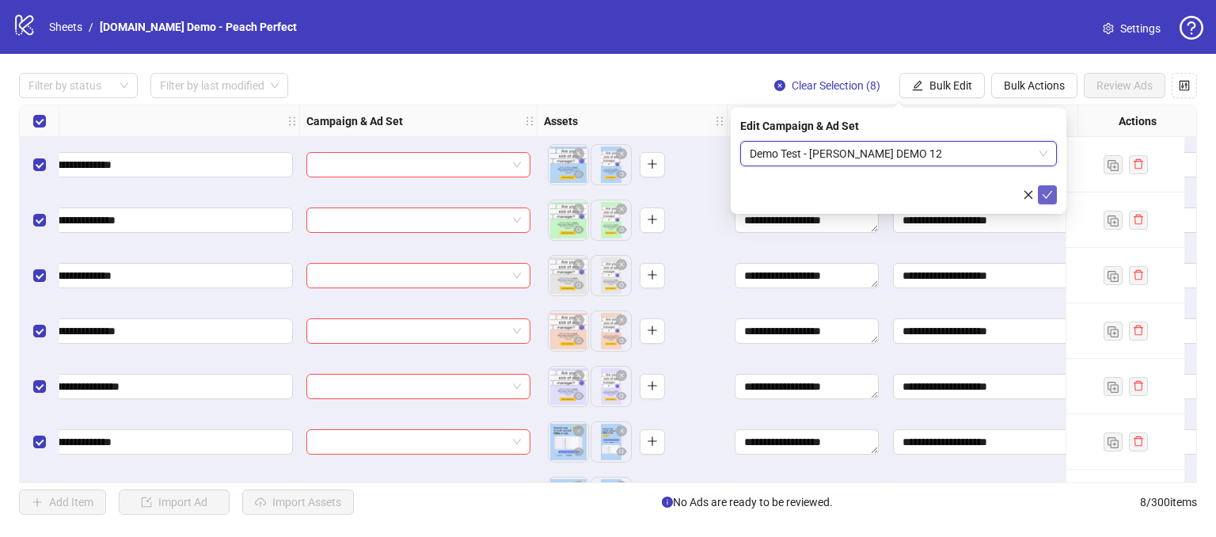
click at [1044, 196] on icon "check" at bounding box center [1047, 194] width 11 height 11
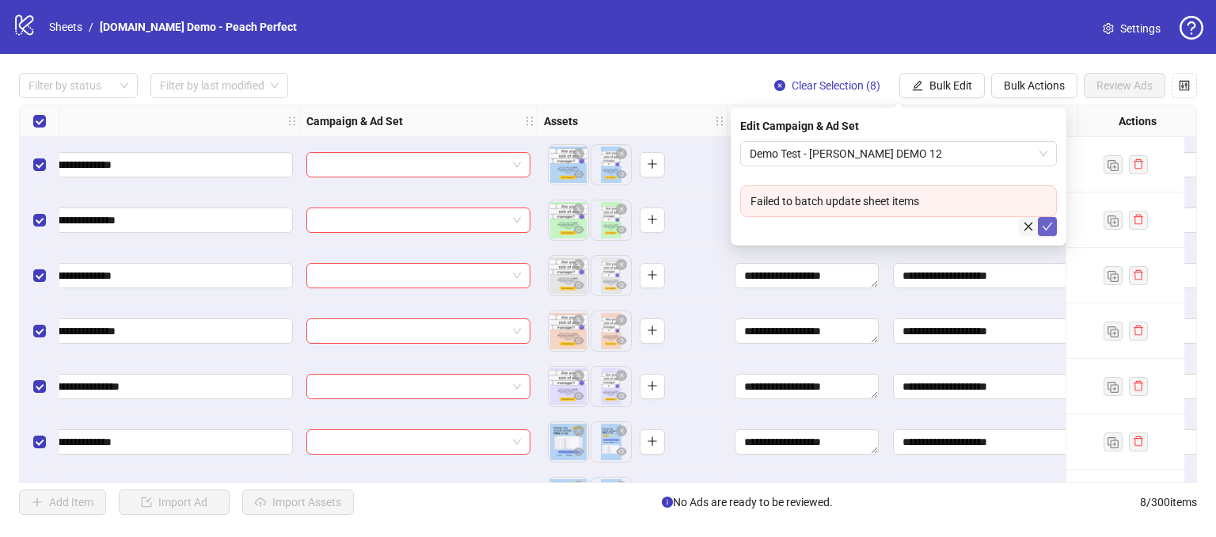
click at [1029, 226] on icon "close" at bounding box center [1028, 226] width 11 height 11
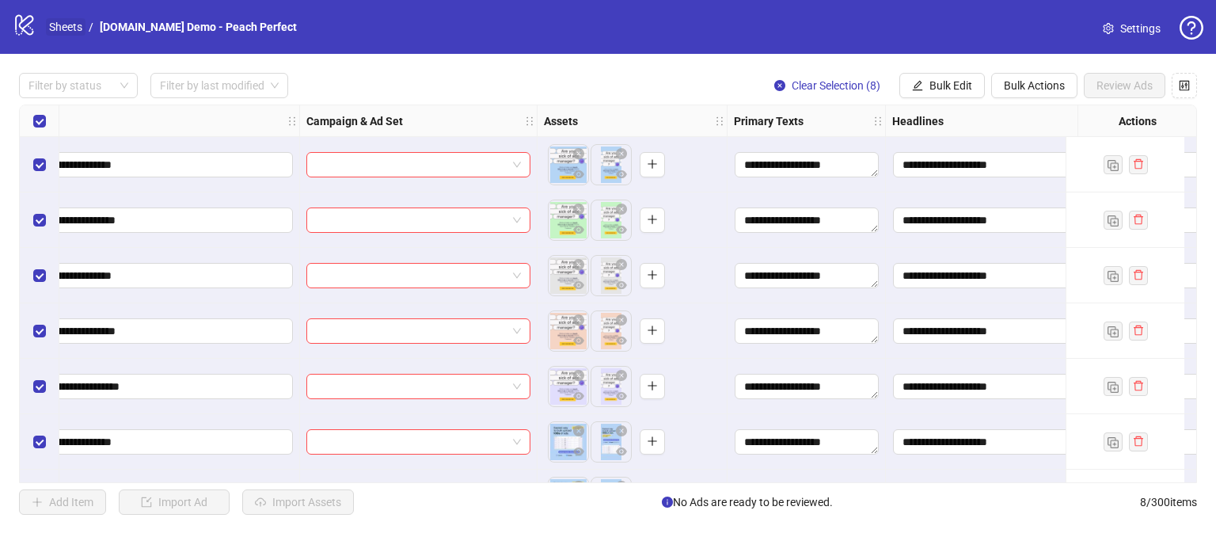
click at [76, 22] on link "Sheets" at bounding box center [66, 26] width 40 height 17
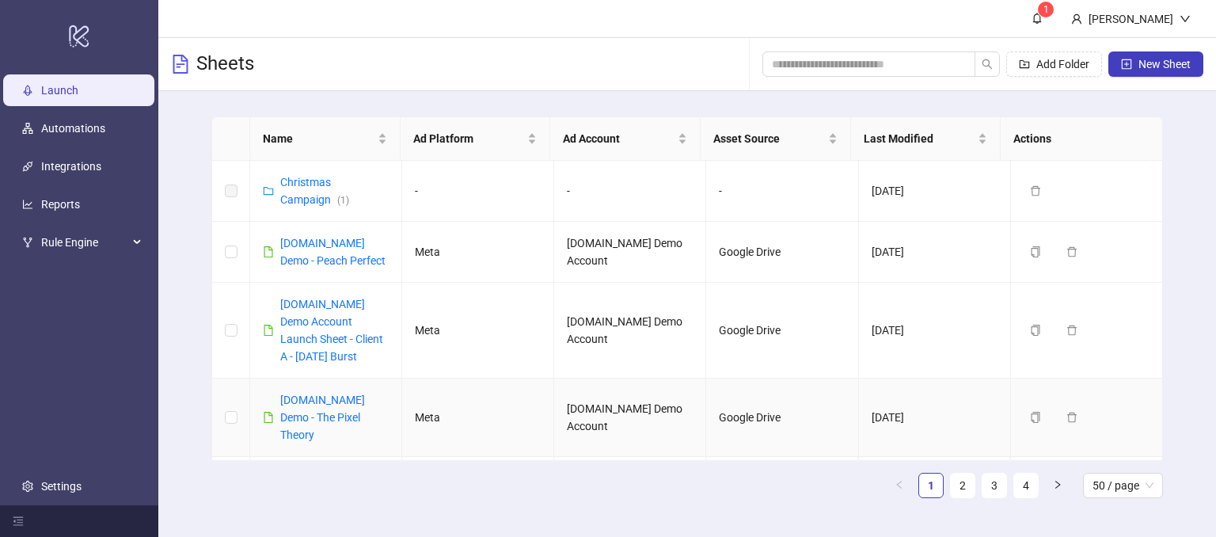
click at [326, 406] on div "[DOMAIN_NAME] Demo - The Pixel Theory" at bounding box center [334, 417] width 108 height 52
click at [318, 397] on link "[DOMAIN_NAME] Demo - The Pixel Theory" at bounding box center [322, 418] width 85 height 48
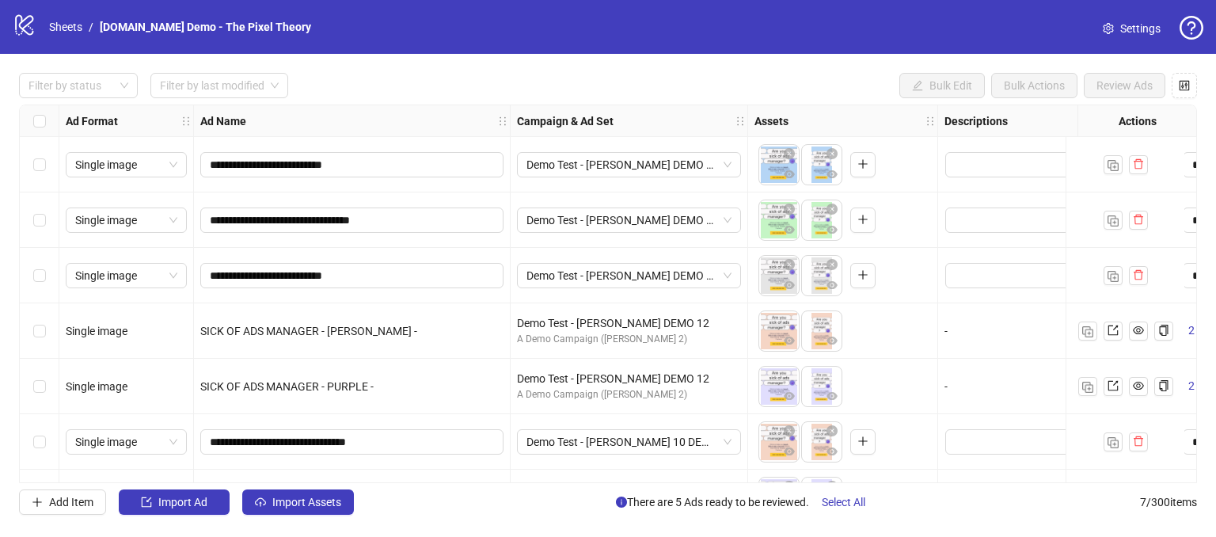
click at [32, 159] on div "Select row 1" at bounding box center [40, 164] width 40 height 55
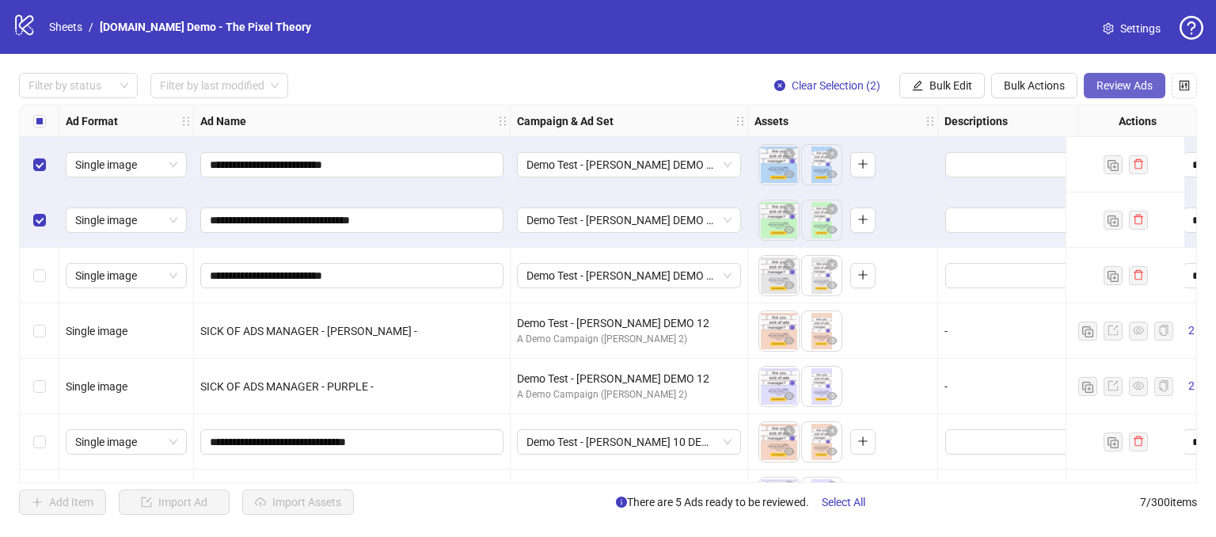
click at [1109, 86] on span "Review Ads" at bounding box center [1125, 85] width 56 height 13
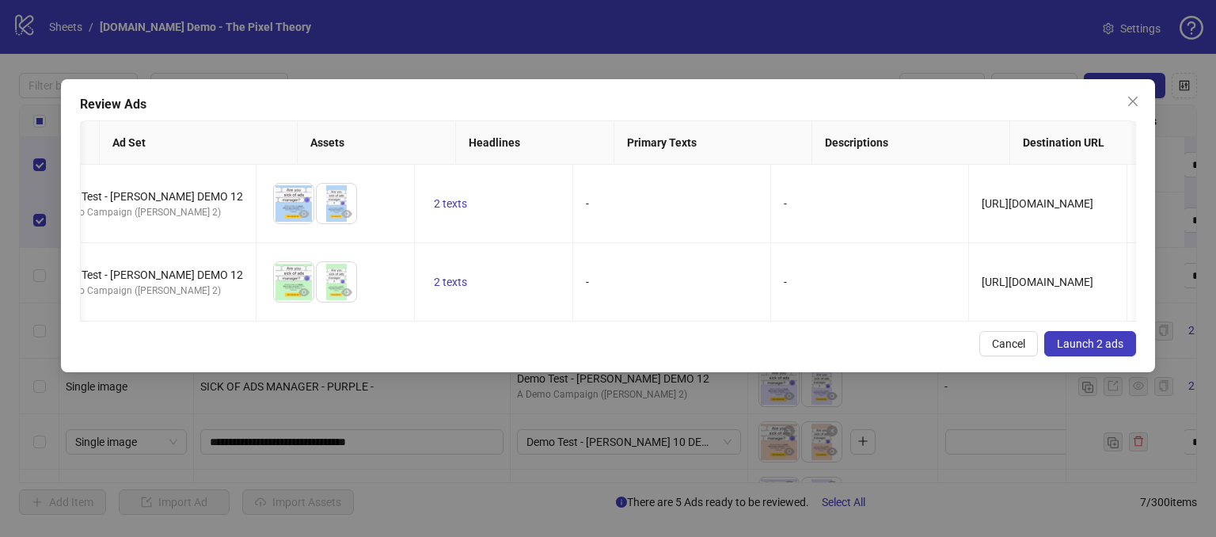
scroll to position [0, 201]
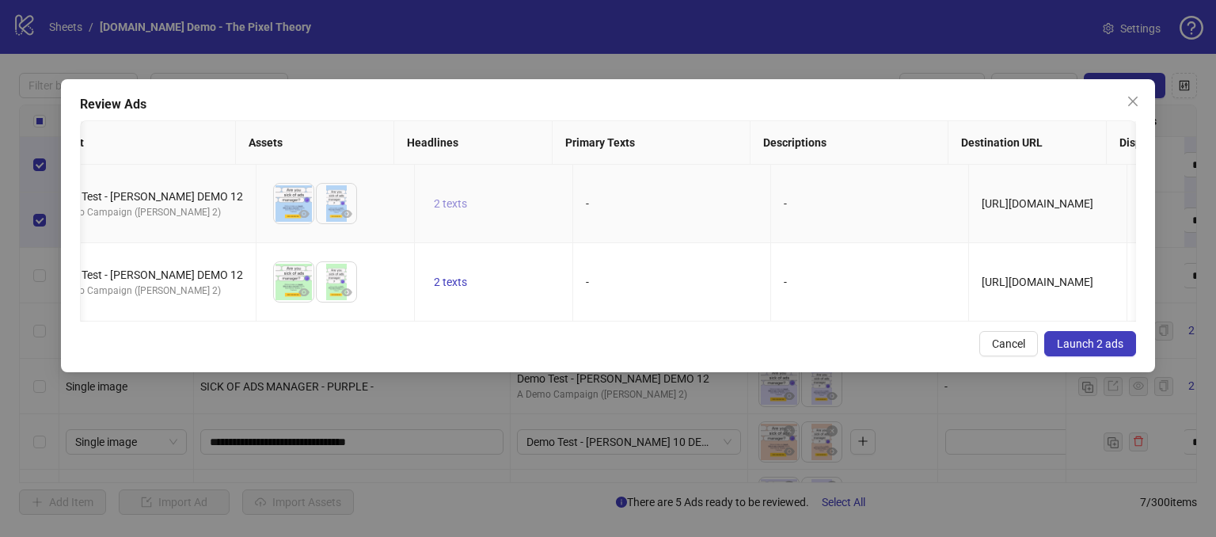
click at [434, 199] on span "2 texts" at bounding box center [450, 203] width 33 height 13
click at [678, 185] on icon "caret-right" at bounding box center [676, 190] width 11 height 11
click at [605, 271] on td "-" at bounding box center [672, 282] width 198 height 78
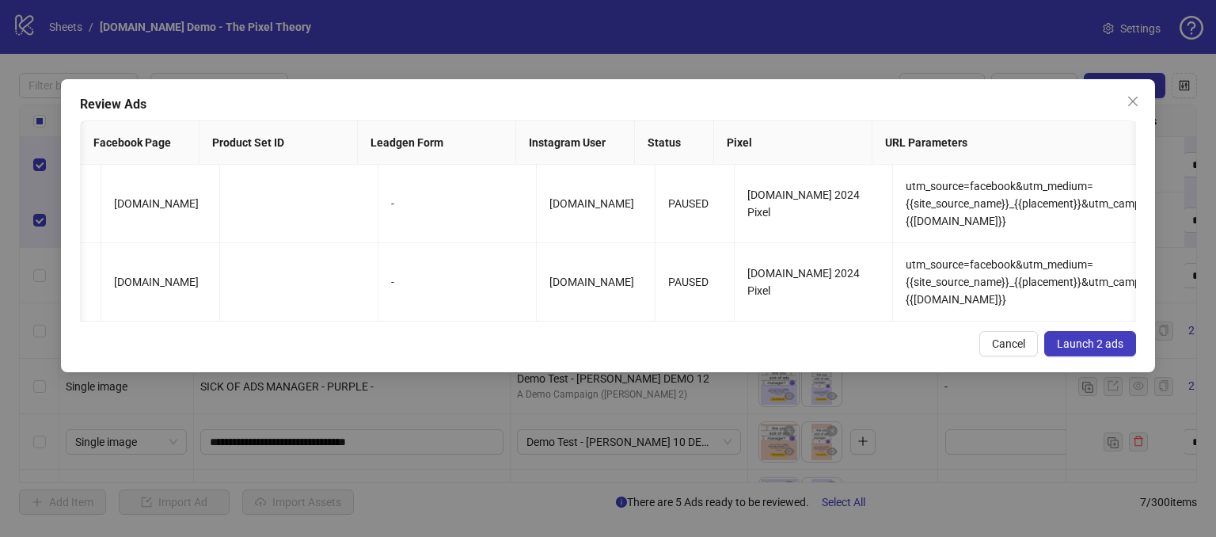
scroll to position [0, 0]
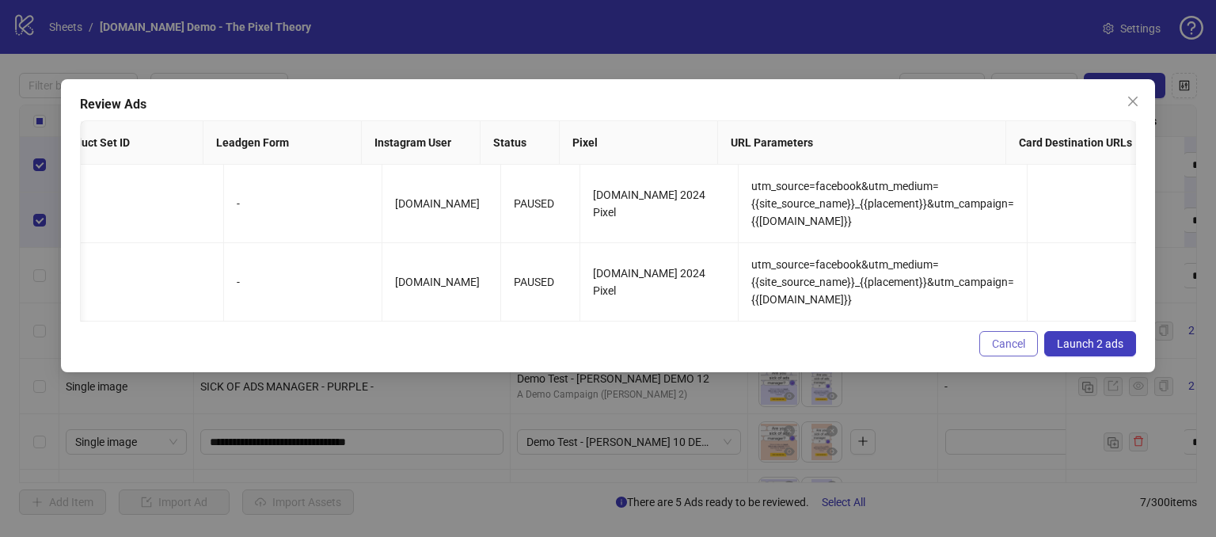
click at [998, 350] on span "Cancel" at bounding box center [1008, 343] width 33 height 13
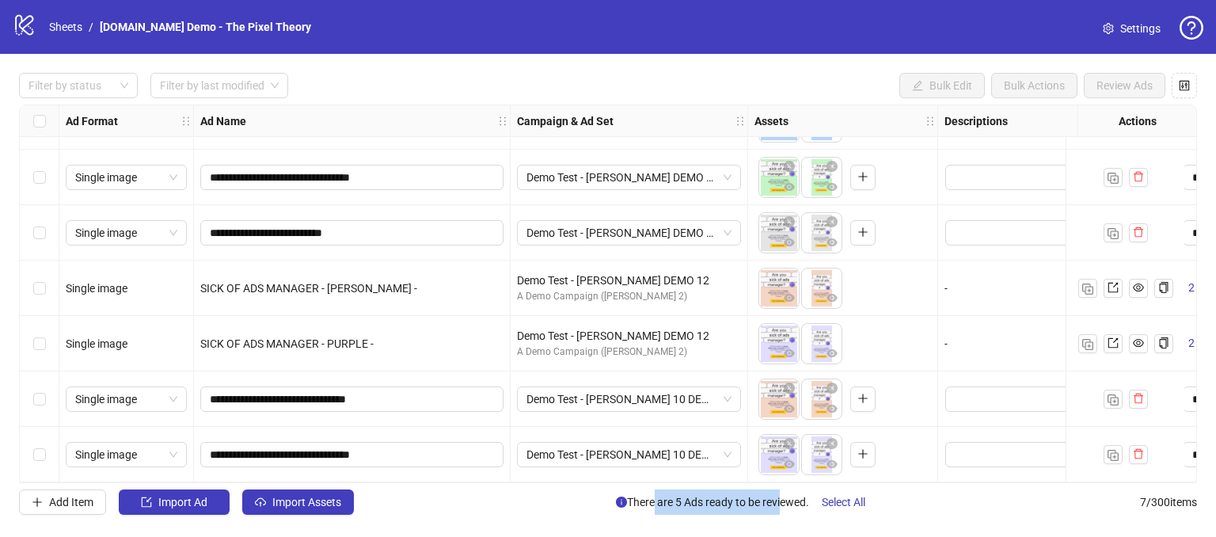
drag, startPoint x: 644, startPoint y: 503, endPoint x: 776, endPoint y: 492, distance: 132.7
click at [776, 492] on span "There are 5 Ads ready to be reviewed. Select All" at bounding box center [747, 501] width 262 height 25
click at [504, 506] on div "Add Item Import Ad Import Assets There are 5 Ads ready to be reviewed. Select A…" at bounding box center [608, 501] width 1178 height 25
drag, startPoint x: 838, startPoint y: 504, endPoint x: 827, endPoint y: 488, distance: 20.0
click at [838, 503] on span "Select All" at bounding box center [844, 502] width 44 height 13
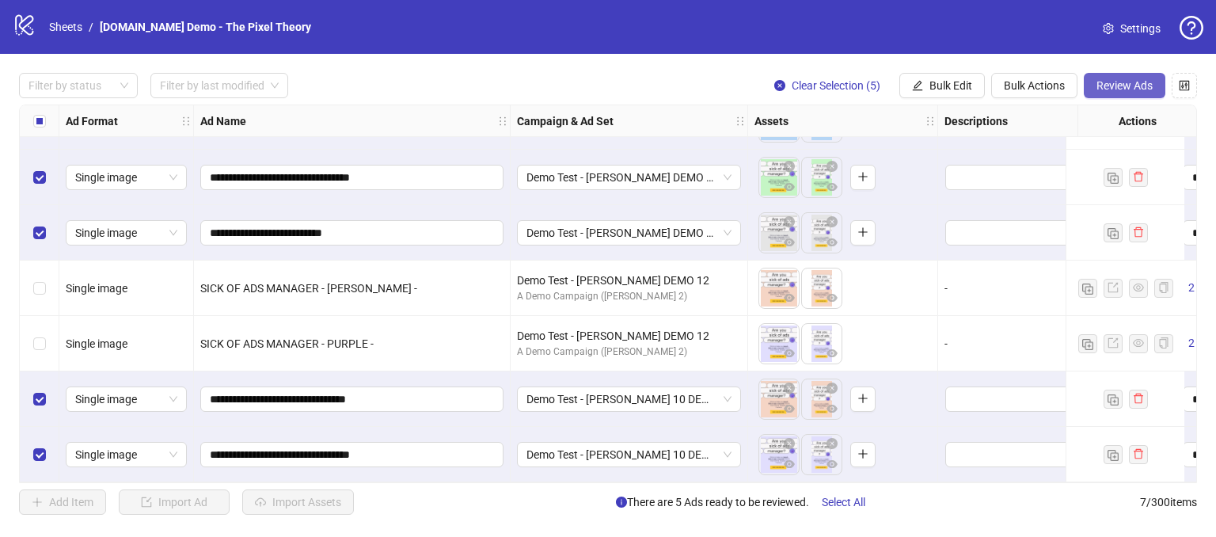
click at [1126, 88] on span "Review Ads" at bounding box center [1125, 85] width 56 height 13
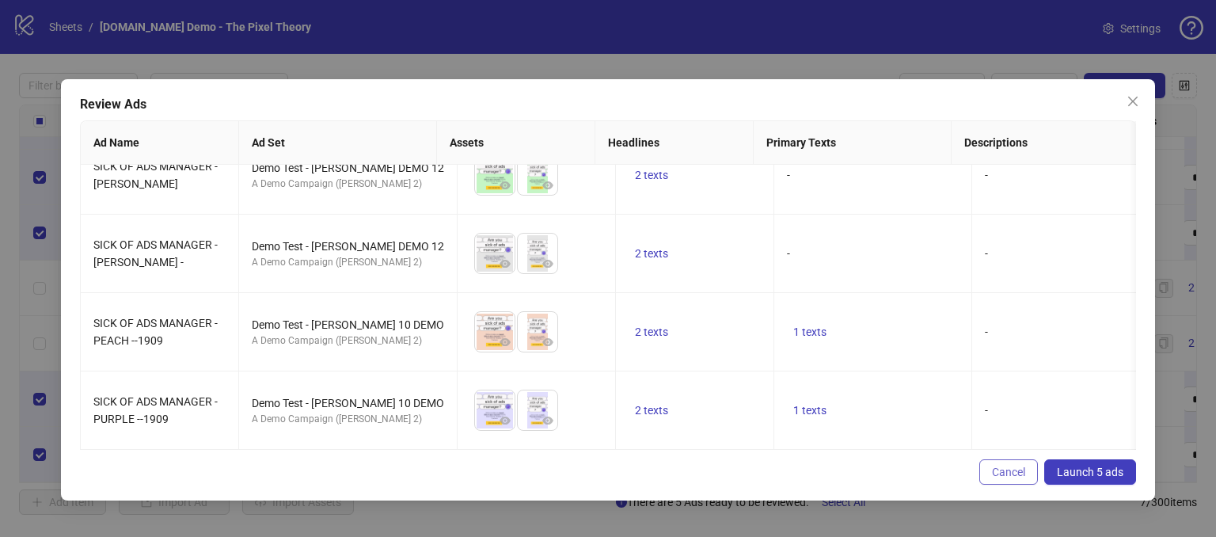
click at [988, 467] on button "Cancel" at bounding box center [1009, 471] width 59 height 25
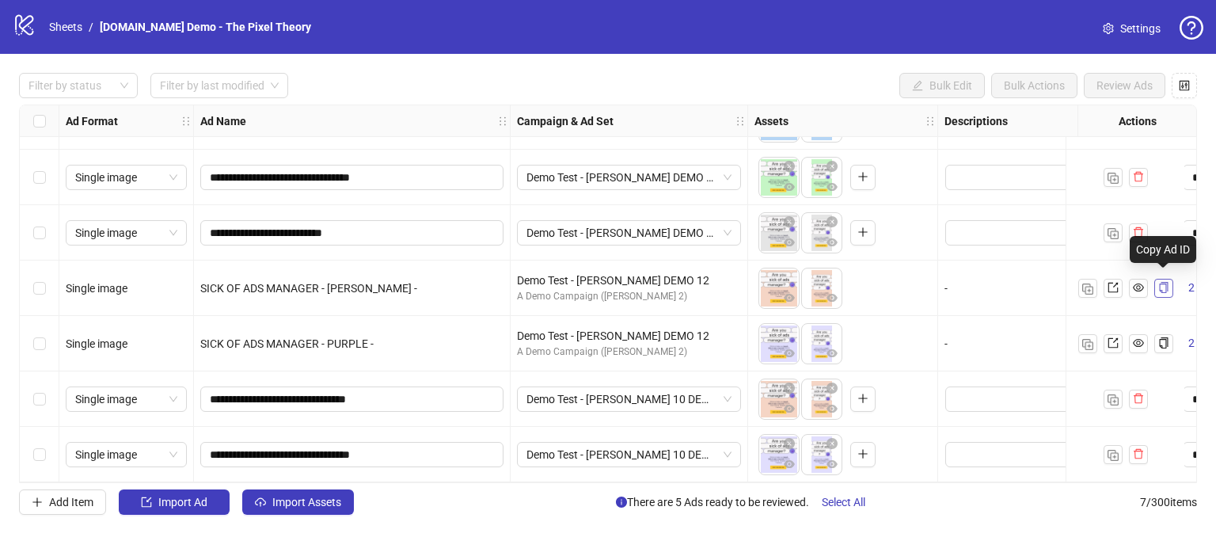
click at [1170, 284] on button "button" at bounding box center [1164, 288] width 19 height 19
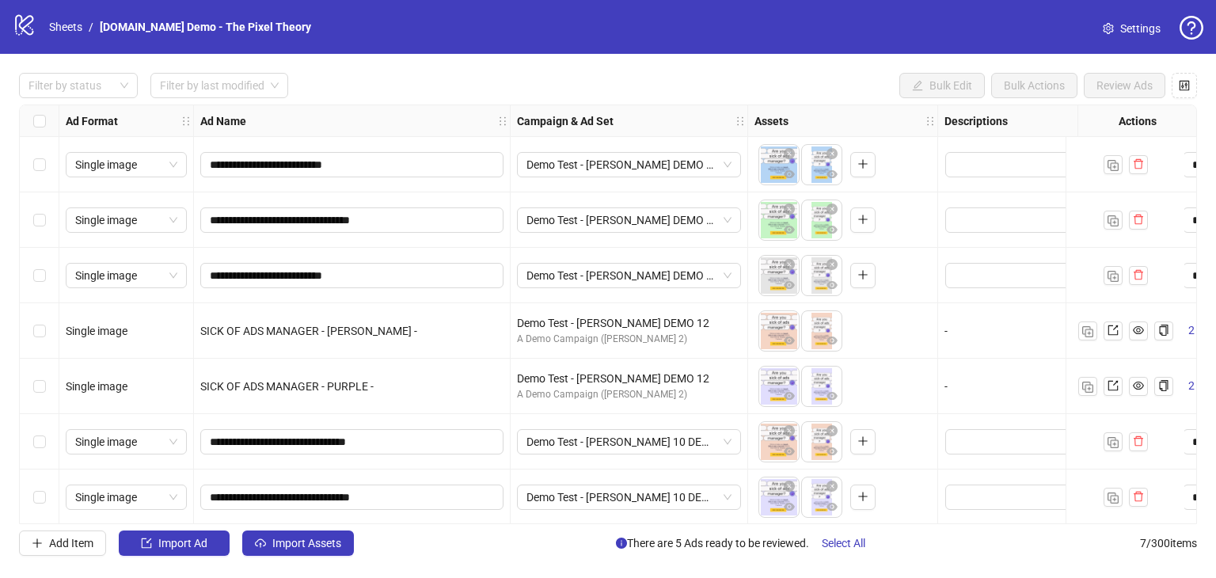
click at [71, 36] on div "logo/logo-mobile Sheets / [DOMAIN_NAME] Demo - The Pixel Theory" at bounding box center [165, 27] width 305 height 29
click at [69, 30] on link "Sheets" at bounding box center [66, 26] width 40 height 17
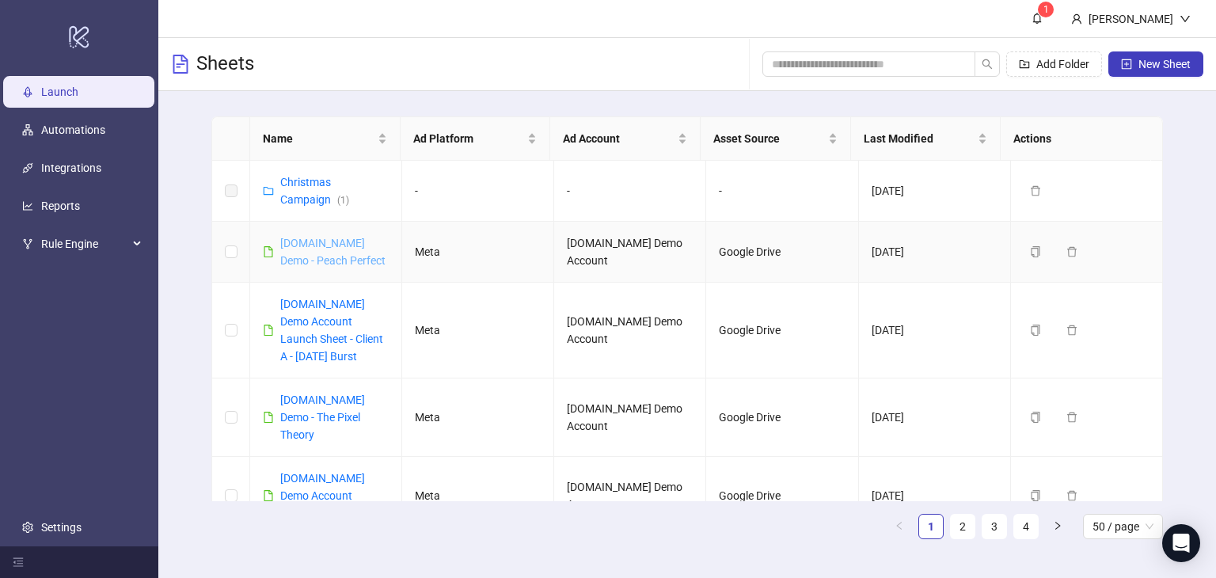
click at [325, 261] on link "[DOMAIN_NAME] Demo - Peach Perfect" at bounding box center [332, 252] width 105 height 30
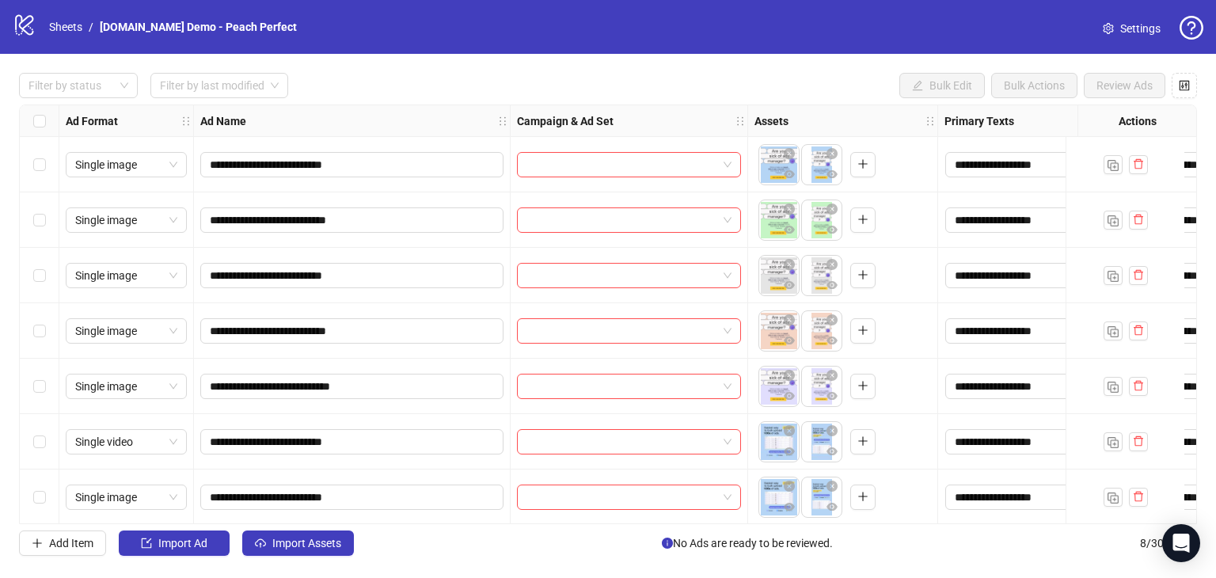
click at [47, 131] on div "Select all rows" at bounding box center [40, 121] width 40 height 32
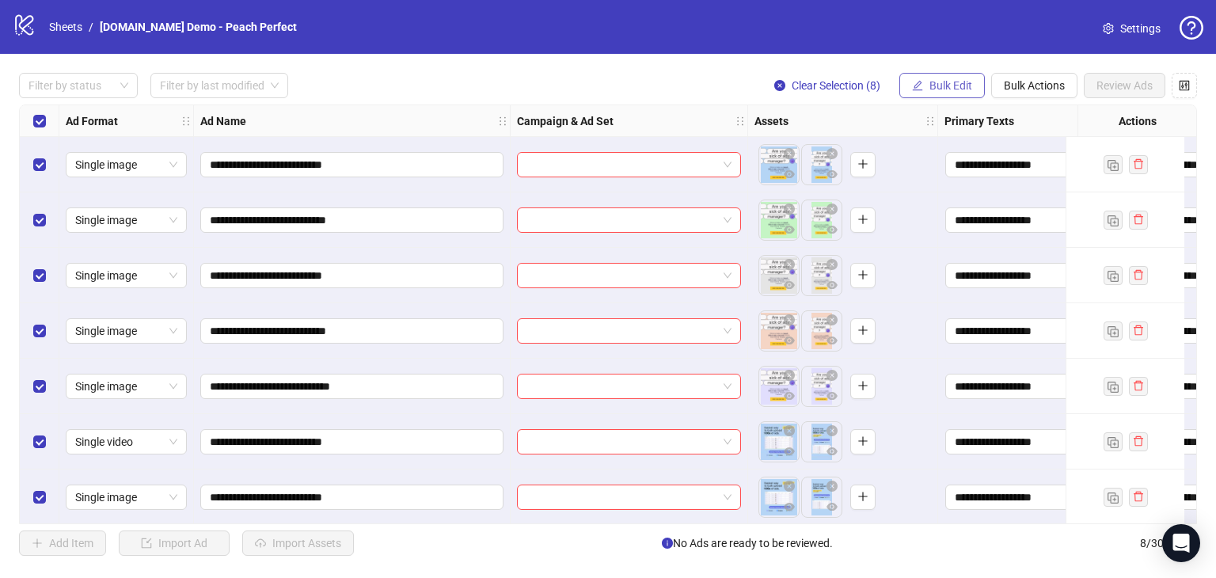
click at [947, 83] on span "Bulk Edit" at bounding box center [951, 85] width 43 height 13
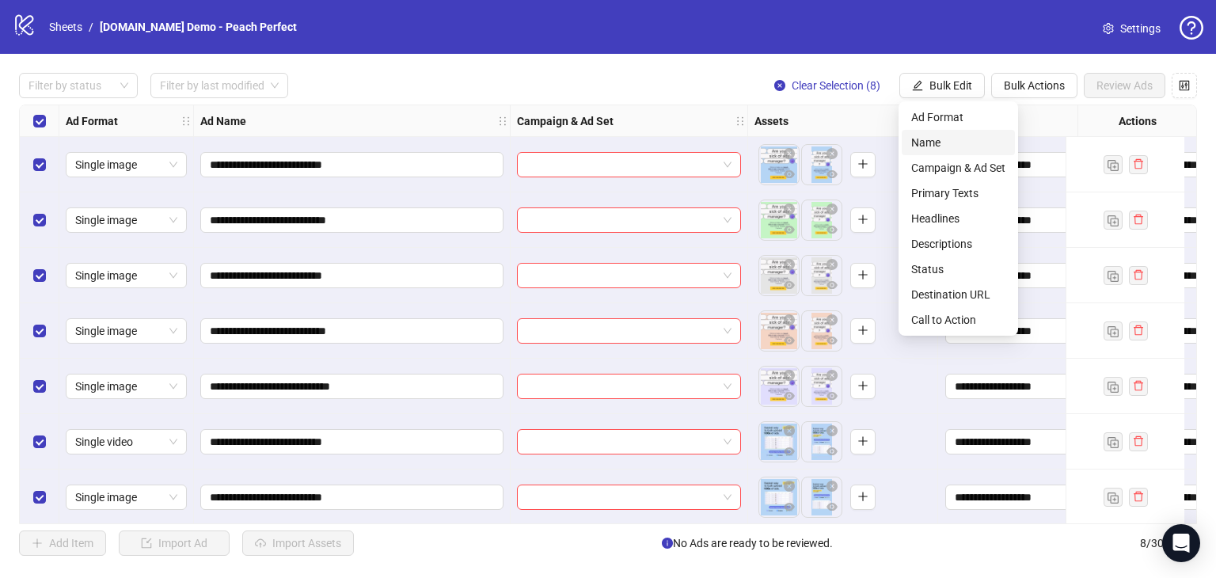
click at [937, 143] on span "Name" at bounding box center [958, 142] width 94 height 17
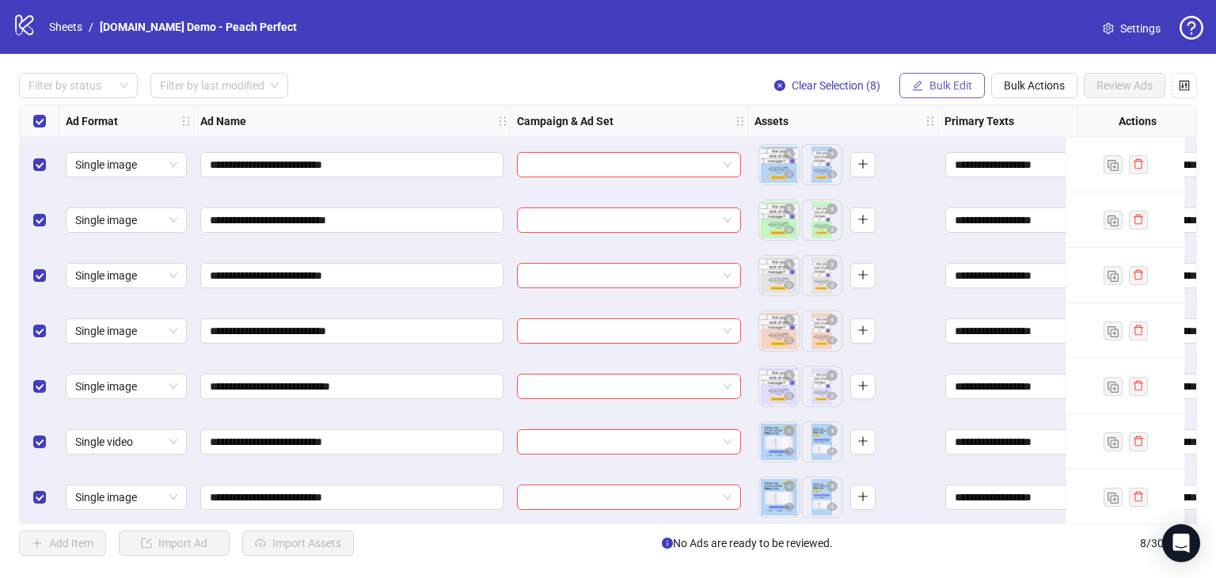
click at [942, 77] on button "Bulk Edit" at bounding box center [943, 85] width 86 height 25
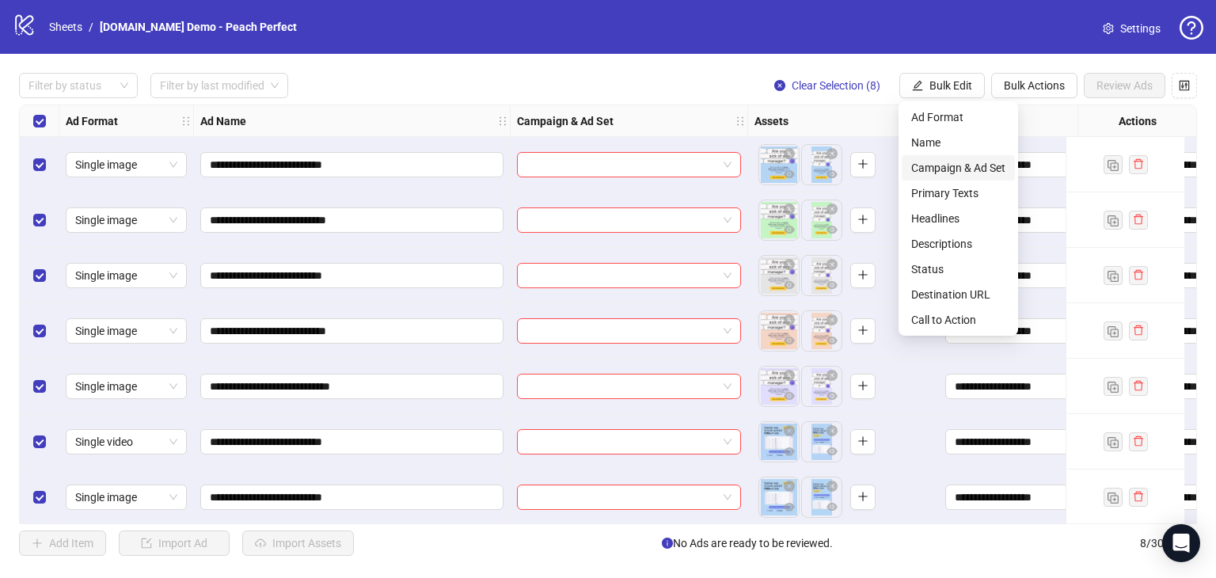
click at [950, 162] on span "Campaign & Ad Set" at bounding box center [958, 167] width 94 height 17
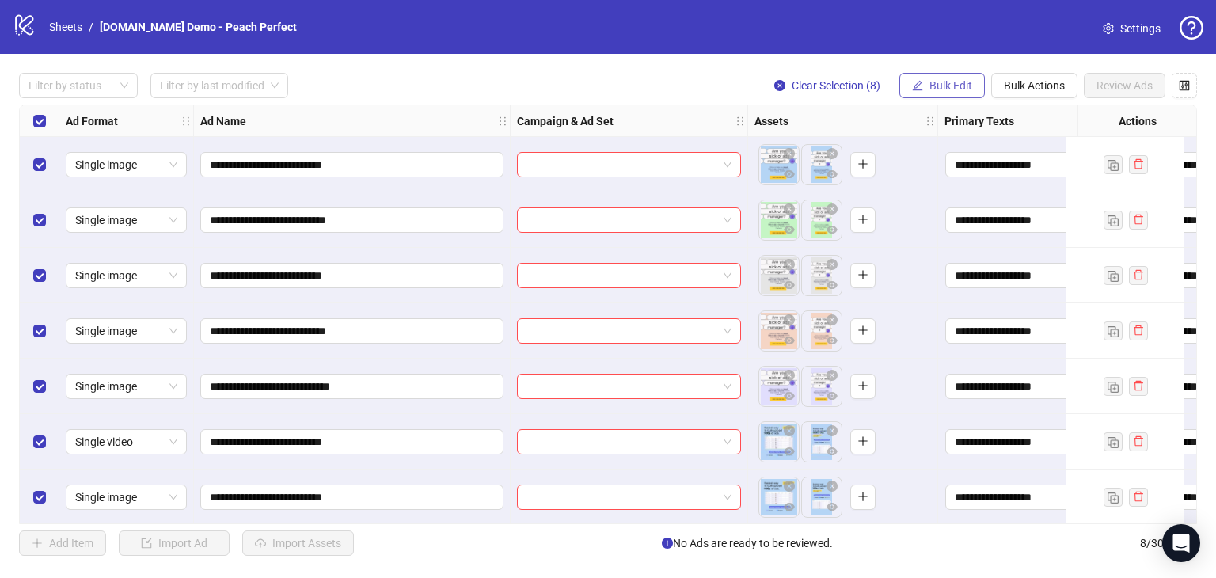
click at [942, 85] on span "Bulk Edit" at bounding box center [951, 85] width 43 height 13
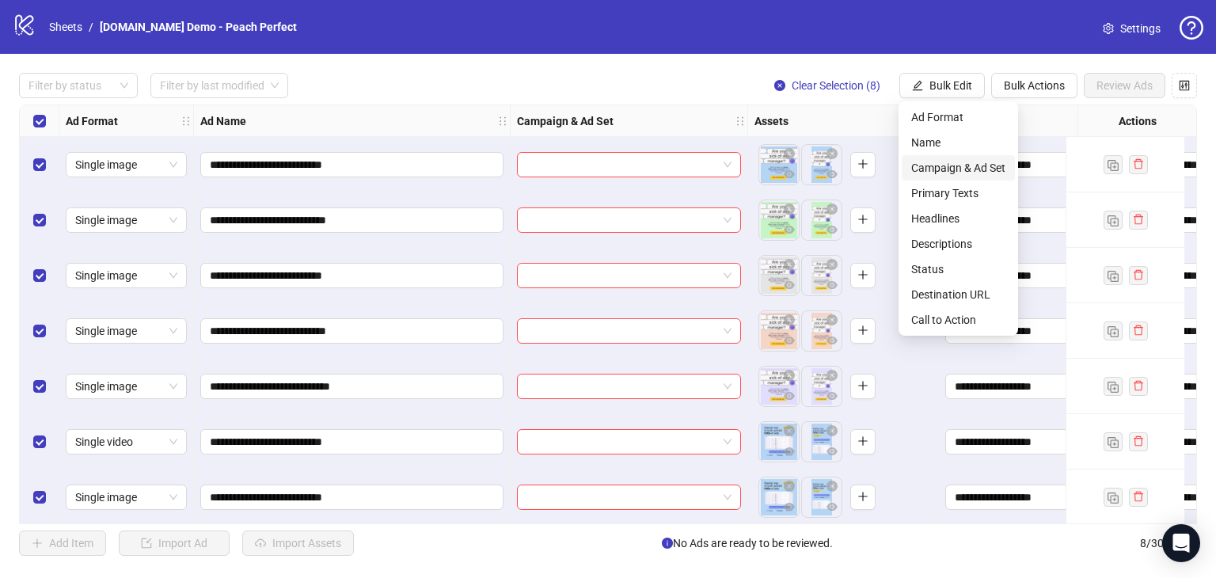
click at [949, 172] on span "Campaign & Ad Set" at bounding box center [958, 167] width 94 height 17
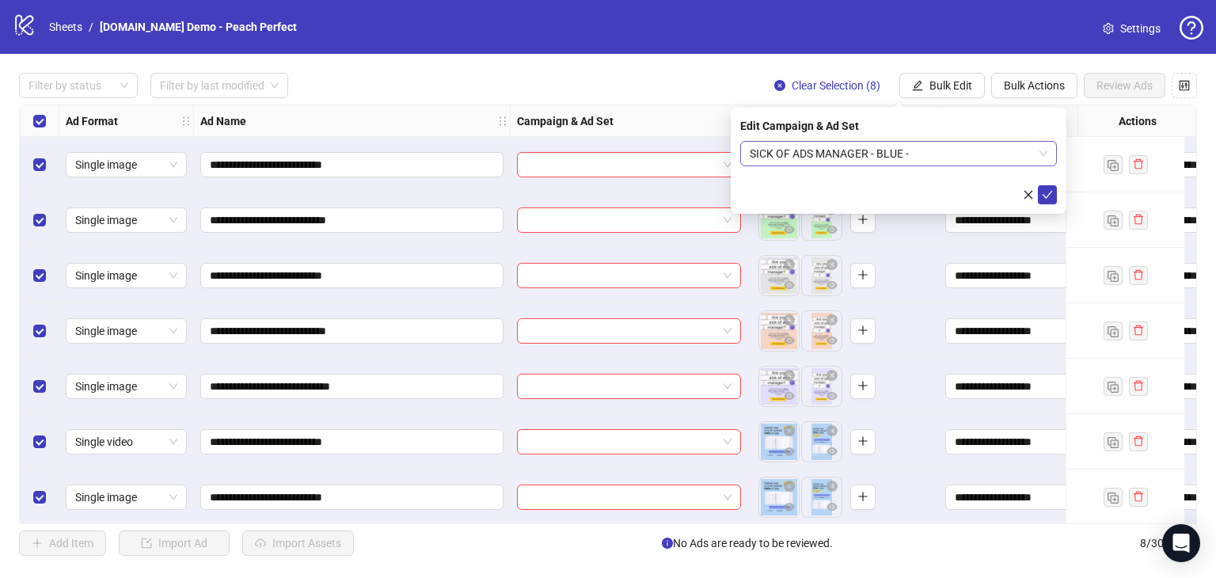
click at [887, 156] on span "SICK OF ADS MANAGER - BLUE -" at bounding box center [899, 154] width 298 height 24
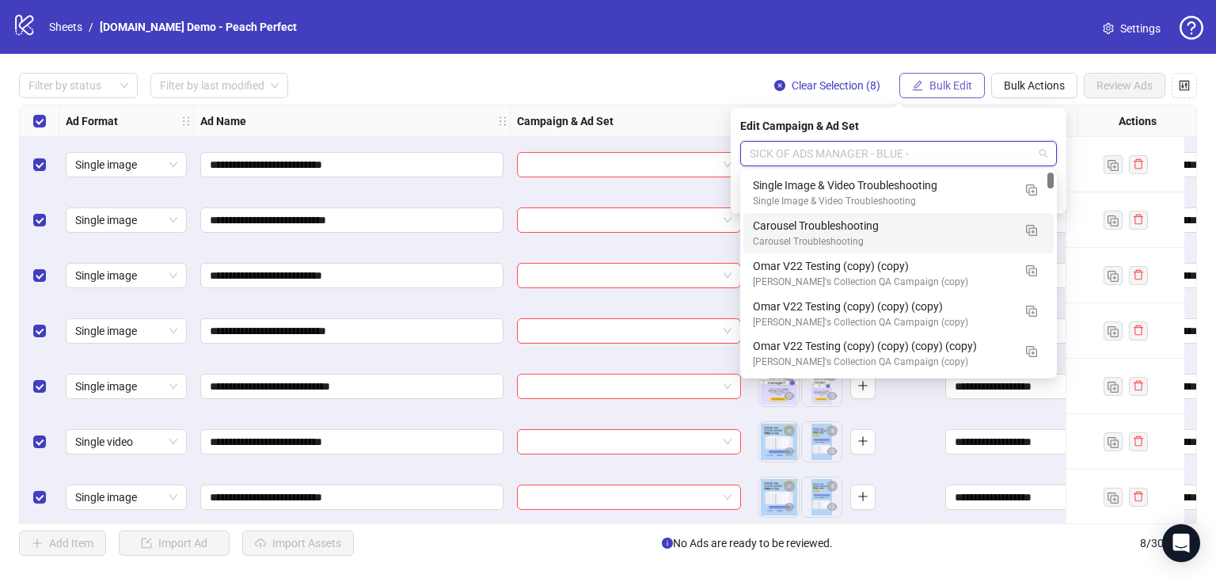
click at [953, 87] on span "Bulk Edit" at bounding box center [951, 85] width 43 height 13
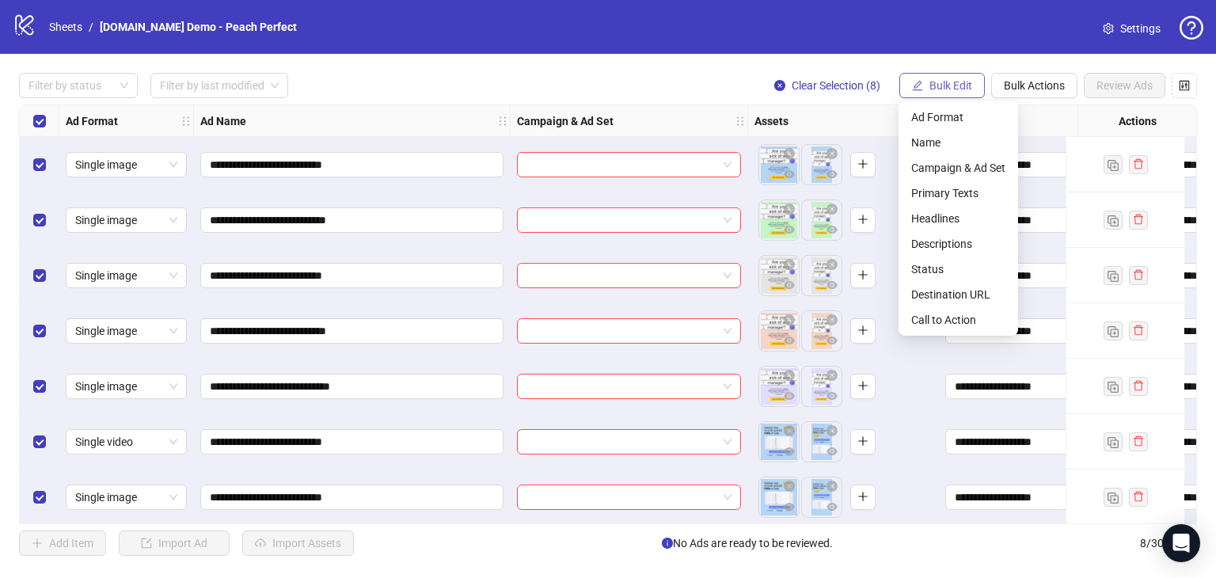
click at [953, 87] on span "Bulk Edit" at bounding box center [951, 85] width 43 height 13
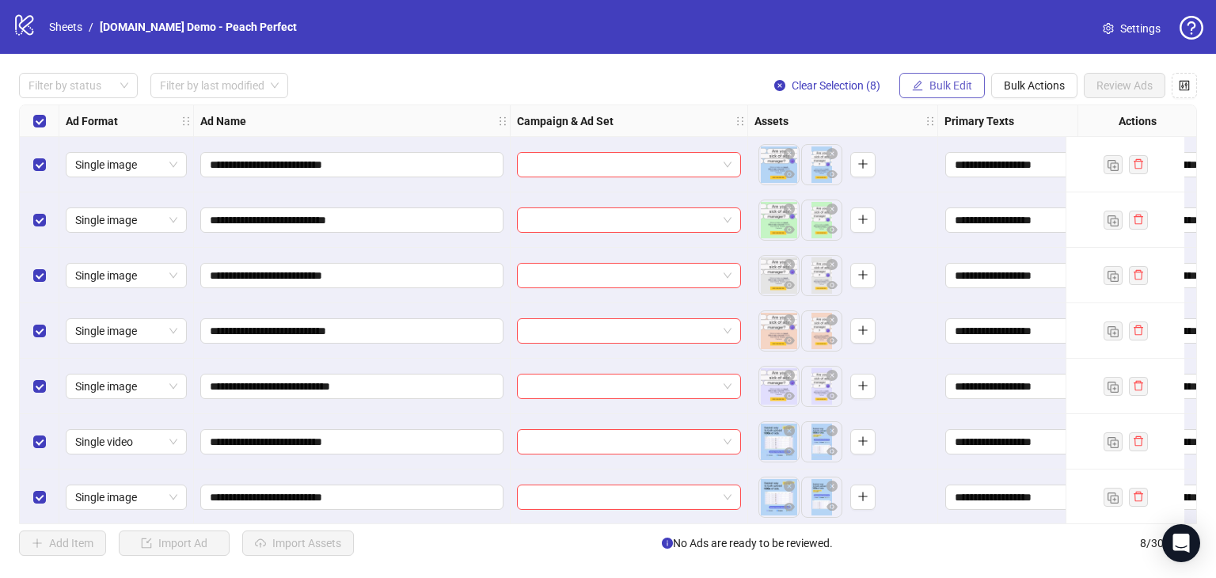
click at [953, 87] on span "Bulk Edit" at bounding box center [951, 85] width 43 height 13
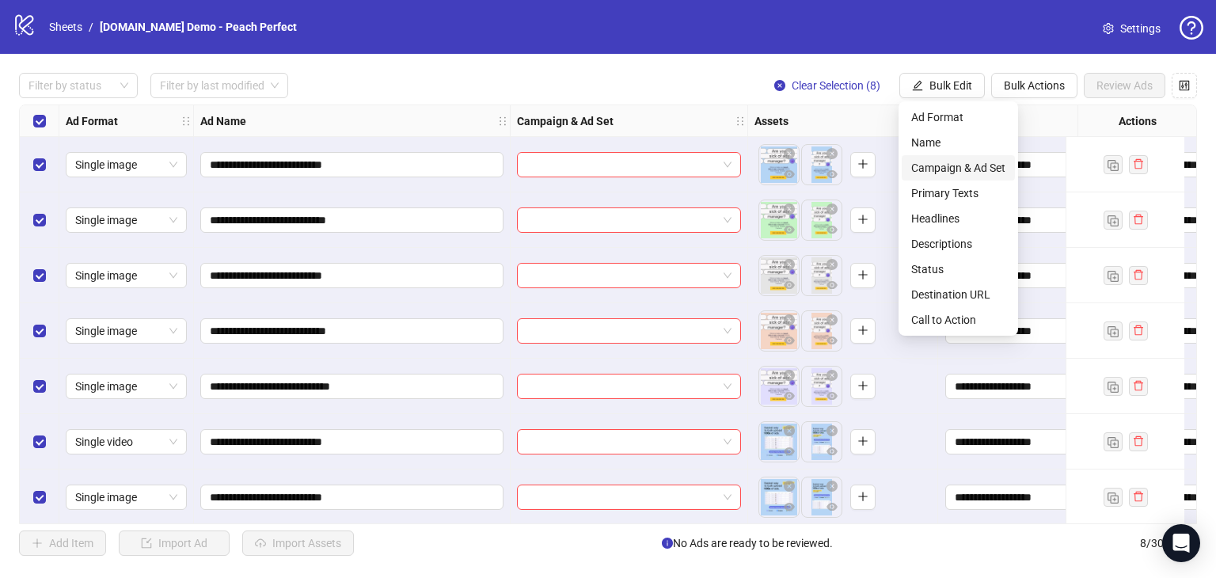
click at [950, 167] on span "Campaign & Ad Set" at bounding box center [958, 167] width 94 height 17
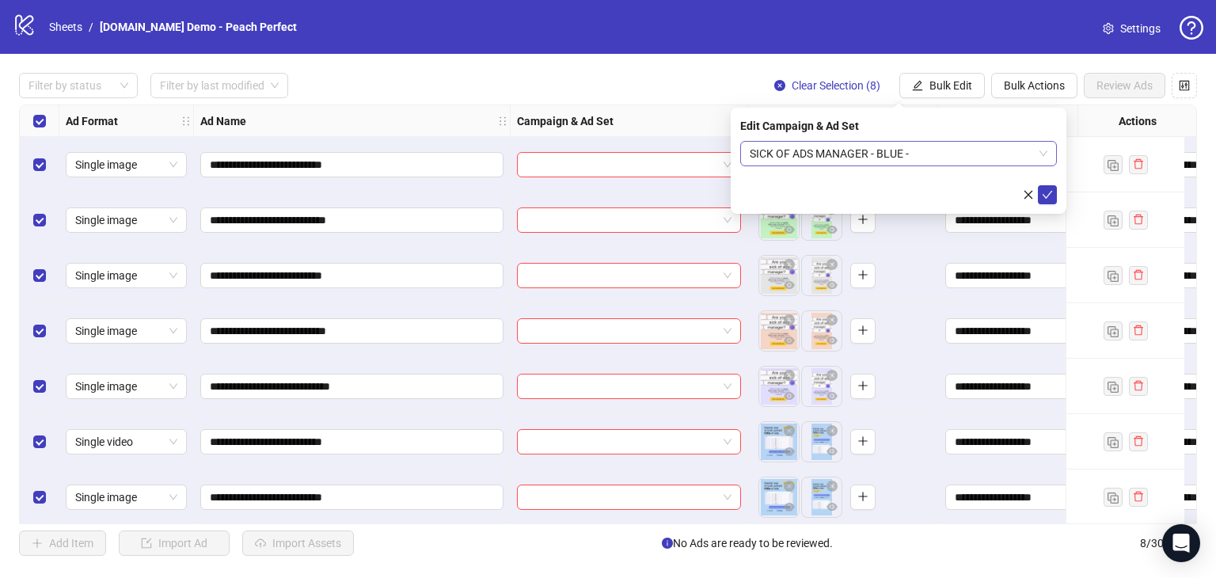
click at [1039, 162] on span "SICK OF ADS MANAGER - BLUE -" at bounding box center [899, 154] width 298 height 24
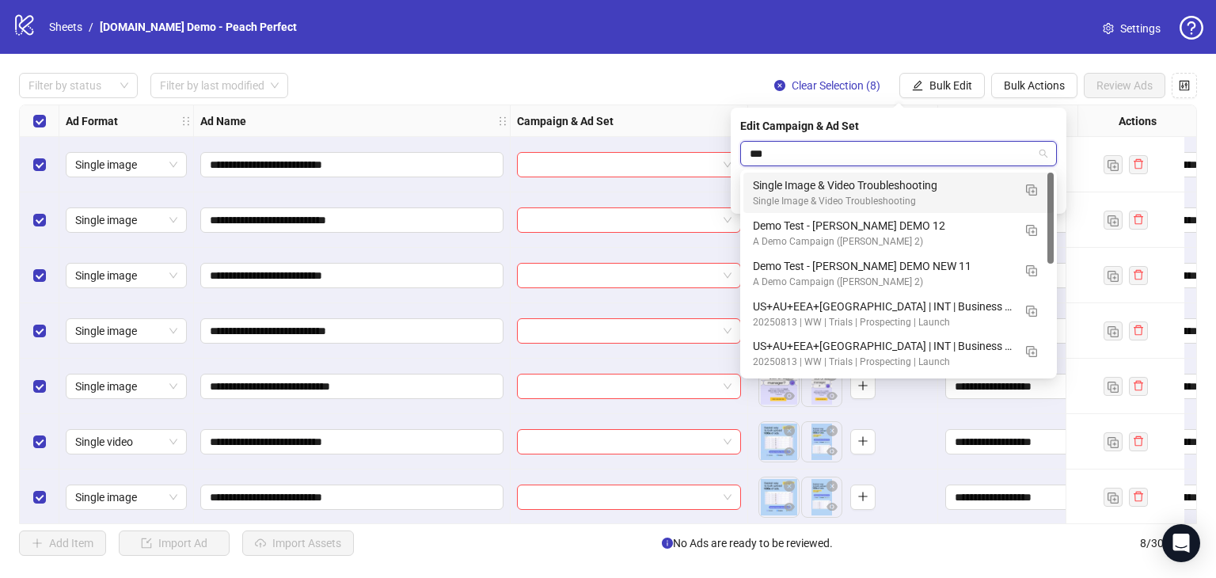
type input "****"
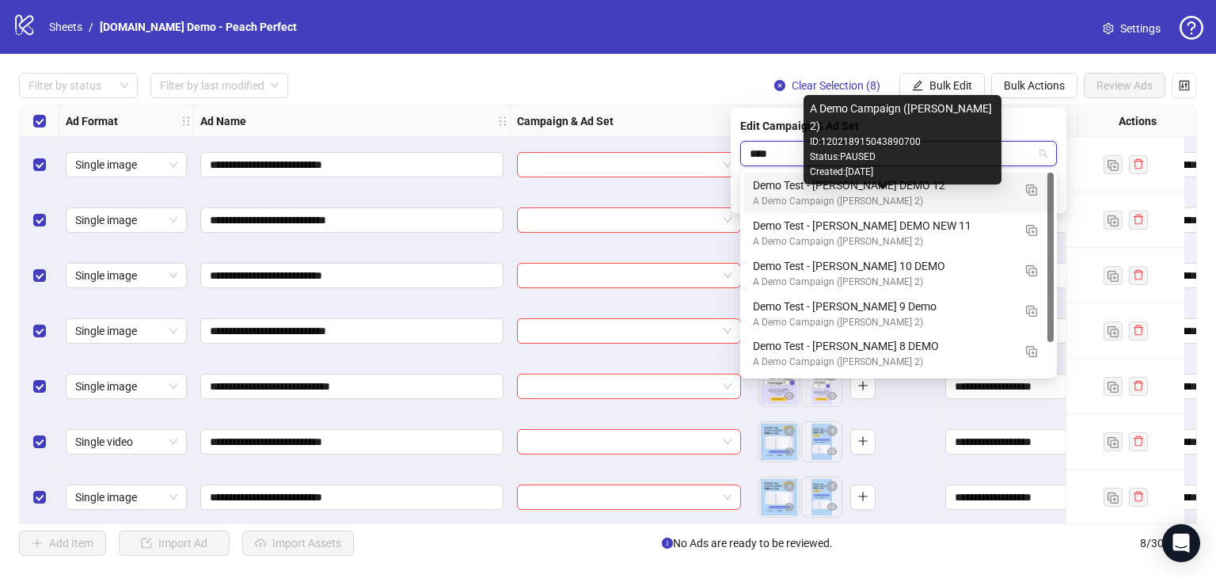
click at [766, 197] on div "A Demo Campaign ([PERSON_NAME] 2)" at bounding box center [883, 201] width 260 height 15
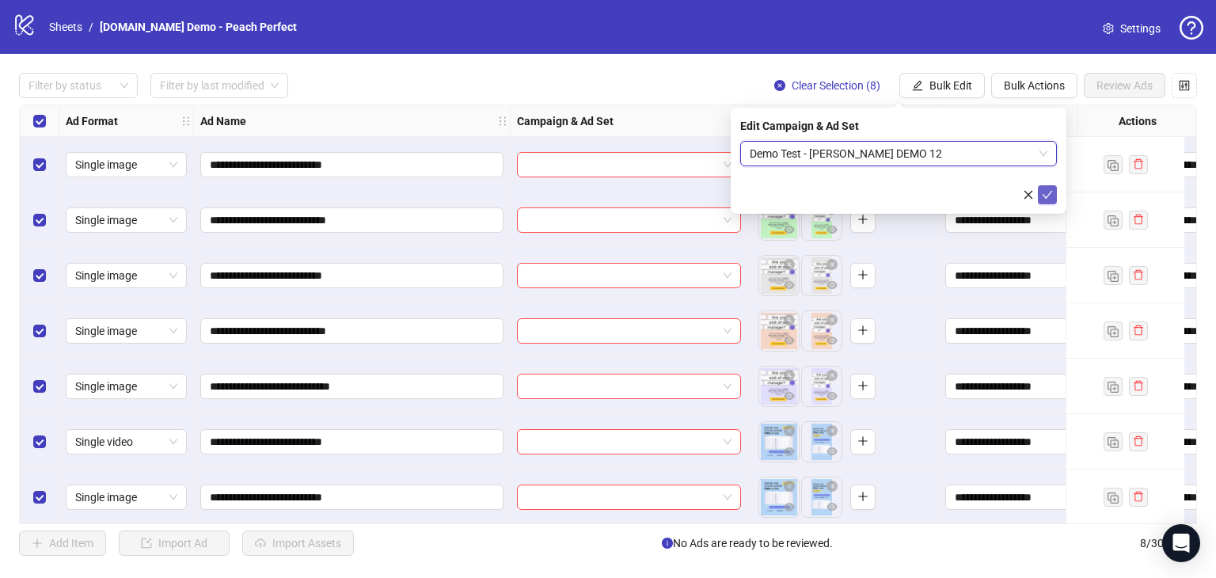
click at [1050, 200] on span "submit" at bounding box center [1047, 194] width 11 height 13
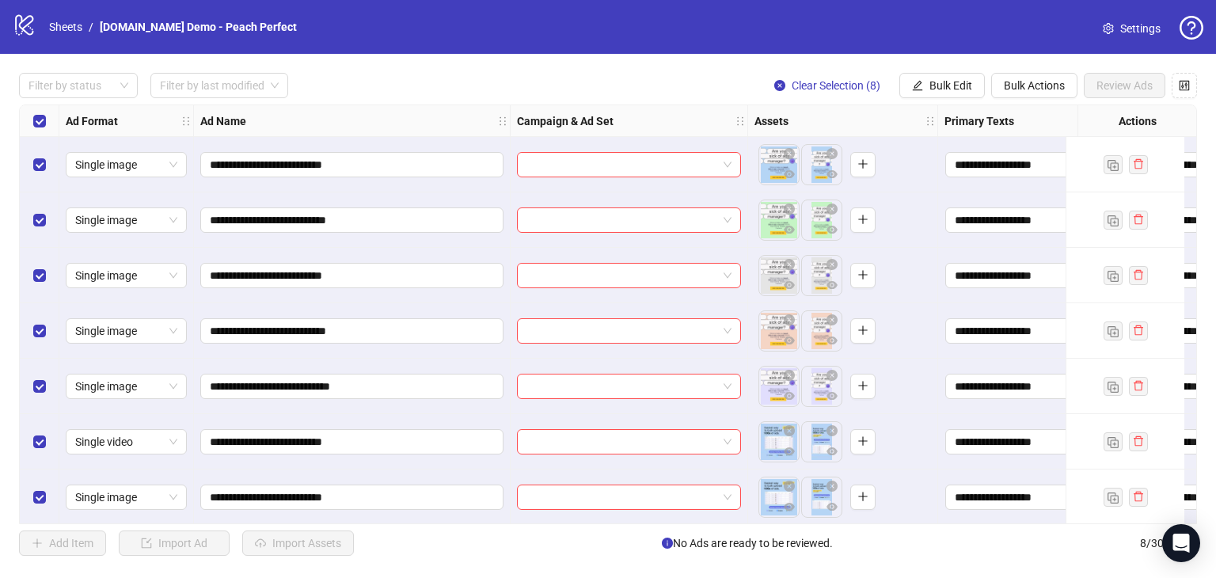
drag, startPoint x: 491, startPoint y: 78, endPoint x: 525, endPoint y: 113, distance: 48.7
click at [491, 78] on div "Filter by status Filter by last modified Clear Selection (8) Bulk Edit Bulk Act…" at bounding box center [608, 85] width 1178 height 25
